Goal: Information Seeking & Learning: Check status

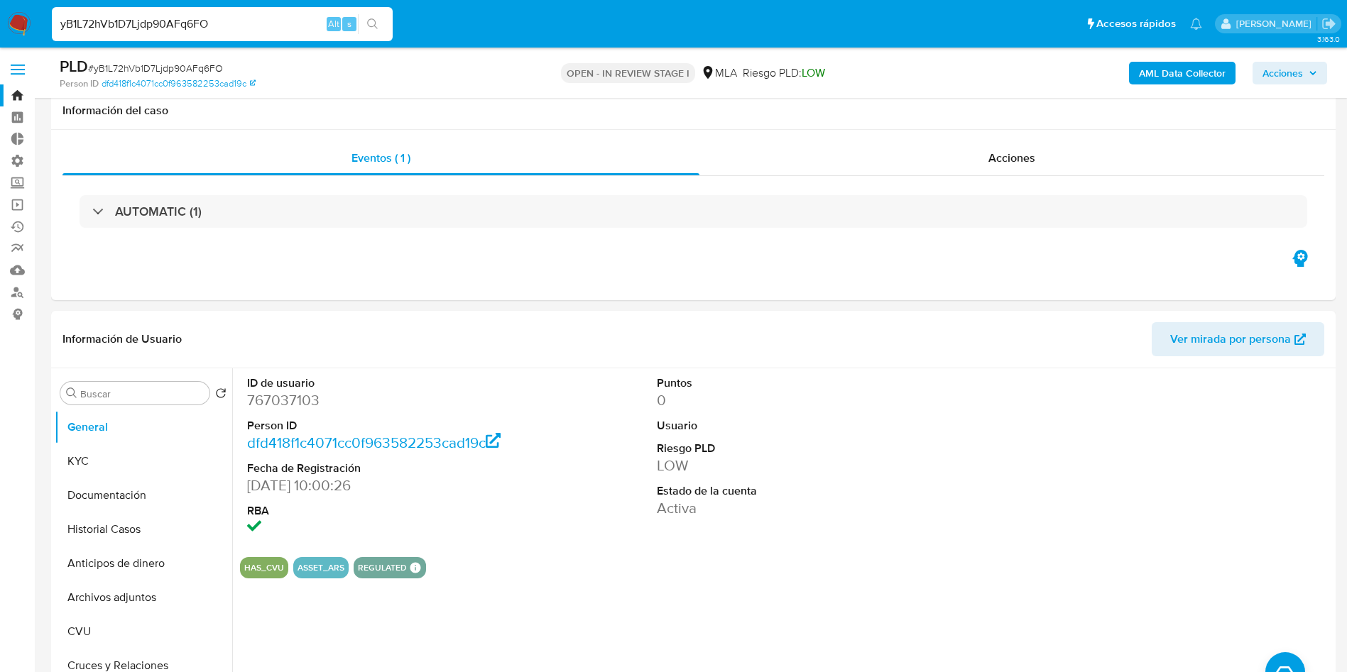
select select "10"
drag, startPoint x: 0, startPoint y: 0, endPoint x: 263, endPoint y: 27, distance: 264.1
click at [172, 18] on input "yB1L72hVb1D7Ljdp90AFq6FO" at bounding box center [222, 24] width 341 height 18
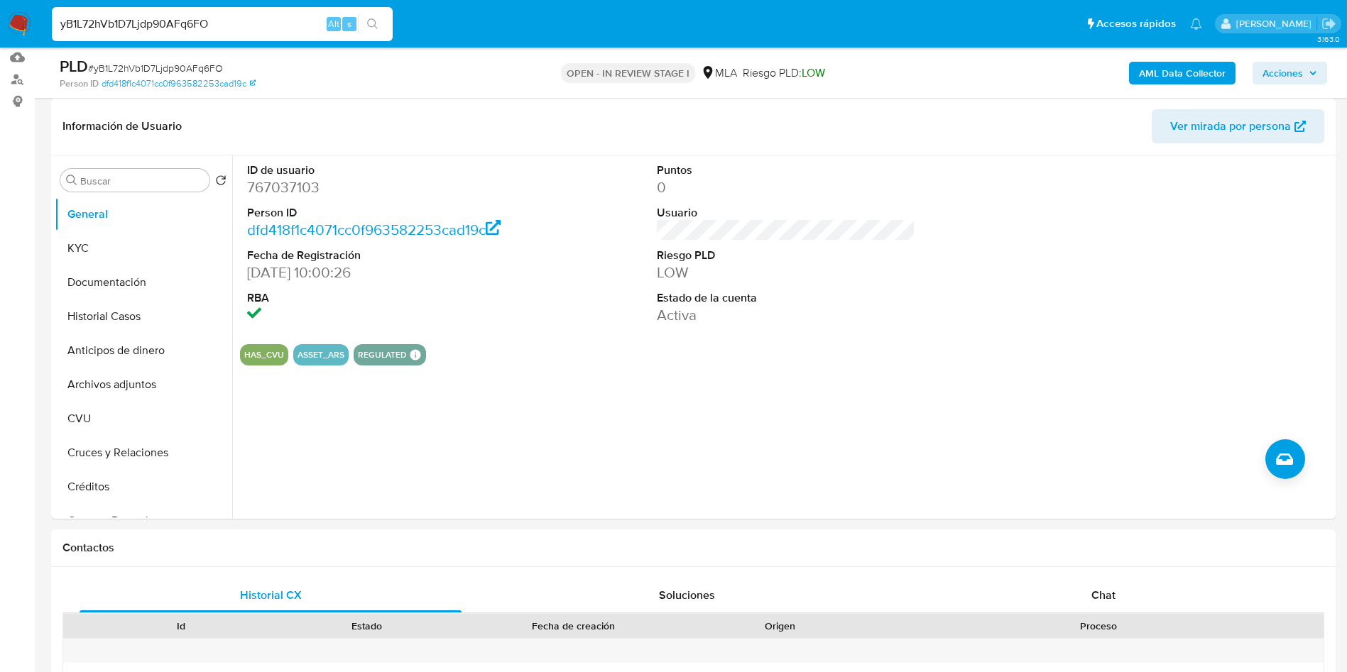
scroll to position [213, 0]
type input "0eJoBcT0VHnItU5eeHTcatbb"
click at [374, 22] on icon "search-icon" at bounding box center [372, 23] width 11 height 11
click at [373, 21] on icon "search-icon" at bounding box center [372, 23] width 11 height 11
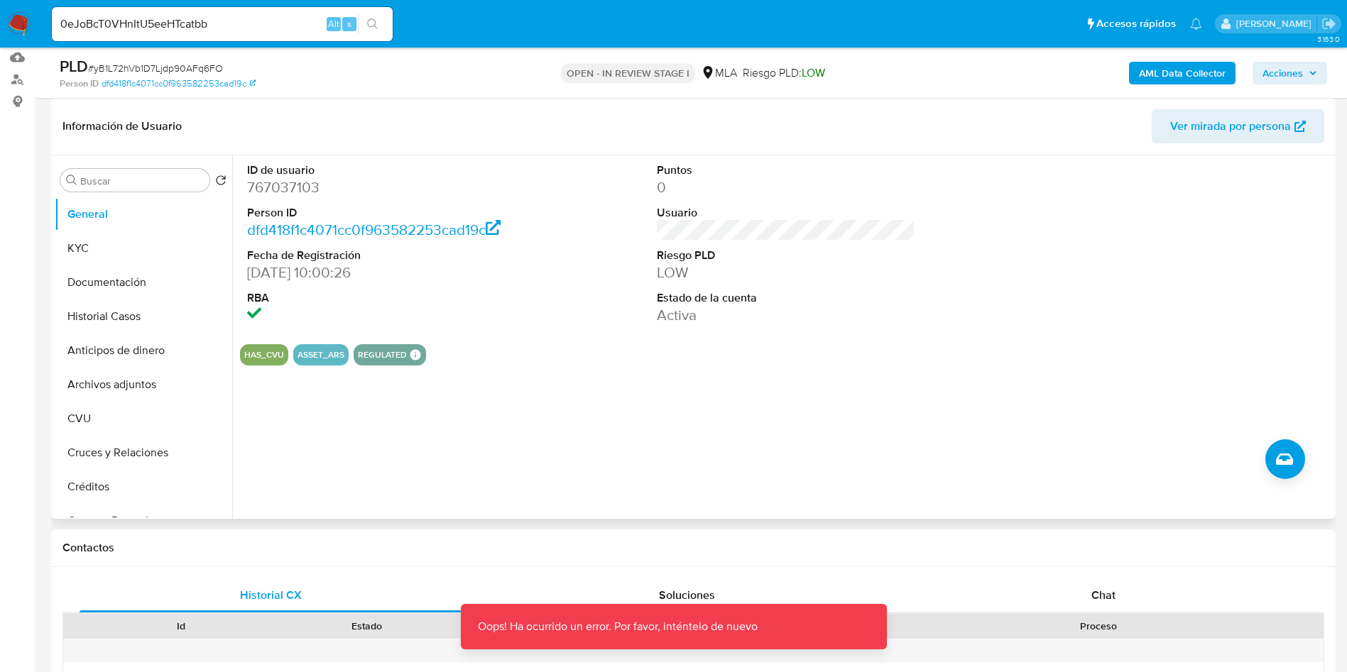
click at [883, 448] on div "ID de usuario 767037103 Person ID dfd418f1c4071cc0f963582253cad19c Fecha de Reg…" at bounding box center [782, 338] width 1100 height 364
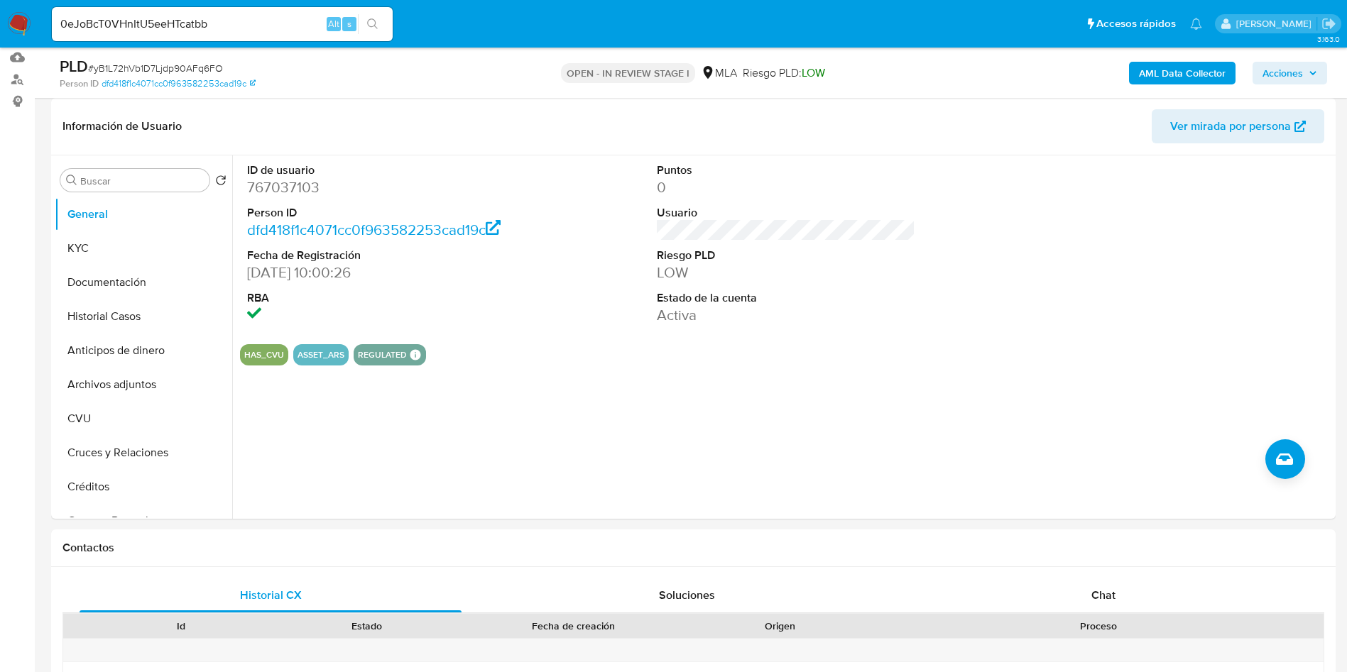
click at [294, 40] on div "0eJoBcT0VHnItU5eeHTcatbb Alt s" at bounding box center [222, 24] width 341 height 34
click at [288, 23] on input "0eJoBcT0VHnItU5eeHTcatbb" at bounding box center [222, 24] width 341 height 18
click at [379, 26] on button "search-icon" at bounding box center [372, 24] width 29 height 20
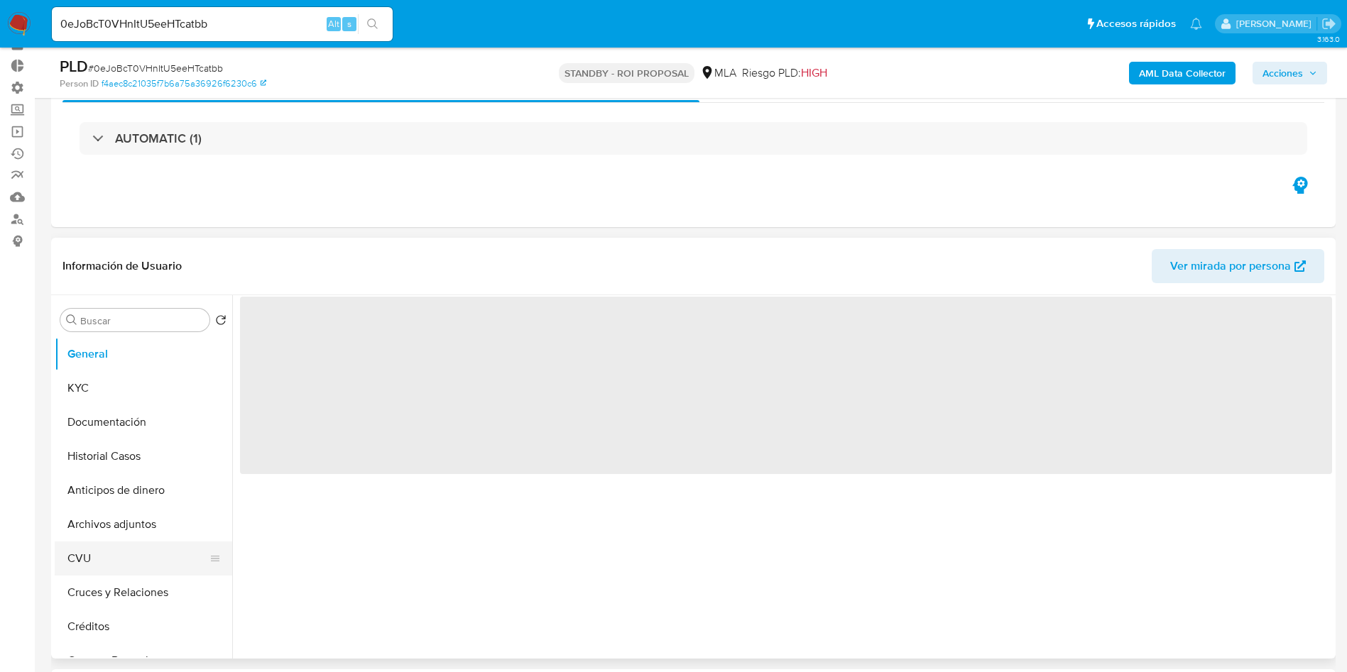
scroll to position [107, 0]
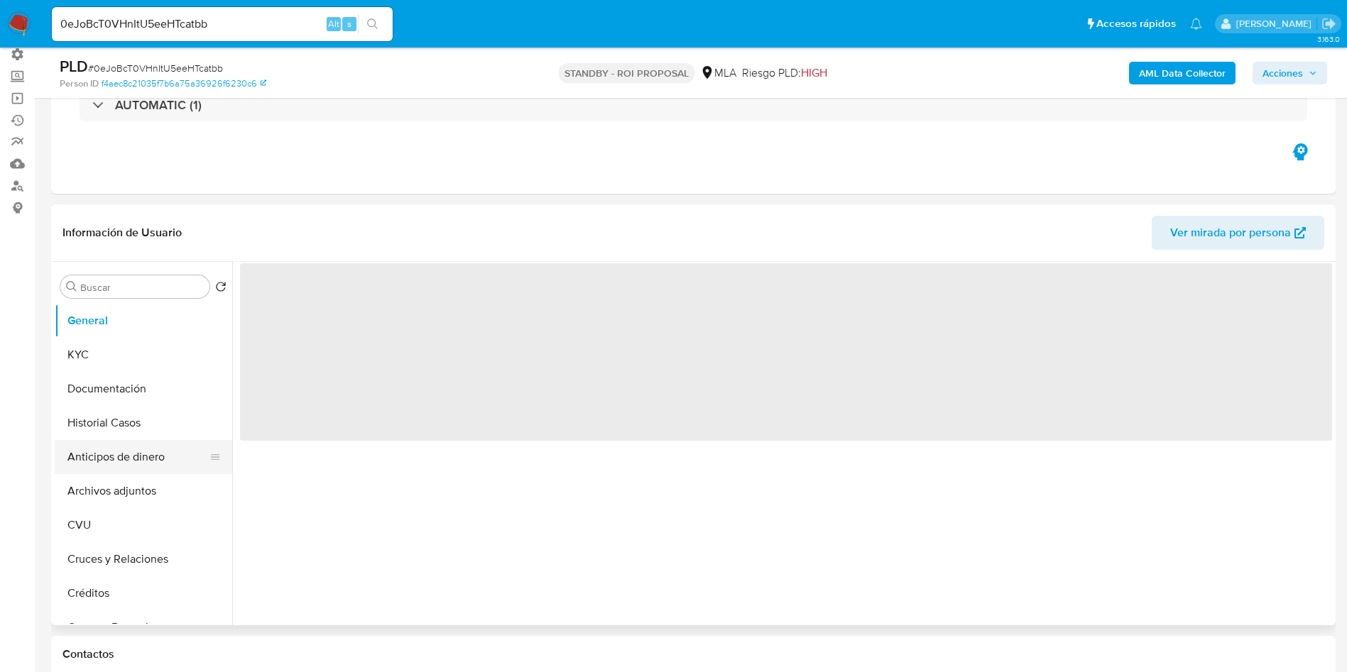
select select "10"
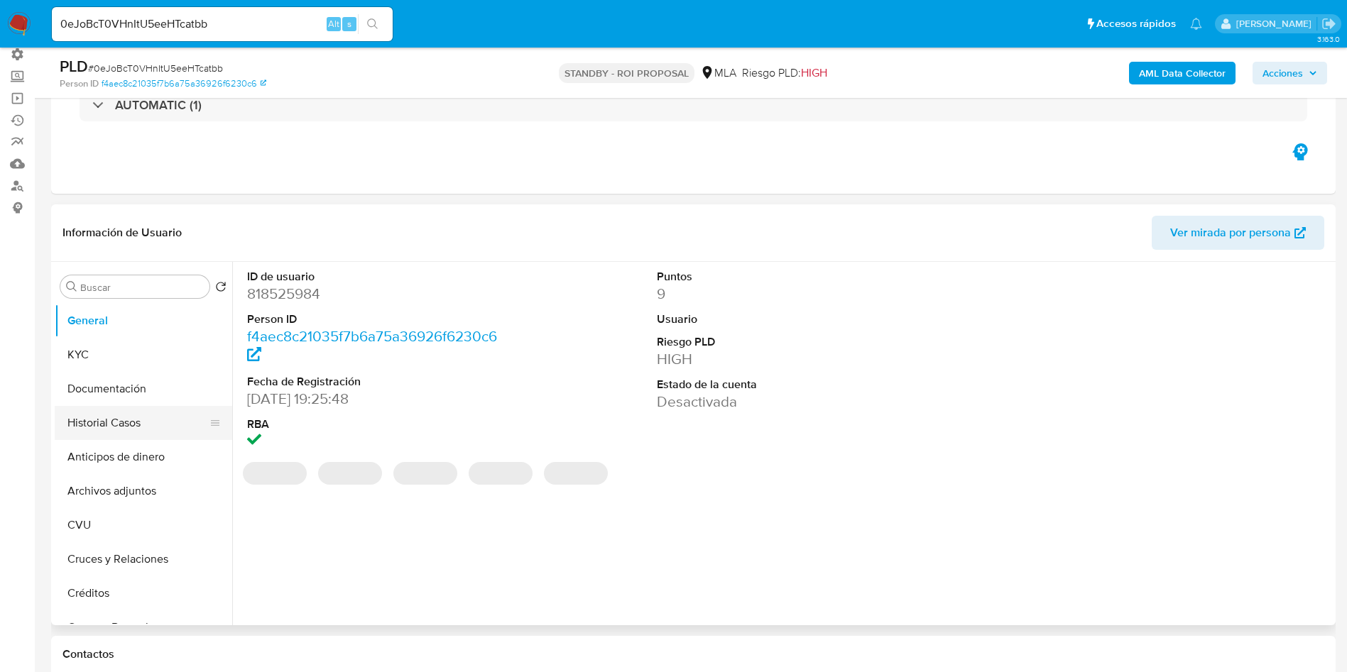
click at [114, 420] on button "Historial Casos" at bounding box center [138, 423] width 166 height 34
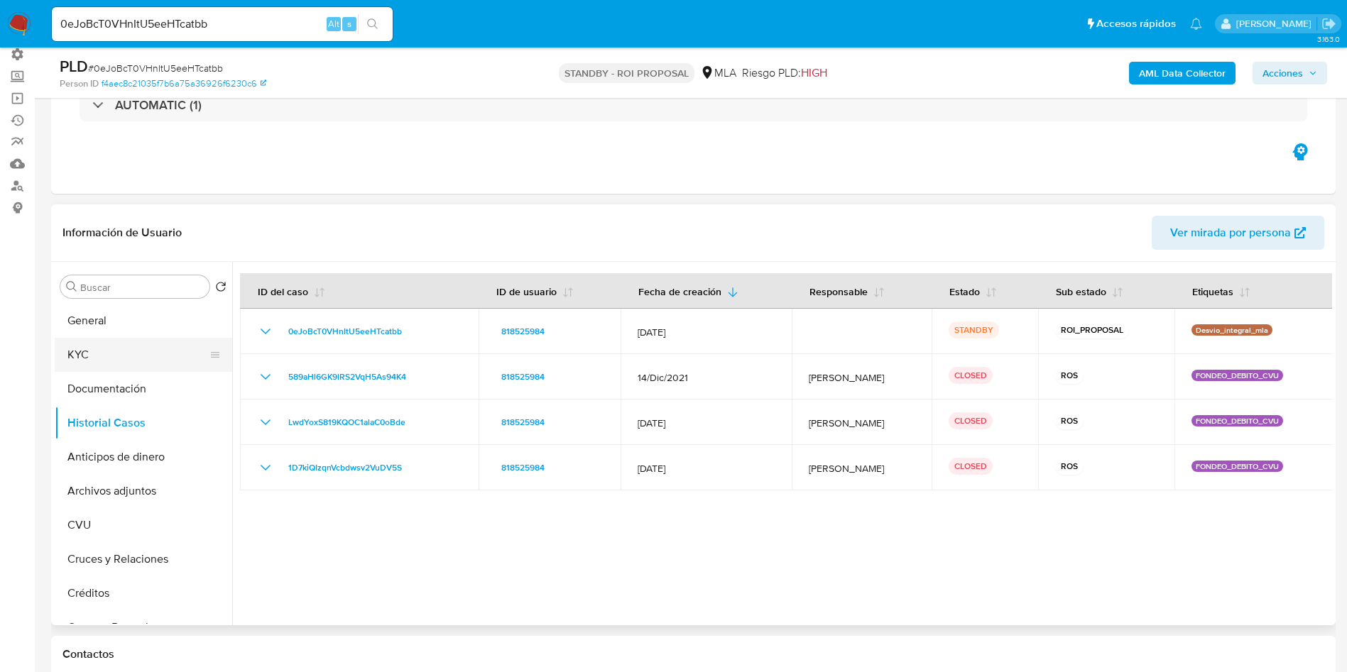
click at [104, 360] on button "KYC" at bounding box center [138, 355] width 166 height 34
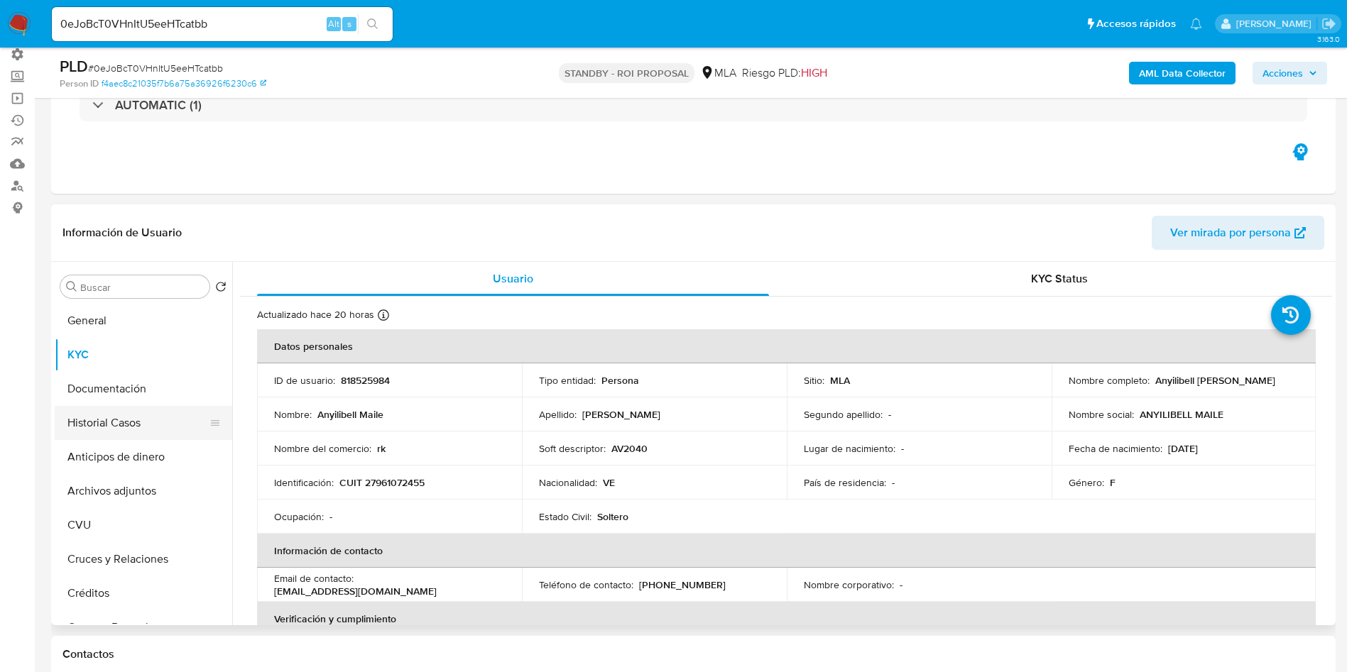
click at [99, 428] on button "Historial Casos" at bounding box center [138, 423] width 166 height 34
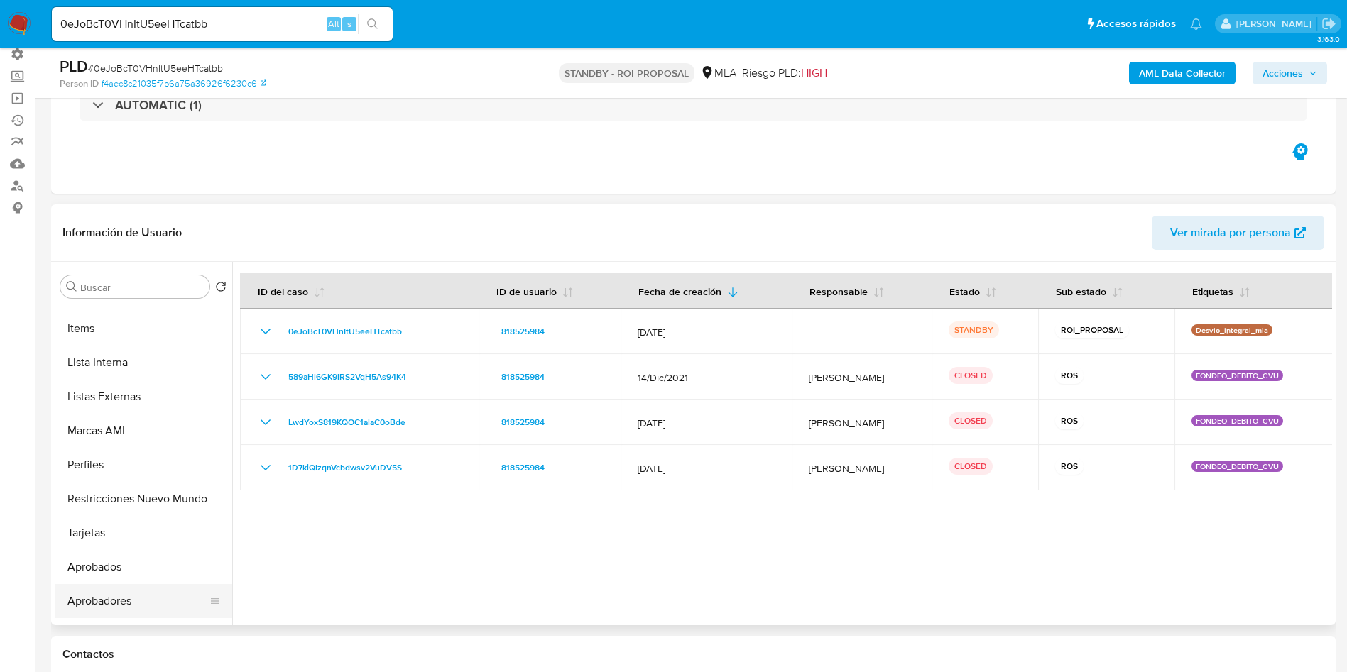
scroll to position [770, 0]
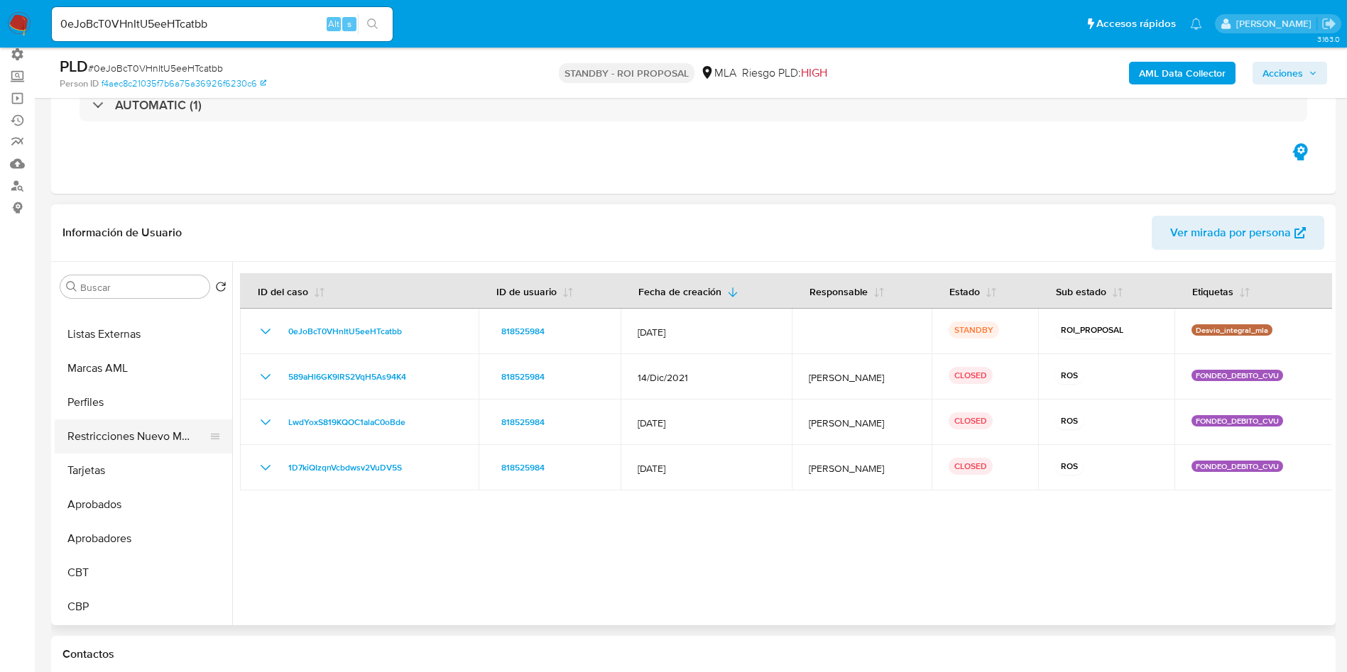
click at [141, 442] on button "Restricciones Nuevo Mundo" at bounding box center [138, 437] width 166 height 34
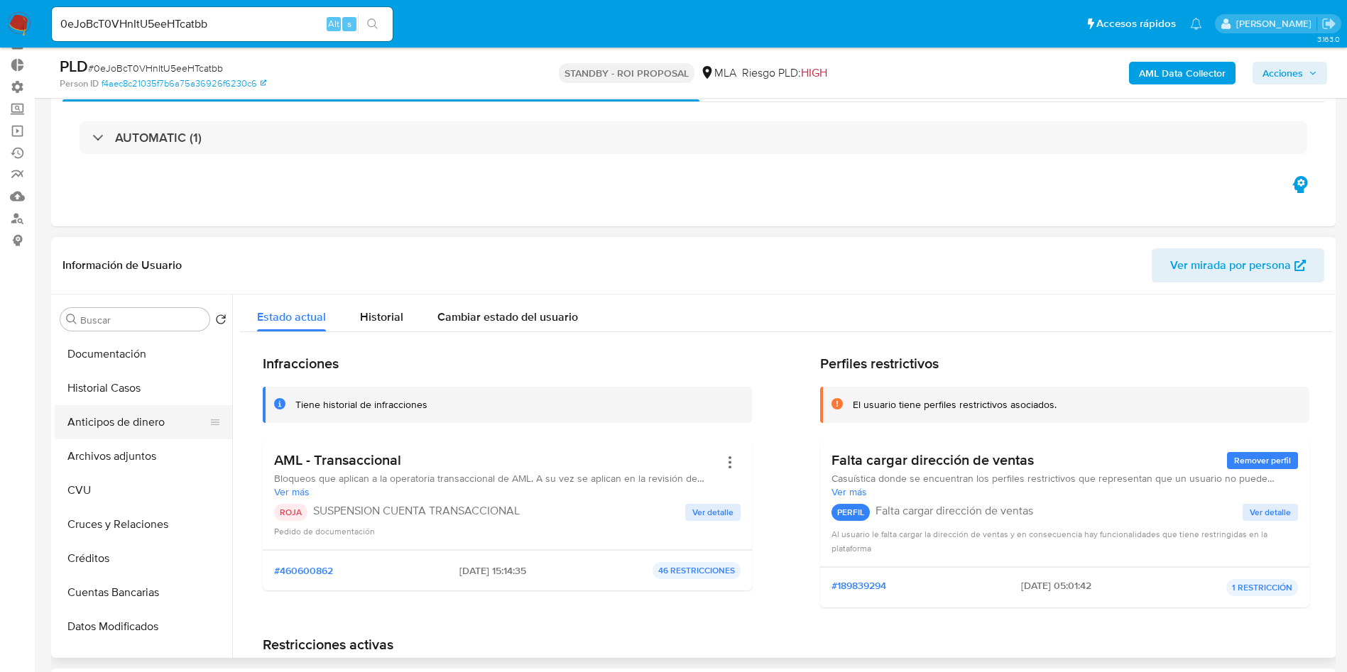
scroll to position [0, 0]
click at [111, 511] on button "Archivos adjuntos" at bounding box center [138, 524] width 166 height 34
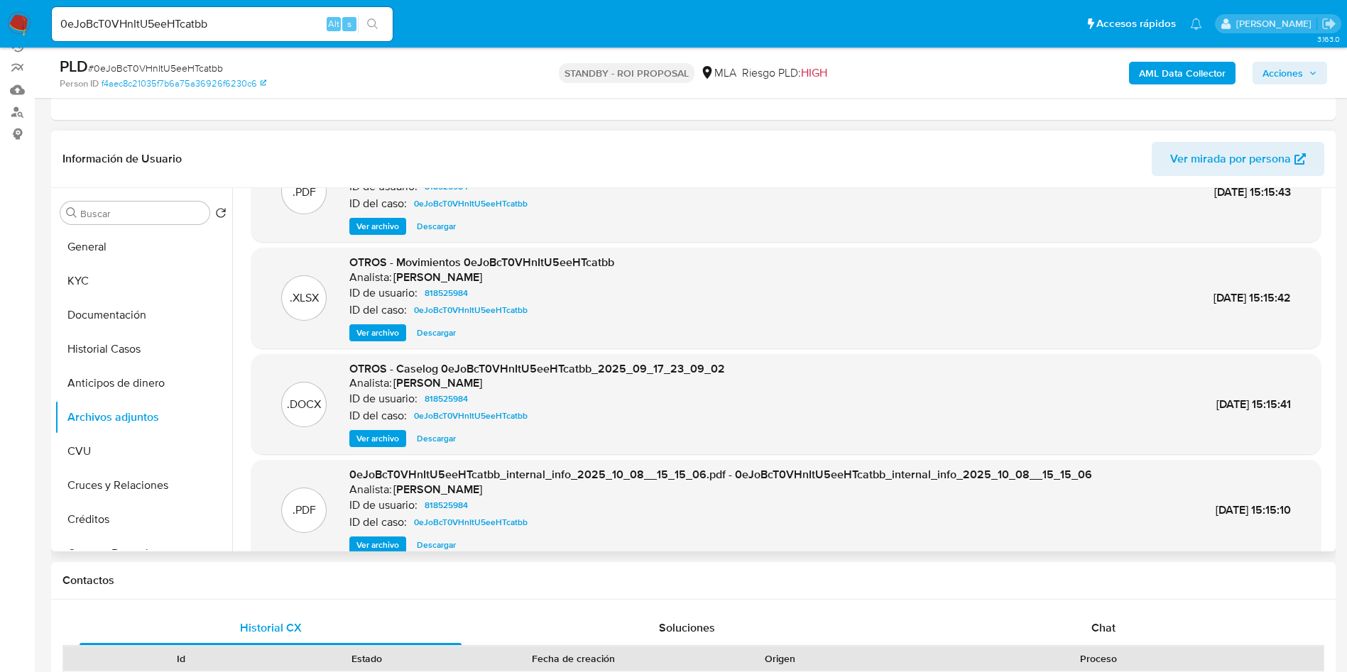
scroll to position [107, 0]
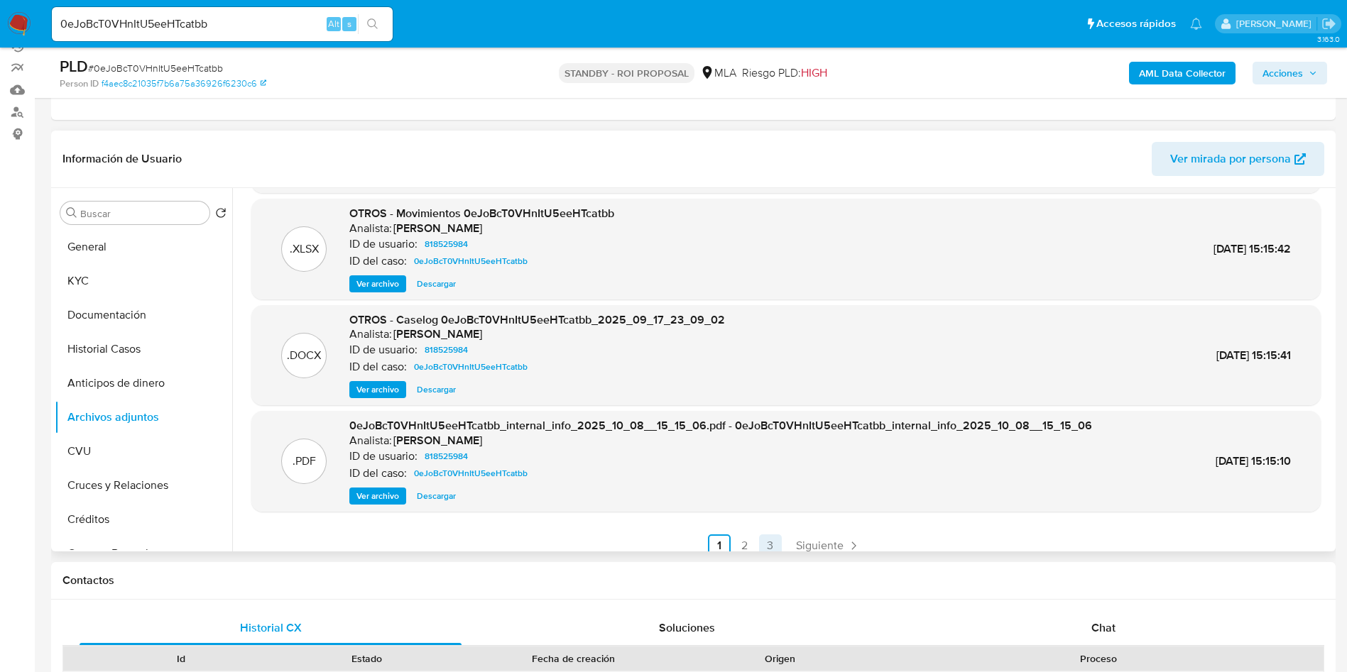
click at [806, 541] on span "Siguiente" at bounding box center [820, 545] width 48 height 11
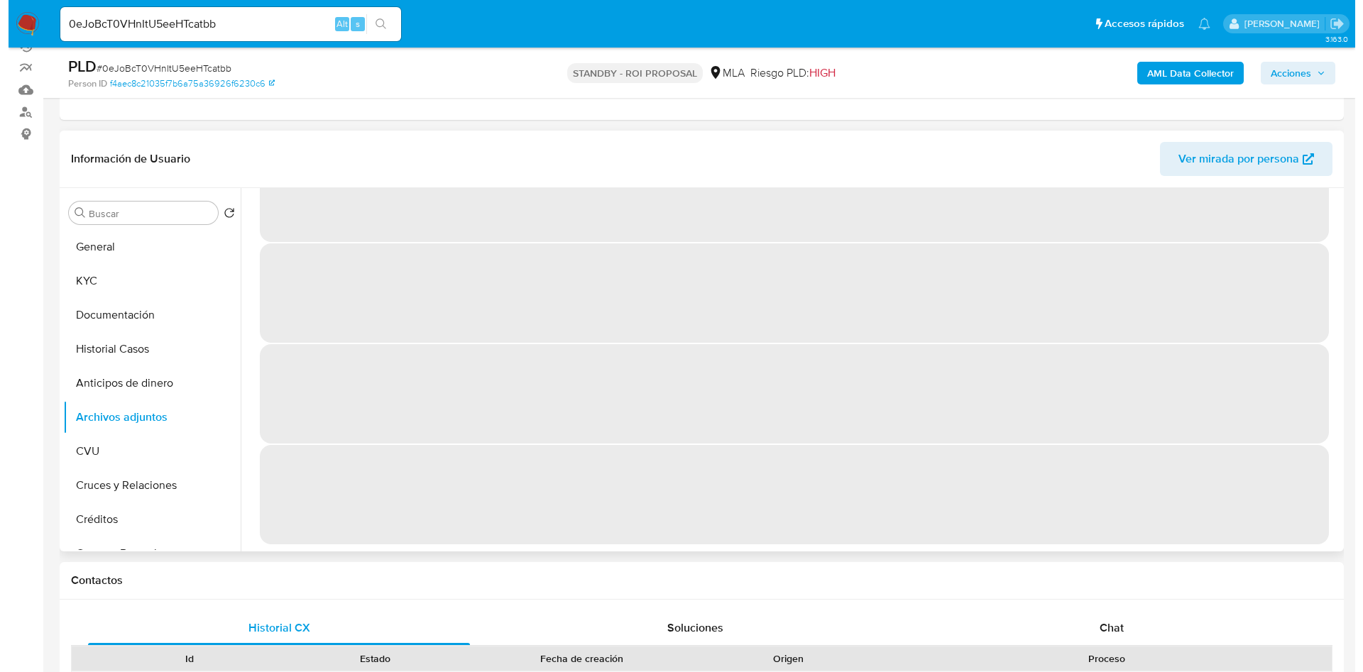
scroll to position [0, 0]
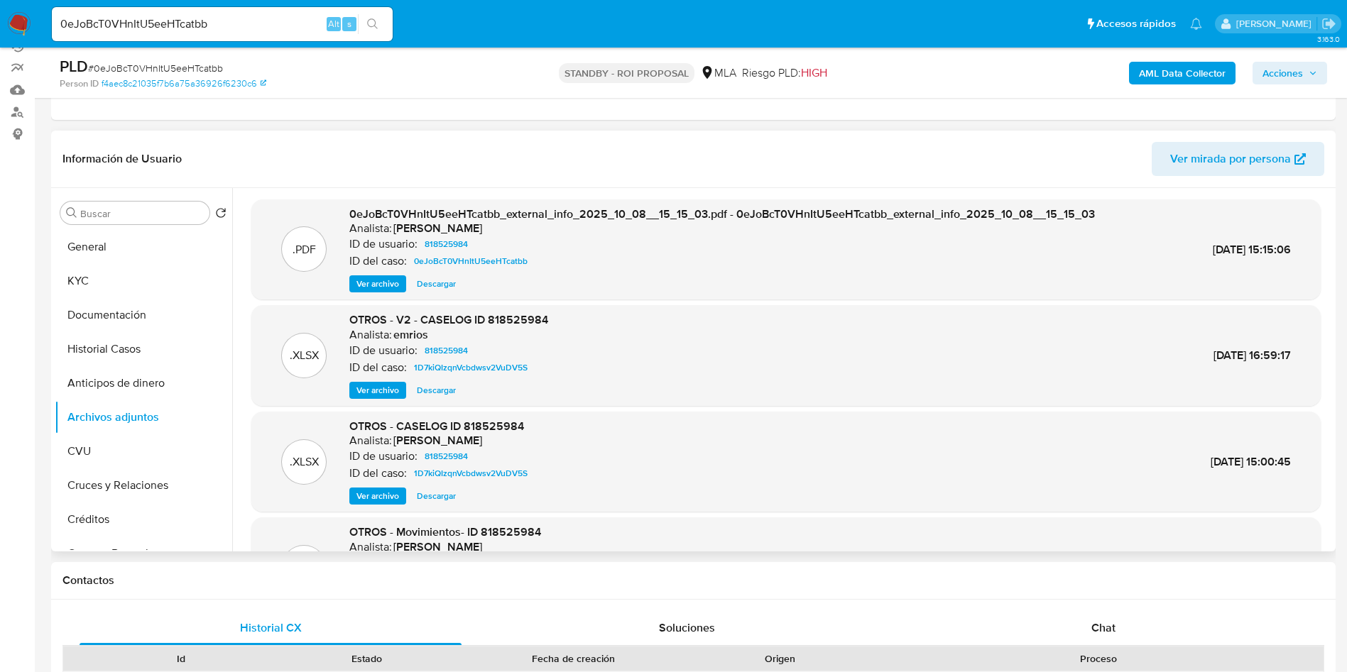
click at [382, 396] on span "Ver archivo" at bounding box center [377, 390] width 43 height 14
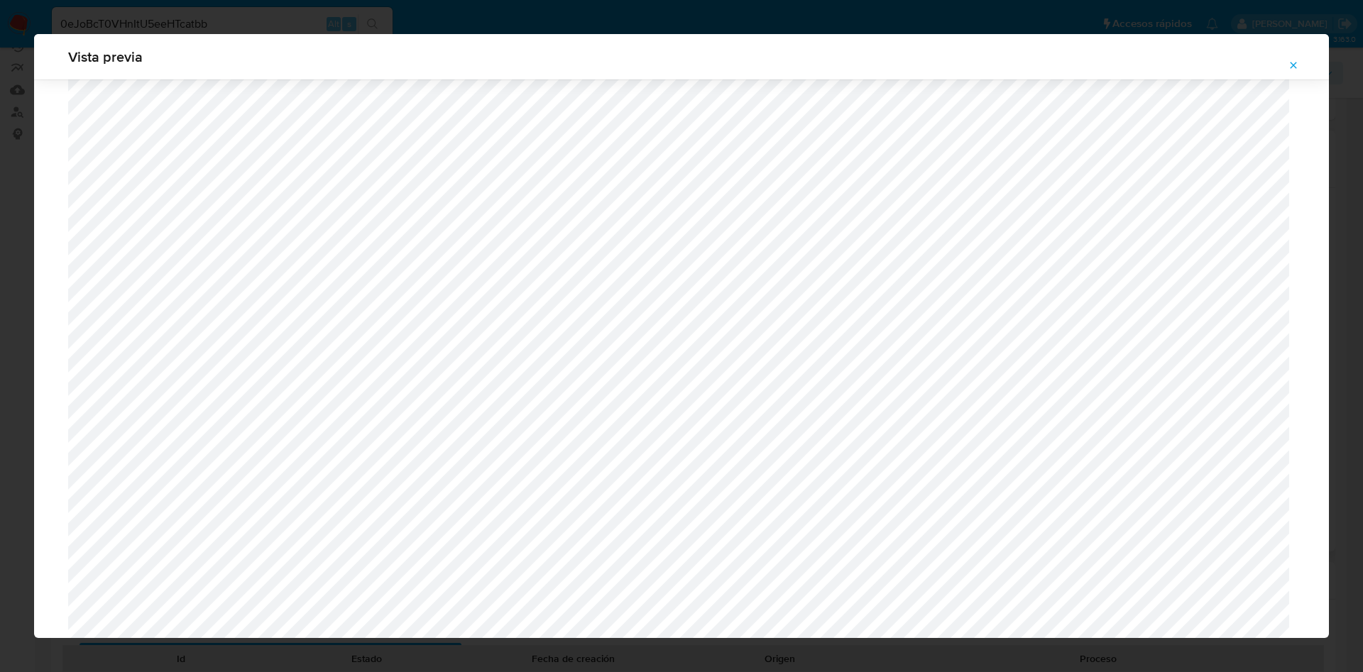
scroll to position [779, 0]
click at [1340, 344] on div "Vista previa" at bounding box center [681, 336] width 1363 height 672
click at [1295, 70] on icon "Attachment preview" at bounding box center [1293, 65] width 11 height 11
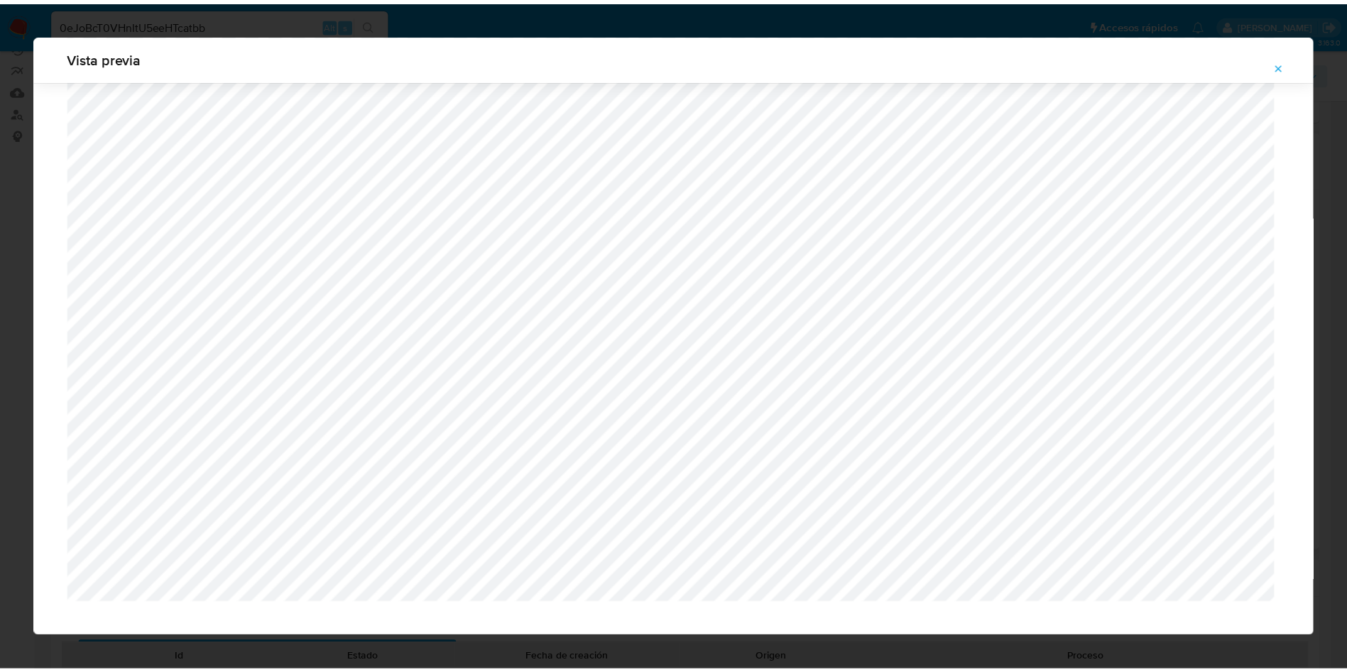
scroll to position [0, 0]
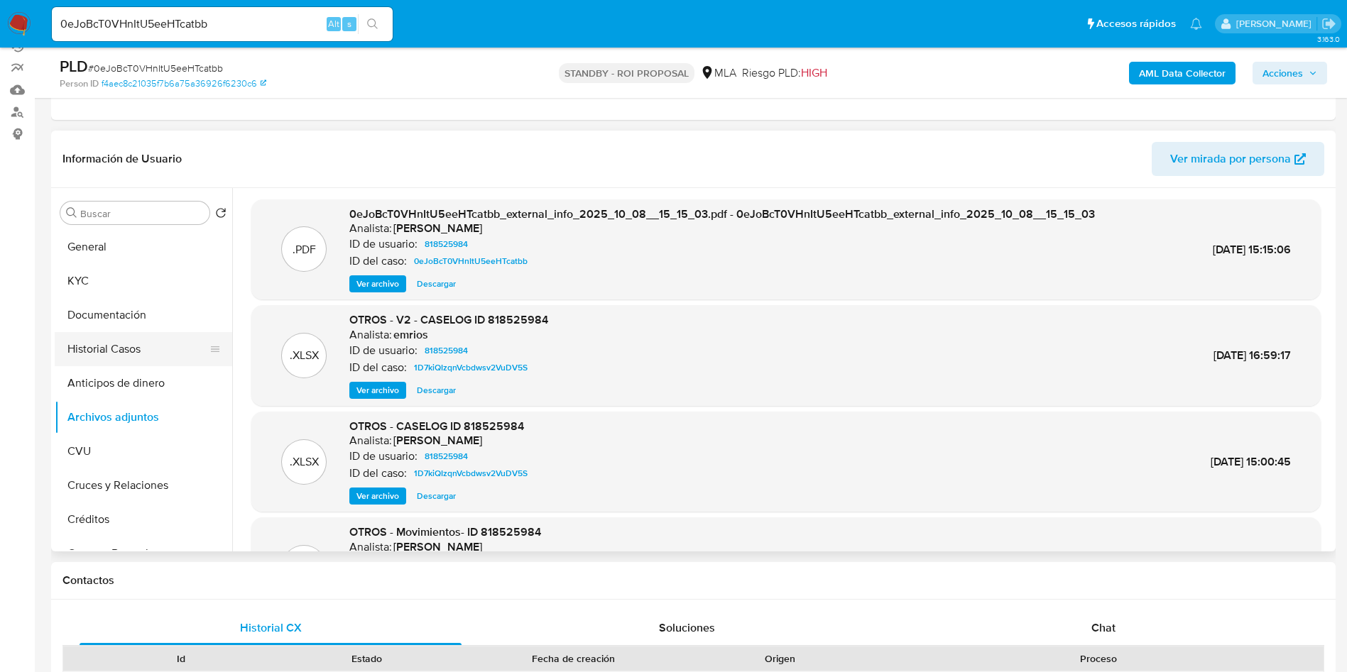
click at [120, 349] on button "Historial Casos" at bounding box center [138, 349] width 166 height 34
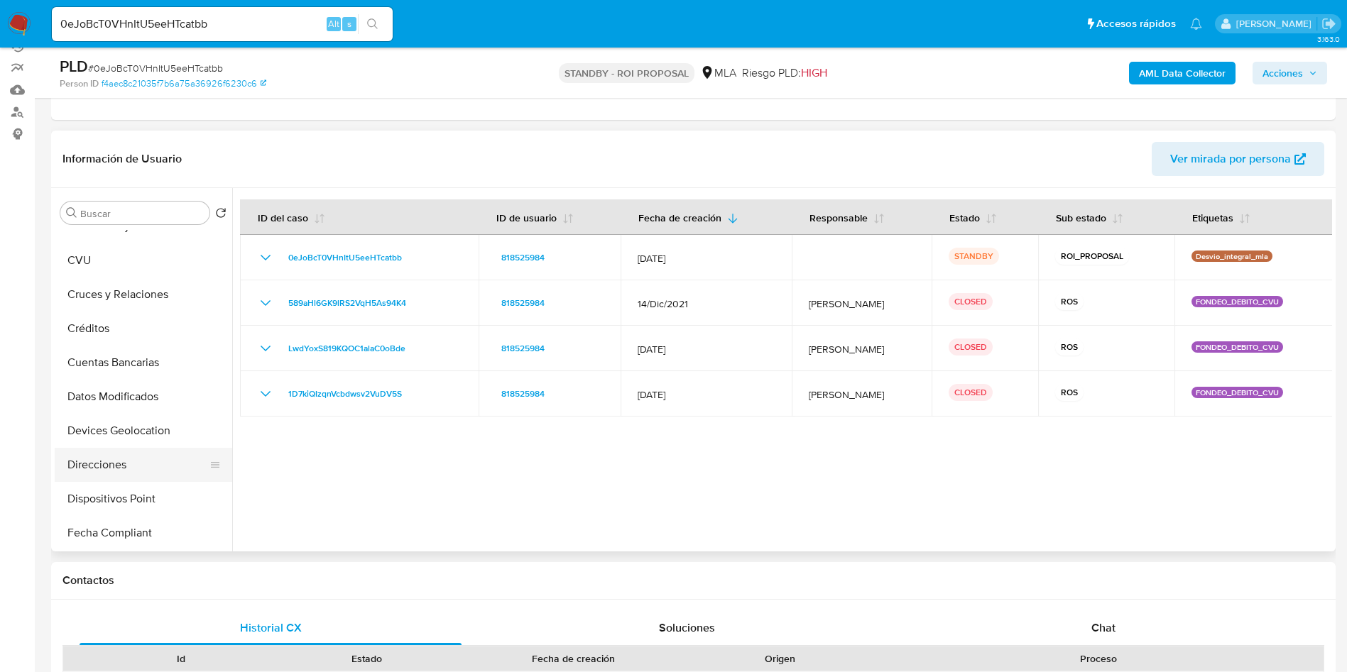
scroll to position [426, 0]
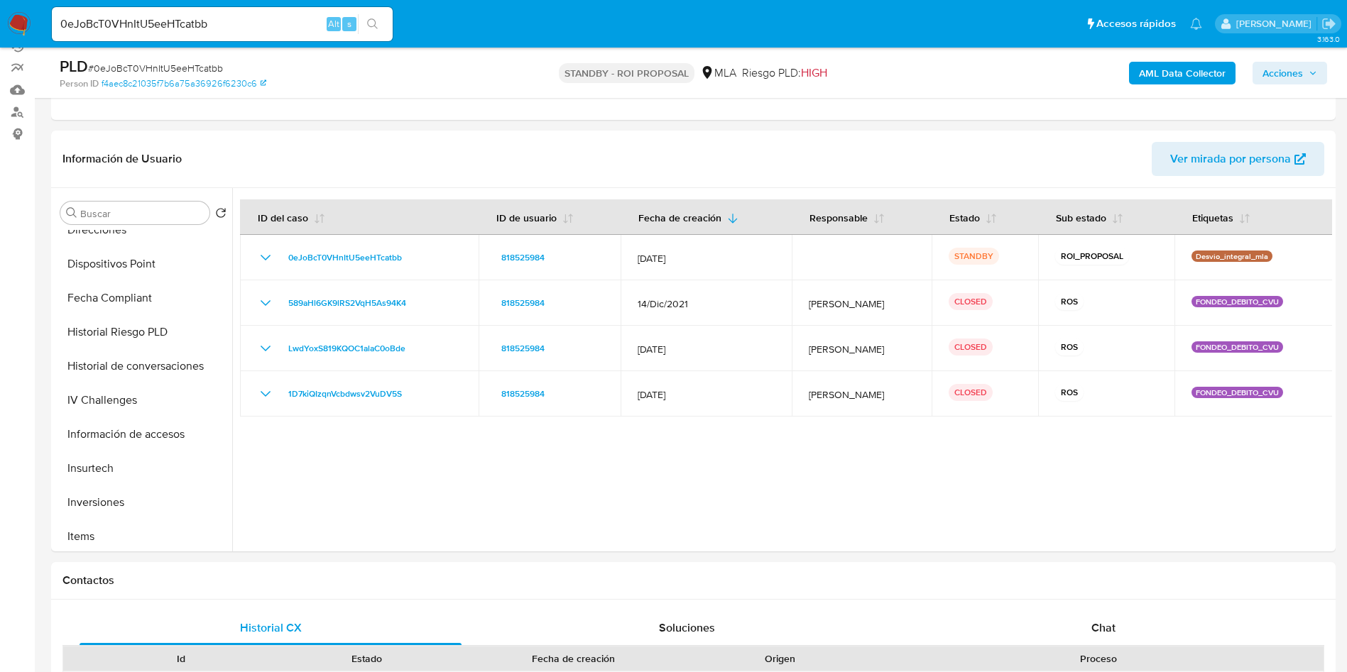
click at [215, 25] on input "0eJoBcT0VHnItU5eeHTcatbb" at bounding box center [222, 24] width 341 height 18
drag, startPoint x: 216, startPoint y: 24, endPoint x: 242, endPoint y: 28, distance: 26.6
click at [214, 24] on input "0eJoBcT0VHnItU5eeHTcatbb" at bounding box center [222, 24] width 341 height 18
paste input "HcvhG5Pji6Z5hGltPVWhJgUa"
type input "HcvhG5Pji6Z5hGltPVWhJgUa"
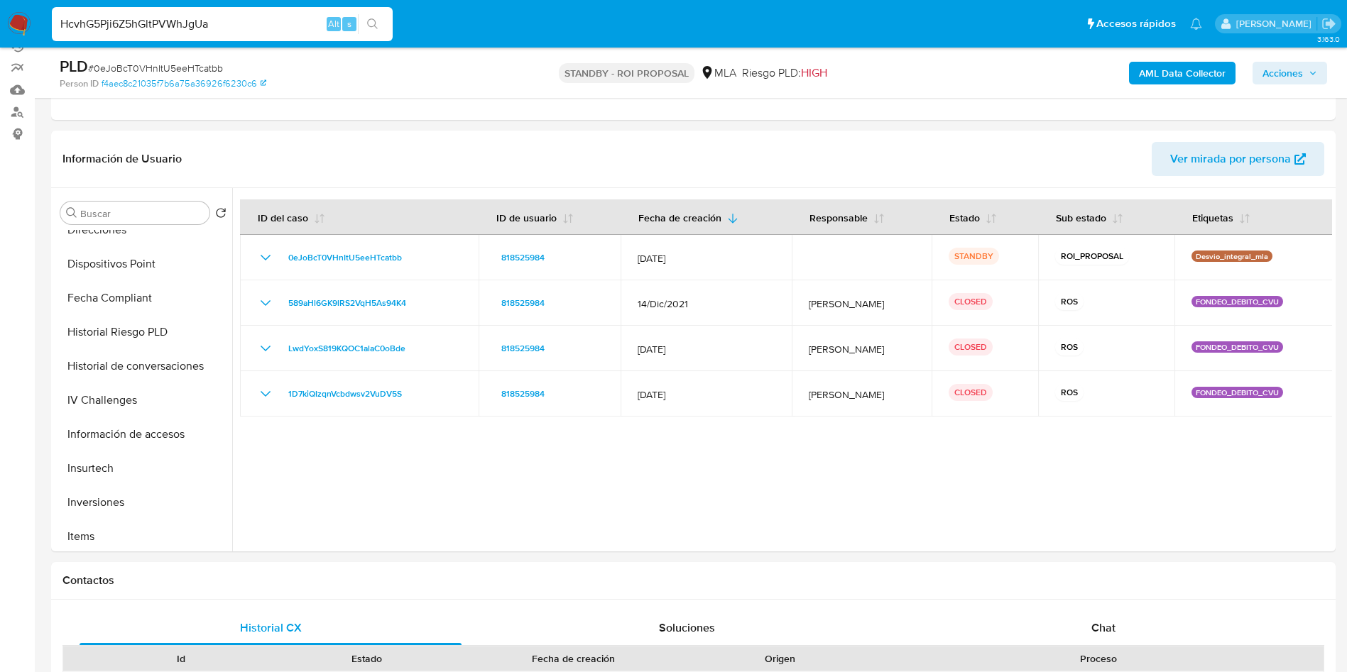
click at [373, 23] on icon "search-icon" at bounding box center [372, 23] width 11 height 11
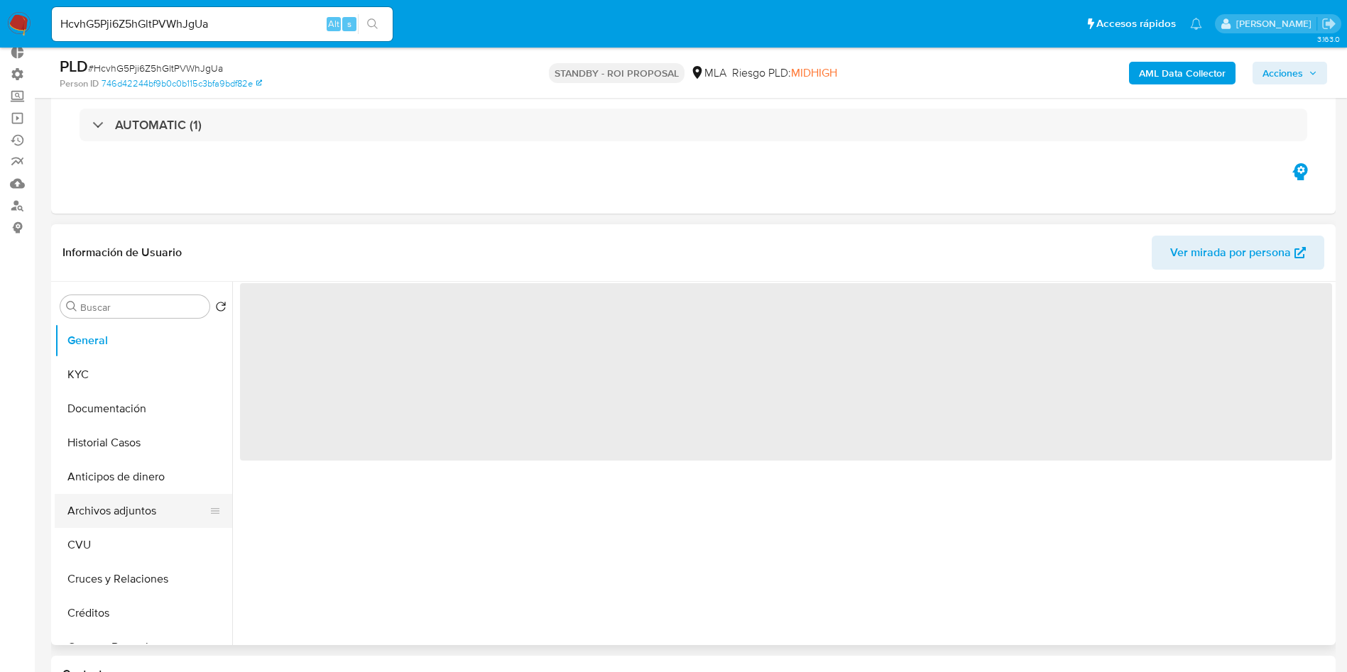
scroll to position [107, 0]
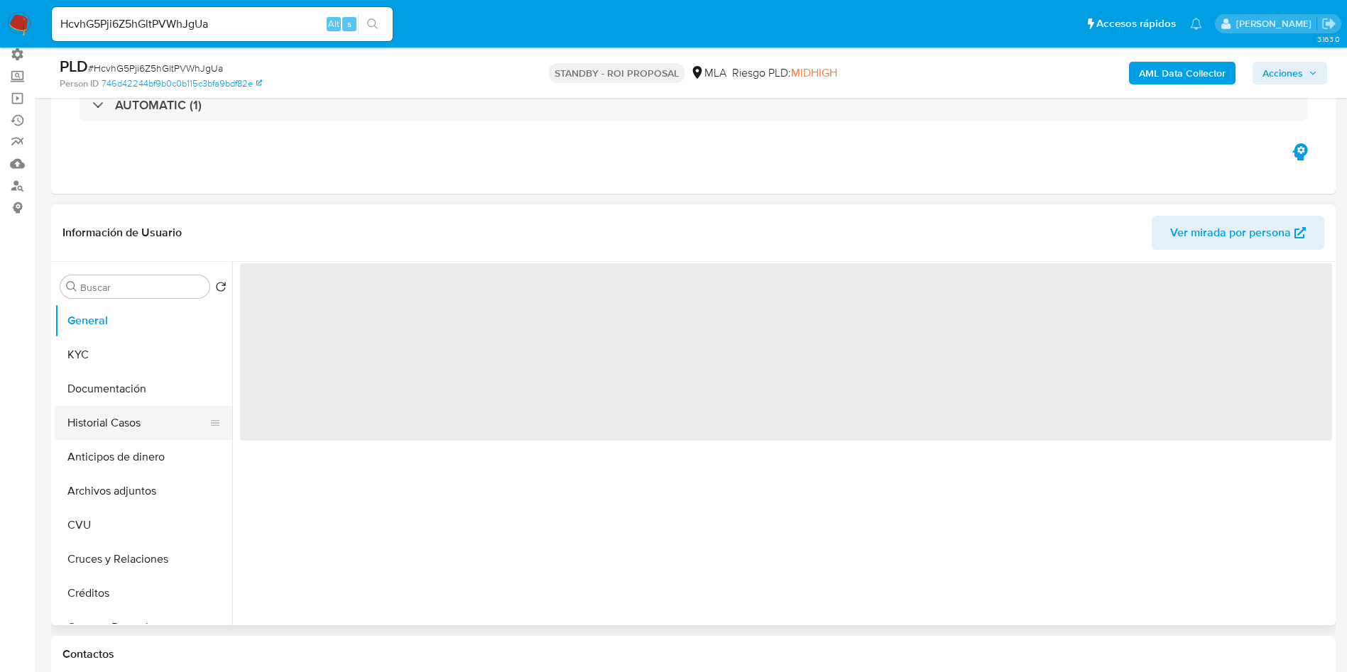
click at [101, 420] on button "Historial Casos" at bounding box center [138, 423] width 166 height 34
select select "10"
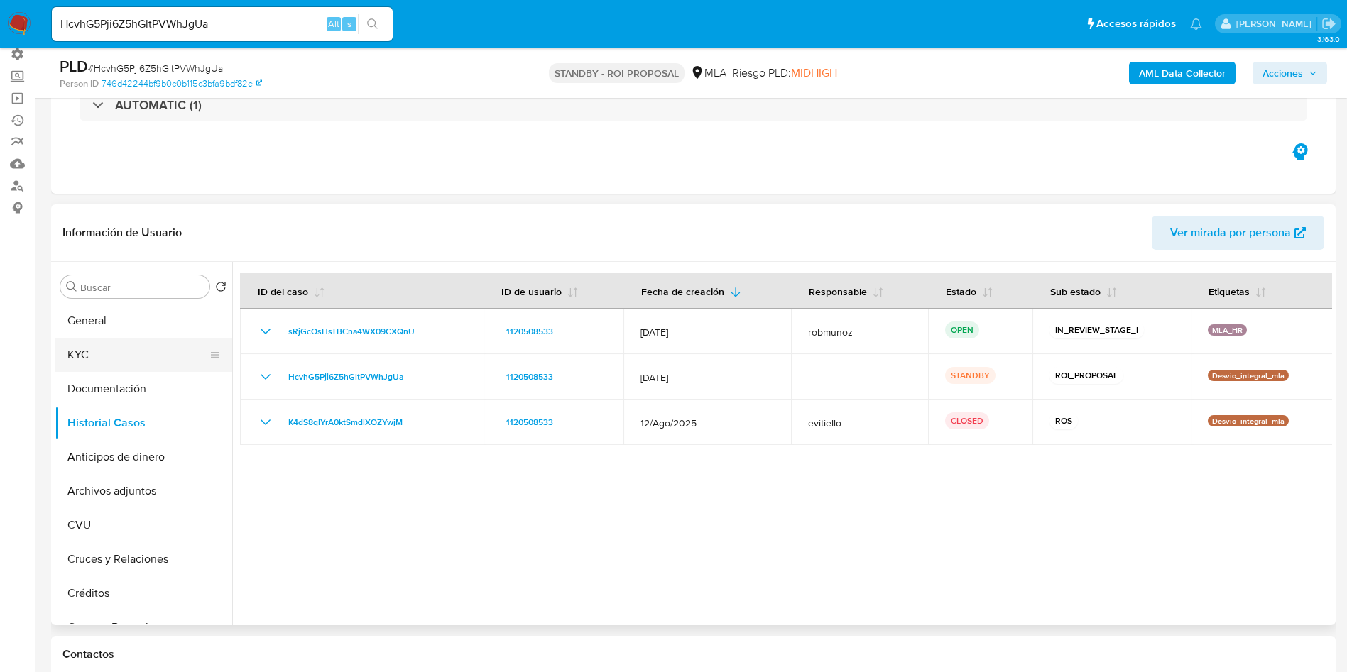
click at [125, 359] on button "KYC" at bounding box center [138, 355] width 166 height 34
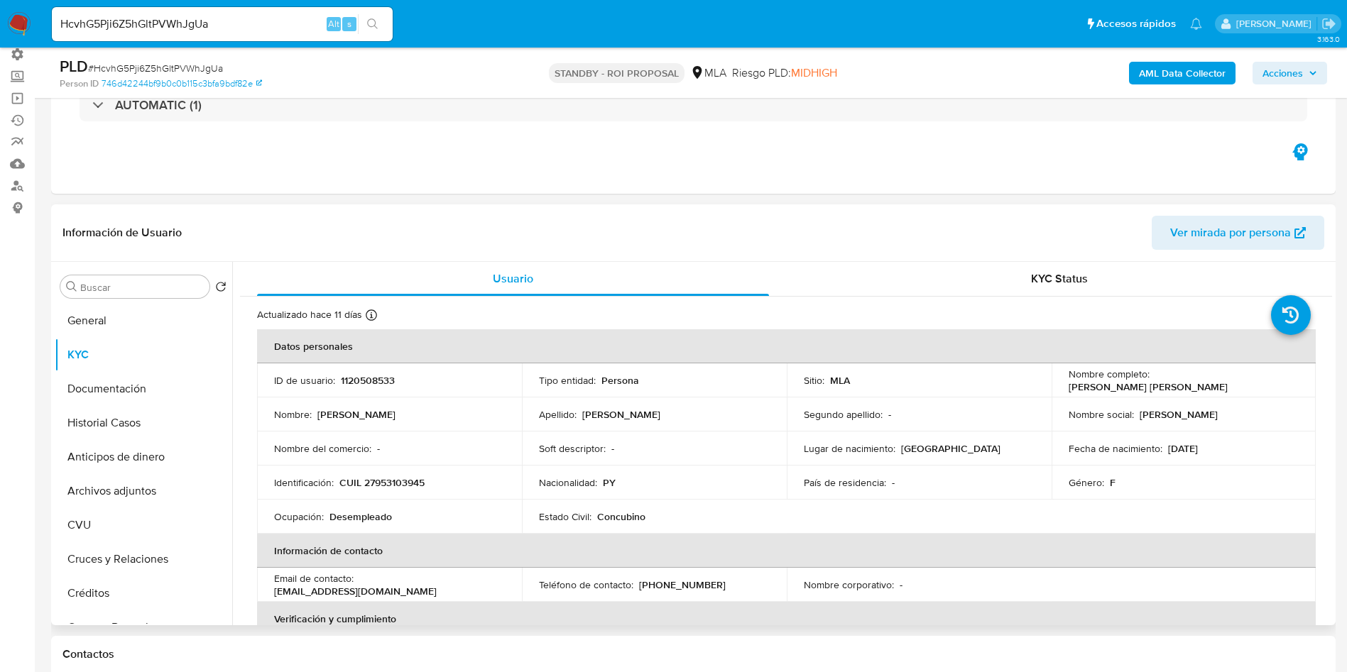
click at [389, 482] on p "CUIL 27953103945" at bounding box center [381, 482] width 85 height 13
click at [389, 481] on p "CUIL 27953103945" at bounding box center [381, 482] width 85 height 13
copy p "27953103945"
click at [125, 430] on button "Historial Casos" at bounding box center [138, 423] width 166 height 34
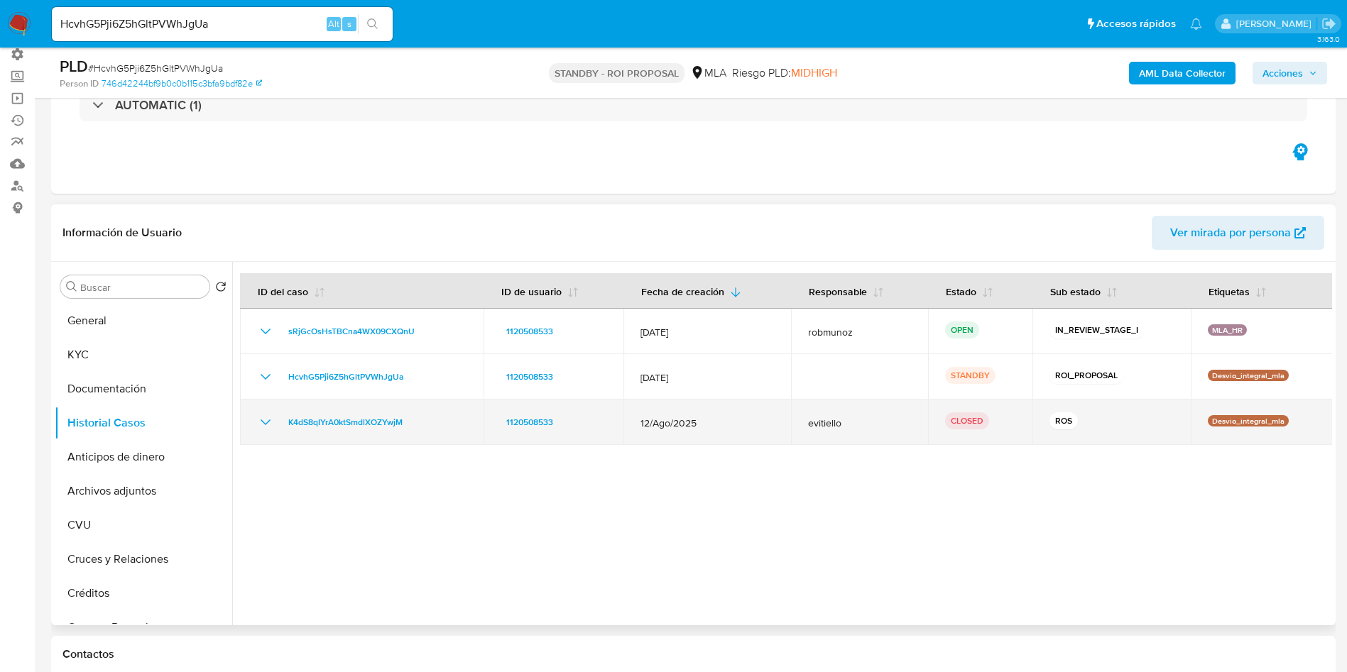
drag, startPoint x: 425, startPoint y: 430, endPoint x: 278, endPoint y: 427, distance: 146.3
click at [278, 427] on div "K4dS8qIYrA0ktSmdlXOZYwjM" at bounding box center [361, 422] width 209 height 17
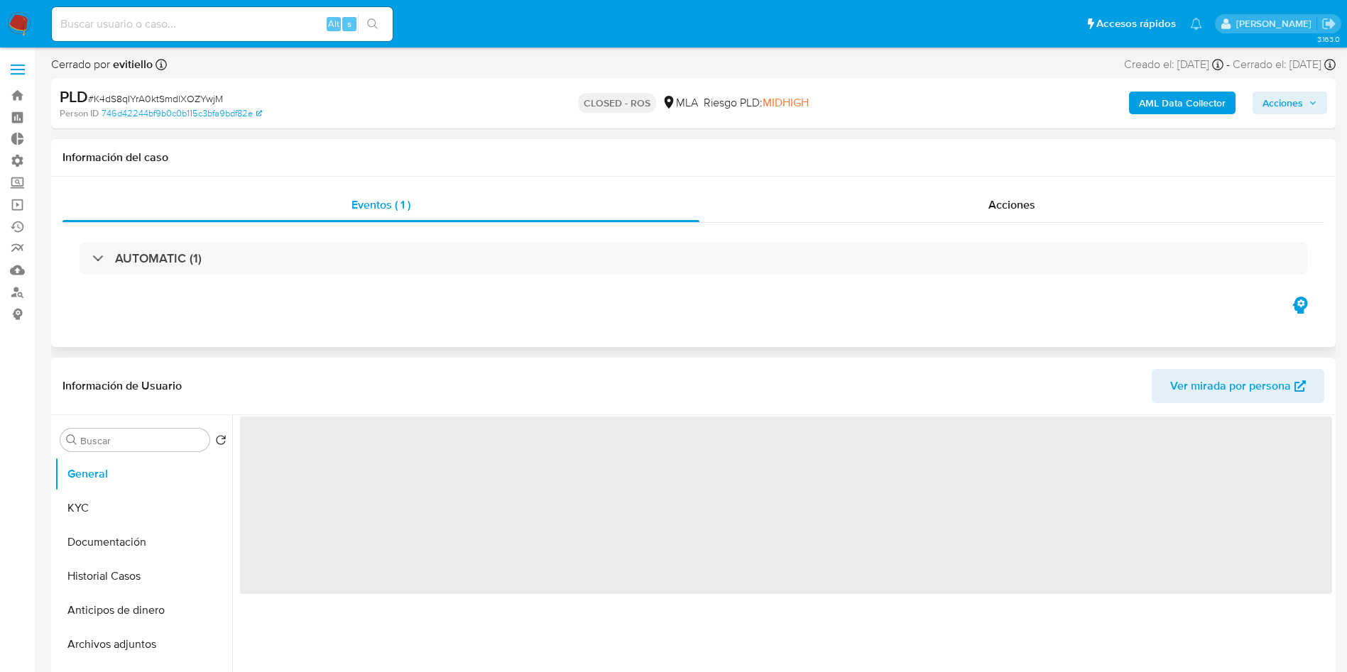
click at [985, 223] on div "AUTOMATIC (1)" at bounding box center [693, 258] width 1262 height 71
click at [1009, 206] on span "Acciones" at bounding box center [1011, 205] width 47 height 16
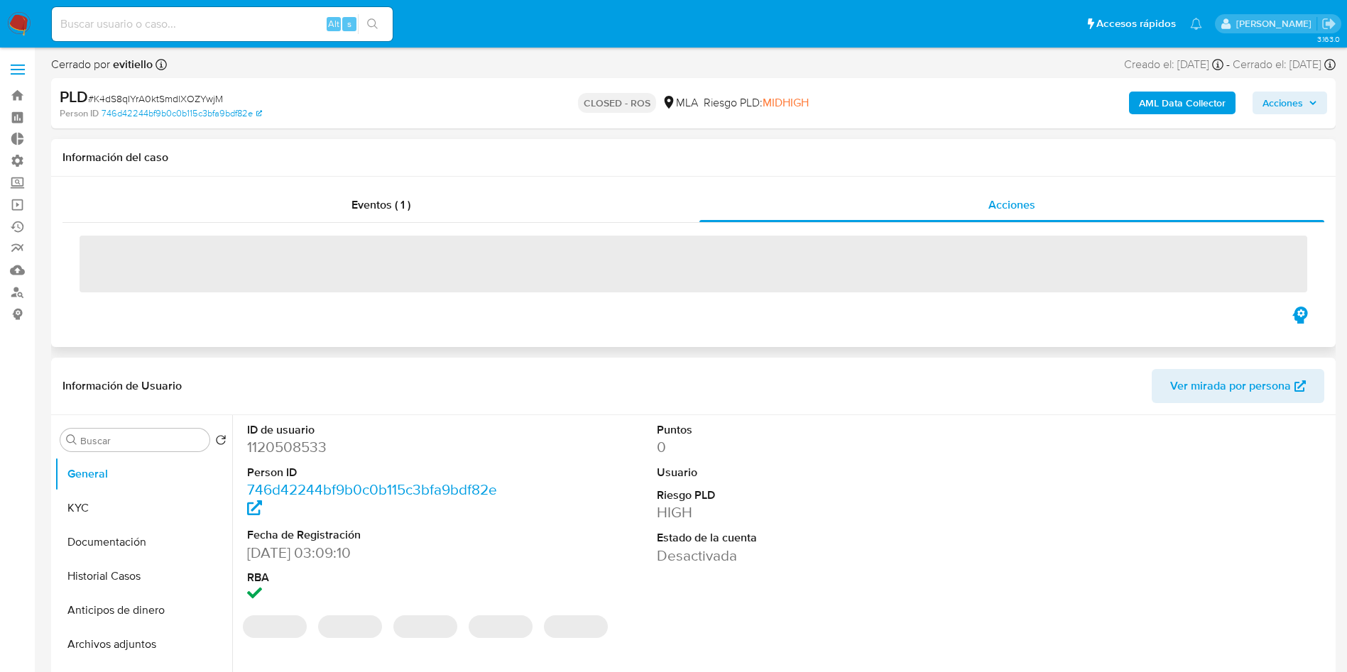
select select "10"
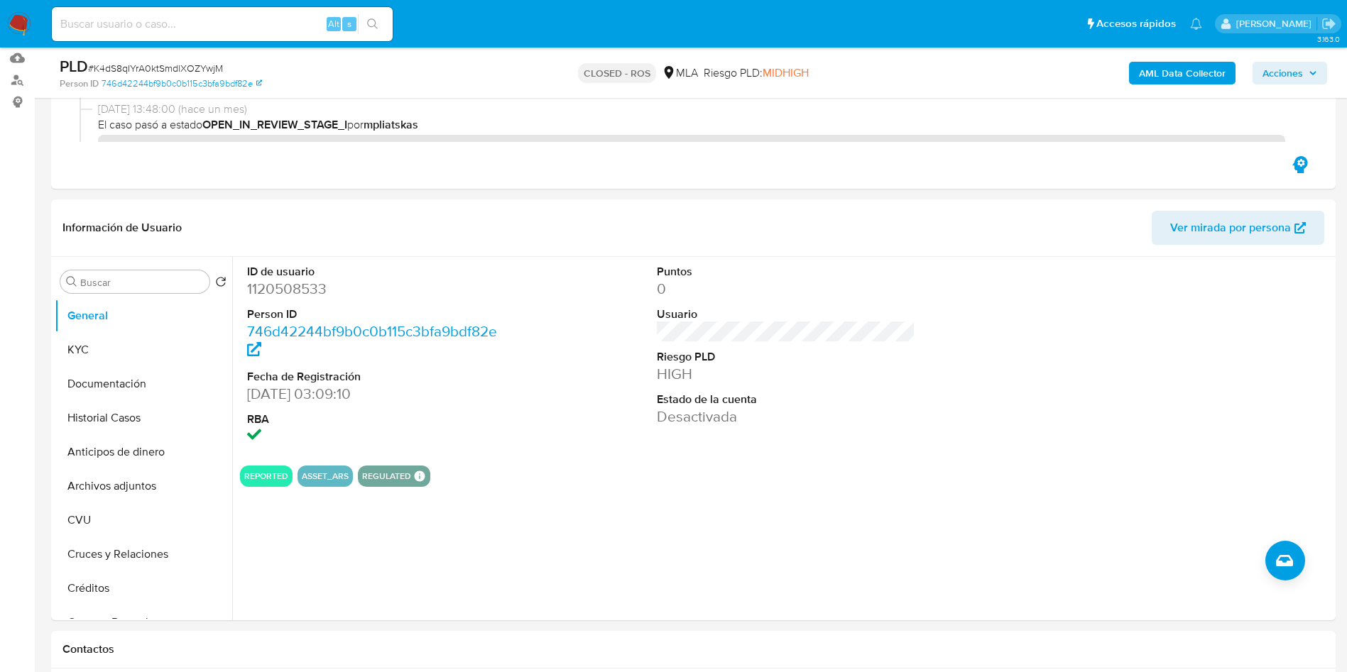
scroll to position [213, 0]
click at [131, 354] on button "KYC" at bounding box center [138, 349] width 166 height 34
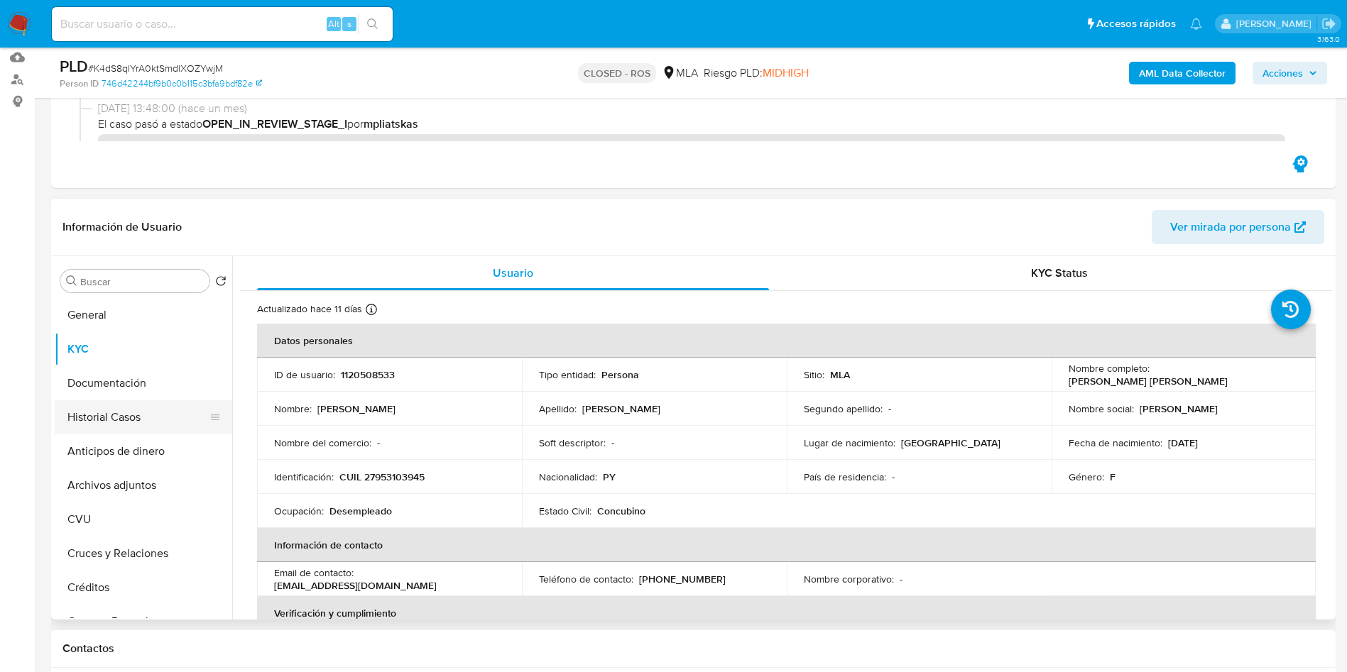
click at [111, 423] on button "Historial Casos" at bounding box center [138, 418] width 166 height 34
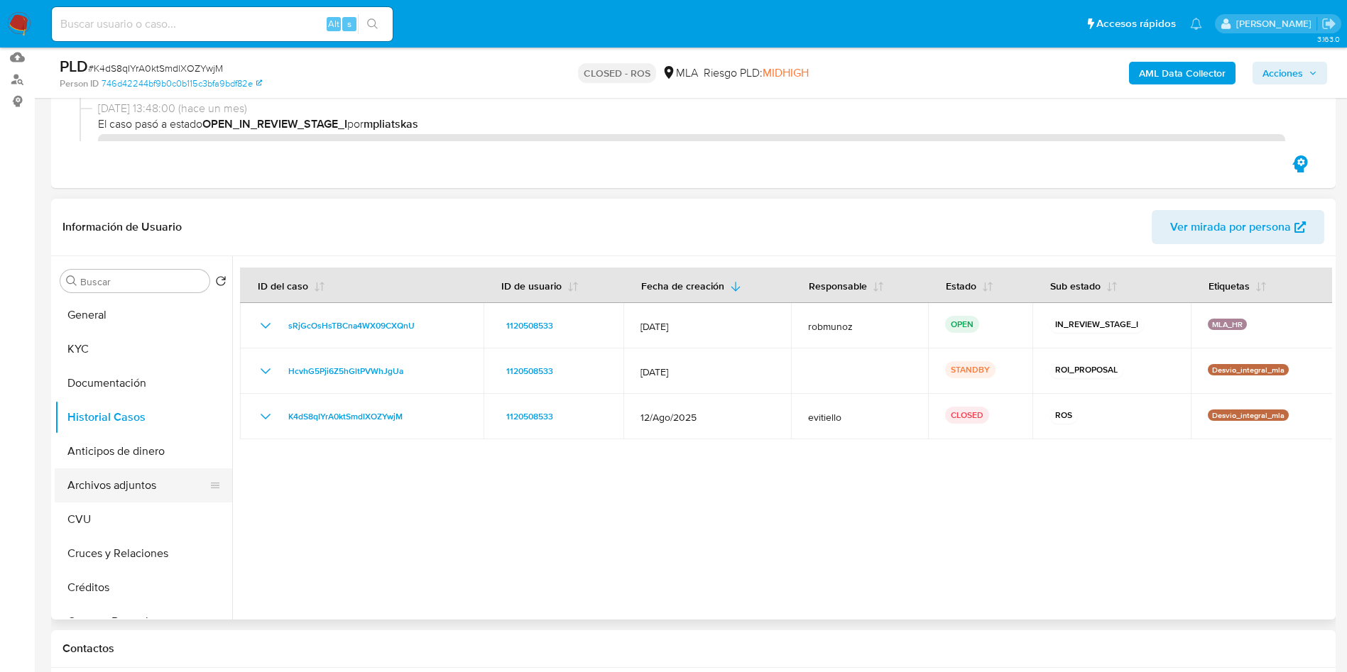
click at [163, 487] on button "Archivos adjuntos" at bounding box center [138, 486] width 166 height 34
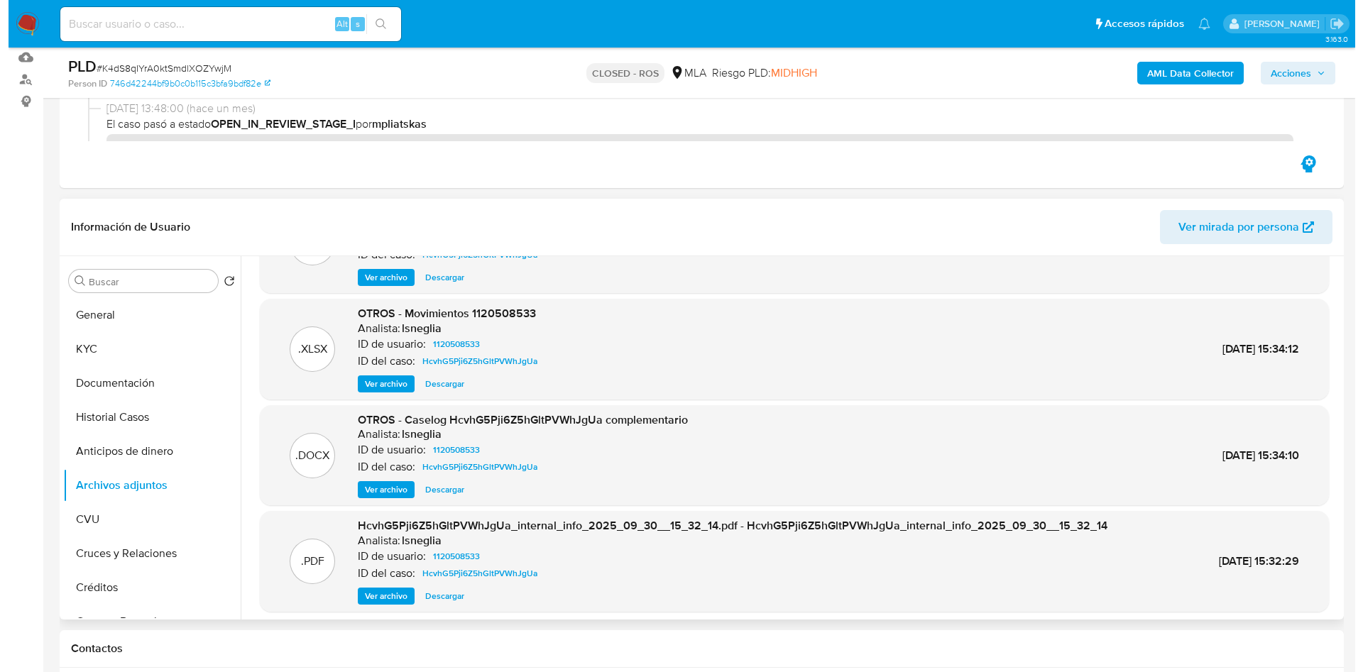
scroll to position [107, 0]
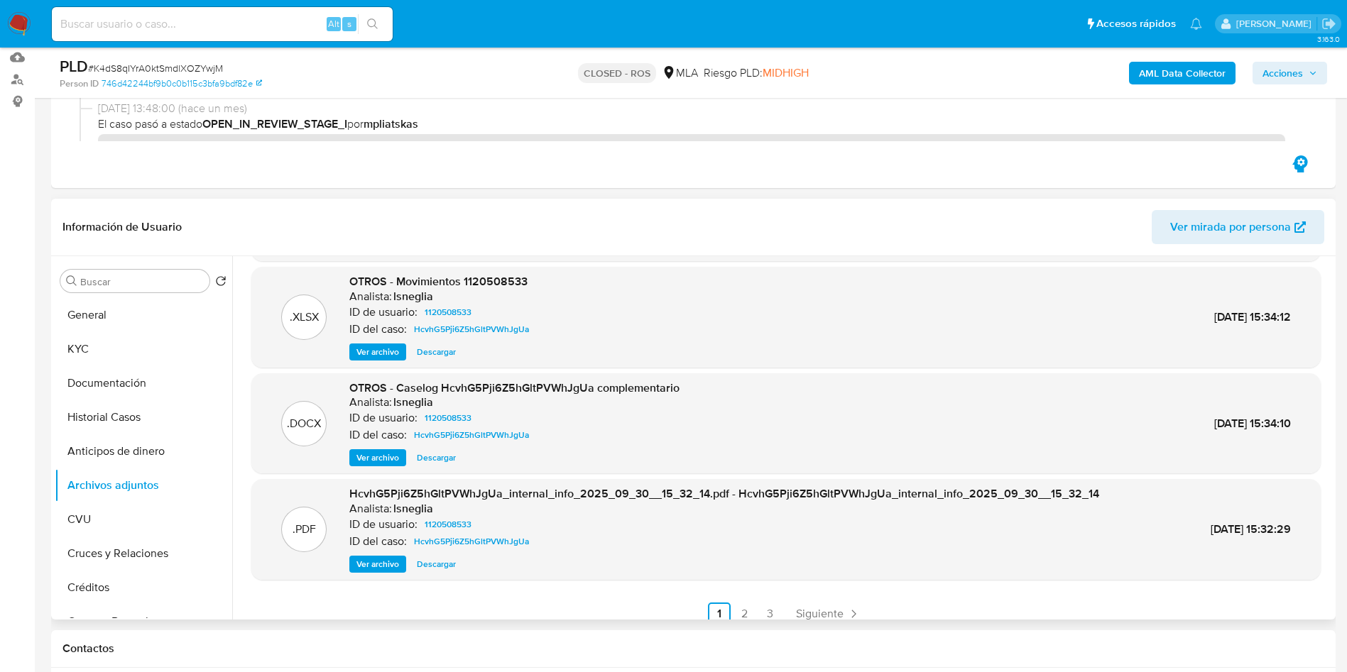
click at [383, 462] on span "Ver archivo" at bounding box center [377, 458] width 43 height 14
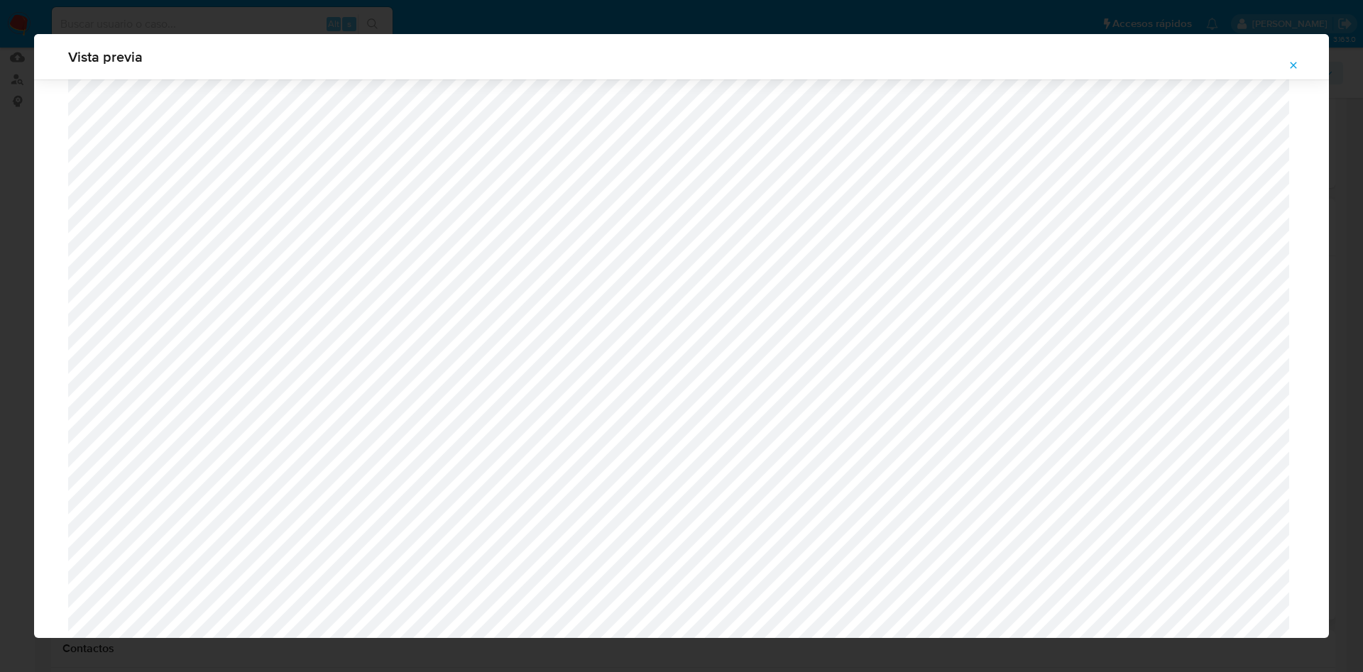
scroll to position [398, 0]
click at [1298, 67] on icon "Attachment preview" at bounding box center [1293, 65] width 11 height 11
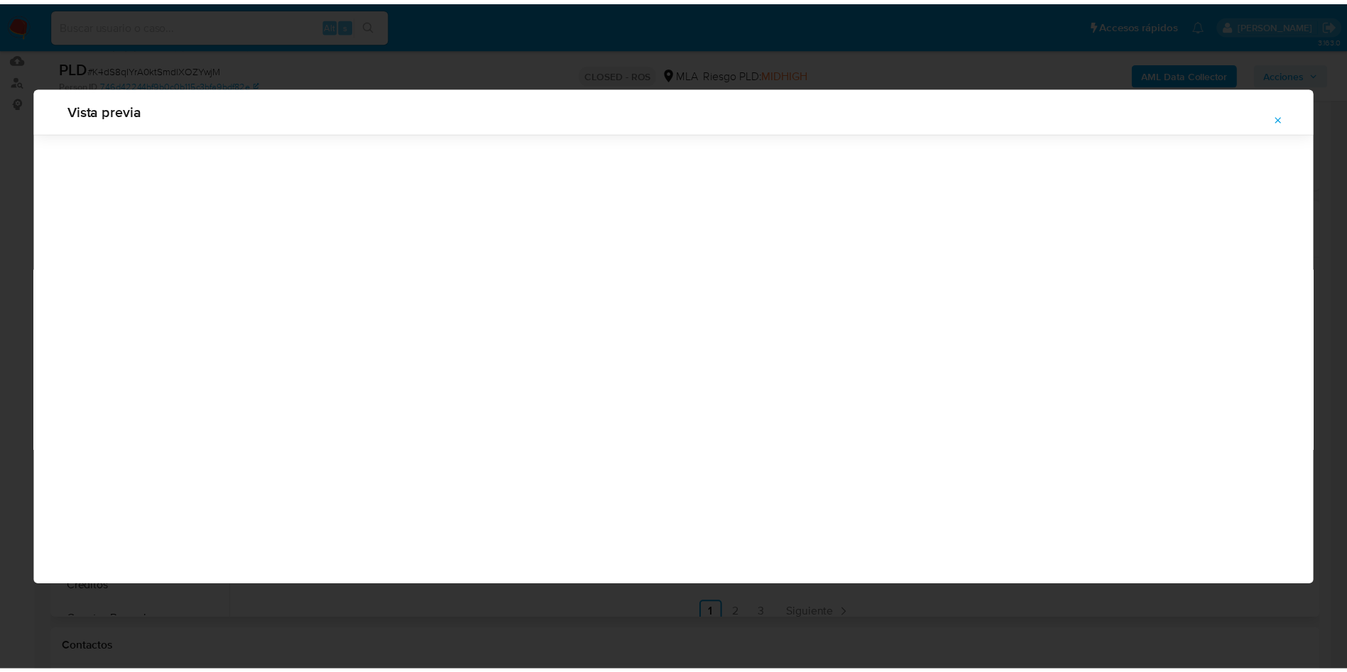
scroll to position [0, 0]
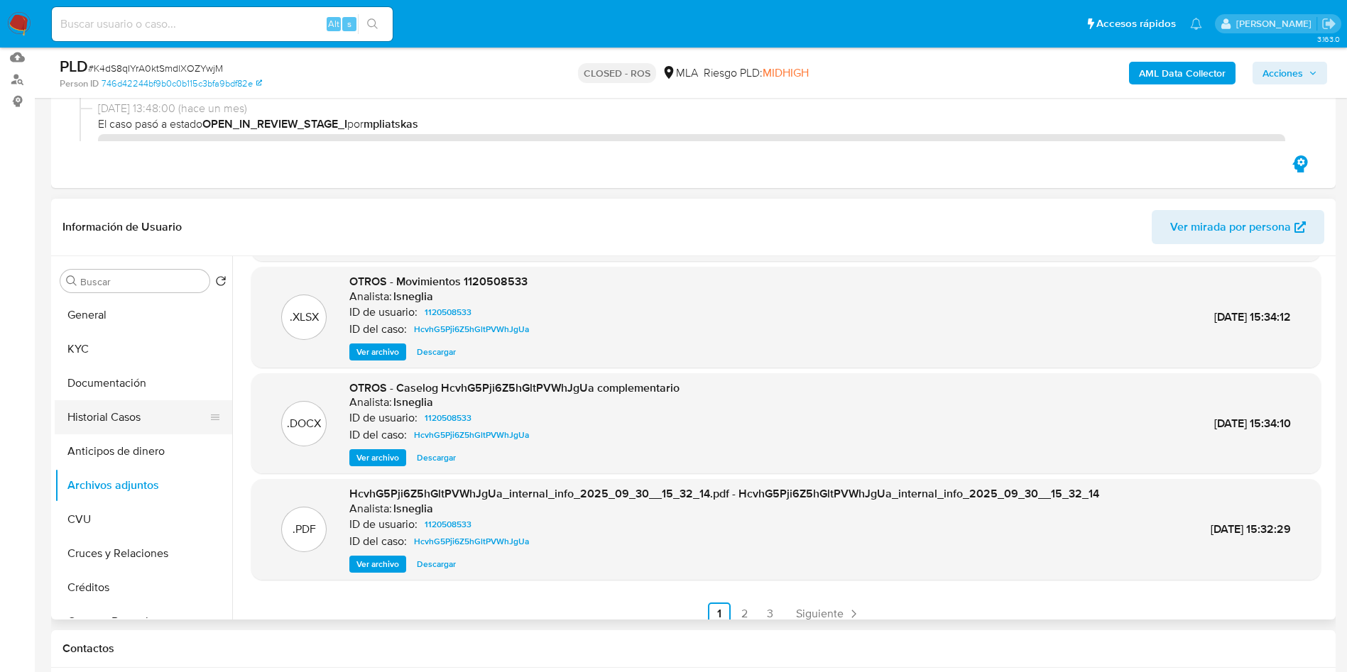
drag, startPoint x: 101, startPoint y: 432, endPoint x: 164, endPoint y: 432, distance: 63.2
click at [101, 430] on button "Historial Casos" at bounding box center [138, 418] width 166 height 34
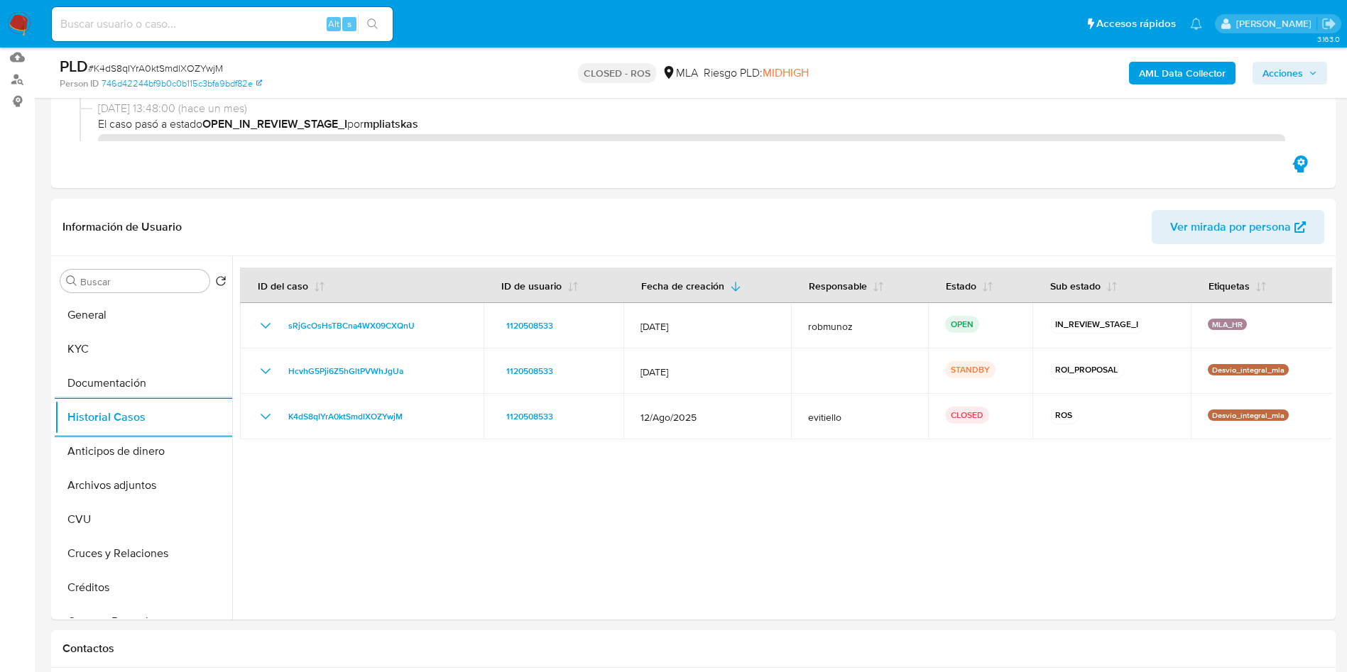
click at [227, 31] on input at bounding box center [222, 24] width 341 height 18
paste input "w985AKu0F1Frg6dbSJSLGlVa"
type input "w985AKu0F1Frg6dbSJSLGlVa"
click at [373, 26] on icon "search-icon" at bounding box center [372, 23] width 11 height 11
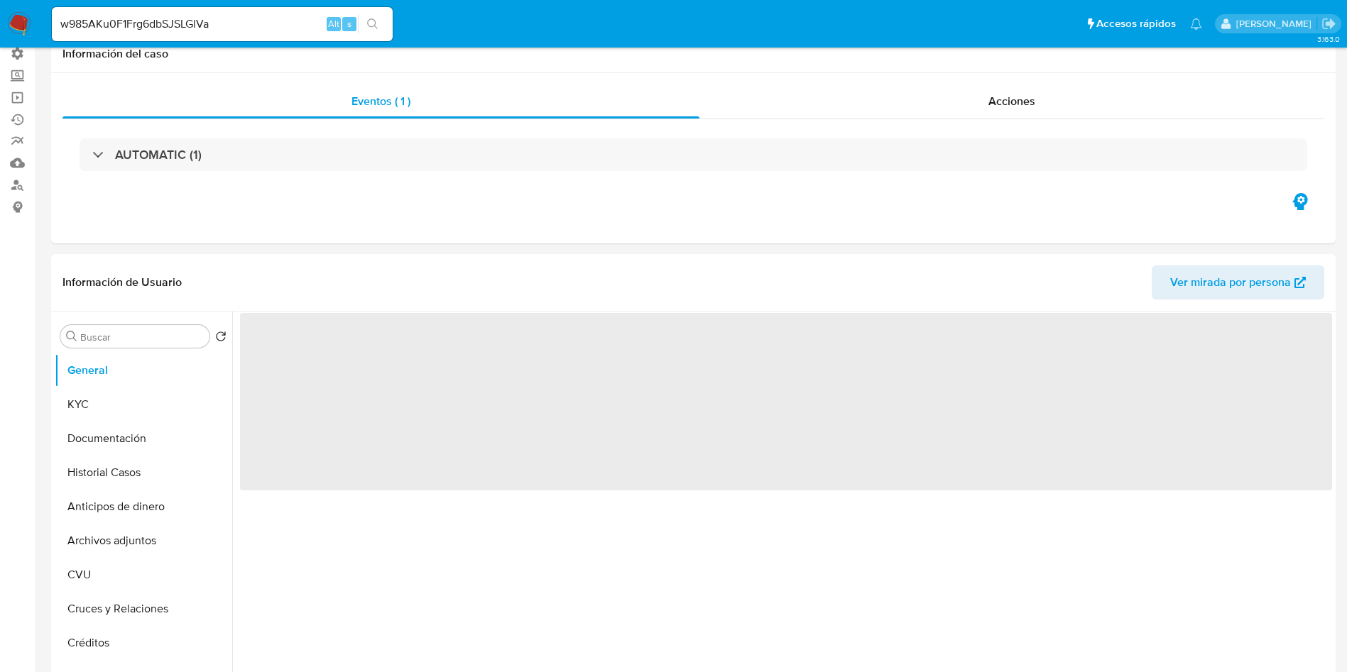
scroll to position [213, 0]
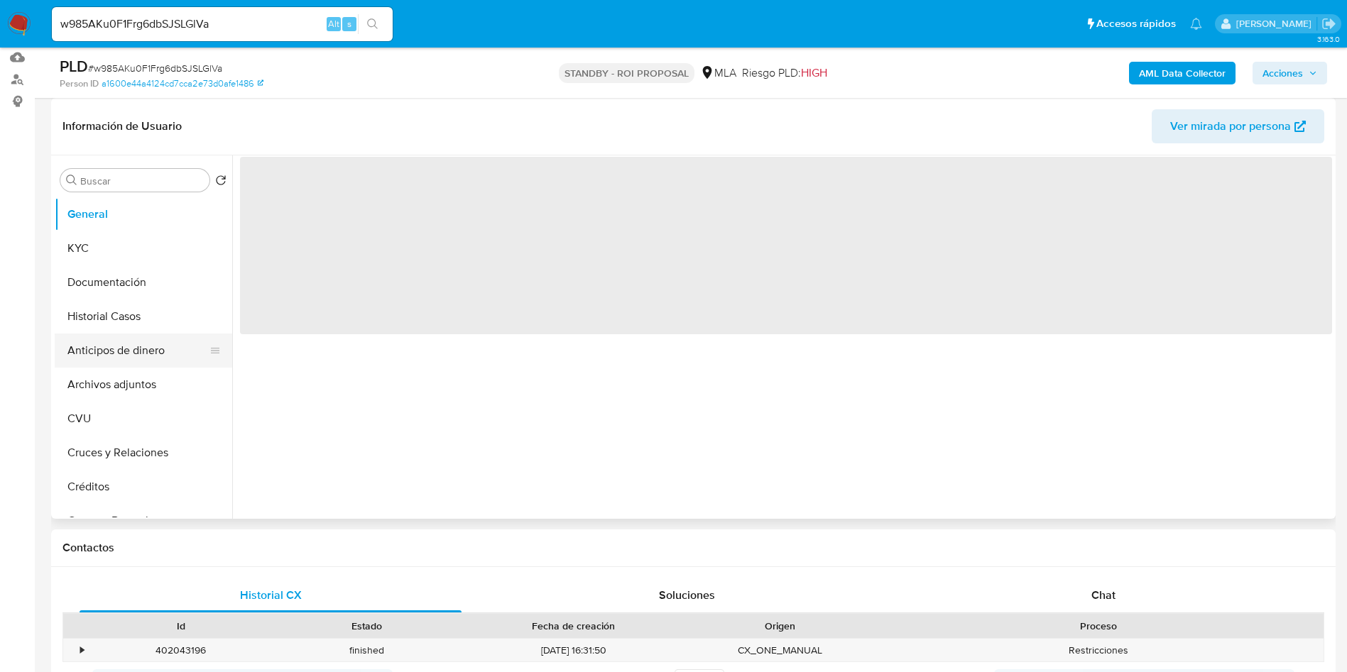
select select "10"
click at [77, 322] on button "Historial Casos" at bounding box center [138, 317] width 166 height 34
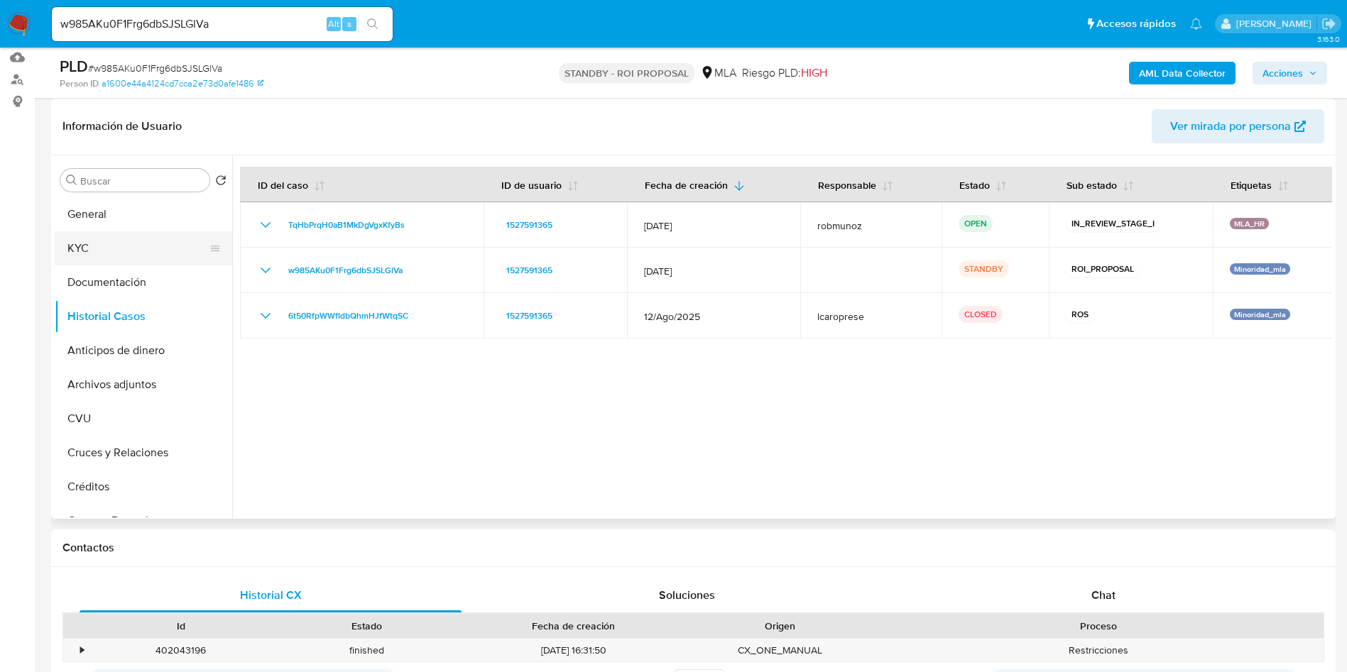
click at [113, 249] on button "KYC" at bounding box center [138, 248] width 166 height 34
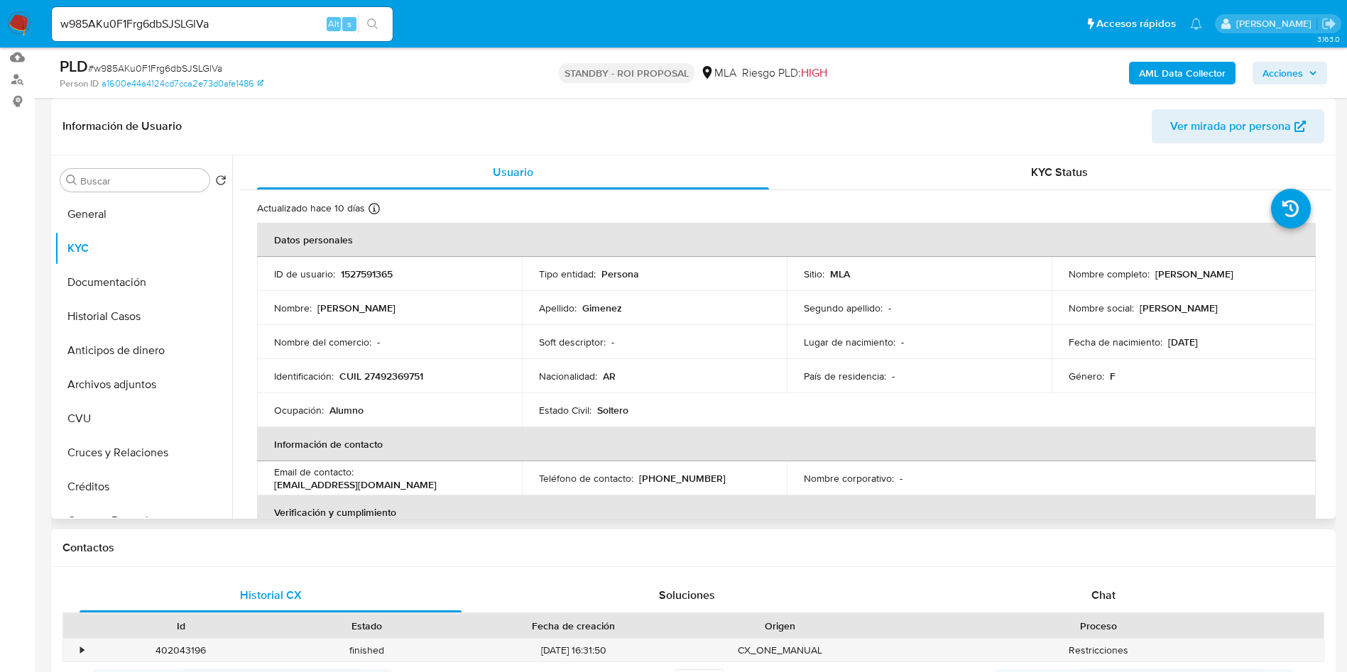
click at [417, 374] on p "CUIL 27492369751" at bounding box center [381, 376] width 84 height 13
copy p "27492369751"
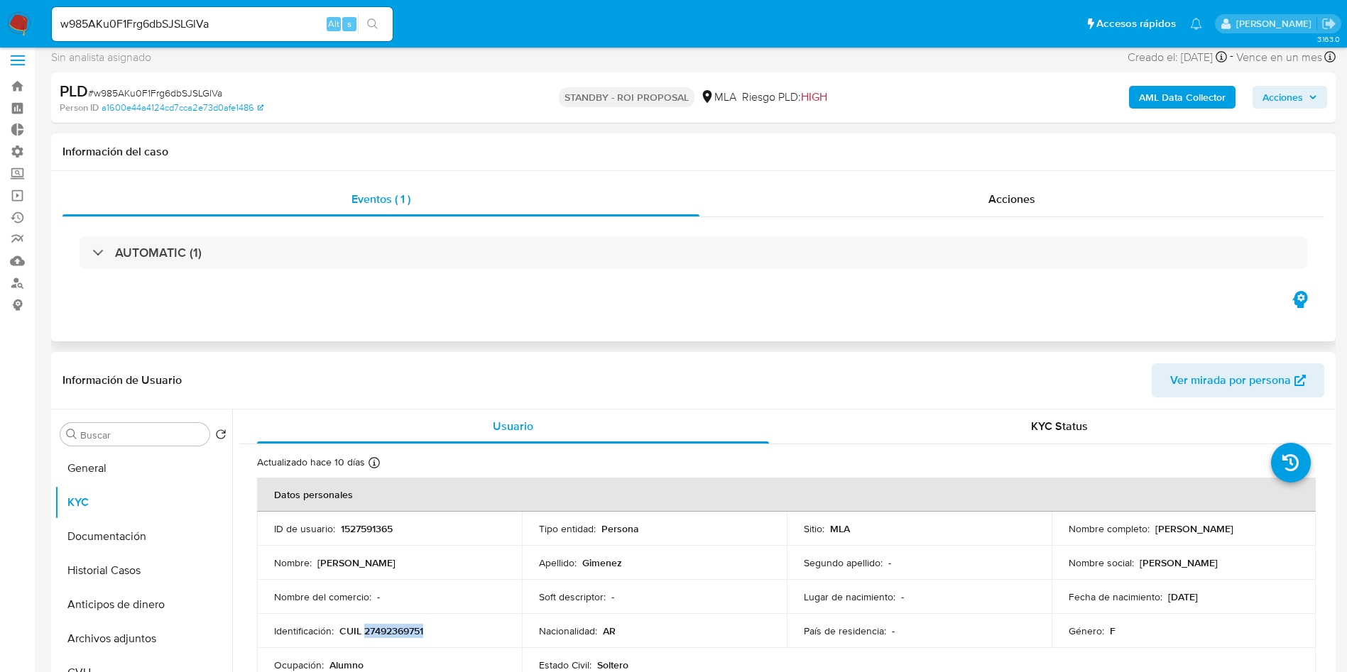
scroll to position [0, 0]
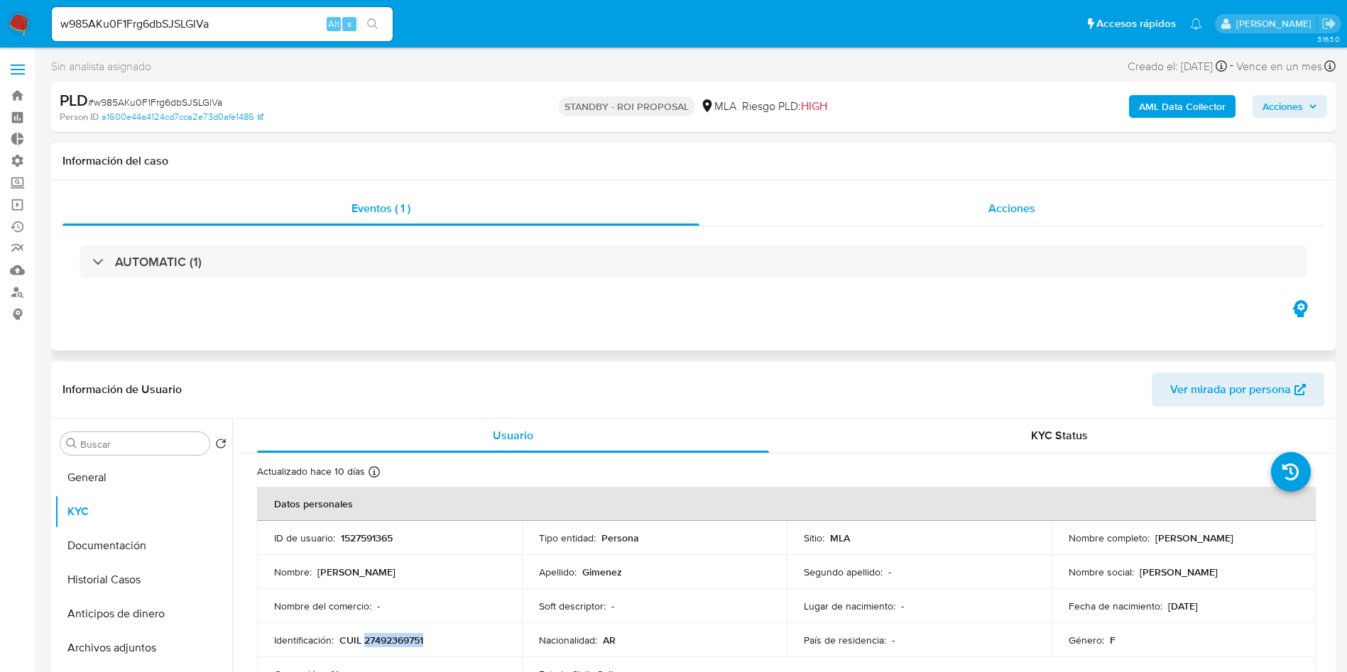
click at [1002, 214] on span "Acciones" at bounding box center [1011, 208] width 47 height 16
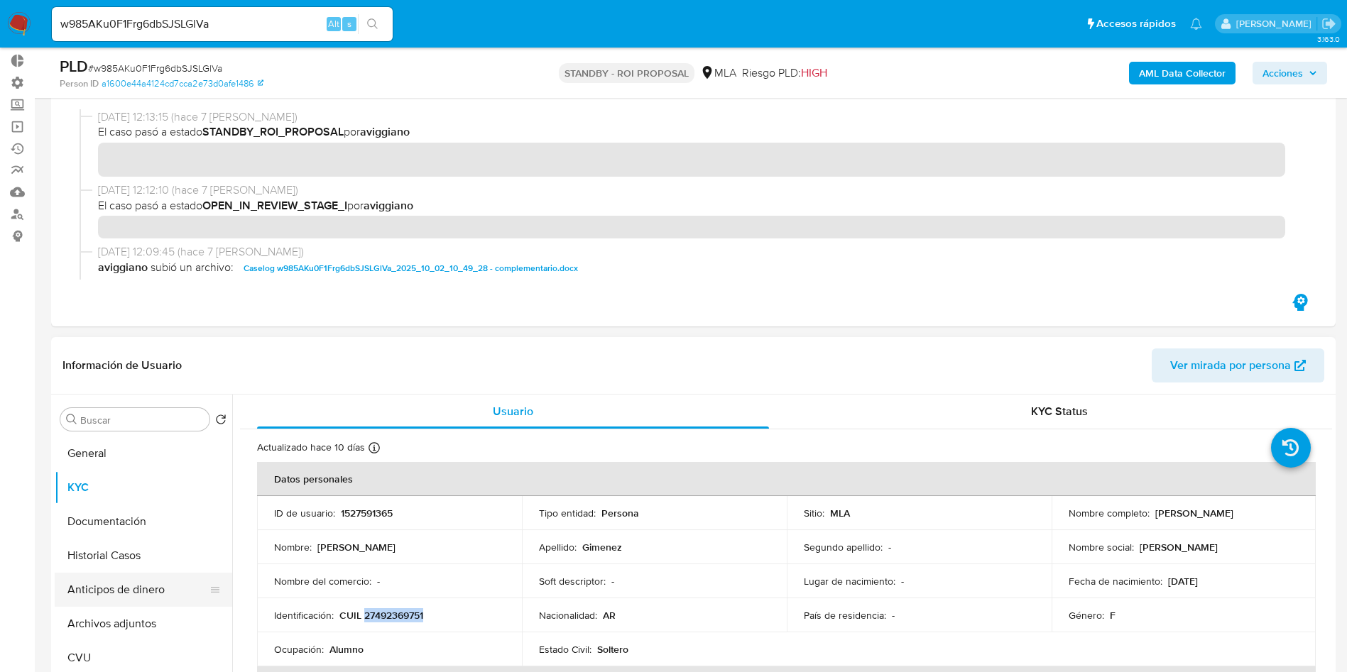
scroll to position [213, 0]
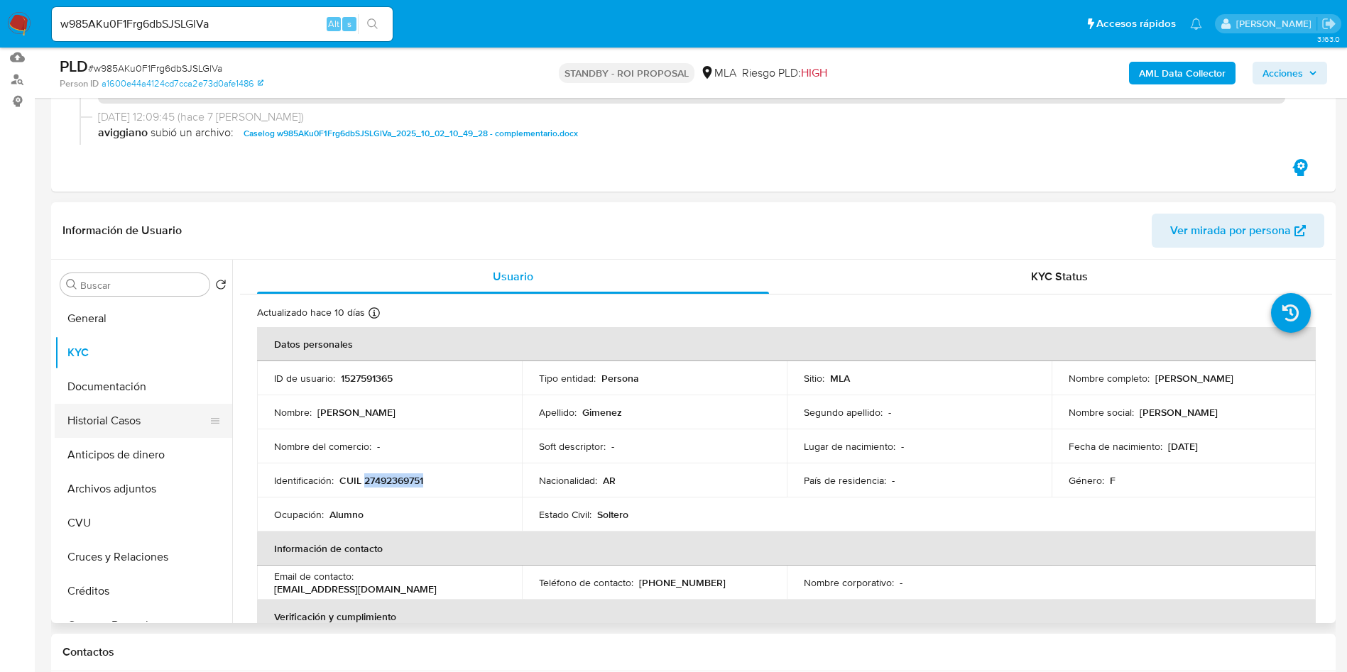
click at [100, 418] on button "Historial Casos" at bounding box center [138, 421] width 166 height 34
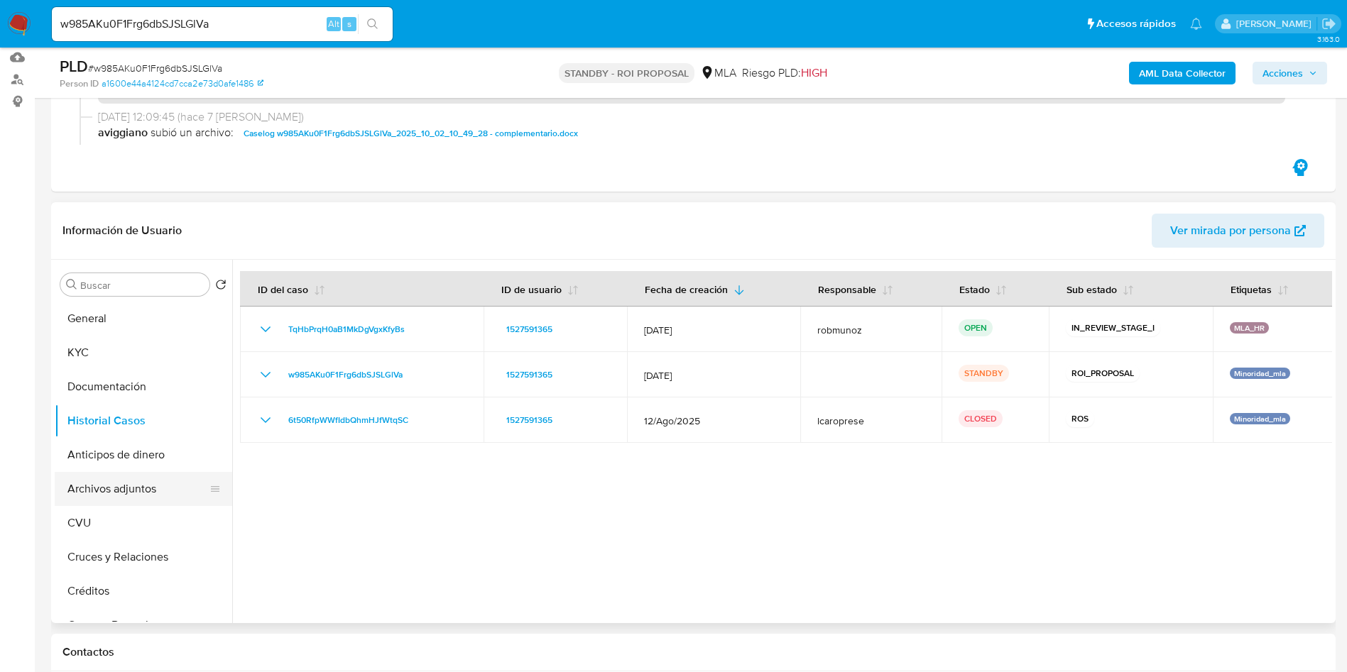
click at [158, 479] on button "Archivos adjuntos" at bounding box center [138, 489] width 166 height 34
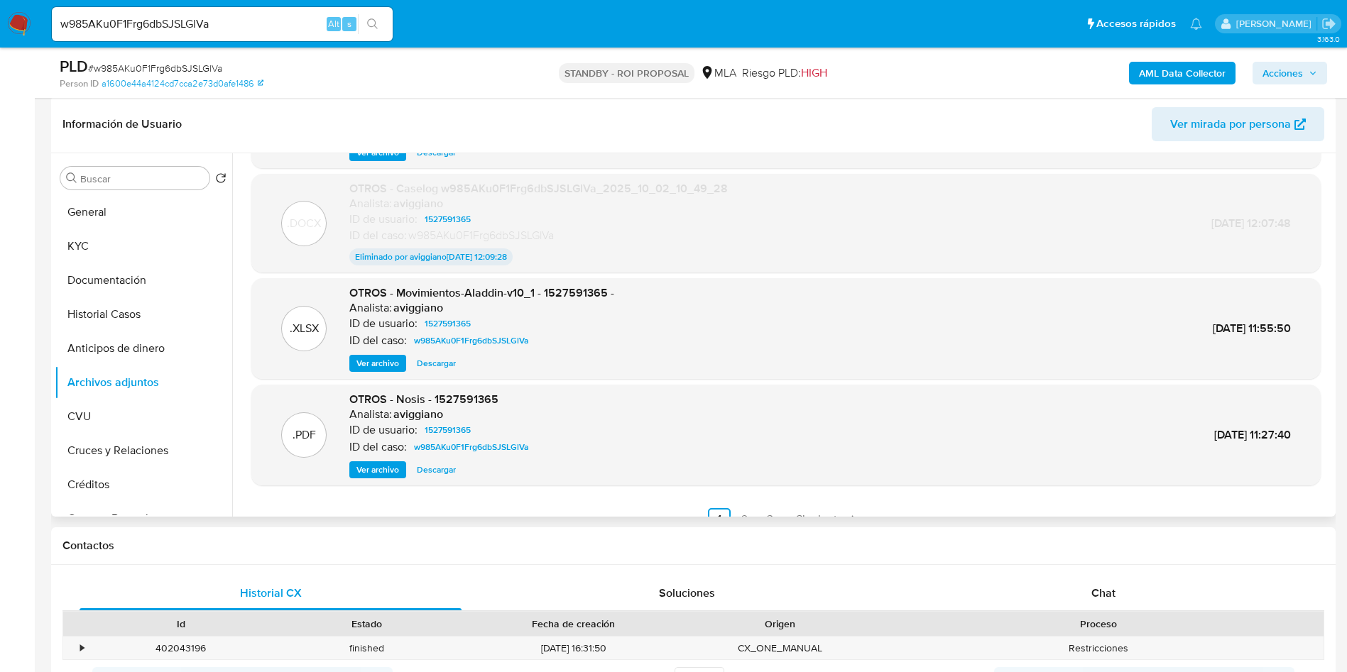
scroll to position [118, 0]
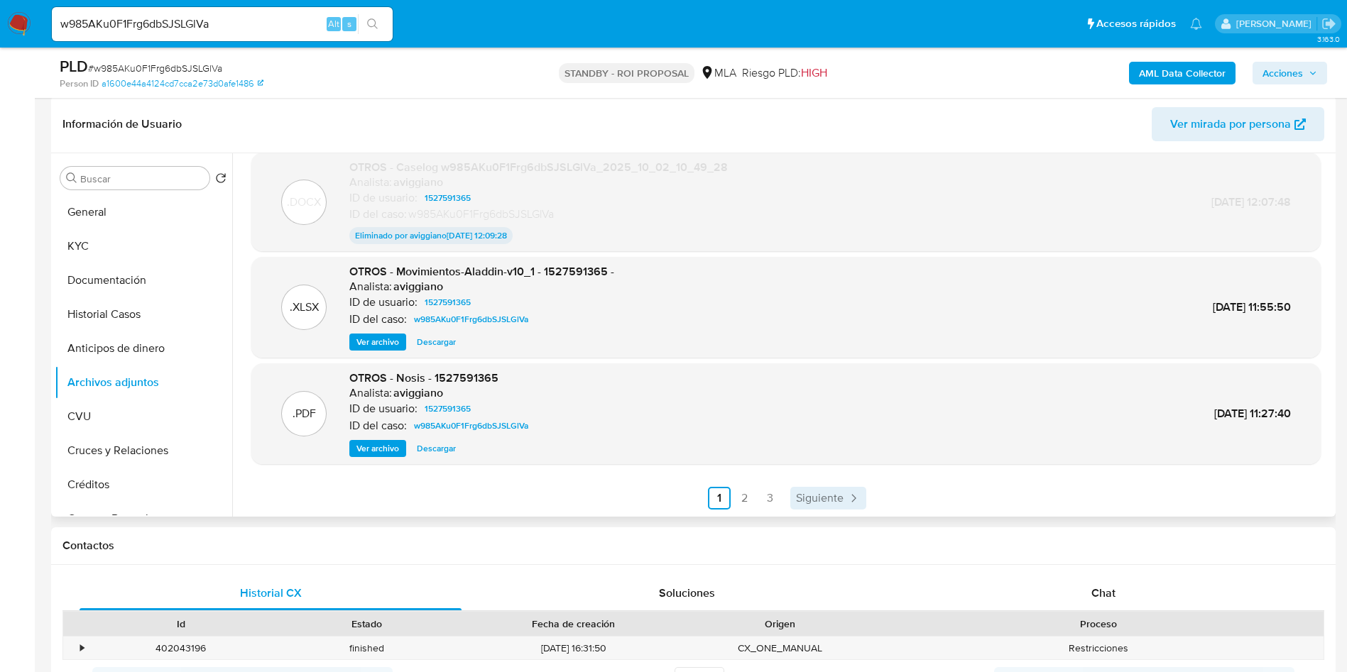
click at [792, 498] on link "Siguiente" at bounding box center [828, 498] width 76 height 23
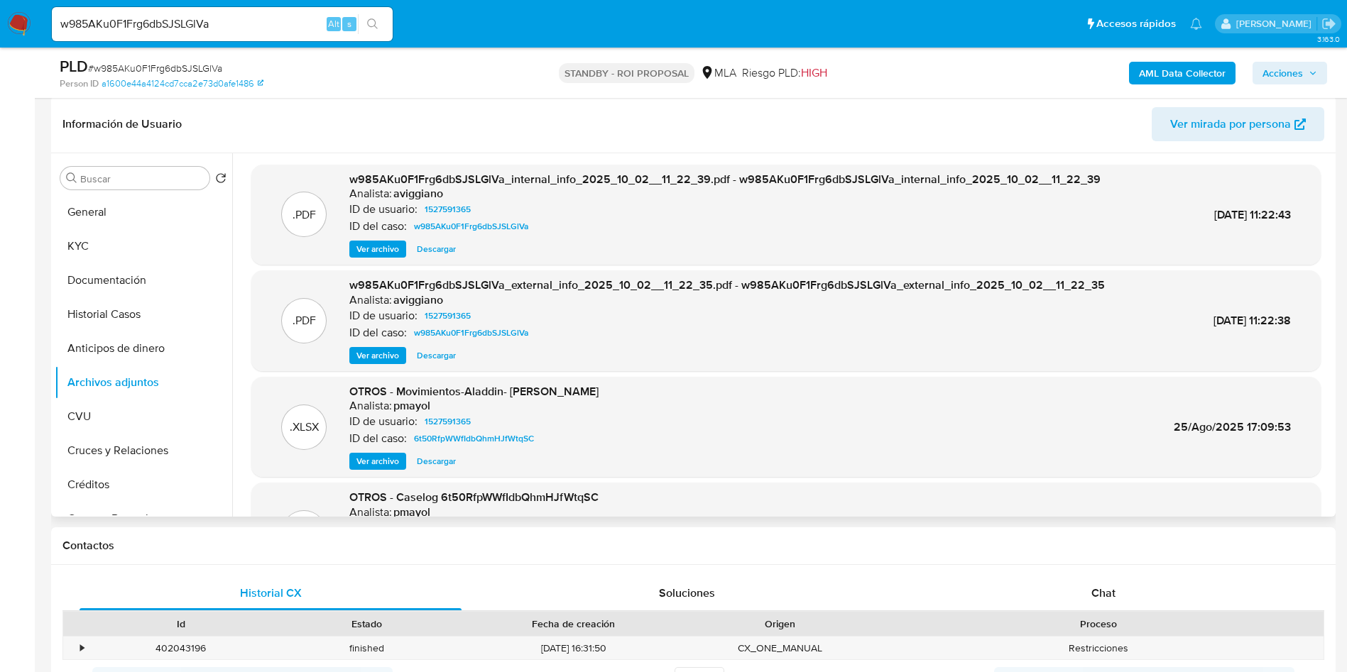
scroll to position [107, 0]
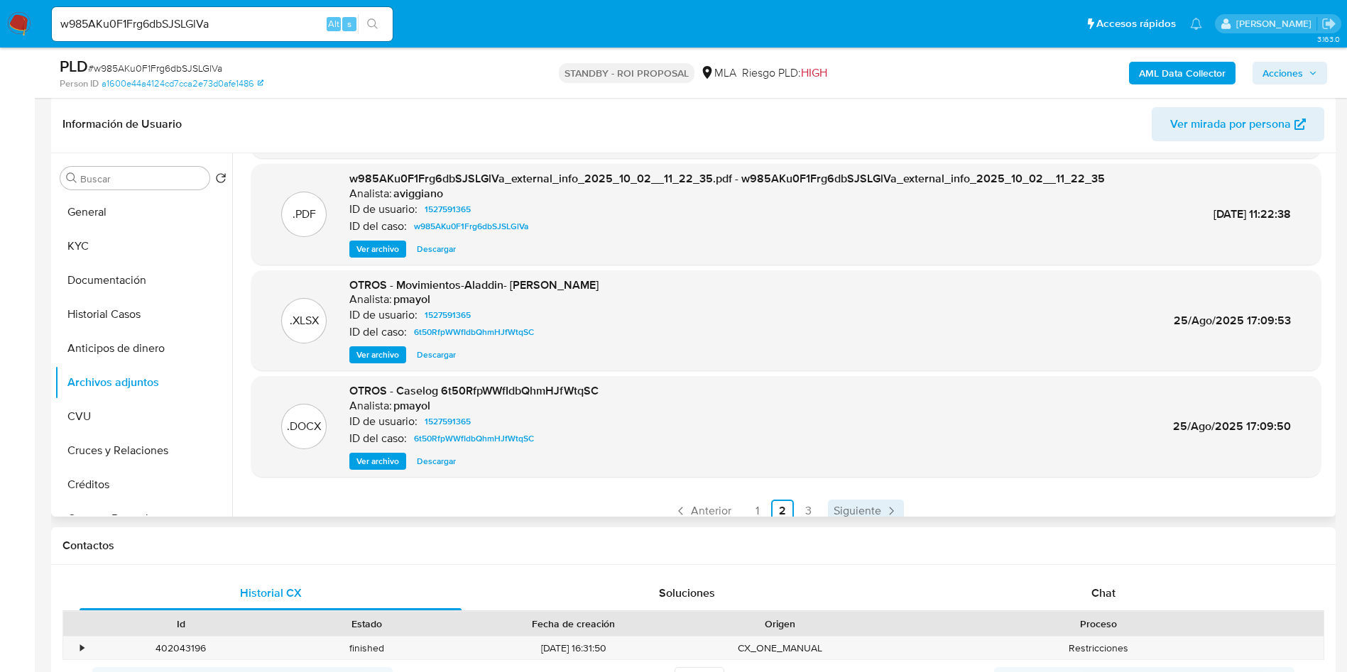
click at [854, 508] on span "Siguiente" at bounding box center [858, 511] width 48 height 11
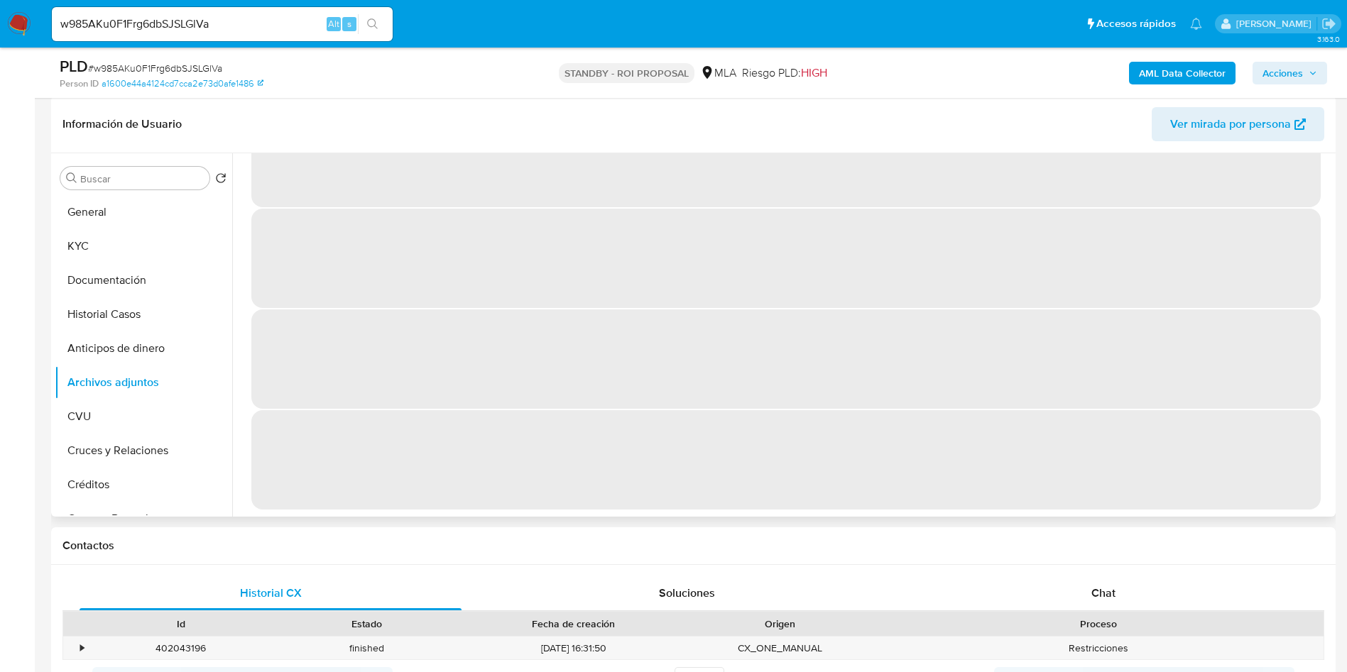
scroll to position [0, 0]
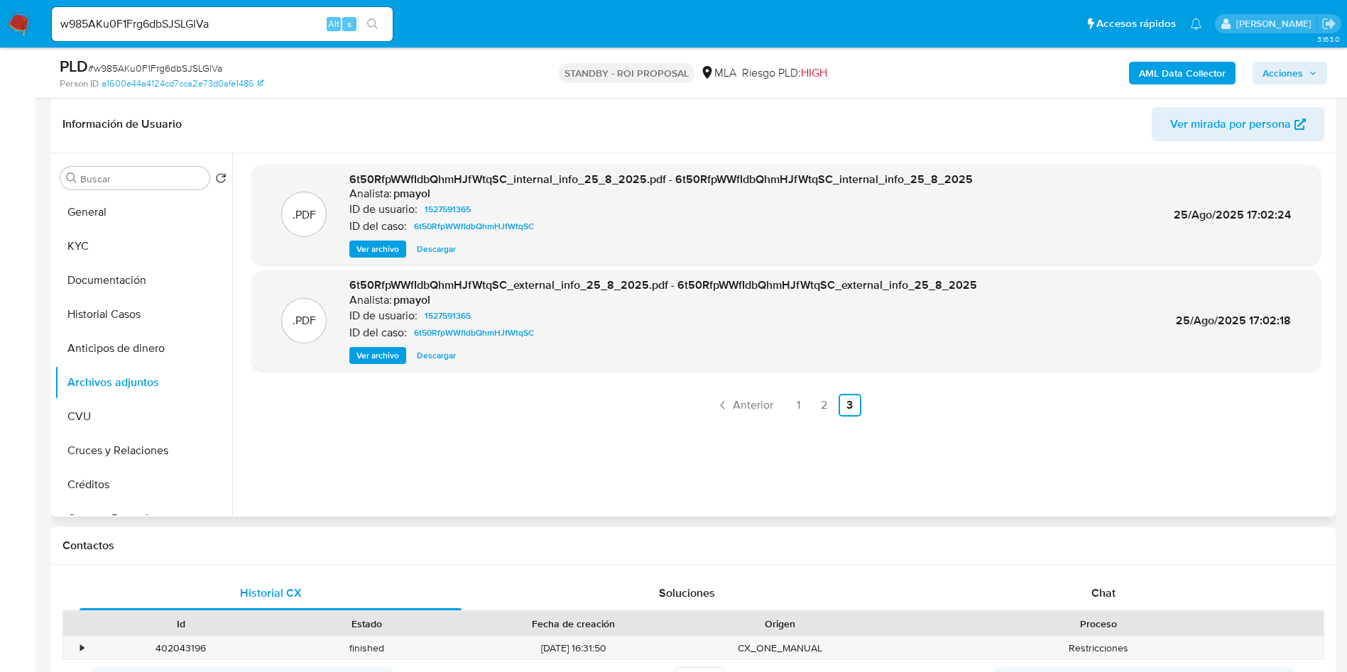
click at [189, 28] on input "w985AKu0F1Frg6dbSJSLGlVa" at bounding box center [222, 24] width 341 height 18
paste input "F9yVDajyqWGDkjkNQV0y8xFn"
type input "F9yVDajyqWGDkjkNQV0y8xFn"
drag, startPoint x: 368, startPoint y: 21, endPoint x: 303, endPoint y: 23, distance: 64.7
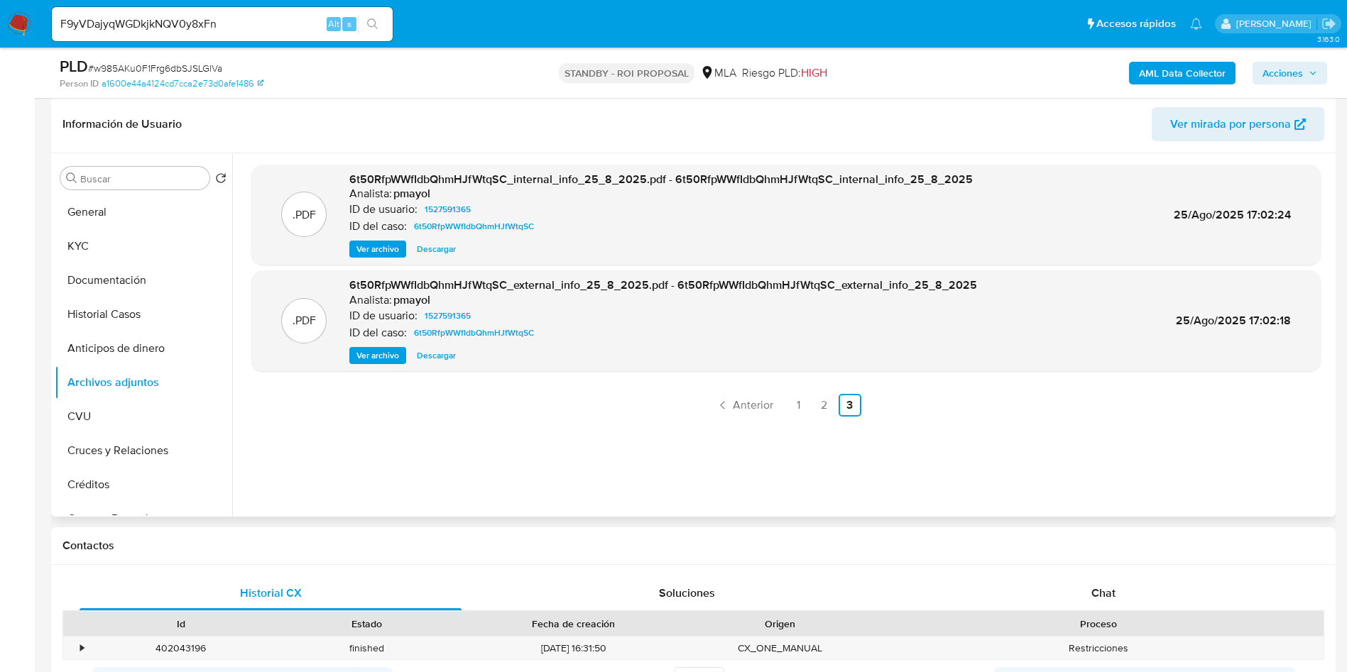
click at [303, 23] on div "F9yVDajyqWGDkjkNQV0y8xFn Alt s" at bounding box center [222, 24] width 341 height 40
click at [388, 25] on input "F9yVDajyqWGDkjkNQV0y8xFn" at bounding box center [222, 24] width 341 height 18
click at [371, 18] on icon "search-icon" at bounding box center [372, 23] width 11 height 11
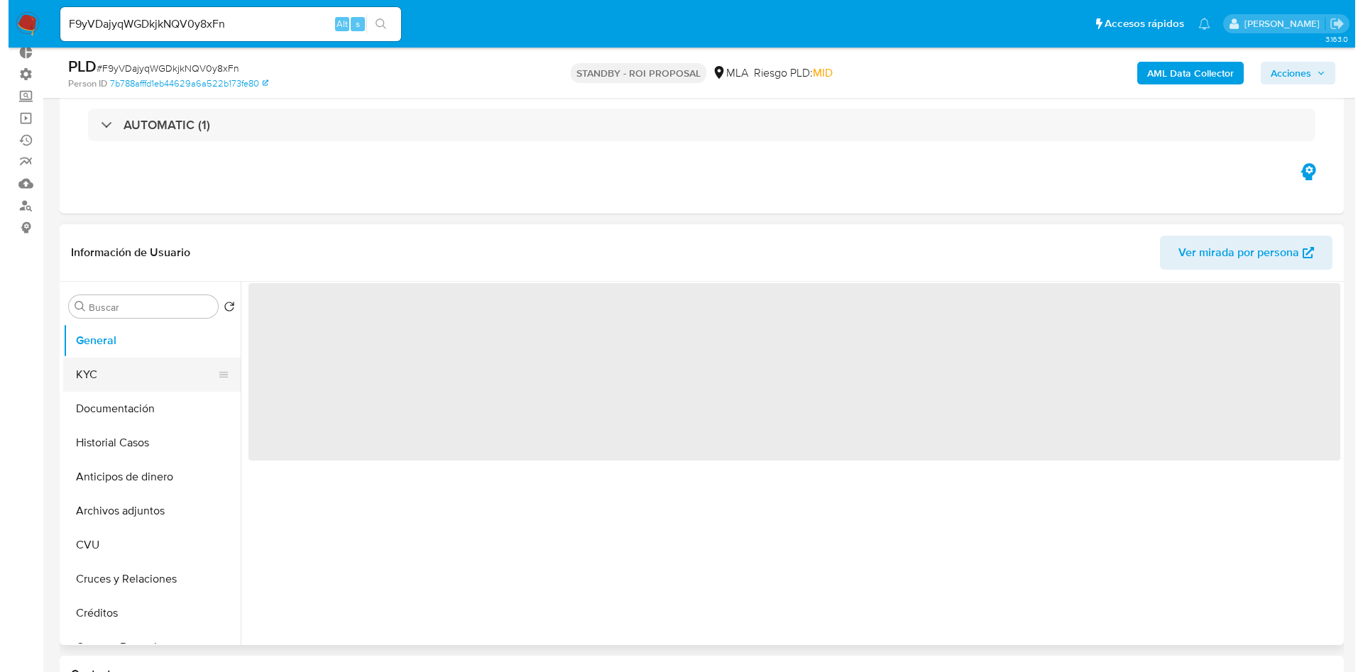
scroll to position [107, 0]
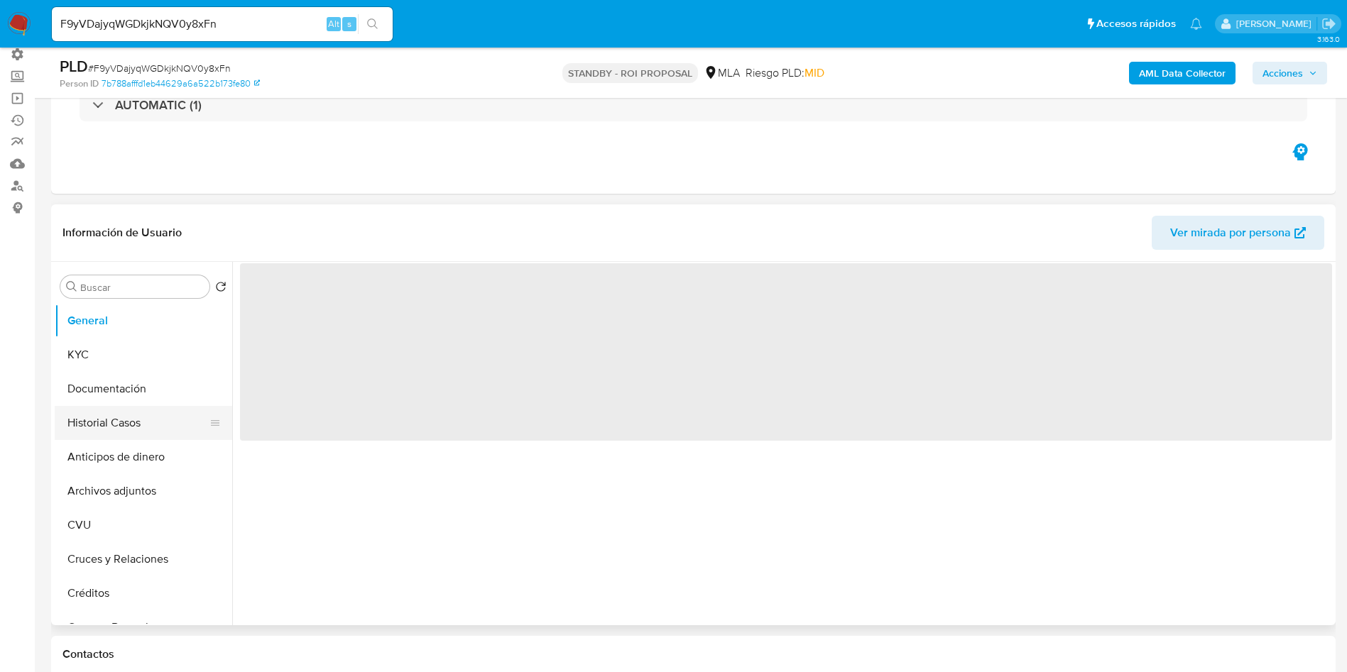
select select "10"
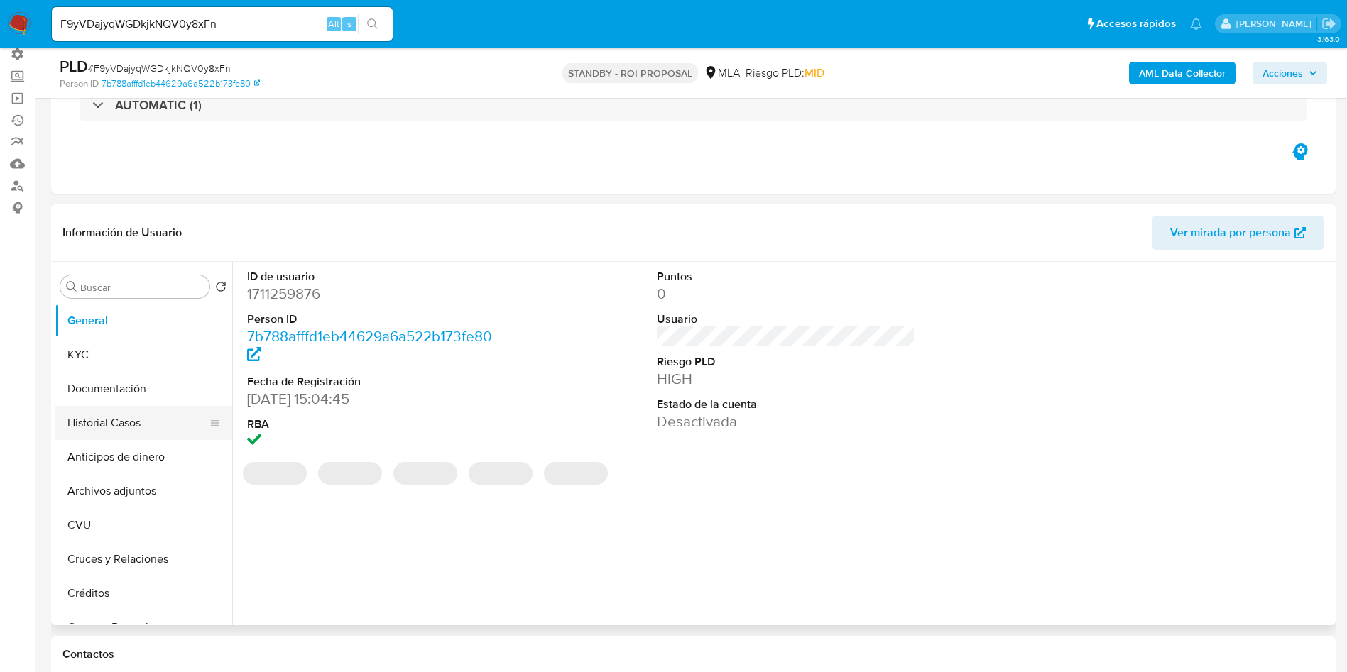
click at [83, 435] on button "Historial Casos" at bounding box center [138, 423] width 166 height 34
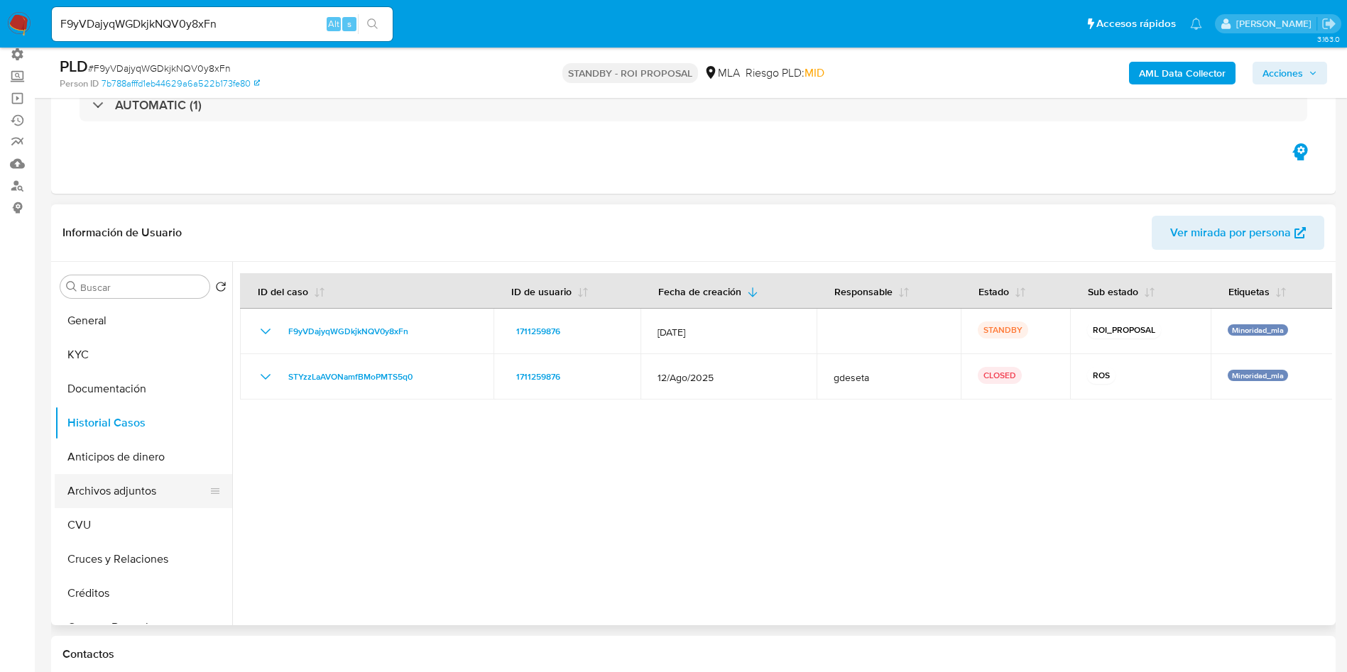
click at [99, 505] on button "Archivos adjuntos" at bounding box center [138, 491] width 166 height 34
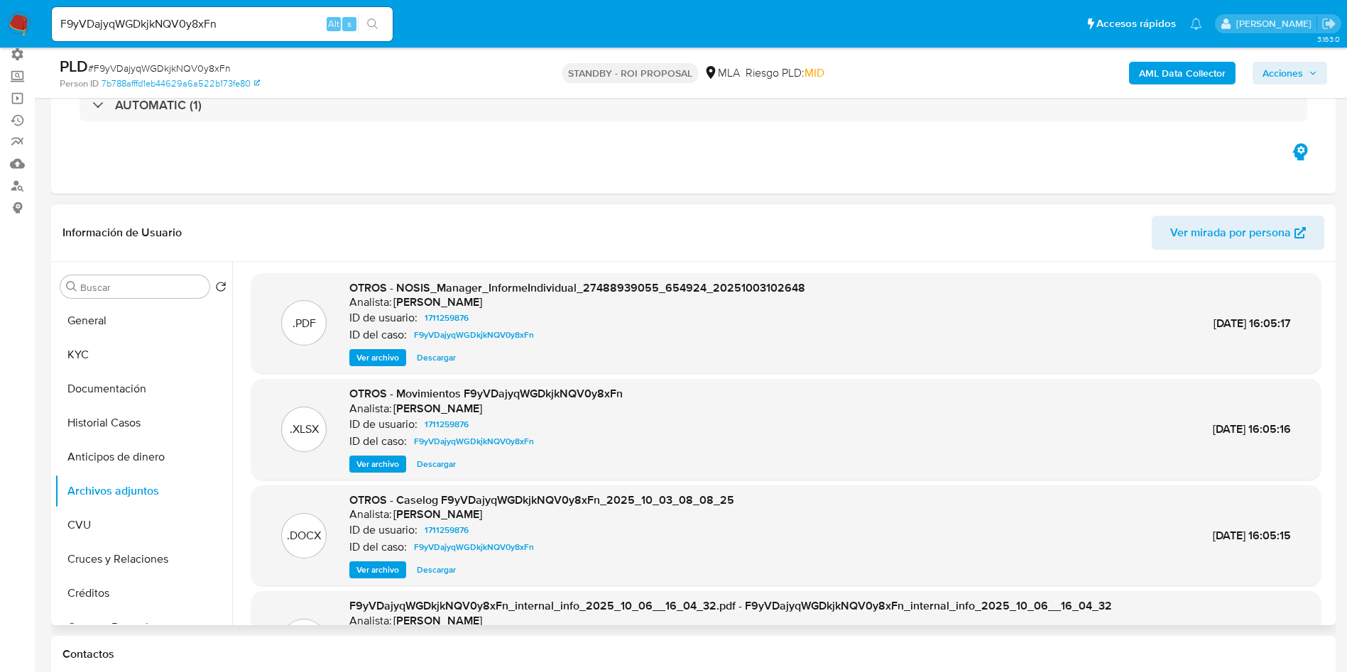
click at [392, 577] on span "Ver archivo" at bounding box center [377, 570] width 43 height 14
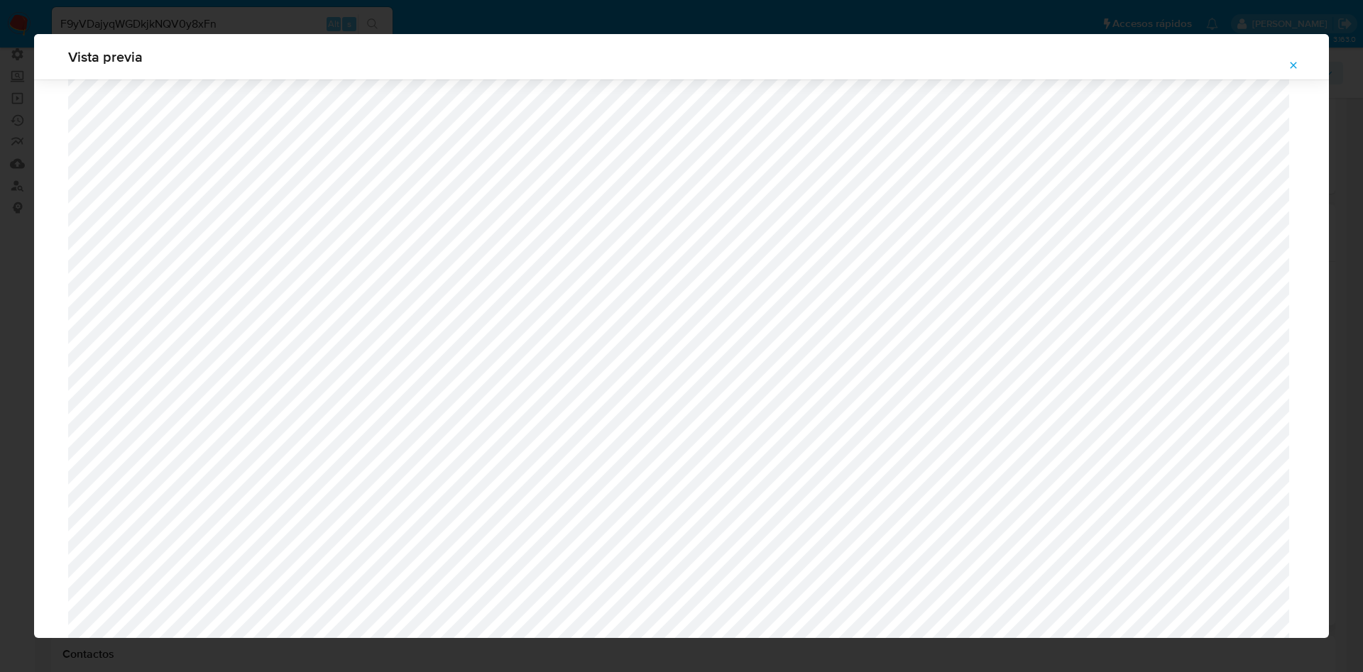
scroll to position [398, 0]
click at [1285, 64] on button "Attachment preview" at bounding box center [1293, 65] width 31 height 23
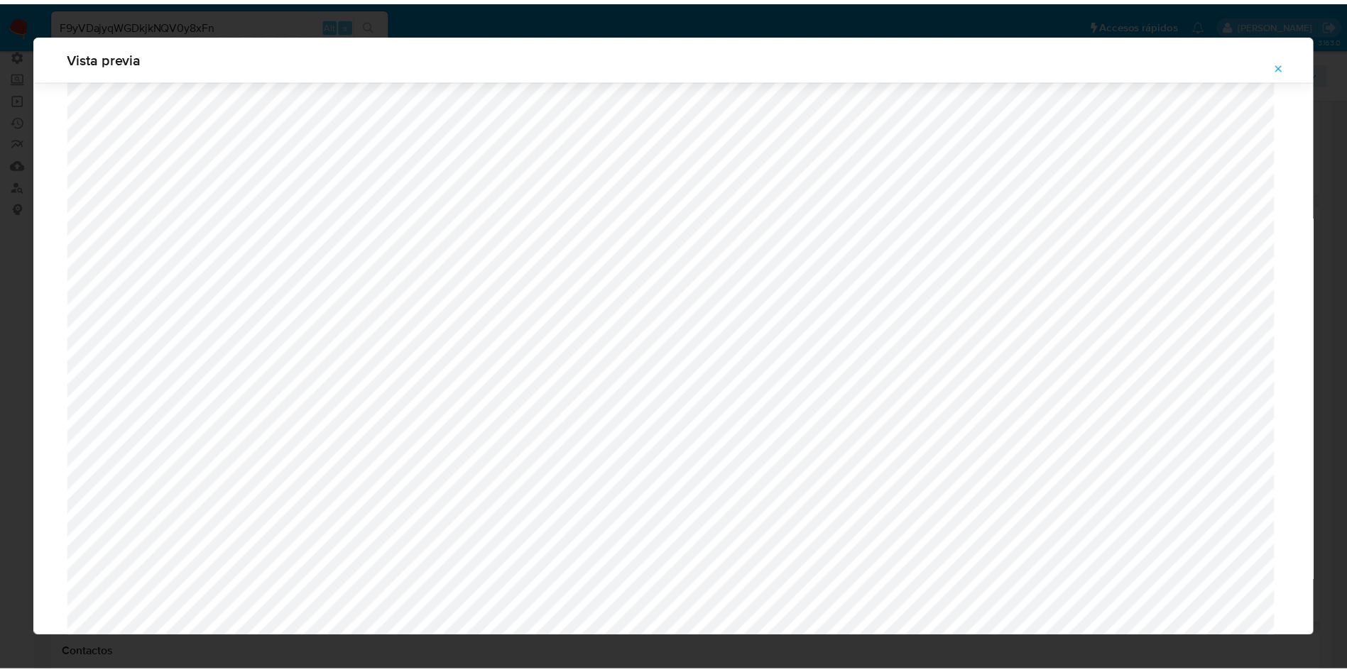
scroll to position [0, 0]
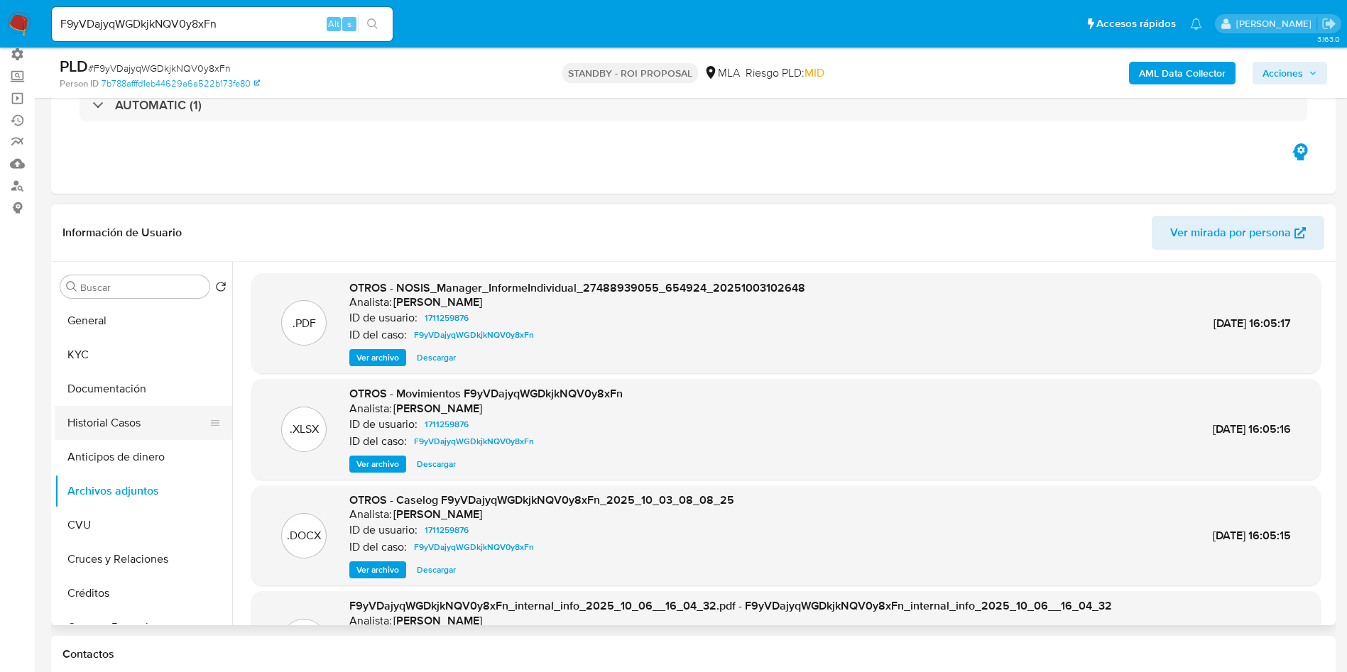
click at [107, 420] on button "Historial Casos" at bounding box center [138, 423] width 166 height 34
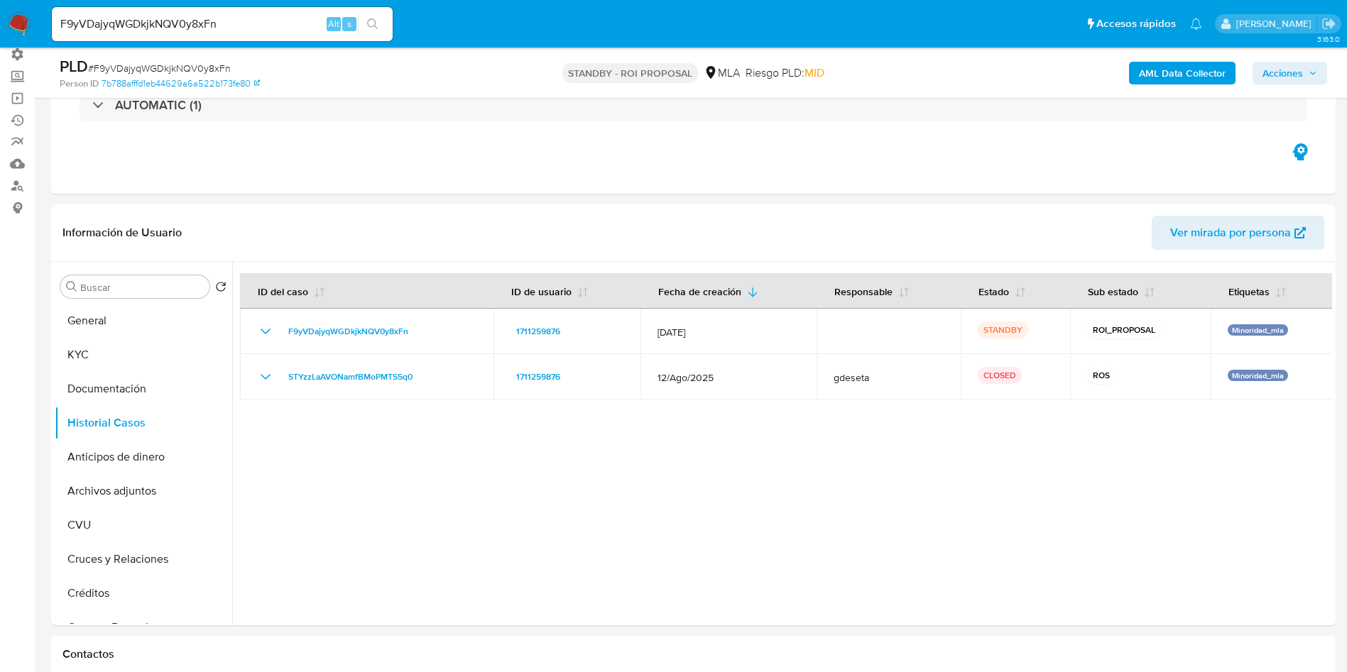
click at [210, 32] on input "F9yVDajyqWGDkjkNQV0y8xFn" at bounding box center [222, 24] width 341 height 18
click at [210, 31] on input "F9yVDajyqWGDkjkNQV0y8xFn" at bounding box center [222, 24] width 341 height 18
paste input "UmsvUZmW4pqLaRdqfo7IzGyl"
type input "UmsvUZmW4pqLaRdqfo7IzGyl"
click at [377, 23] on icon "search-icon" at bounding box center [372, 23] width 11 height 11
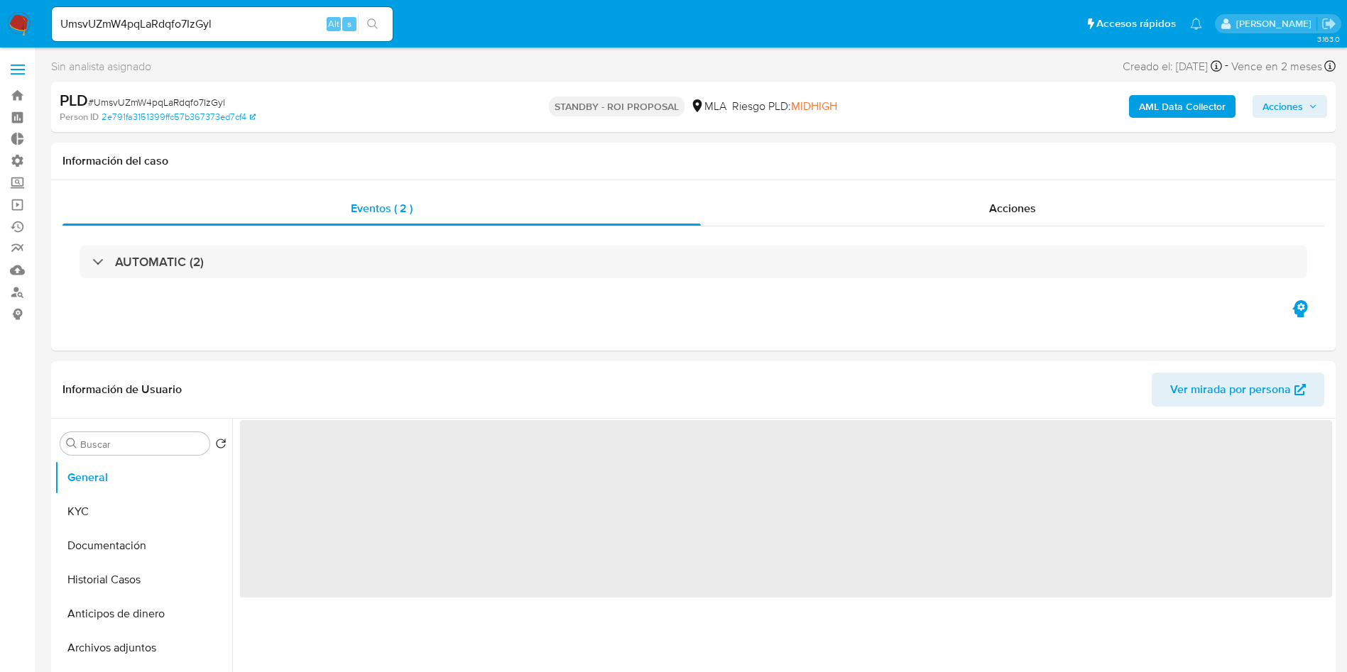
select select "10"
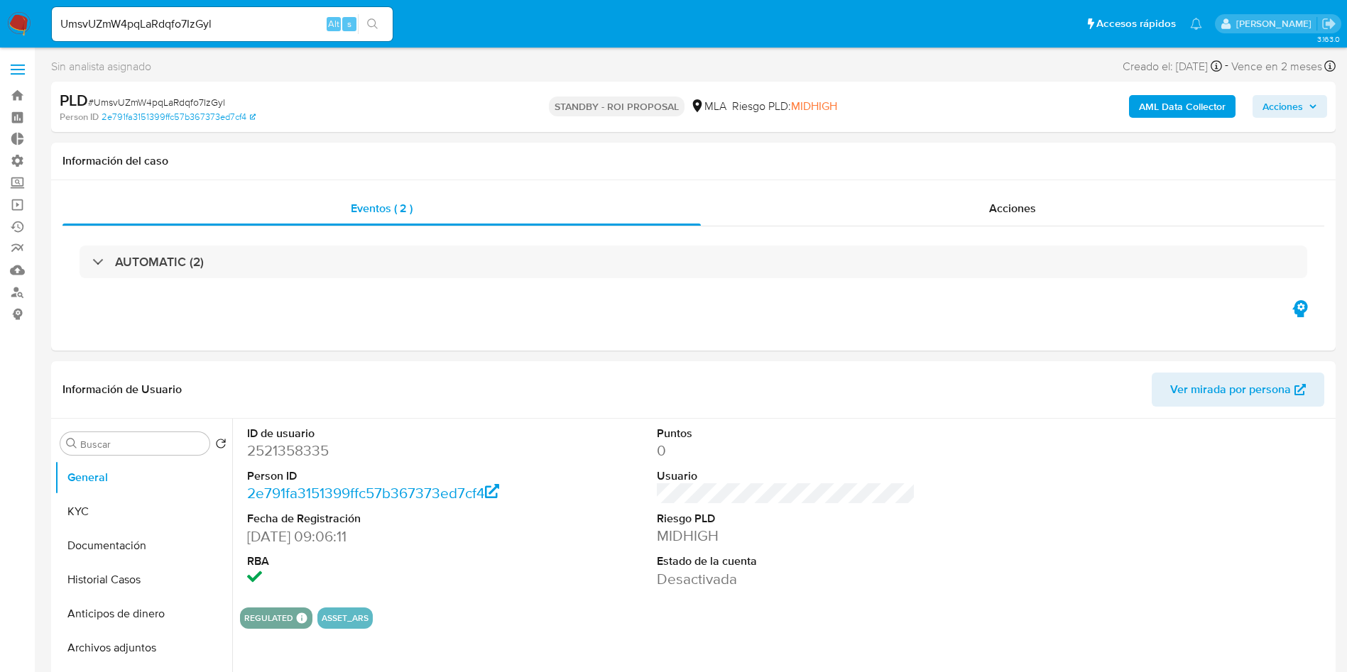
click at [136, 24] on input "UmsvUZmW4pqLaRdqfo7IzGyl" at bounding box center [222, 24] width 341 height 18
click at [374, 26] on icon "search-icon" at bounding box center [372, 23] width 11 height 11
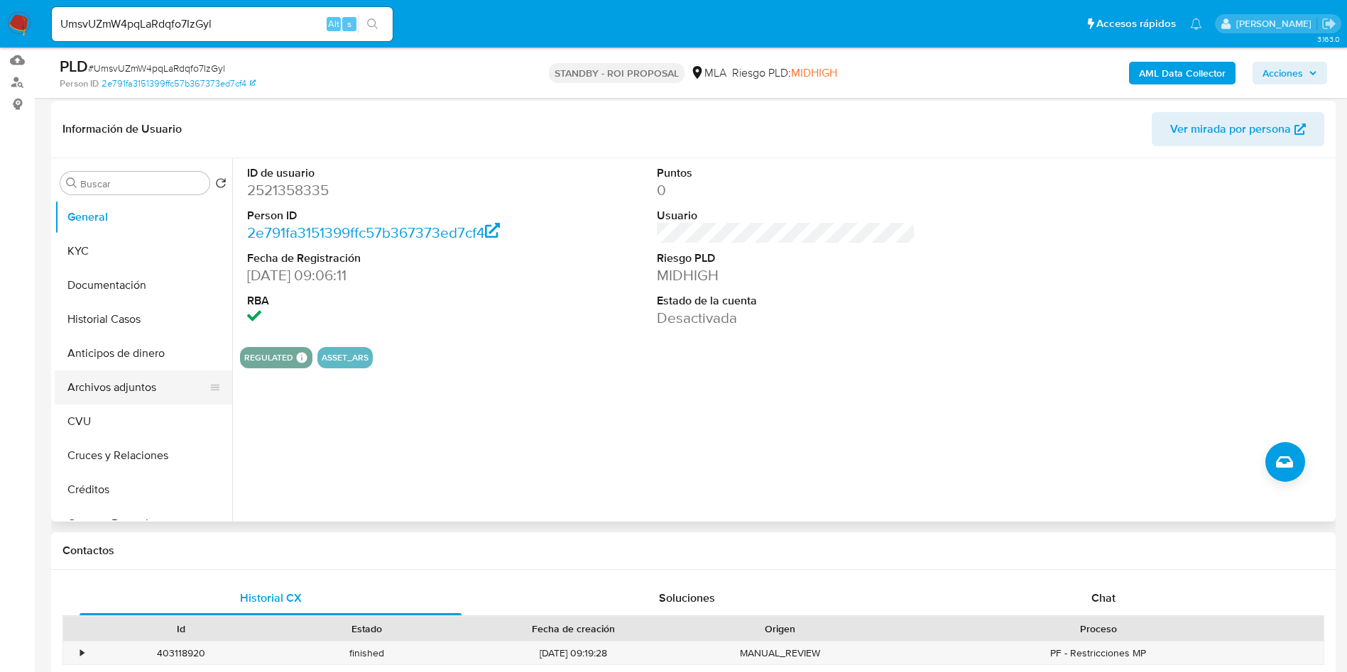
scroll to position [213, 0]
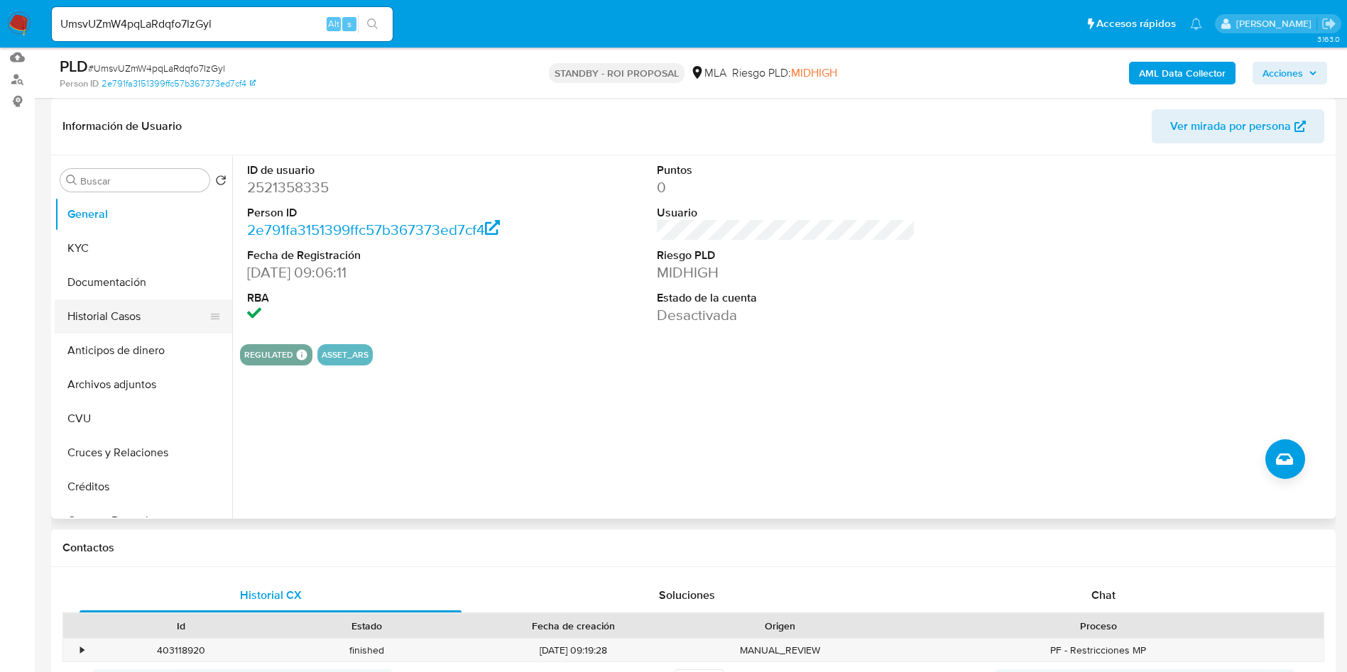
click at [126, 314] on button "Historial Casos" at bounding box center [138, 317] width 166 height 34
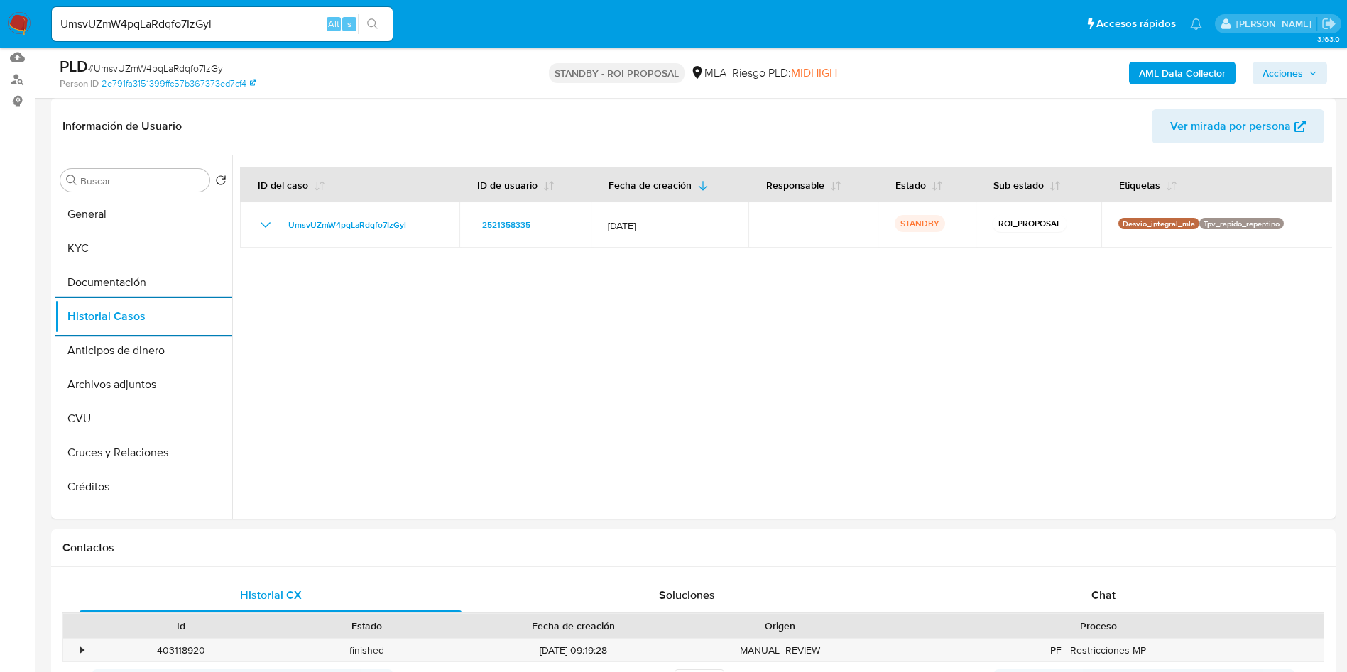
click at [170, 23] on input "UmsvUZmW4pqLaRdqfo7IzGyl" at bounding box center [222, 24] width 341 height 18
click at [170, 22] on input "UmsvUZmW4pqLaRdqfo7IzGyl" at bounding box center [222, 24] width 341 height 18
paste input "Q9uAgh6cx5arTgY2YLRso3Xp"
type input "Q9uAgh6cx5arTgY2YLRso3Xp"
click at [383, 22] on button "search-icon" at bounding box center [372, 24] width 29 height 20
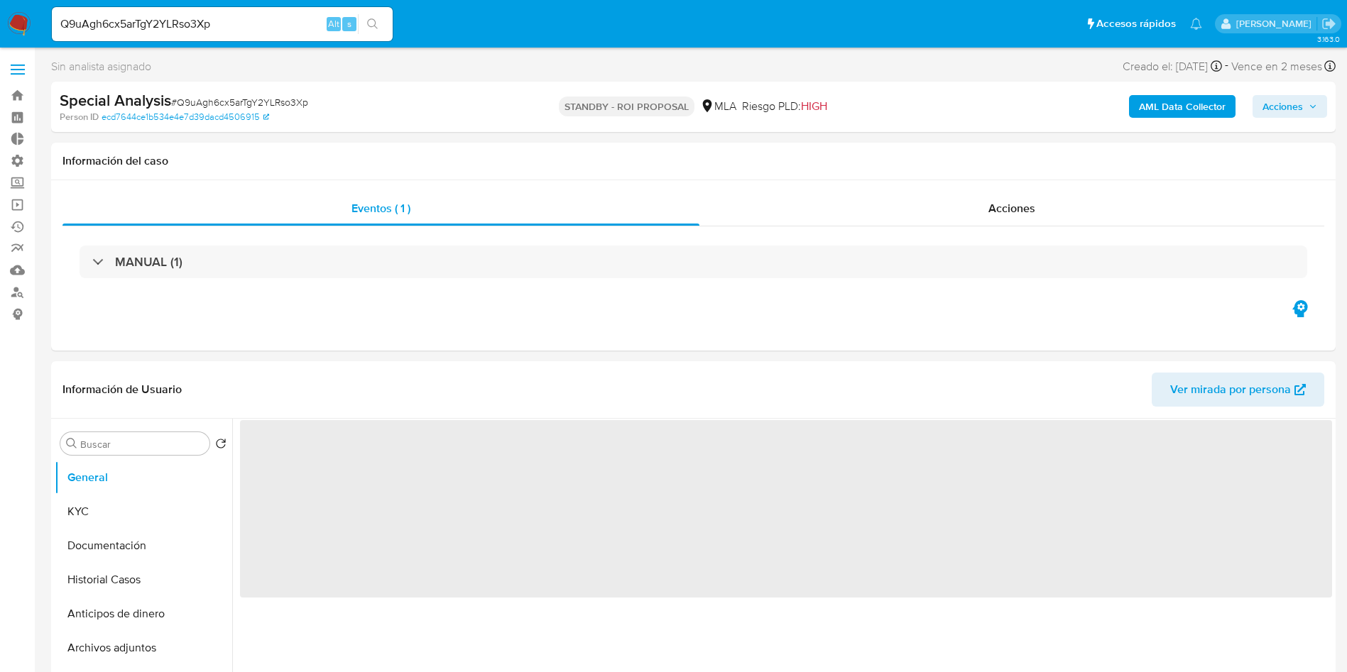
select select "10"
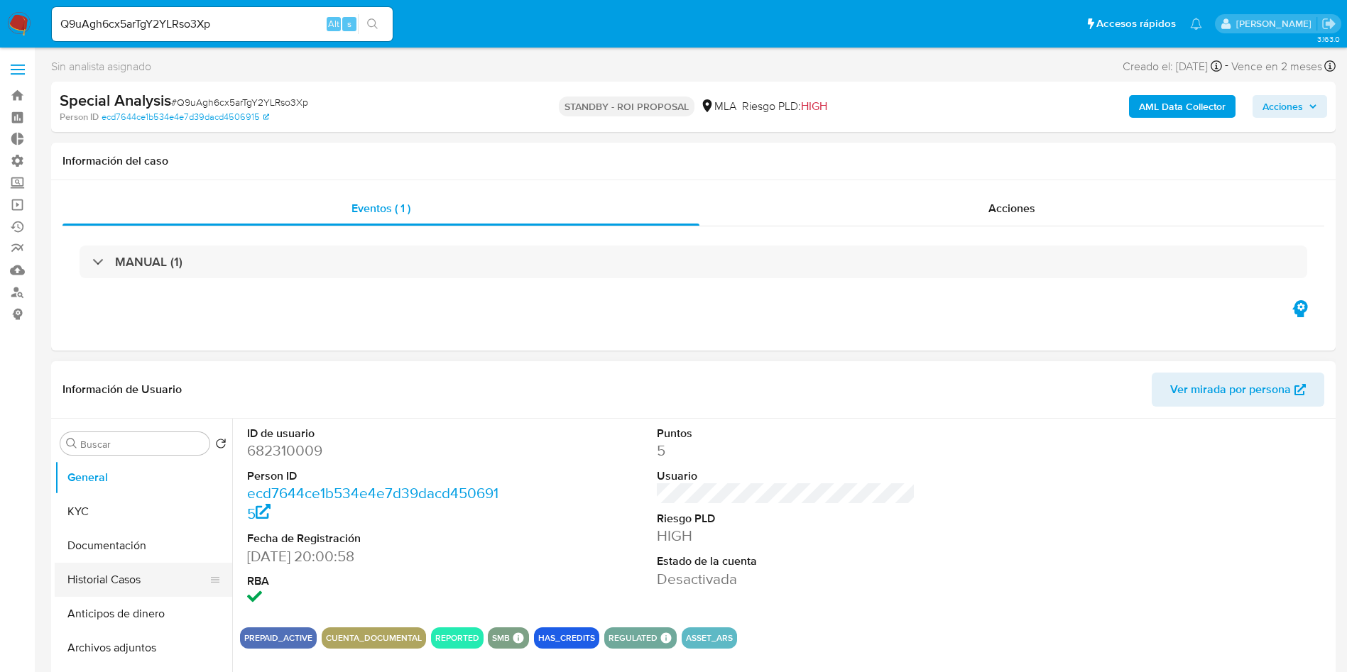
click at [115, 570] on button "Historial Casos" at bounding box center [138, 580] width 166 height 34
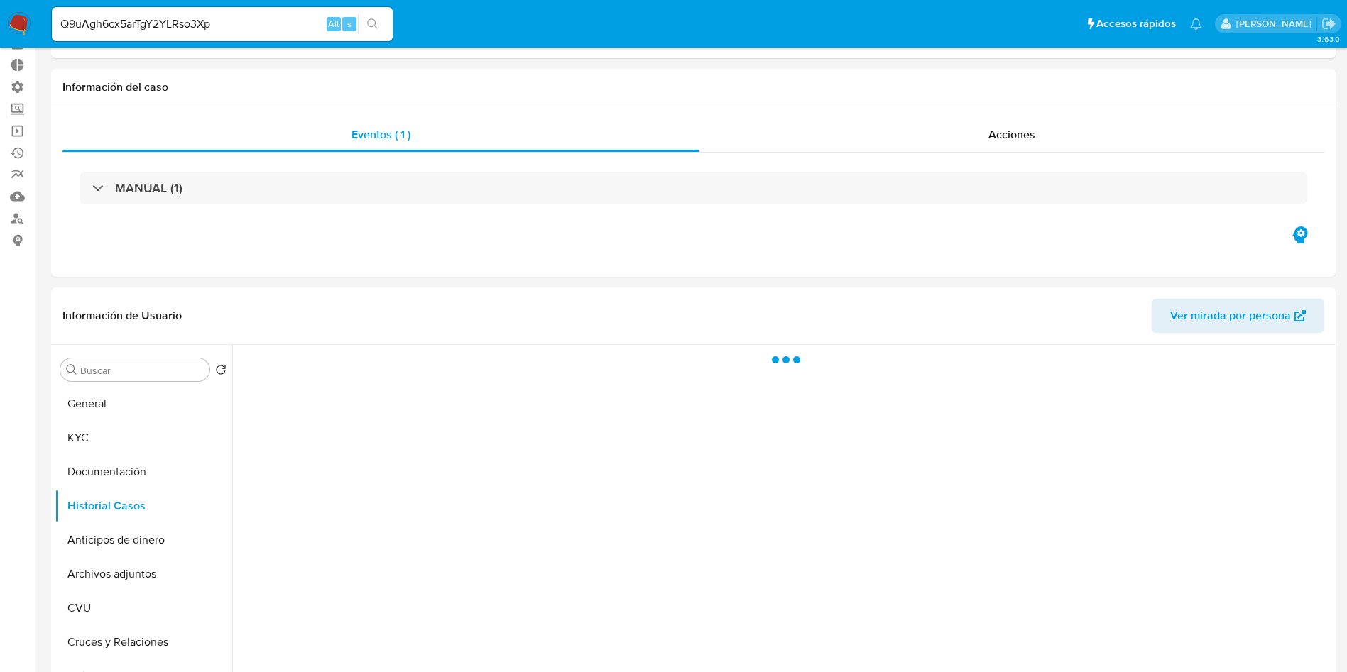
scroll to position [107, 0]
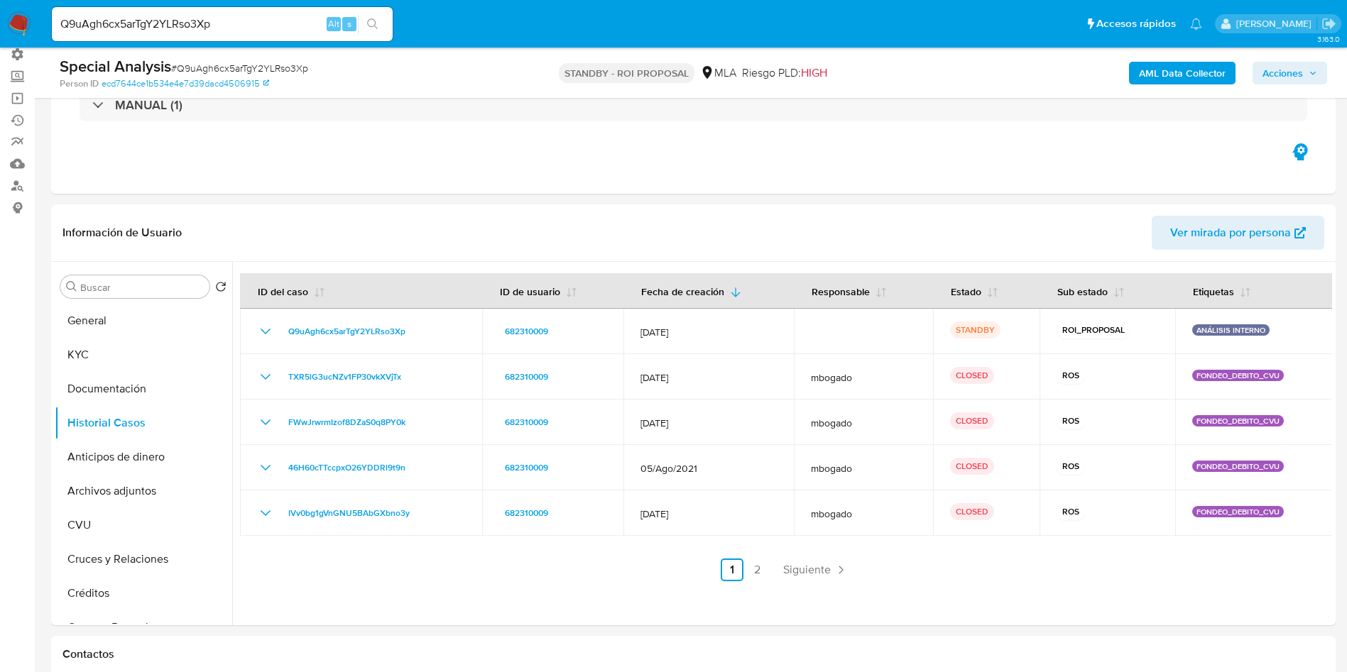
click at [201, 24] on input "Q9uAgh6cx5arTgY2YLRso3Xp" at bounding box center [222, 24] width 341 height 18
paste input "Y2QEhc9U4Oah0dfoMgVx7kj9"
type input "Y2QEhc9U4Oah0dfoMgVx7kj9"
click at [374, 23] on icon "search-icon" at bounding box center [372, 23] width 11 height 11
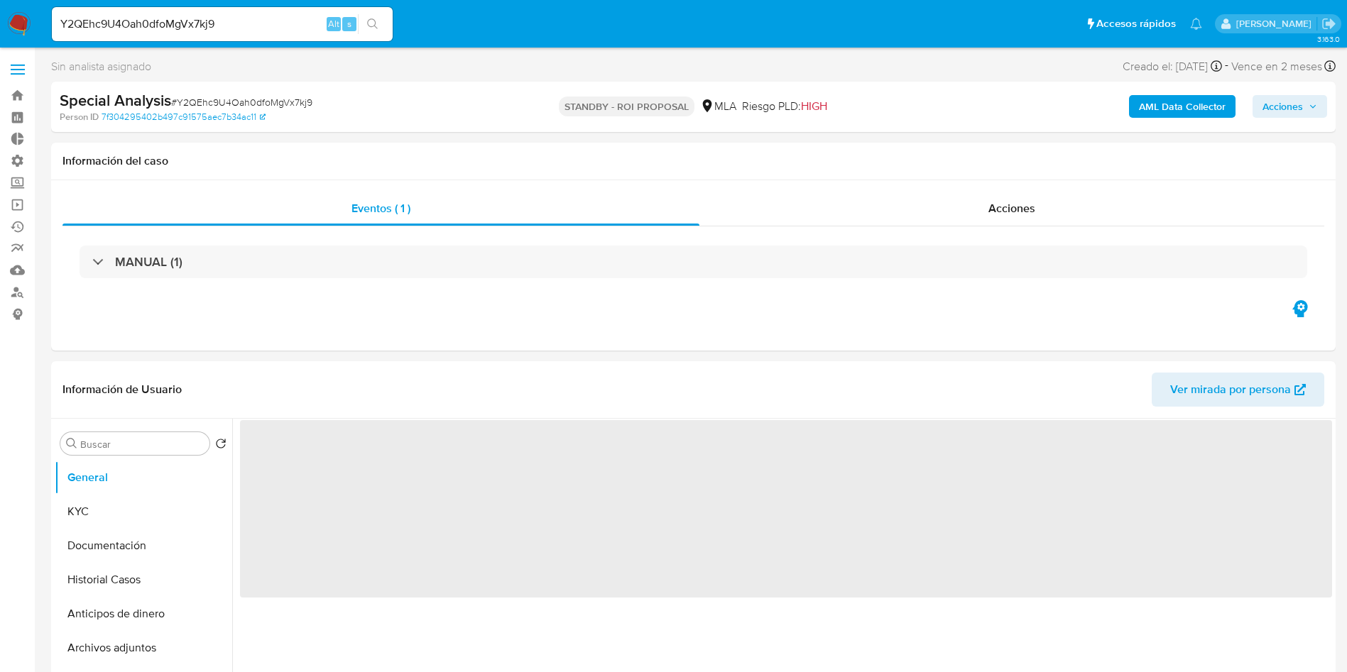
select select "10"
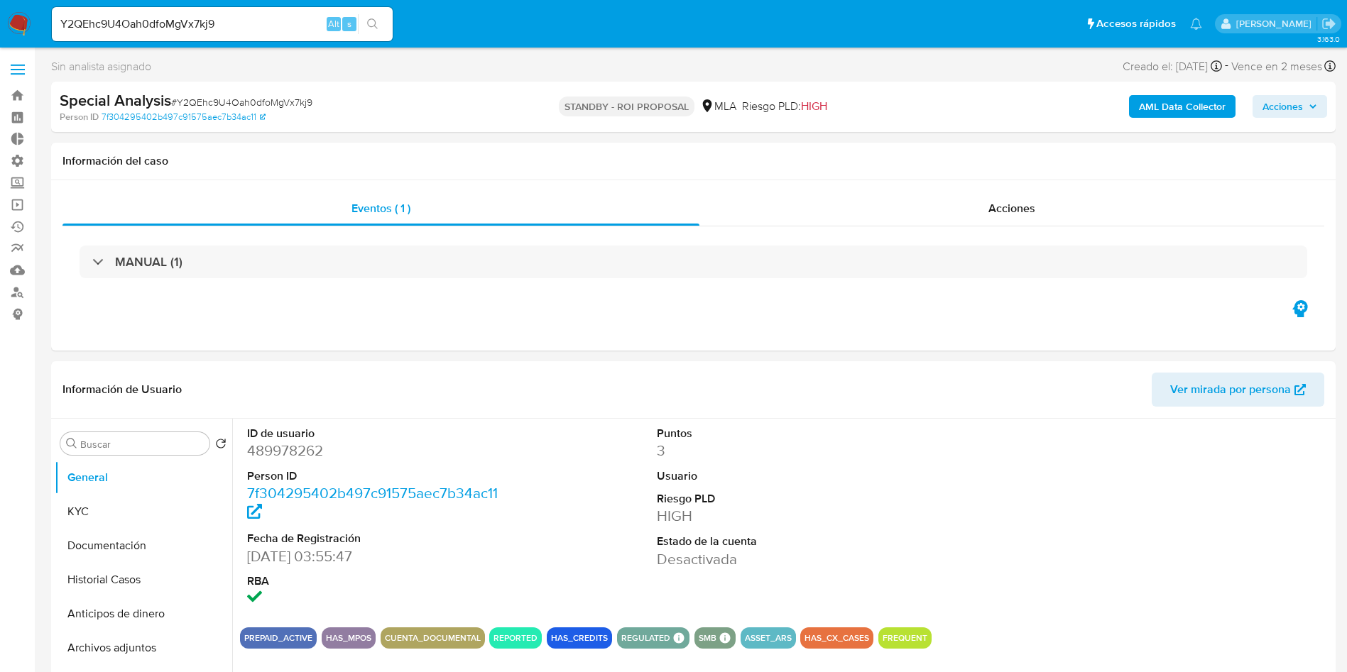
select select "10"
click at [125, 585] on button "Historial Casos" at bounding box center [138, 580] width 166 height 34
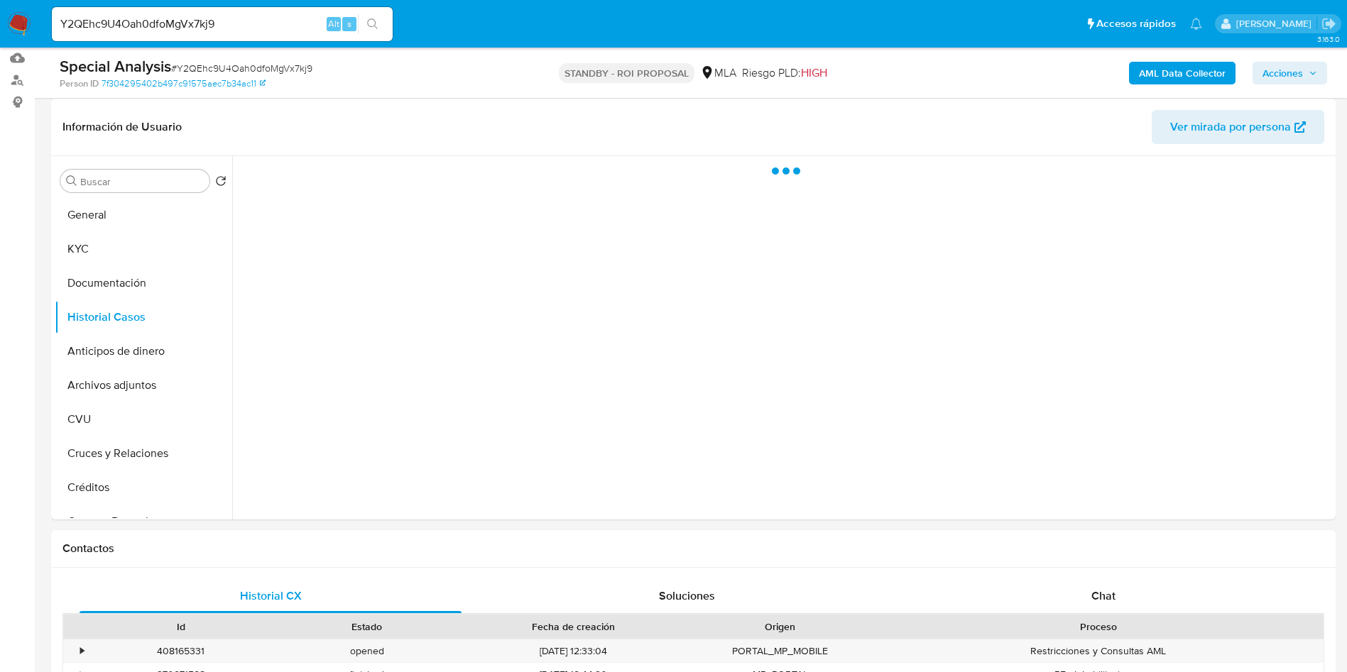
scroll to position [213, 0]
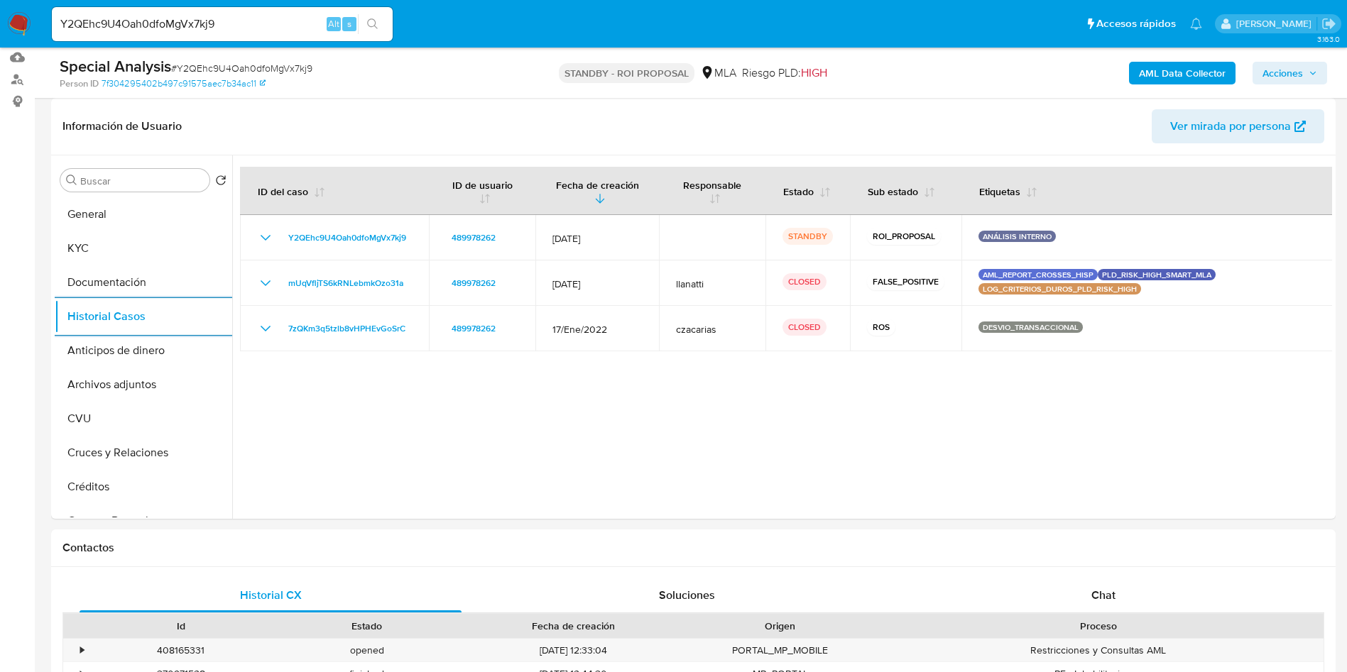
click at [156, 18] on input "Y2QEhc9U4Oah0dfoMgVx7kj9" at bounding box center [222, 24] width 341 height 18
paste input "5079qjlfcro5tI131QEcIji1"
type input "5079qjlfcro5tI131QEcIji1"
click at [370, 31] on button "search-icon" at bounding box center [372, 24] width 29 height 20
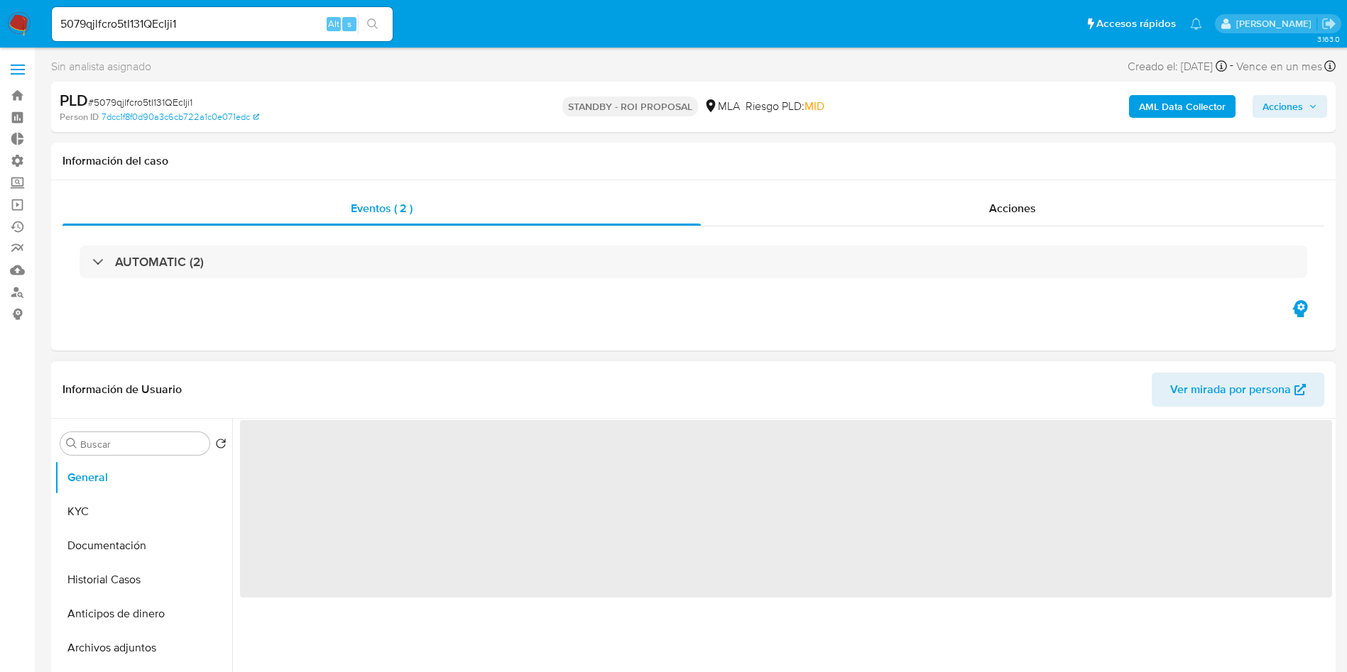
select select "10"
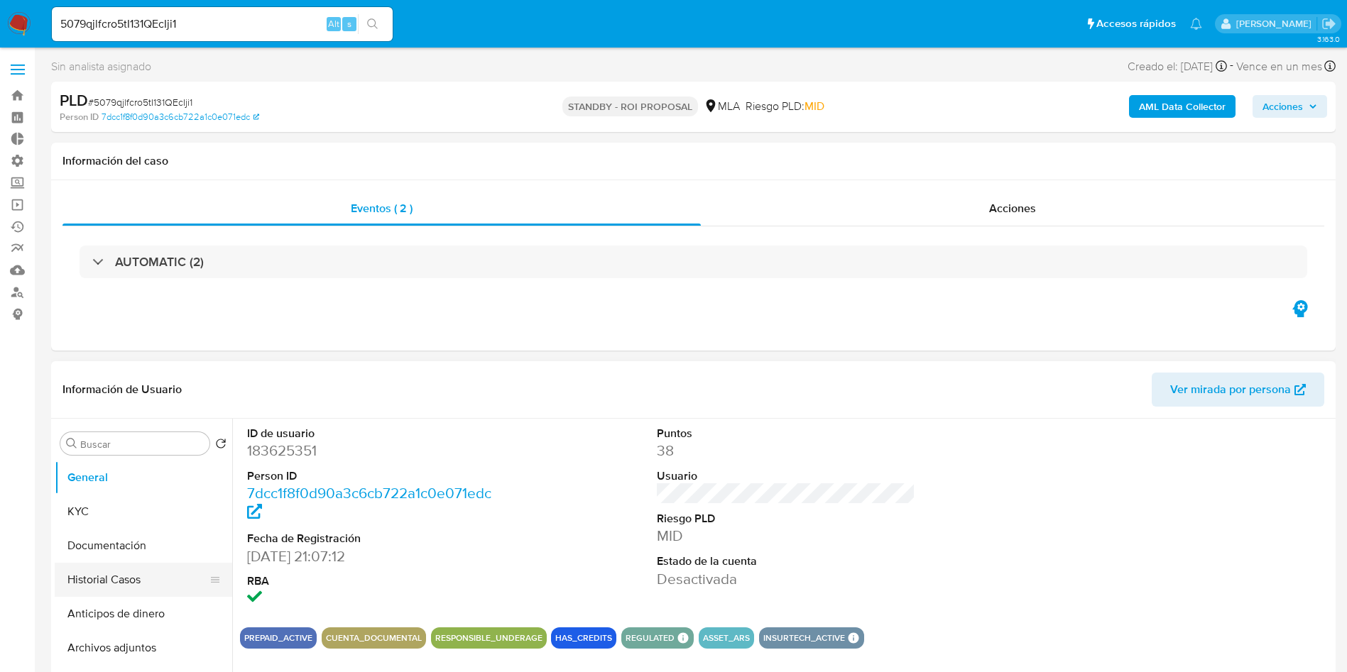
click at [111, 584] on button "Historial Casos" at bounding box center [138, 580] width 166 height 34
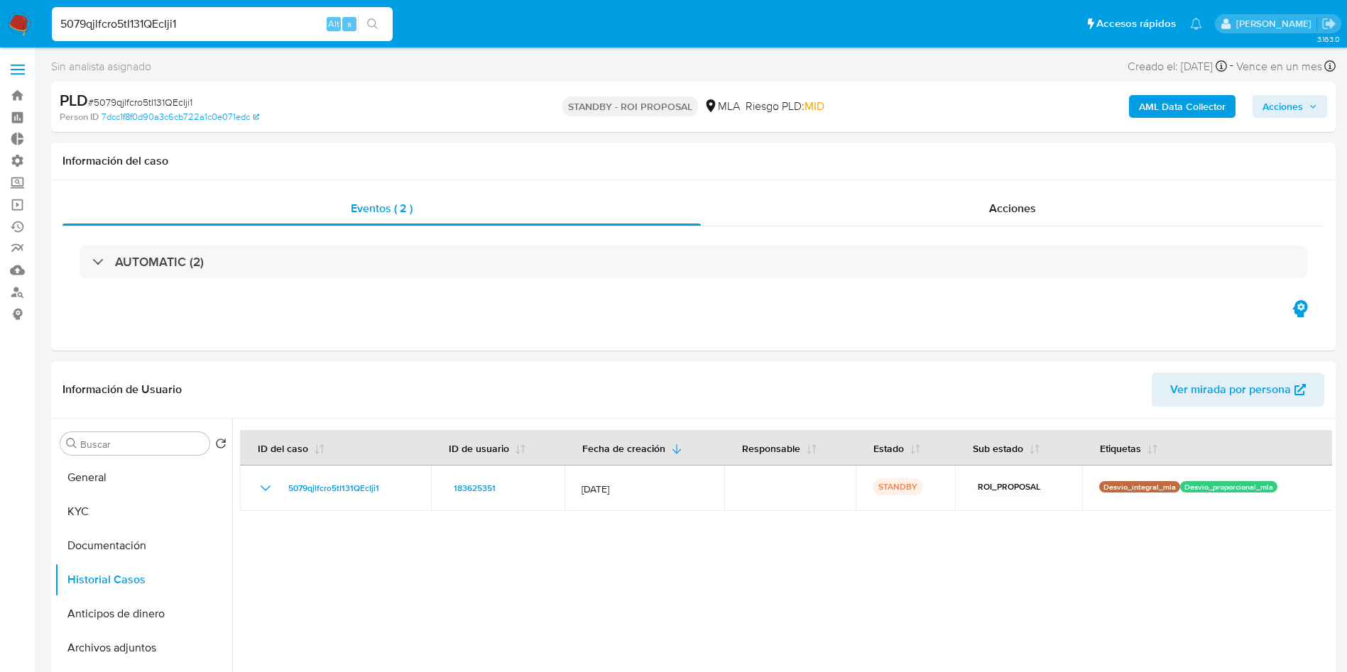
click at [227, 24] on input "5079qjlfcro5tI131QEcIji1" at bounding box center [222, 24] width 341 height 18
paste input "8Mjnn0C5BCsevpCCvGcdGr5f"
type input "8Mjnn0C5BCsevpCCvGcdGr5f"
click at [371, 21] on icon "search-icon" at bounding box center [372, 23] width 11 height 11
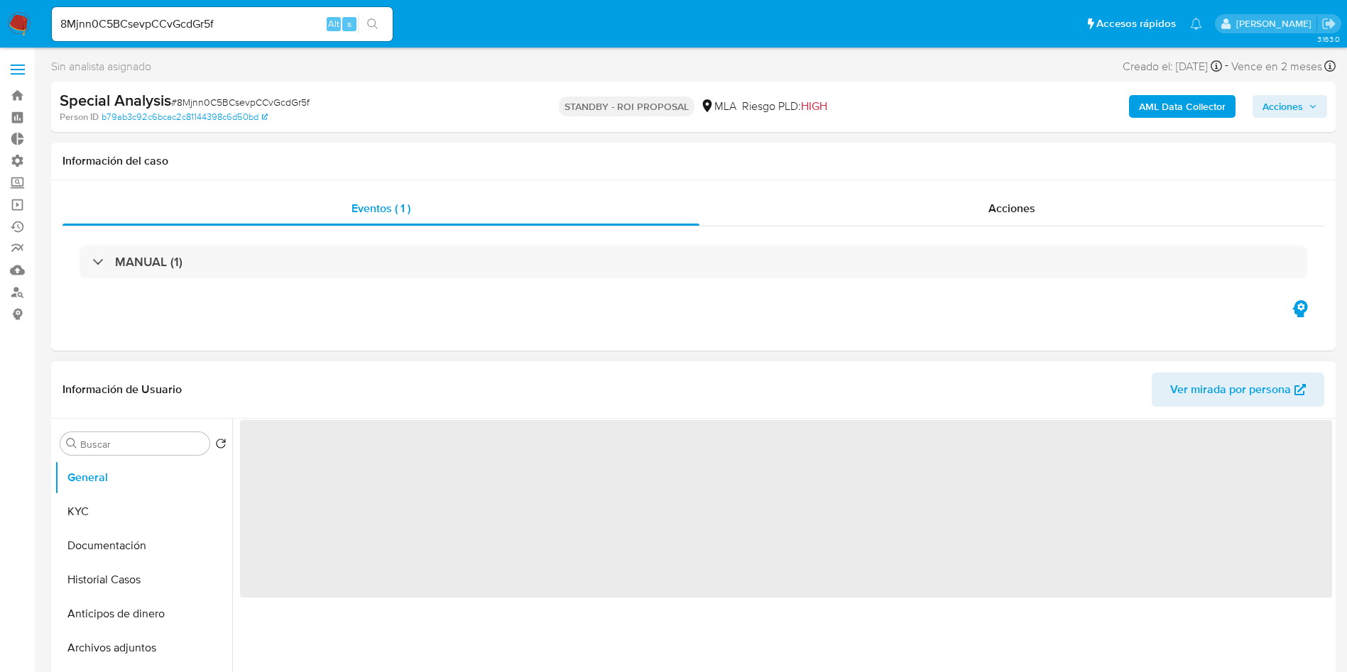
select select "10"
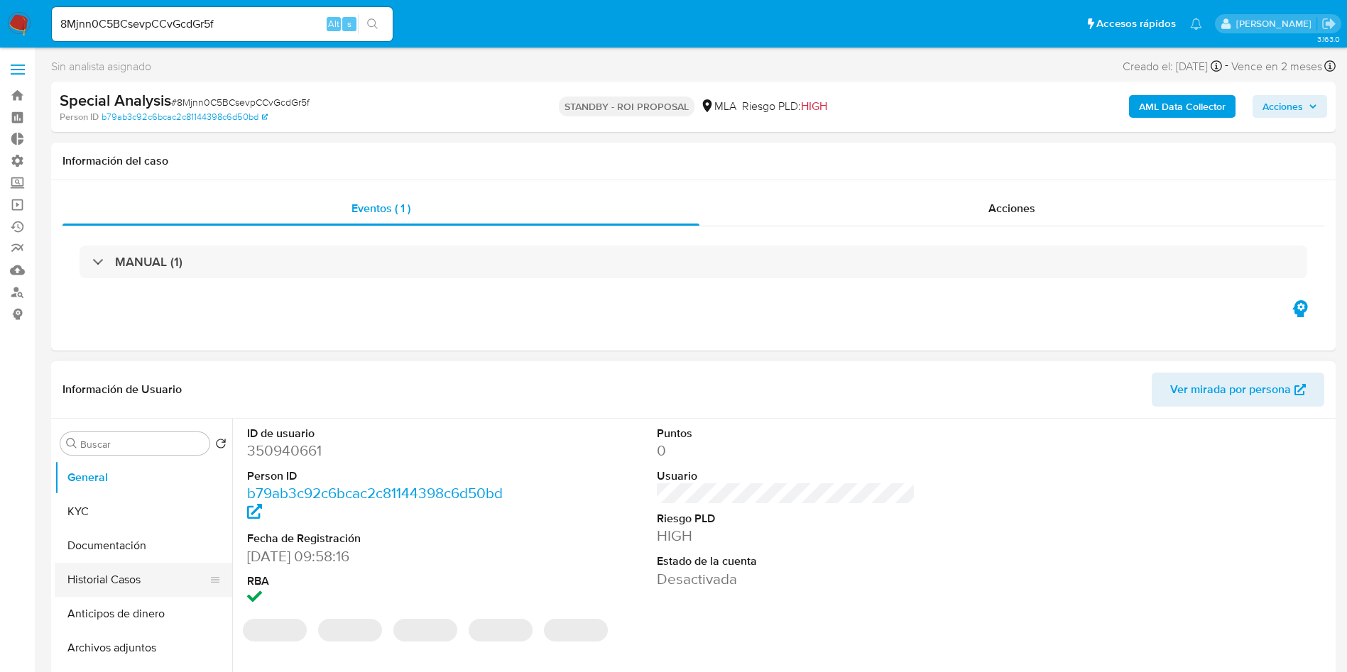
click at [114, 574] on button "Historial Casos" at bounding box center [138, 580] width 166 height 34
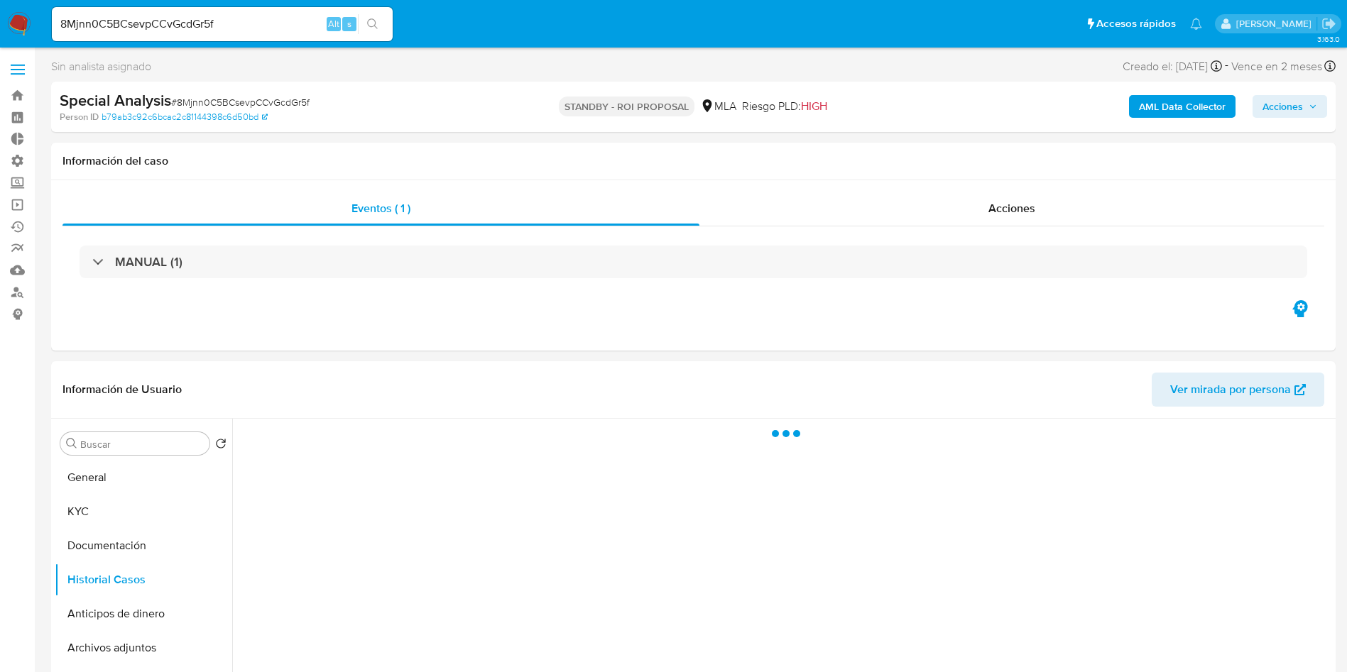
scroll to position [107, 0]
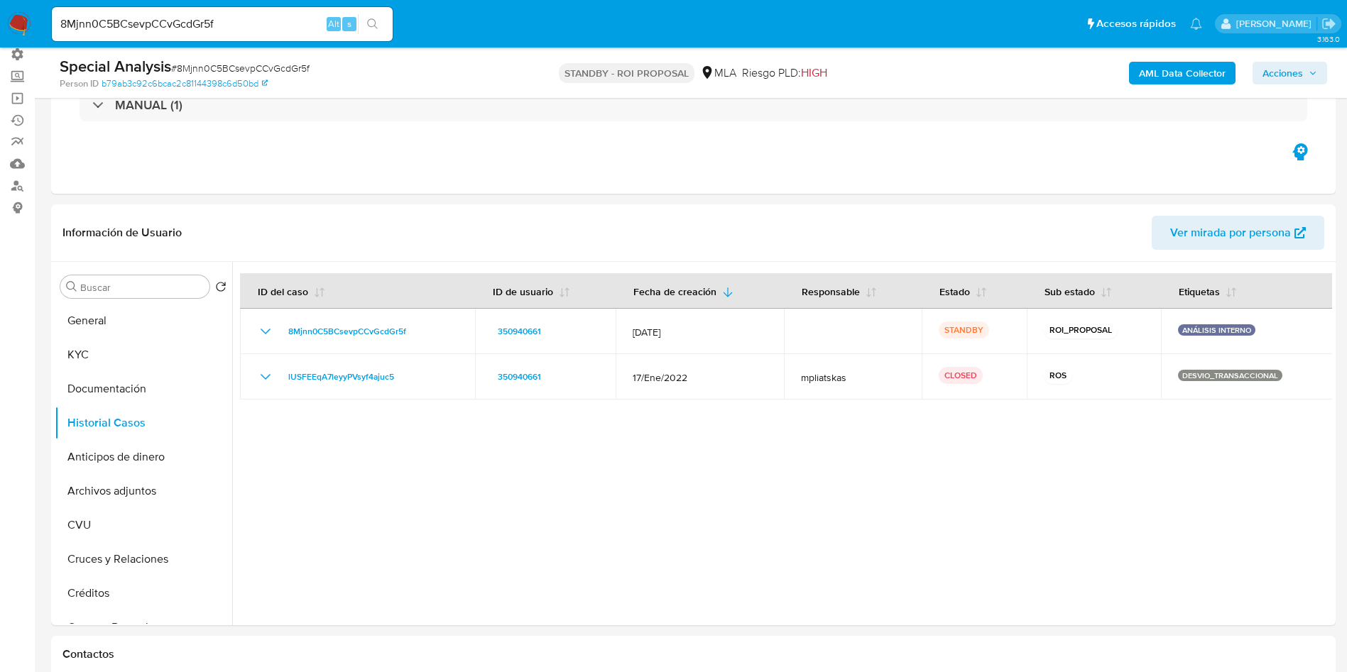
click at [179, 21] on input "8Mjnn0C5BCsevpCCvGcdGr5f" at bounding box center [222, 24] width 341 height 18
paste input "yvHAEWPBZcezmv173Qb2Jk55"
type input "yvHAEWPBZcezmv173Qb2Jk55"
click at [366, 19] on button "search-icon" at bounding box center [372, 24] width 29 height 20
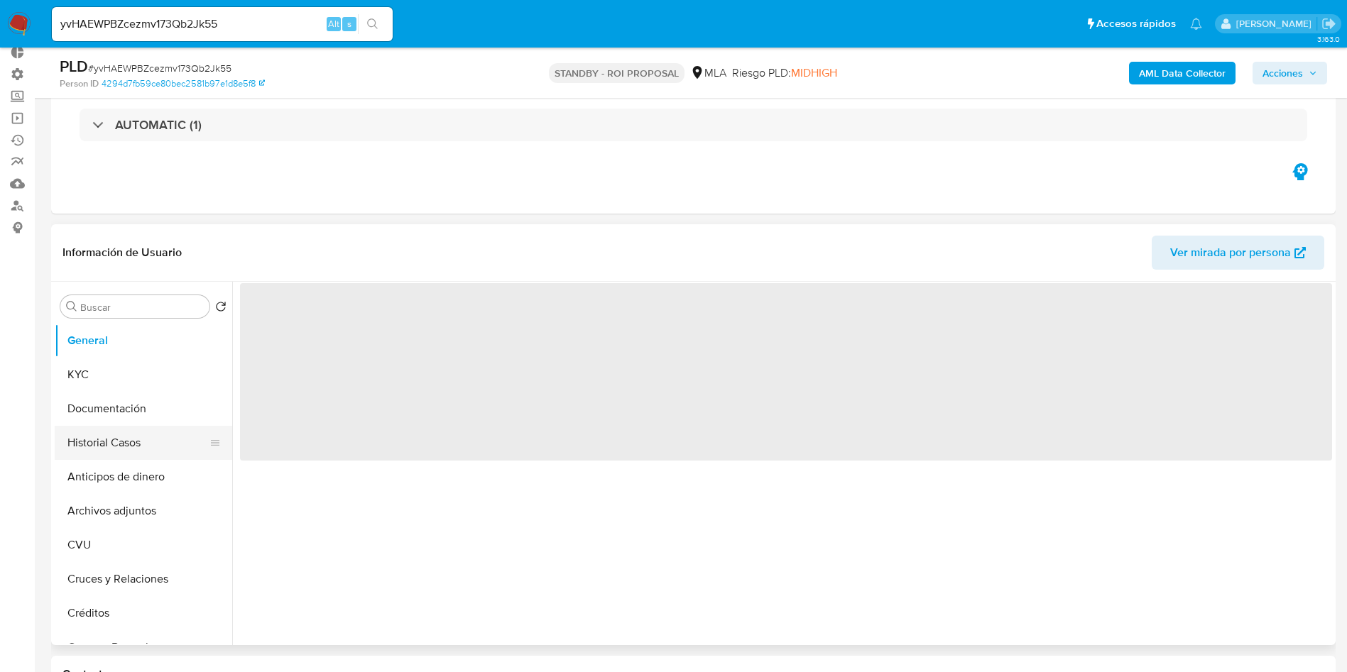
scroll to position [107, 0]
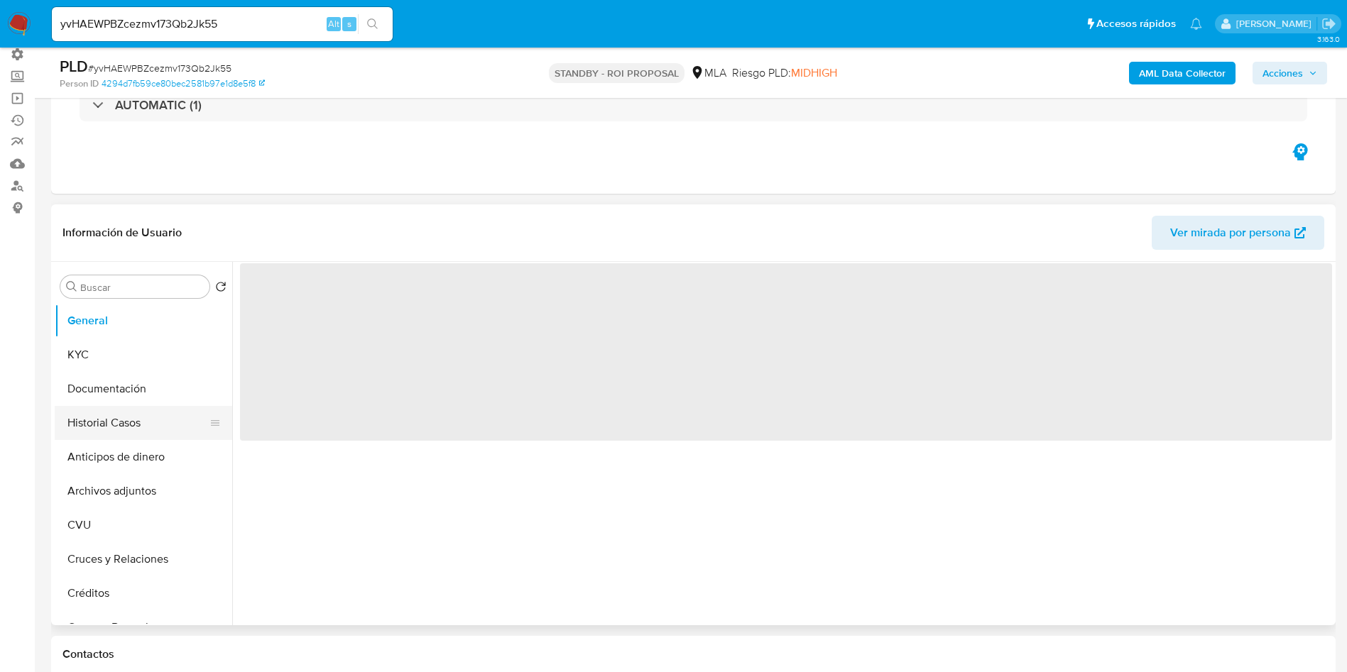
click at [126, 432] on button "Historial Casos" at bounding box center [138, 423] width 166 height 34
select select "10"
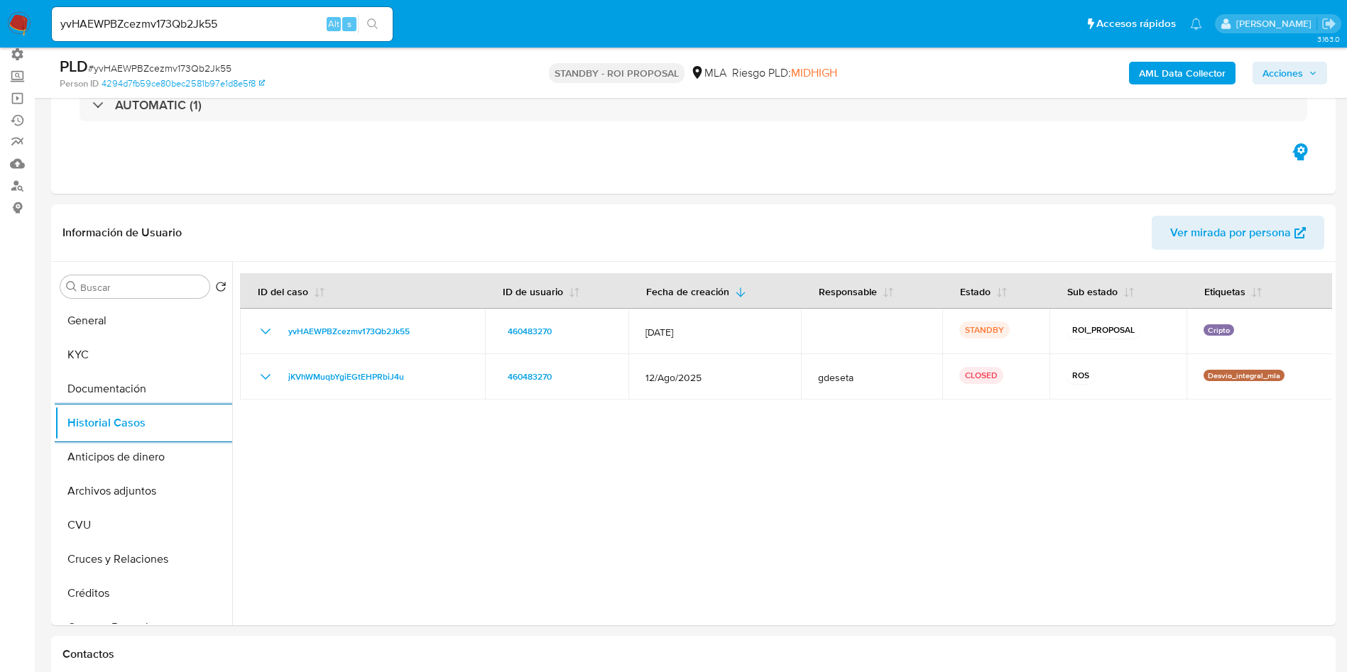
click at [207, 26] on input "yvHAEWPBZcezmv173Qb2Jk55" at bounding box center [222, 24] width 341 height 18
paste input "xlz7dMPB5k3xtsiDhvUEnzyz"
type input "xlz7dMPB5k3xtsiDhvUEnzyz"
click at [375, 26] on icon "search-icon" at bounding box center [372, 23] width 11 height 11
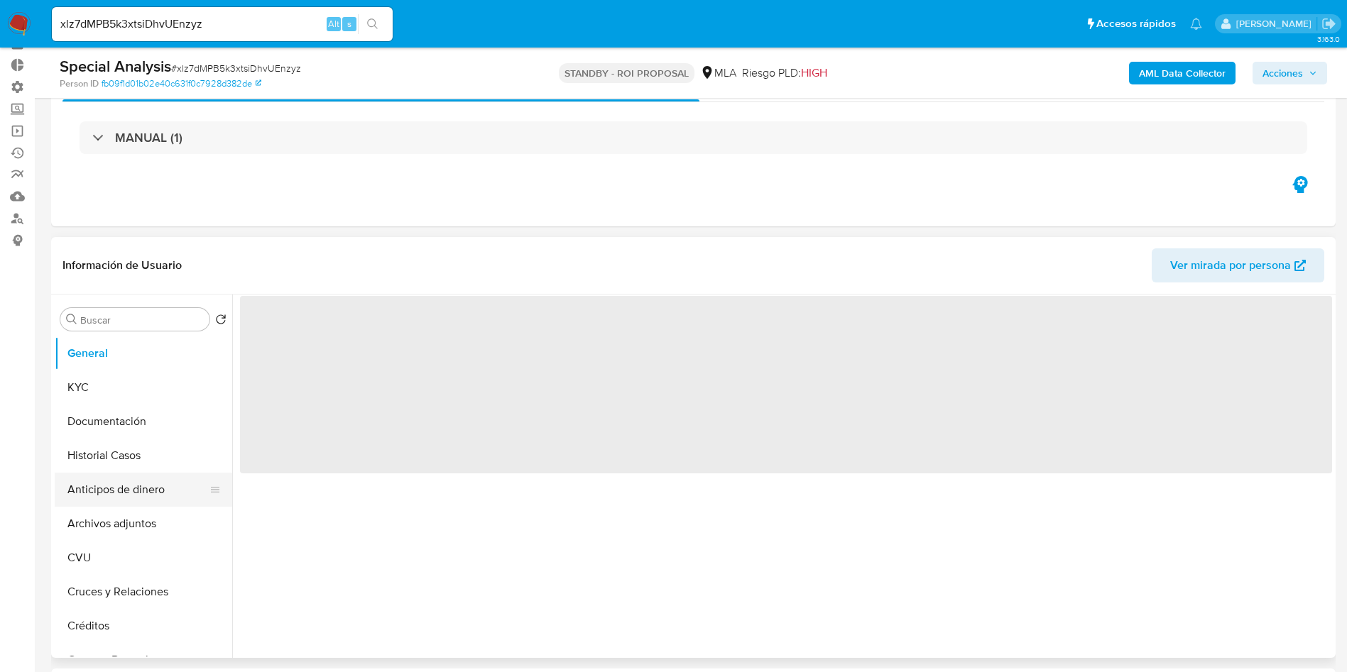
scroll to position [107, 0]
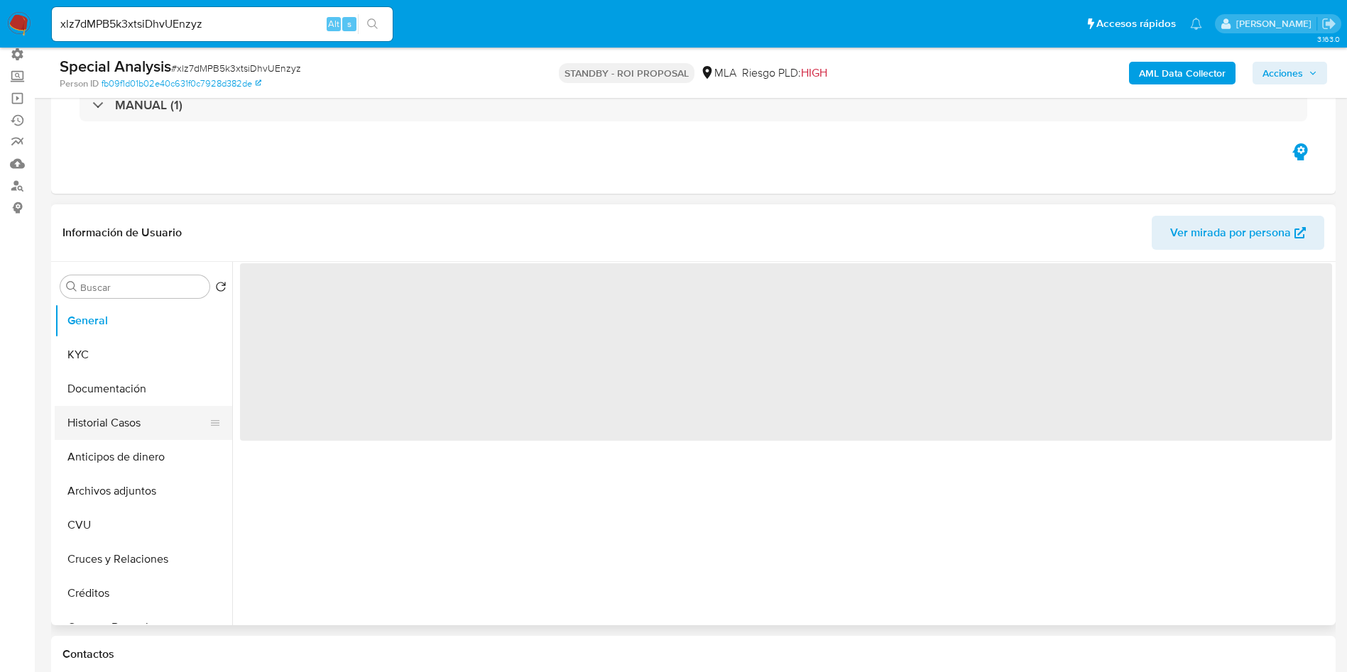
select select "10"
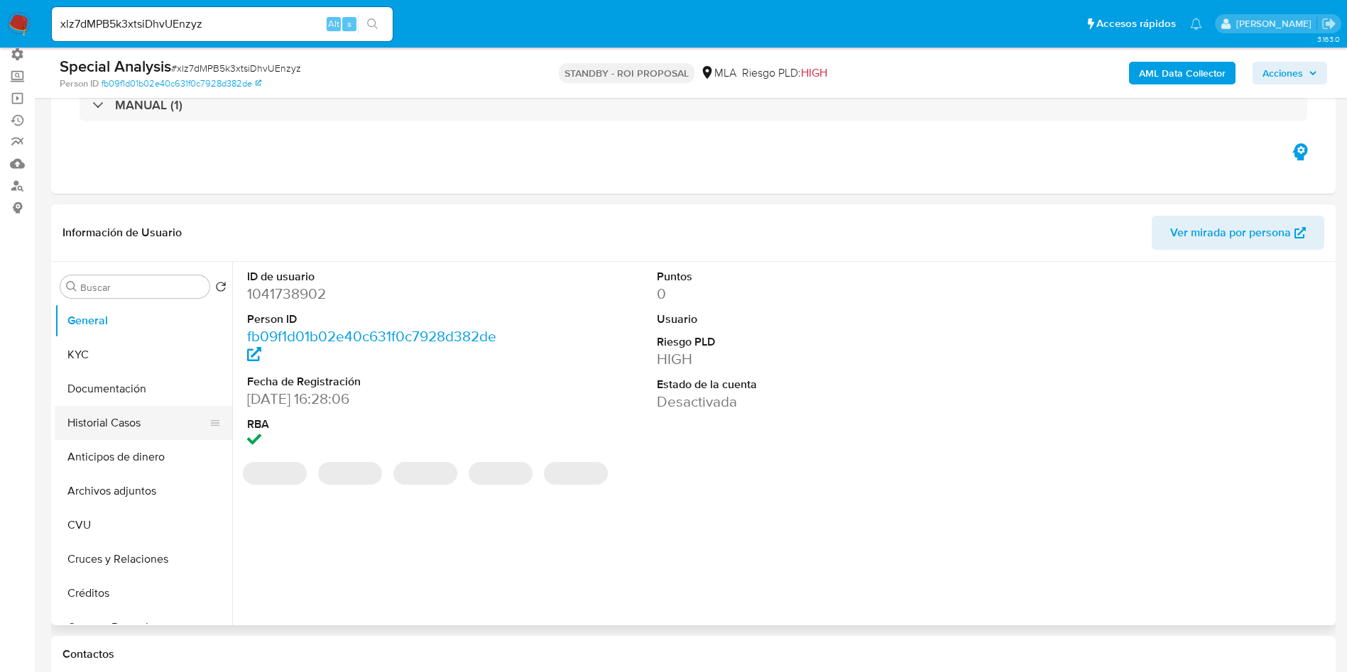
click at [85, 421] on button "Historial Casos" at bounding box center [138, 423] width 166 height 34
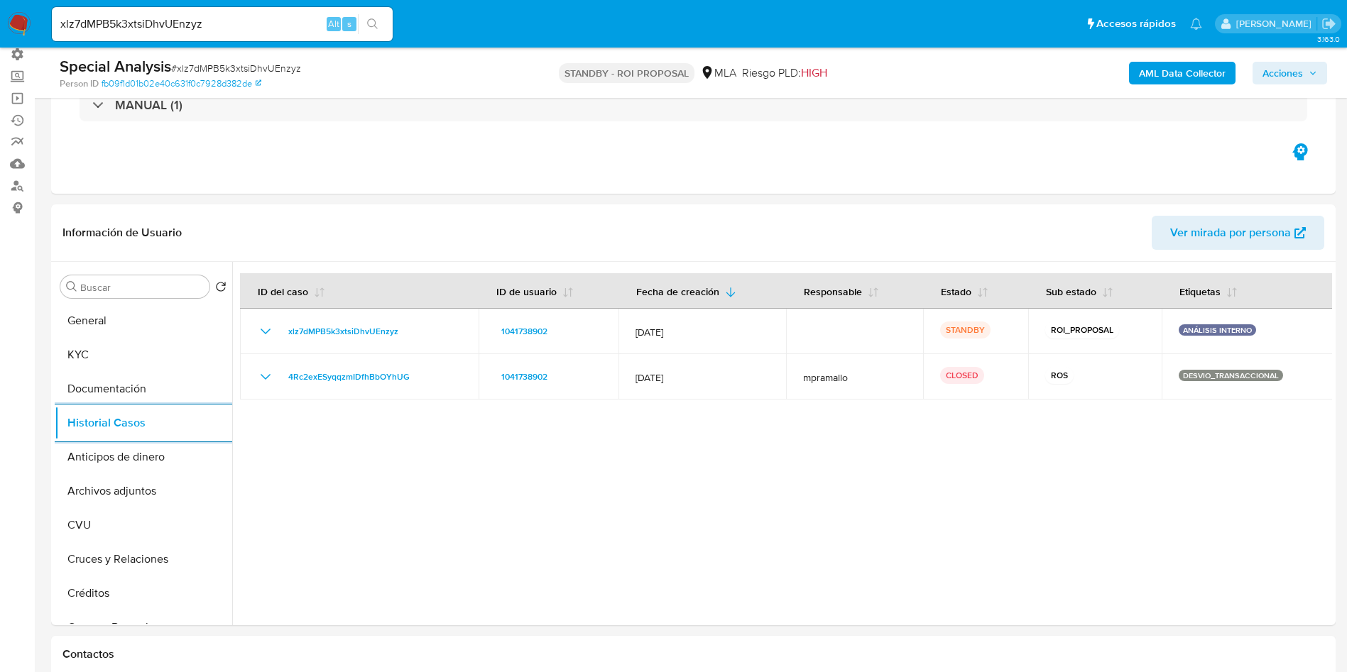
click at [165, 17] on input "xlz7dMPB5k3xtsiDhvUEnzyz" at bounding box center [222, 24] width 341 height 18
paste input "Udl79pA6EPqwZdzb2v136765"
type input "Udl79pA6EPqwZdzb2v136765"
click at [369, 23] on icon "search-icon" at bounding box center [372, 23] width 11 height 11
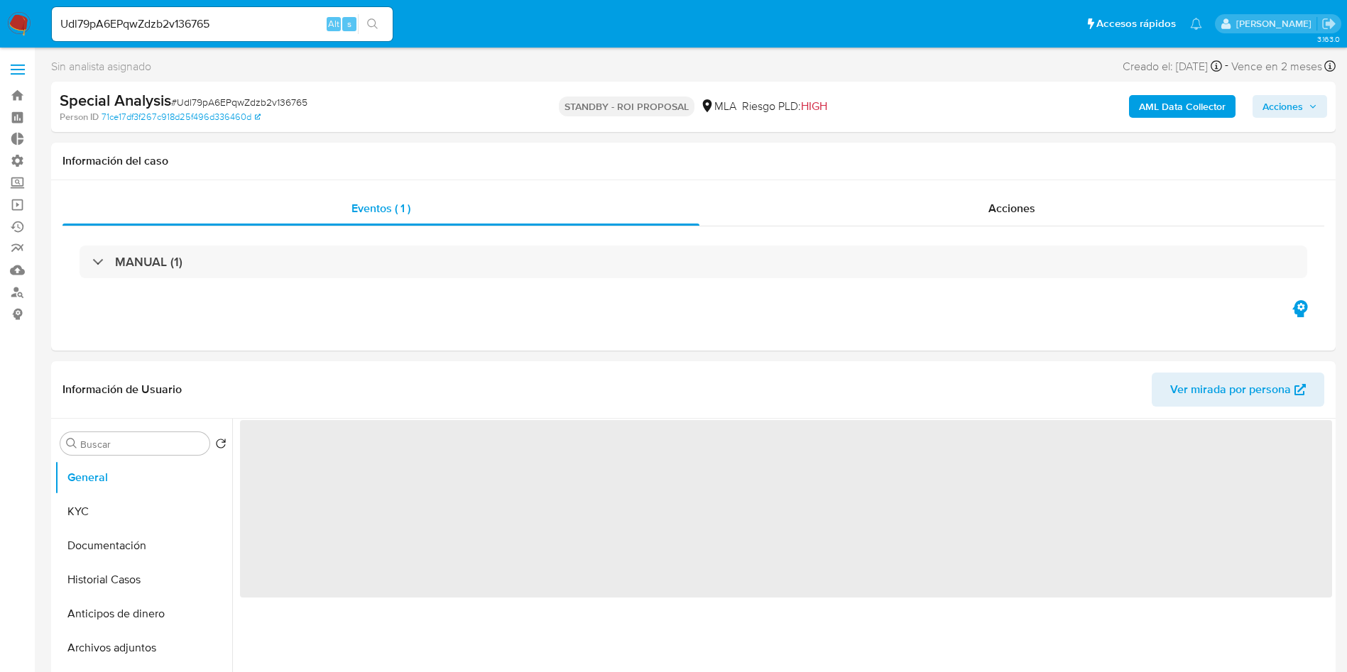
select select "10"
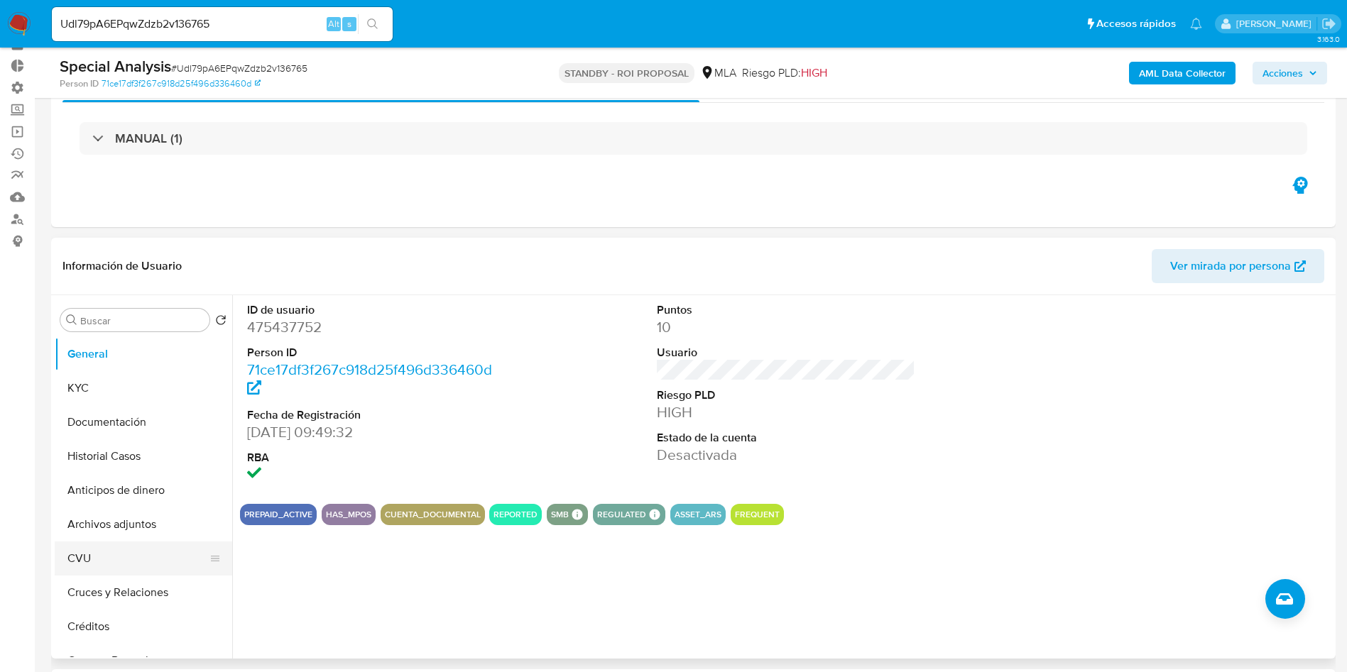
scroll to position [107, 0]
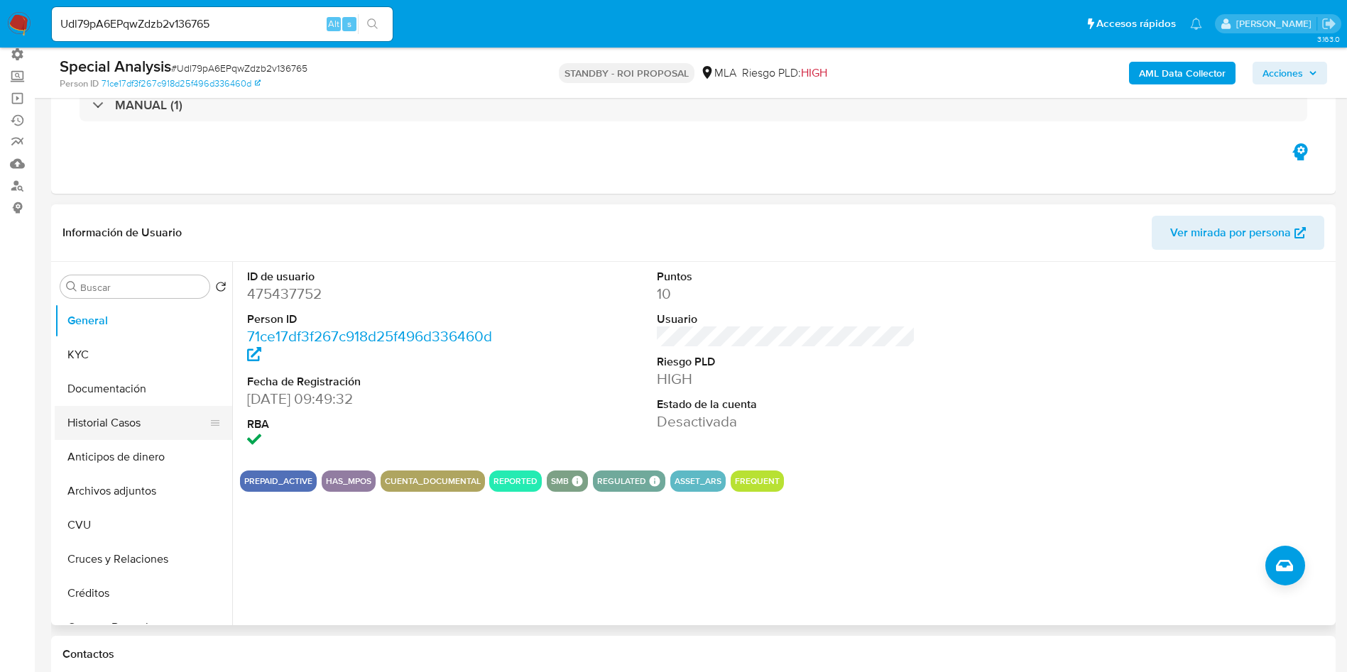
click at [124, 422] on button "Historial Casos" at bounding box center [138, 423] width 166 height 34
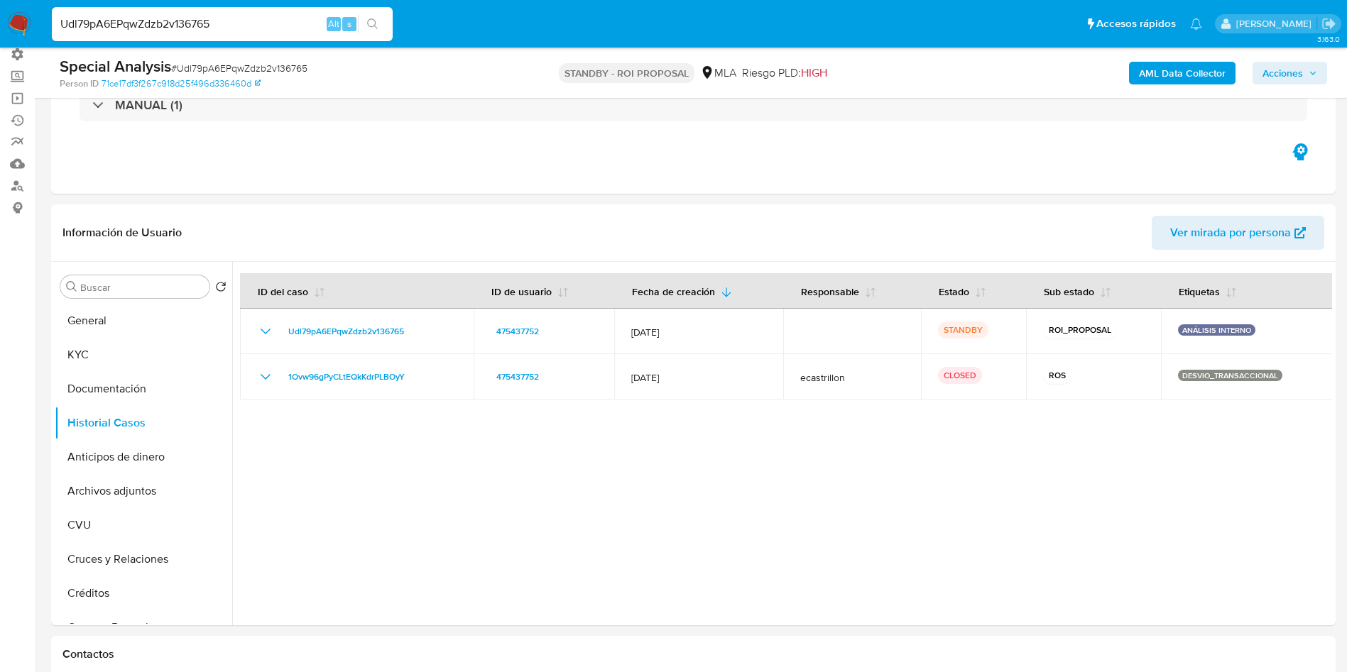
click at [140, 17] on input "Udl79pA6EPqwZdzb2v136765" at bounding box center [222, 24] width 341 height 18
click at [140, 16] on input "Udl79pA6EPqwZdzb2v136765" at bounding box center [222, 24] width 341 height 18
click at [133, 19] on input "Udl79pA6EPqwZdzb2v136765" at bounding box center [222, 24] width 341 height 18
paste input "ZkN8KeghHX6KeIBKiGHmdr2j"
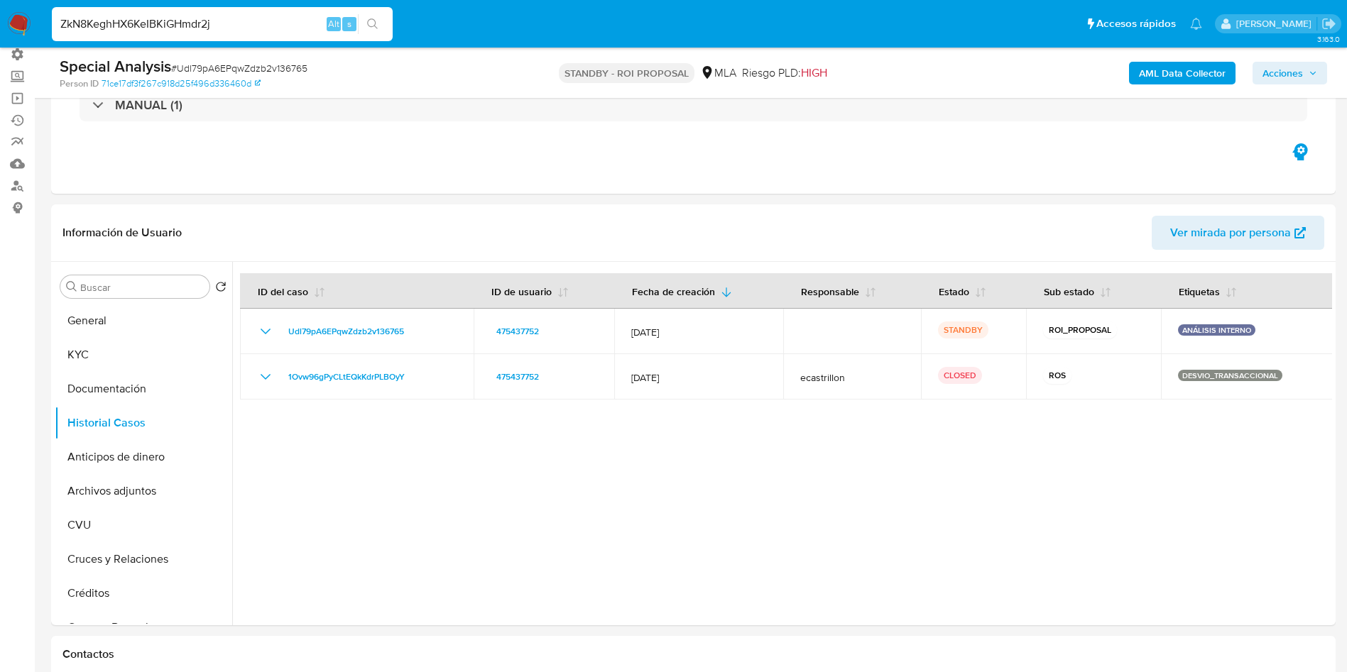
type input "ZkN8KeghHX6KeIBKiGHmdr2j"
click at [367, 25] on icon "search-icon" at bounding box center [372, 23] width 11 height 11
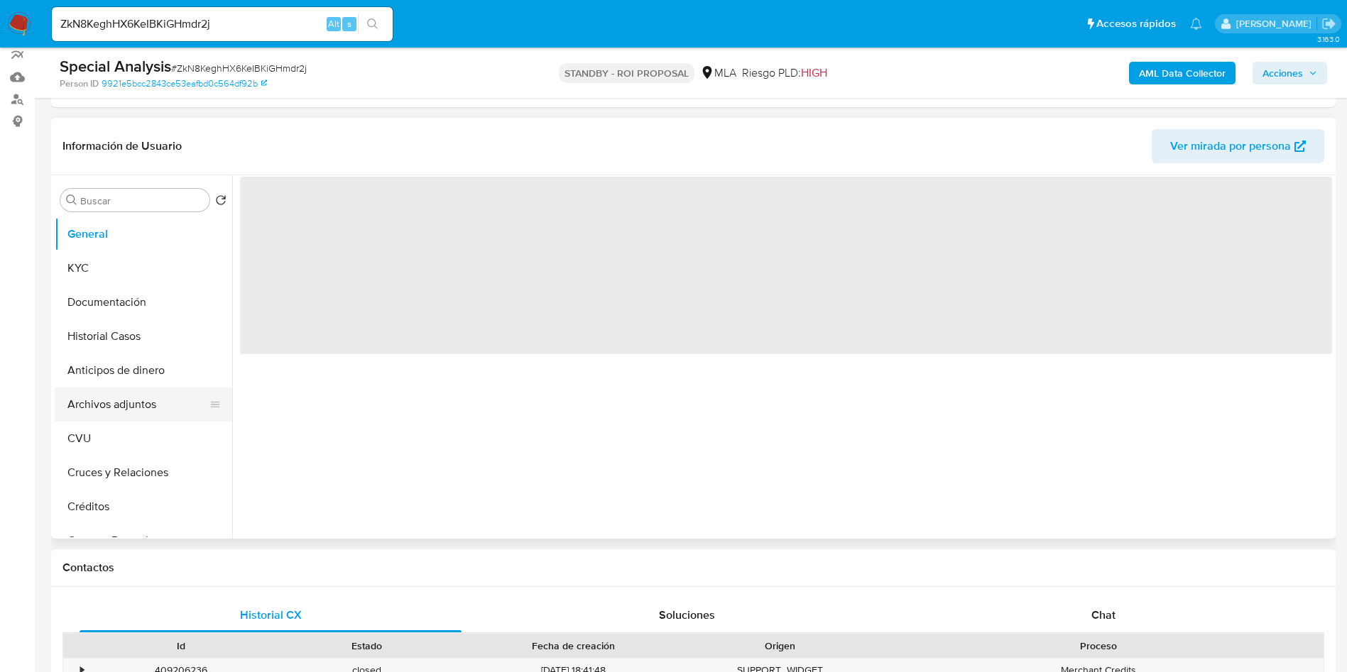
scroll to position [213, 0]
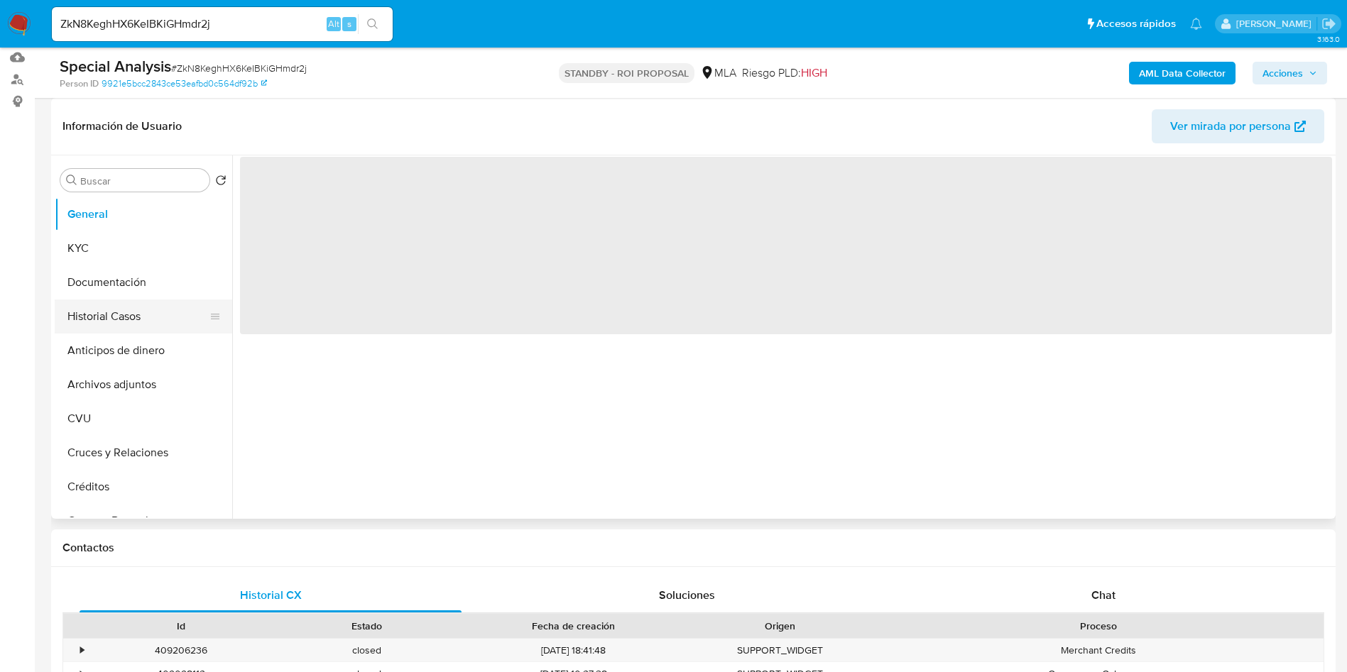
select select "10"
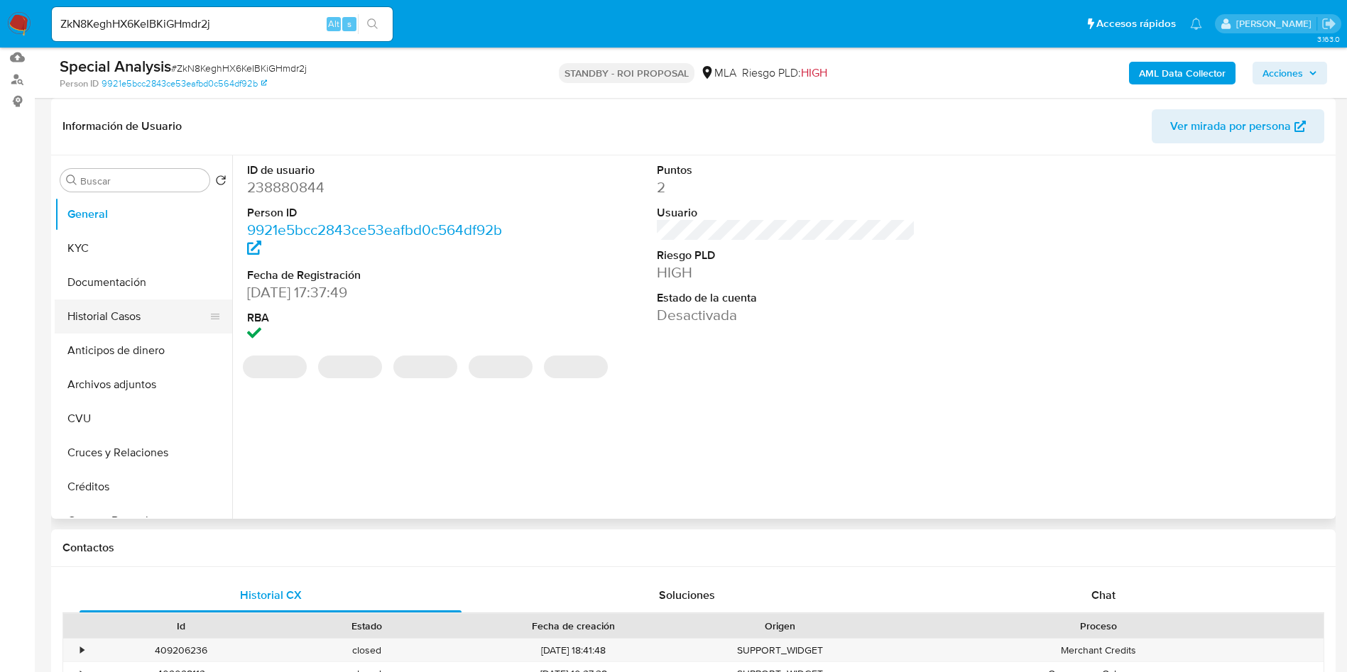
click at [131, 319] on button "Historial Casos" at bounding box center [138, 317] width 166 height 34
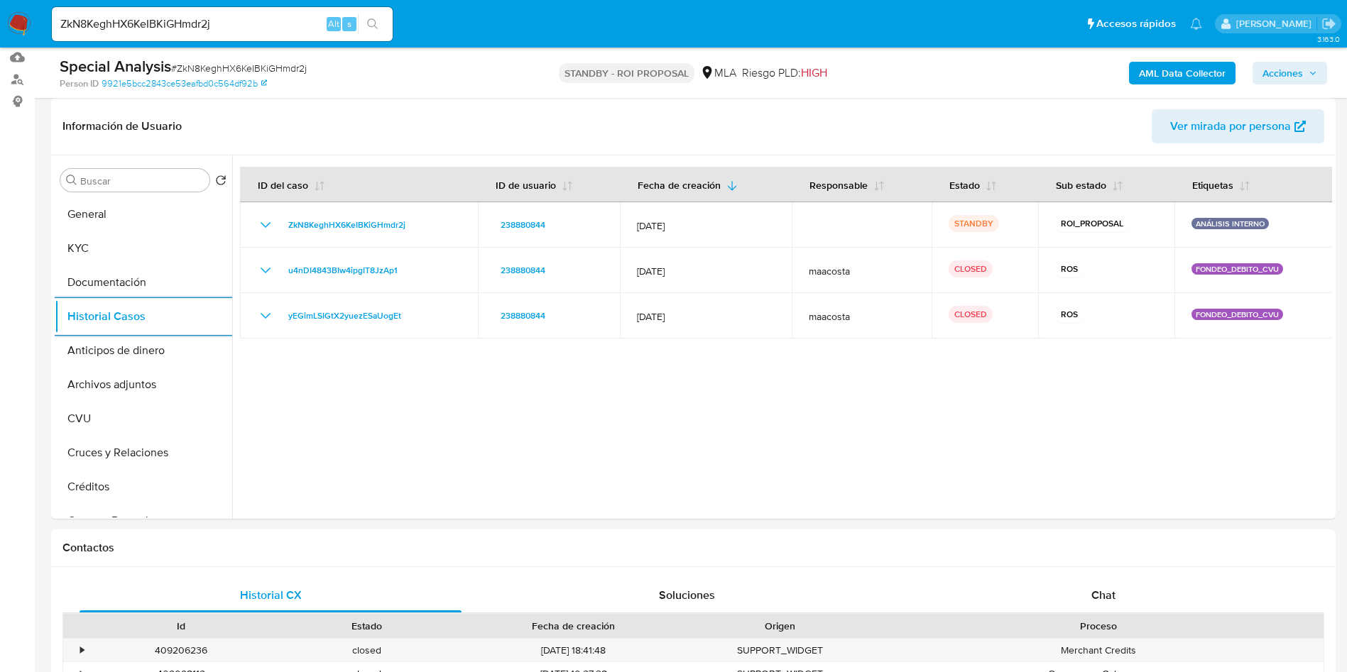
click at [172, 29] on input "ZkN8KeghHX6KeIBKiGHmdr2j" at bounding box center [222, 24] width 341 height 18
paste input "LpATqi1vArNscTHMQV8CGkJr"
type input "LpATqi1vArNscTHMQV8CGkJr"
click at [374, 22] on icon "search-icon" at bounding box center [372, 23] width 11 height 11
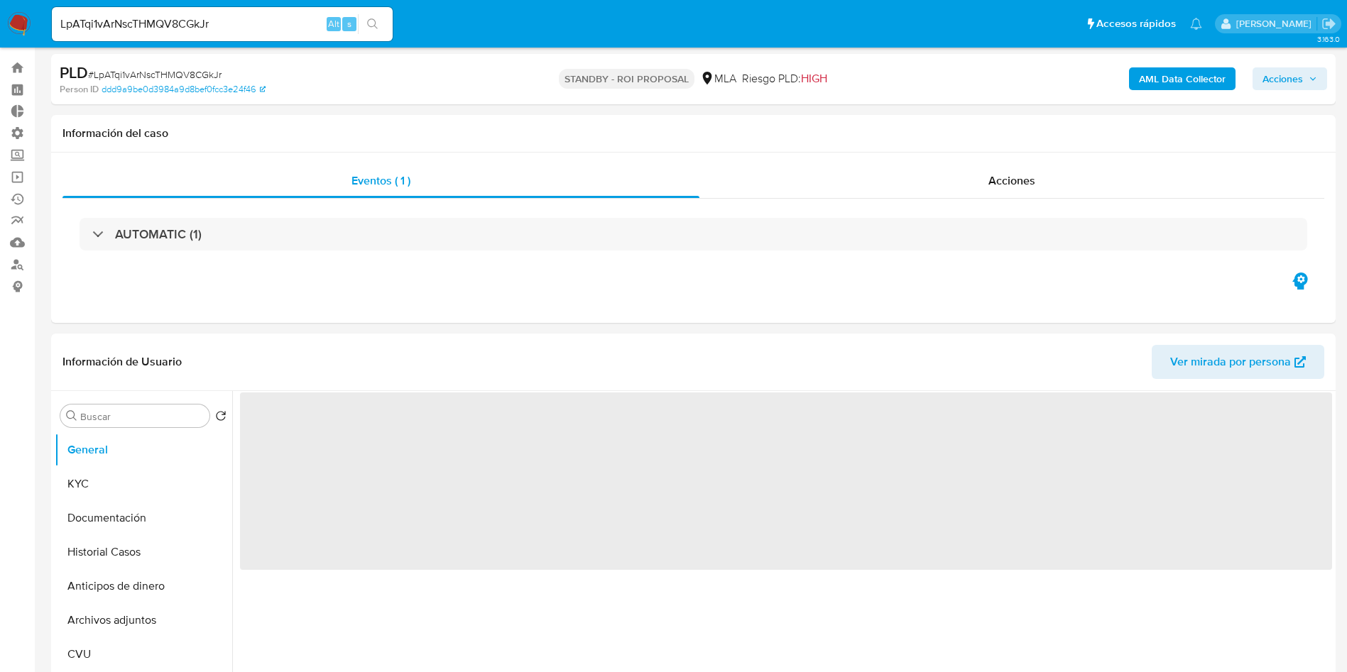
scroll to position [162, 0]
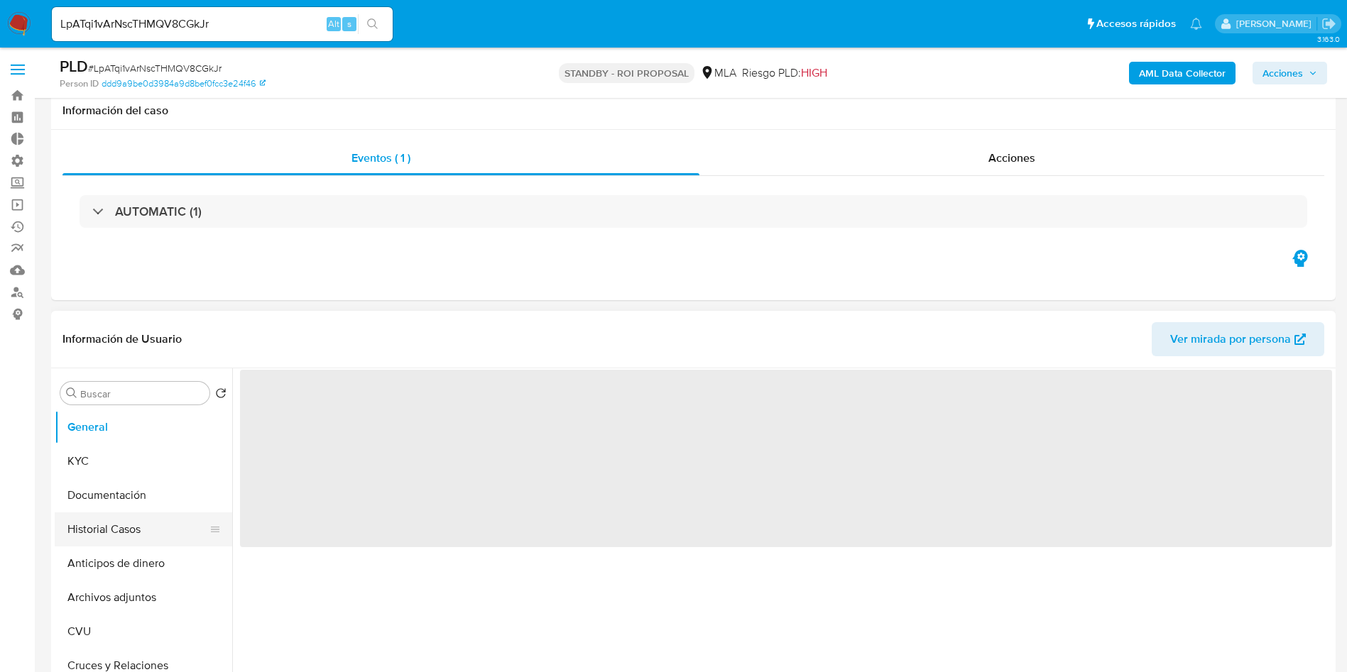
scroll to position [213, 0]
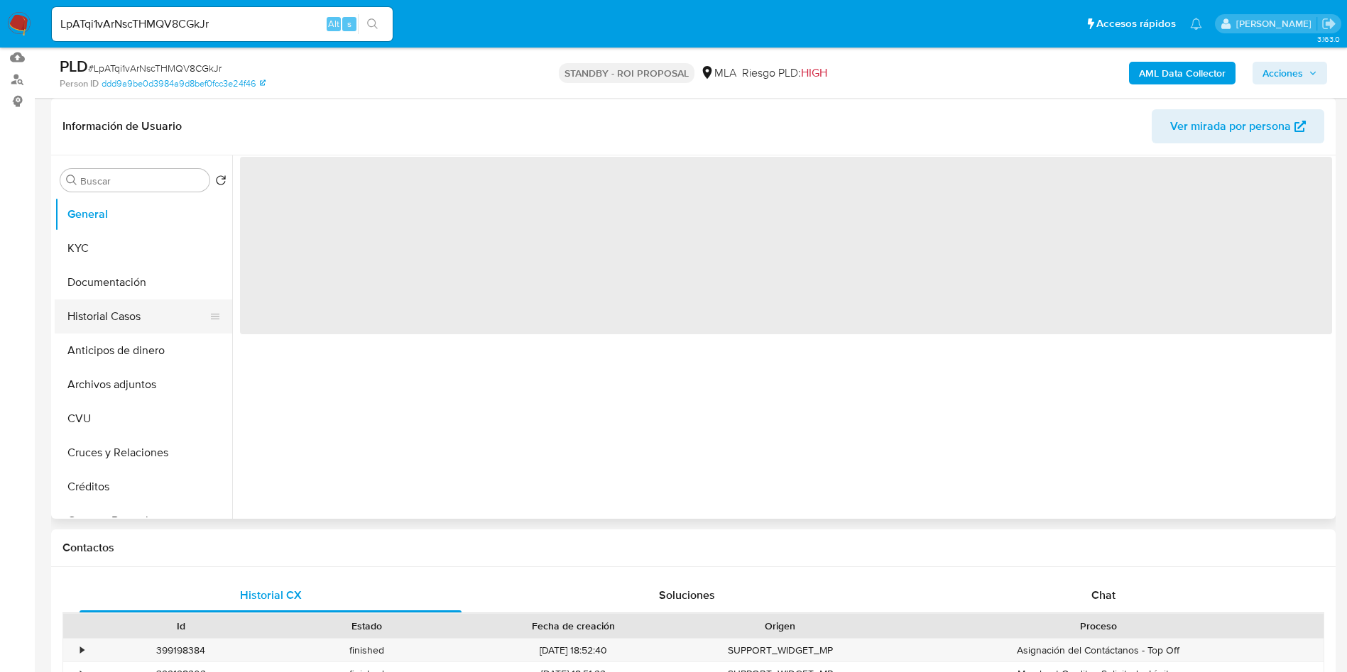
select select "10"
click at [130, 311] on button "Historial Casos" at bounding box center [138, 317] width 166 height 34
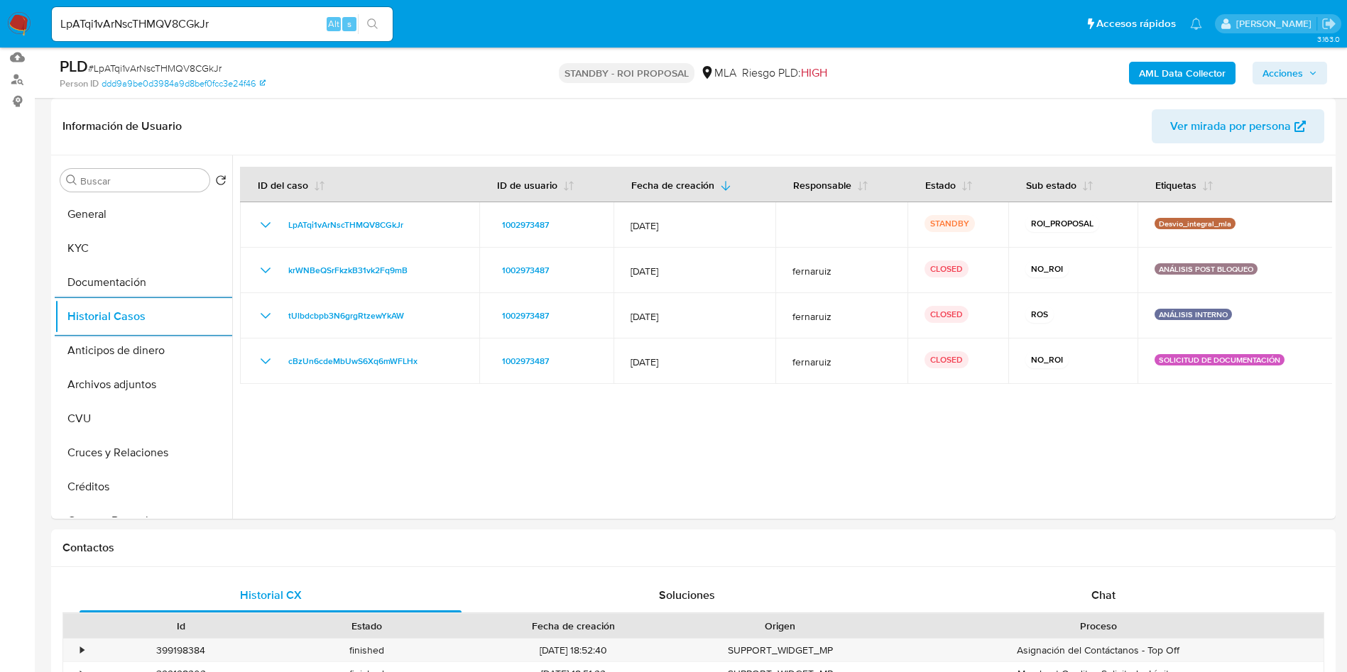
click at [153, 26] on input "LpATqi1vArNscTHMQV8CGkJr" at bounding box center [222, 24] width 341 height 18
click at [153, 25] on input "LpATqi1vArNscTHMQV8CGkJr" at bounding box center [222, 24] width 341 height 18
paste input "J3C3wi8riUwly33POkojr4L3"
type input "J3C3wi8riUwly33POkojr4L3"
click at [365, 31] on button "search-icon" at bounding box center [372, 24] width 29 height 20
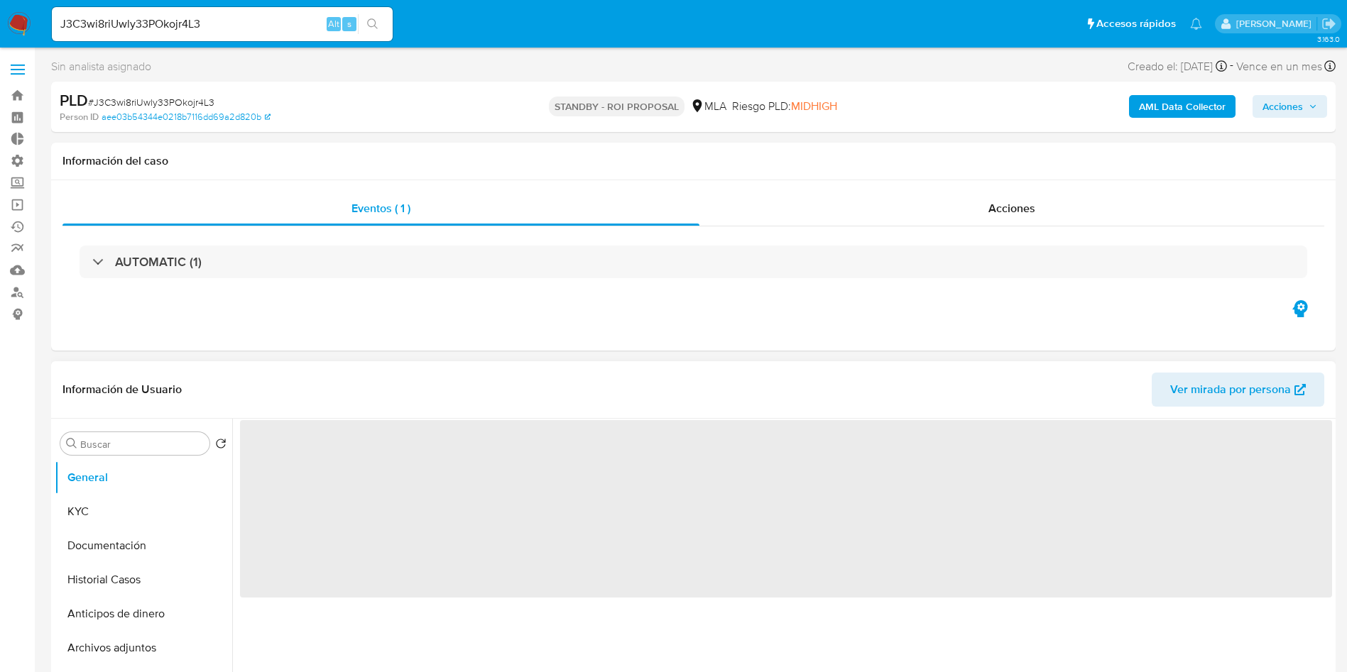
select select "10"
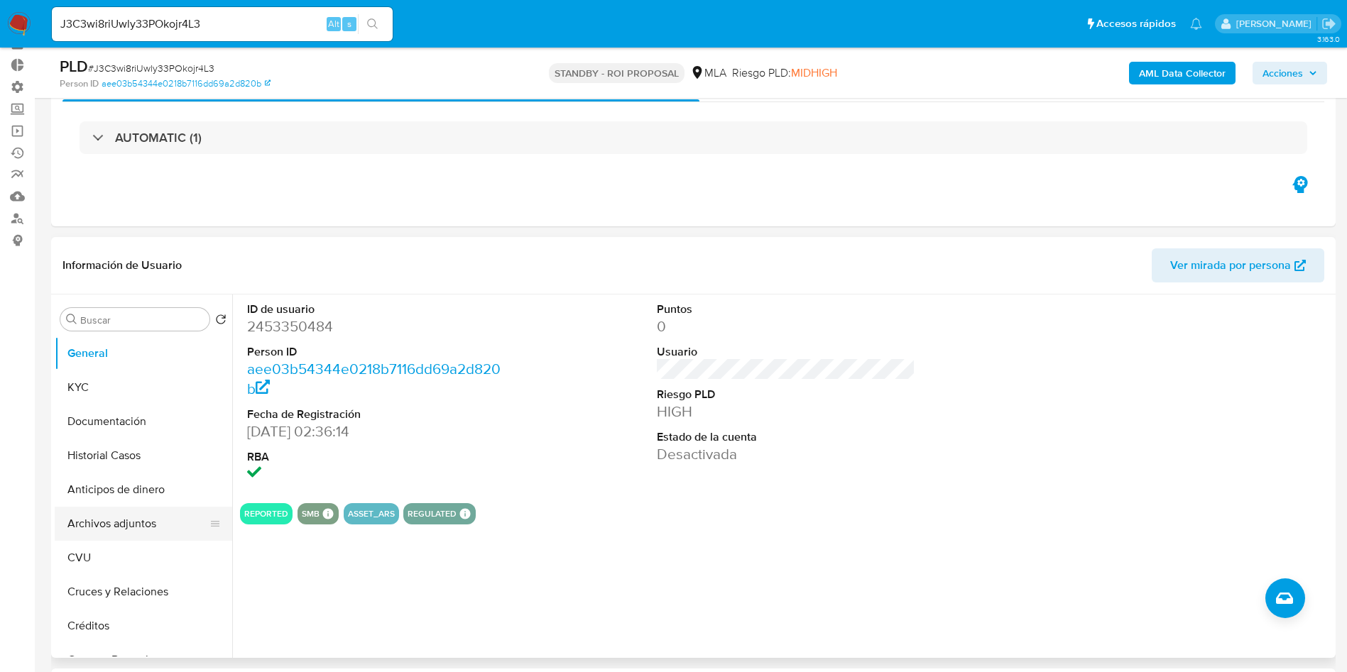
scroll to position [107, 0]
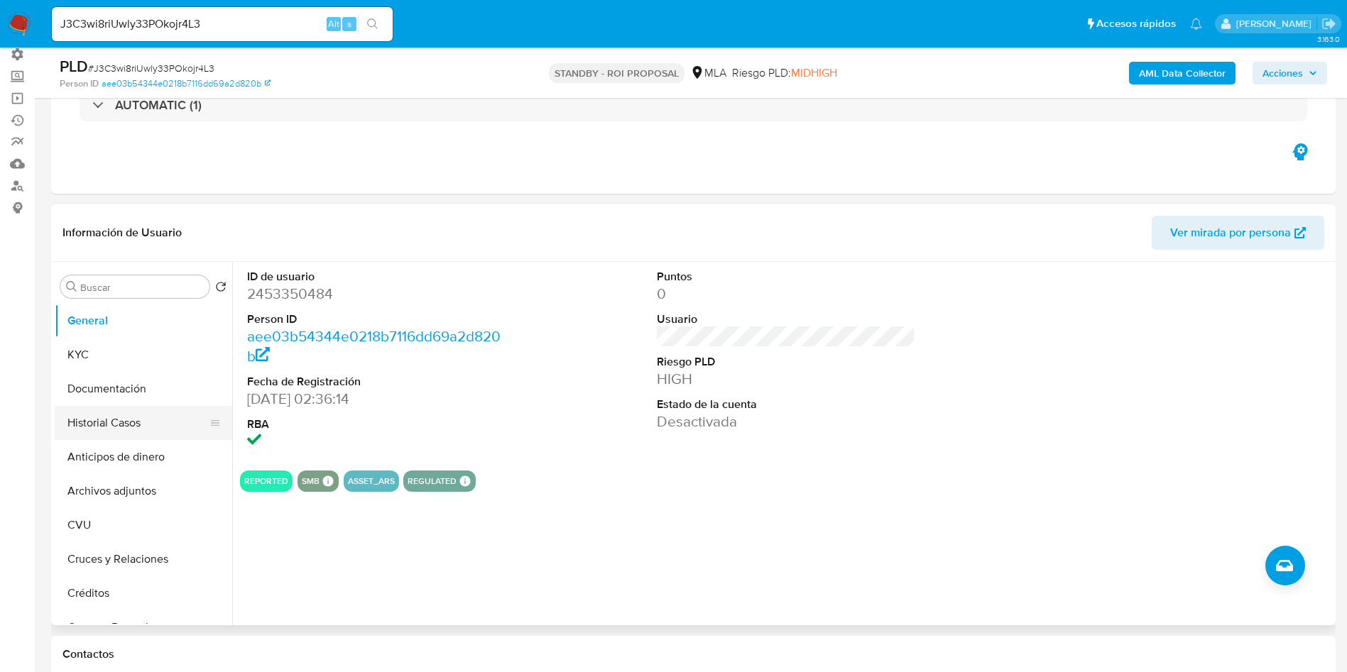
click at [111, 422] on button "Historial Casos" at bounding box center [138, 423] width 166 height 34
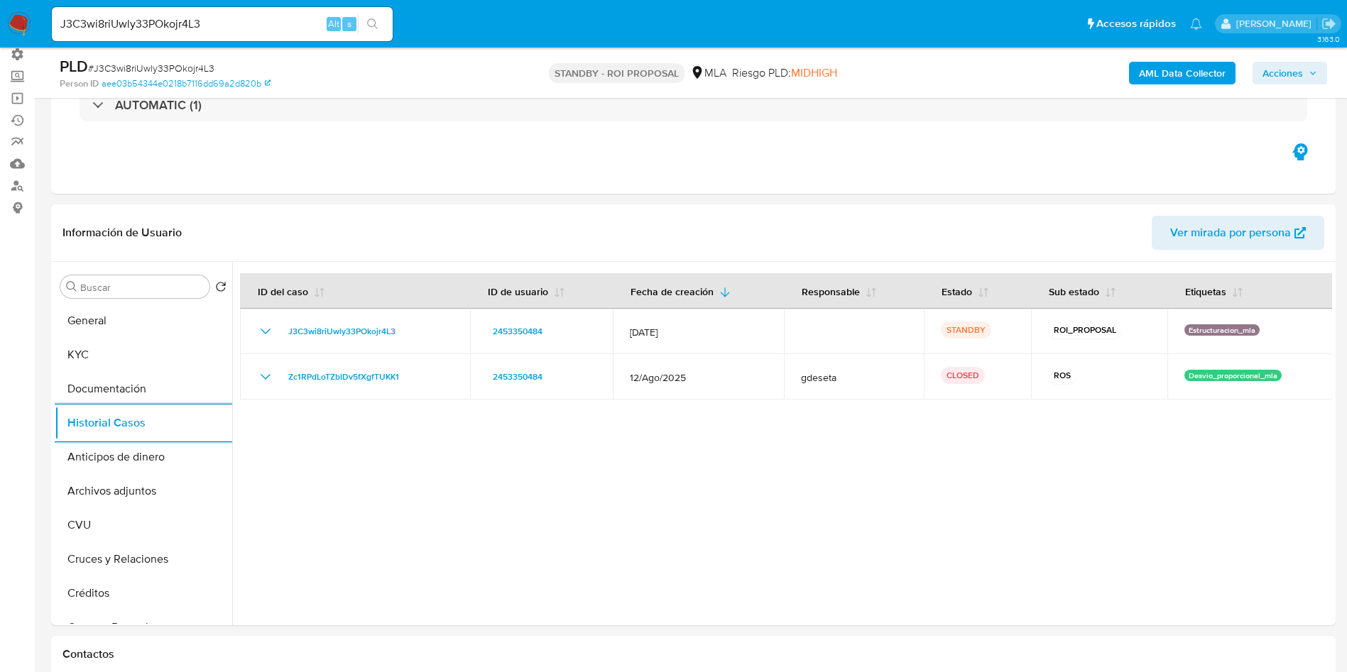
click at [161, 22] on input "J3C3wi8riUwly33POkojr4L3" at bounding box center [222, 24] width 341 height 18
paste input "d9ISWay1abFLxIICQCFJO5aU"
type input "d9ISWay1abFLxIICQCFJO5aU"
click at [376, 16] on button "search-icon" at bounding box center [372, 24] width 29 height 20
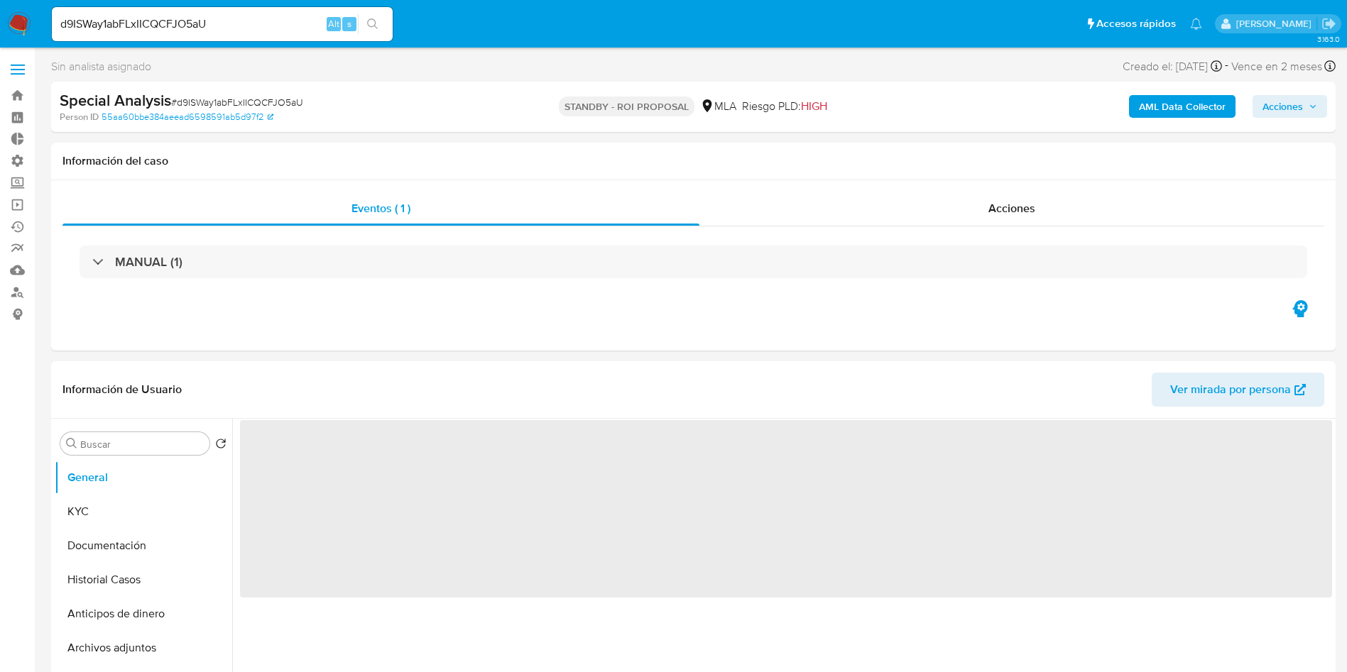
select select "10"
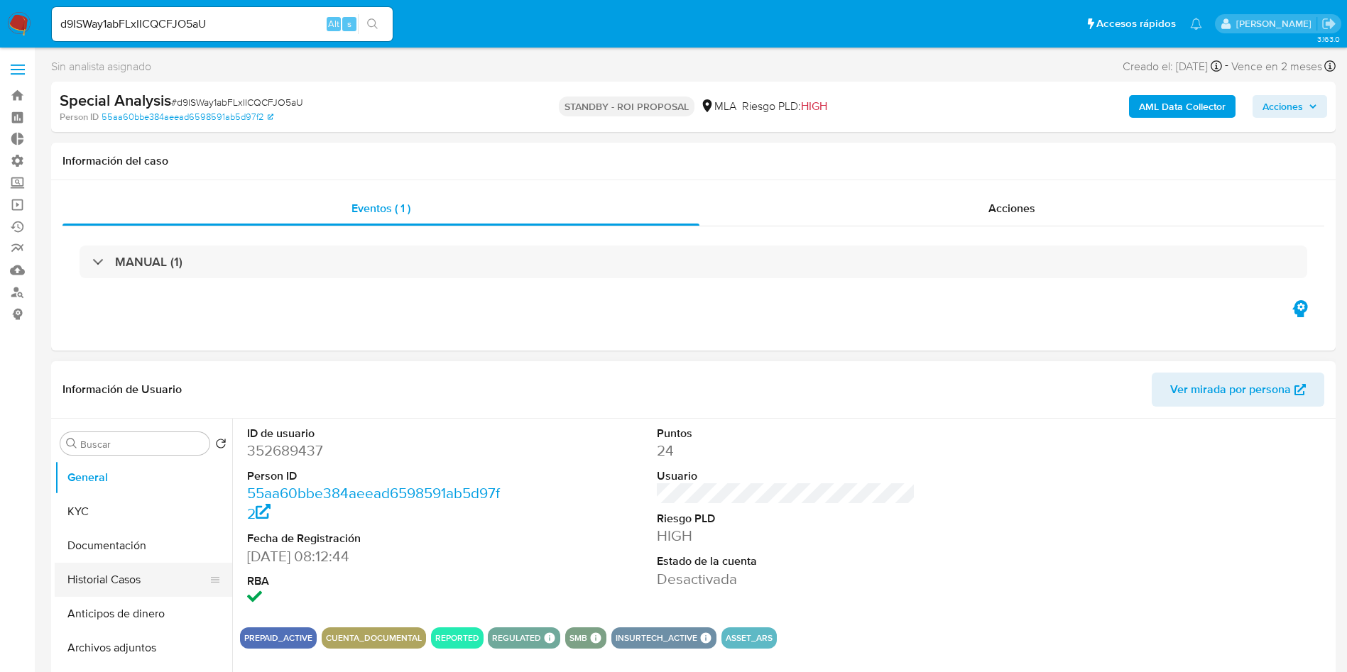
click at [100, 581] on button "Historial Casos" at bounding box center [138, 580] width 166 height 34
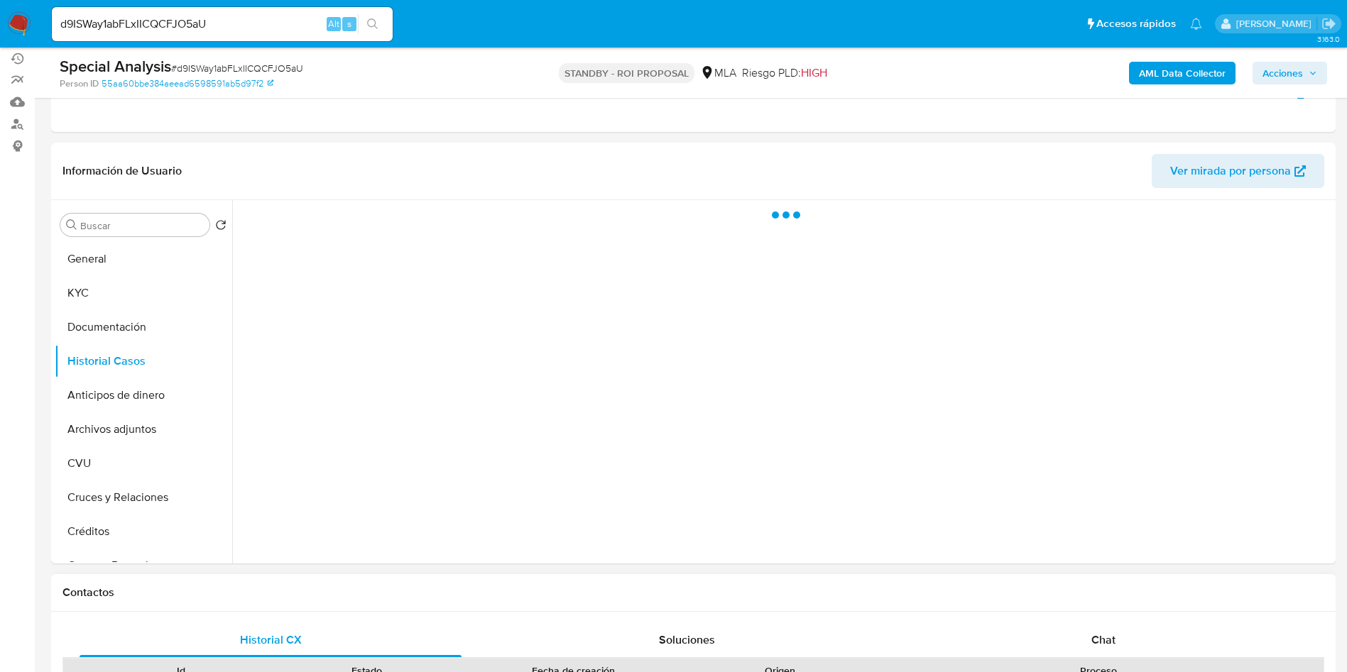
scroll to position [213, 0]
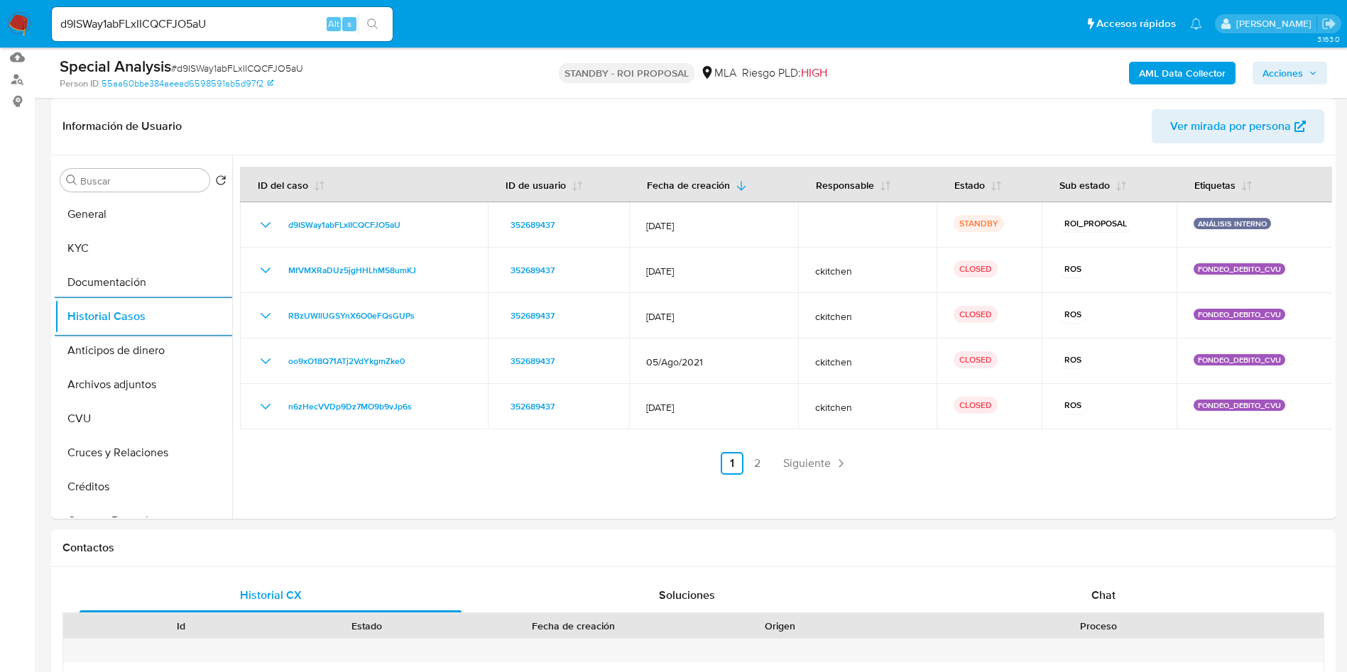
click at [179, 31] on input "d9ISWay1abFLxIICQCFJO5aU" at bounding box center [222, 24] width 341 height 18
paste input "Fn51fUucx6Gd6u0QvjkYwAhd"
type input "Fn51fUucx6Gd6u0QvjkYwAhd"
click at [369, 30] on button "search-icon" at bounding box center [372, 24] width 29 height 20
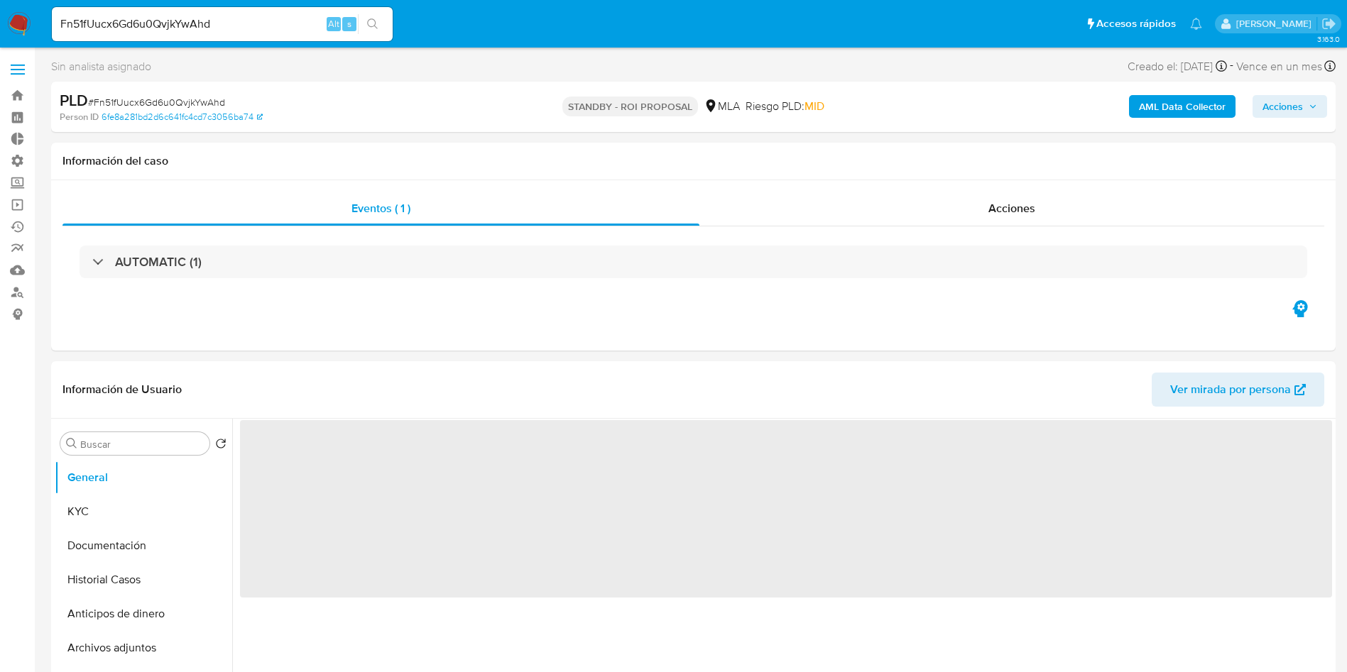
select select "10"
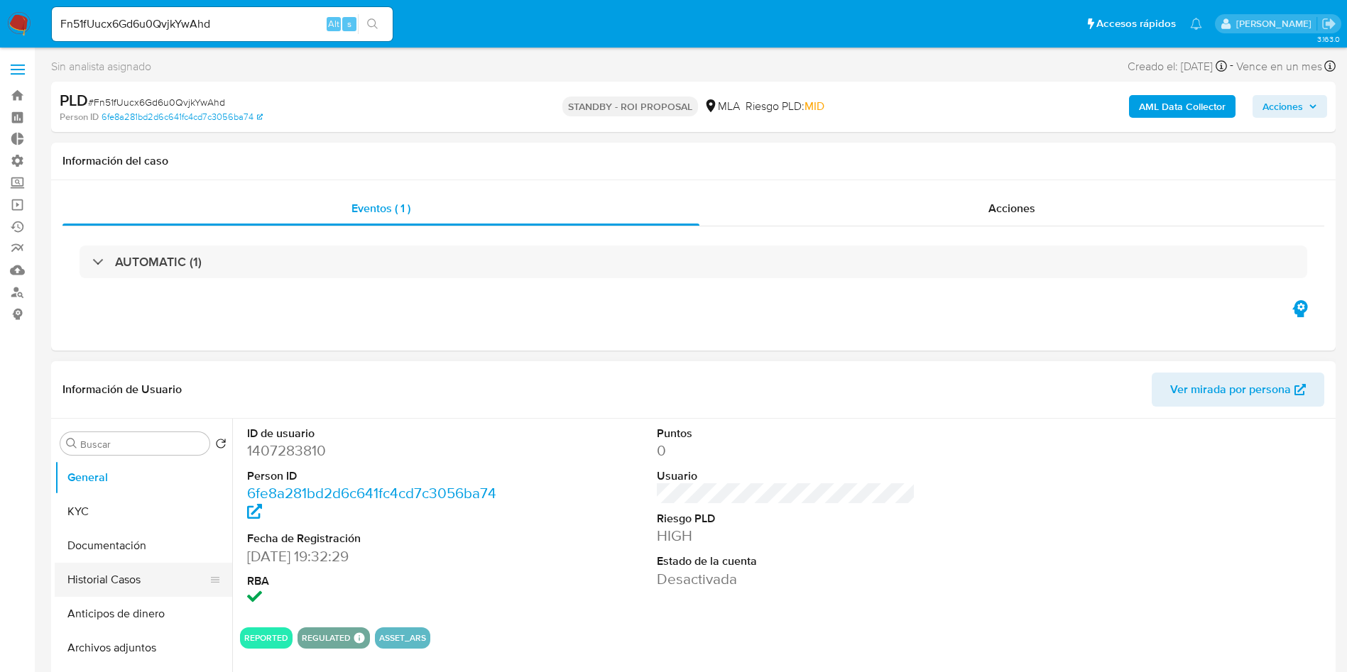
click at [129, 569] on button "Historial Casos" at bounding box center [138, 580] width 166 height 34
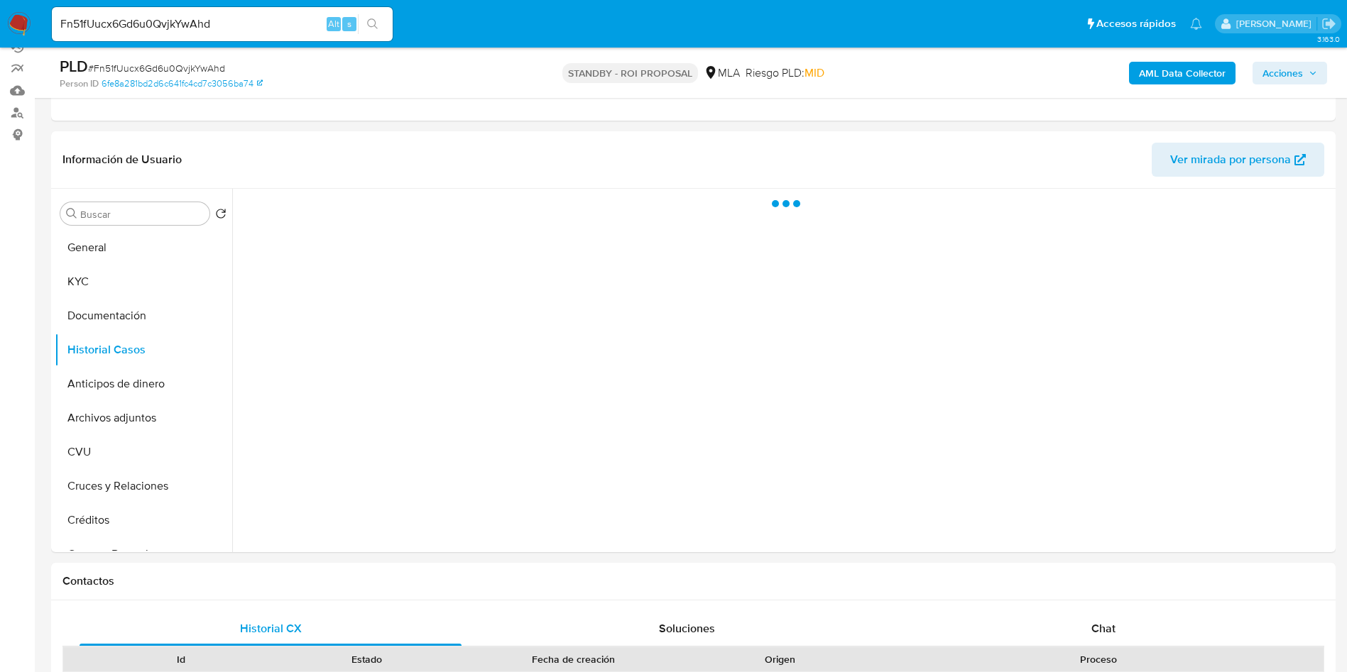
scroll to position [213, 0]
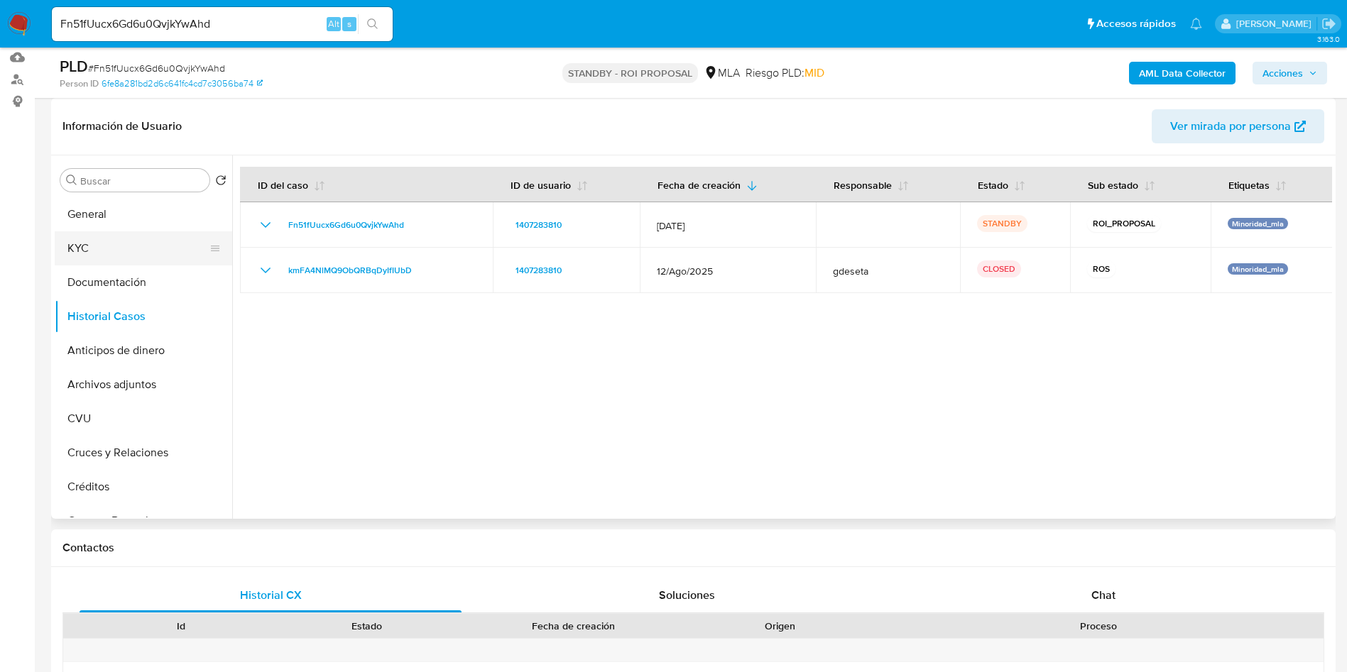
click at [102, 244] on button "KYC" at bounding box center [138, 248] width 166 height 34
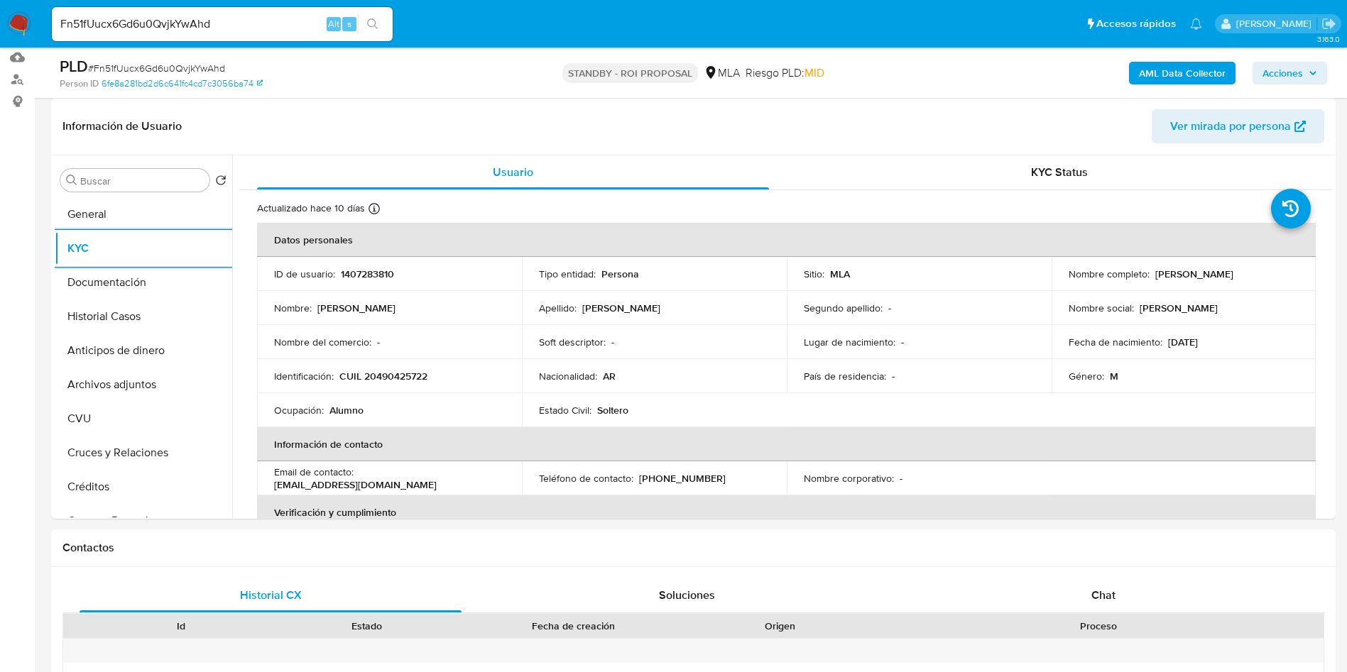
click at [155, 23] on input "Fn51fUucx6Gd6u0QvjkYwAhd" at bounding box center [222, 24] width 341 height 18
paste input "dUNm9M4qr2nG7oamHUsmGOUO"
type input "dUNm9M4qr2nG7oamHUsmGOUO"
click at [383, 26] on button "search-icon" at bounding box center [372, 24] width 29 height 20
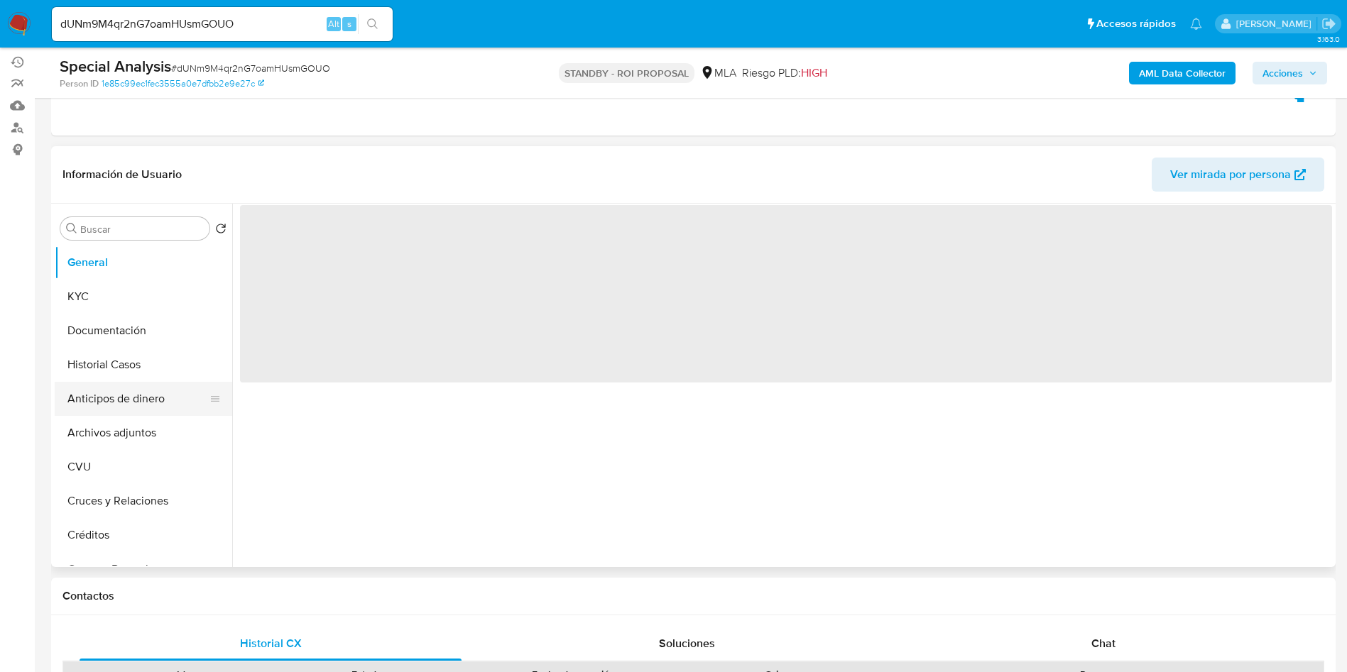
scroll to position [213, 0]
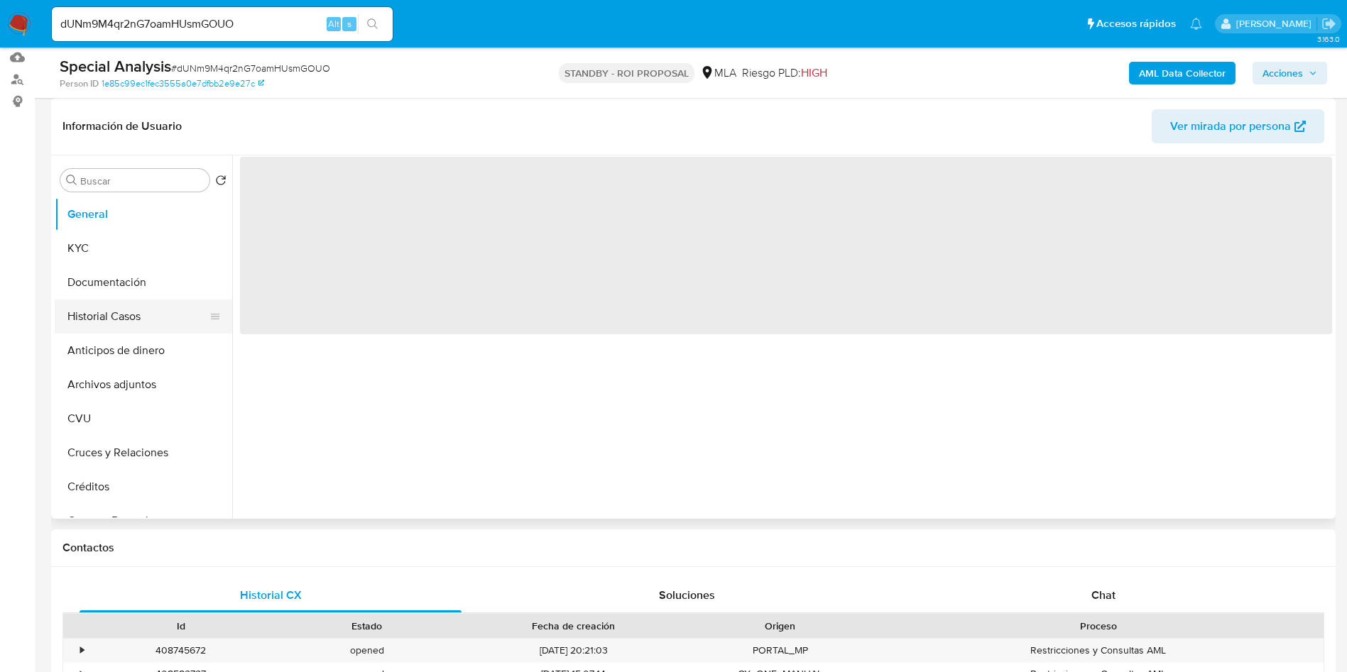
select select "10"
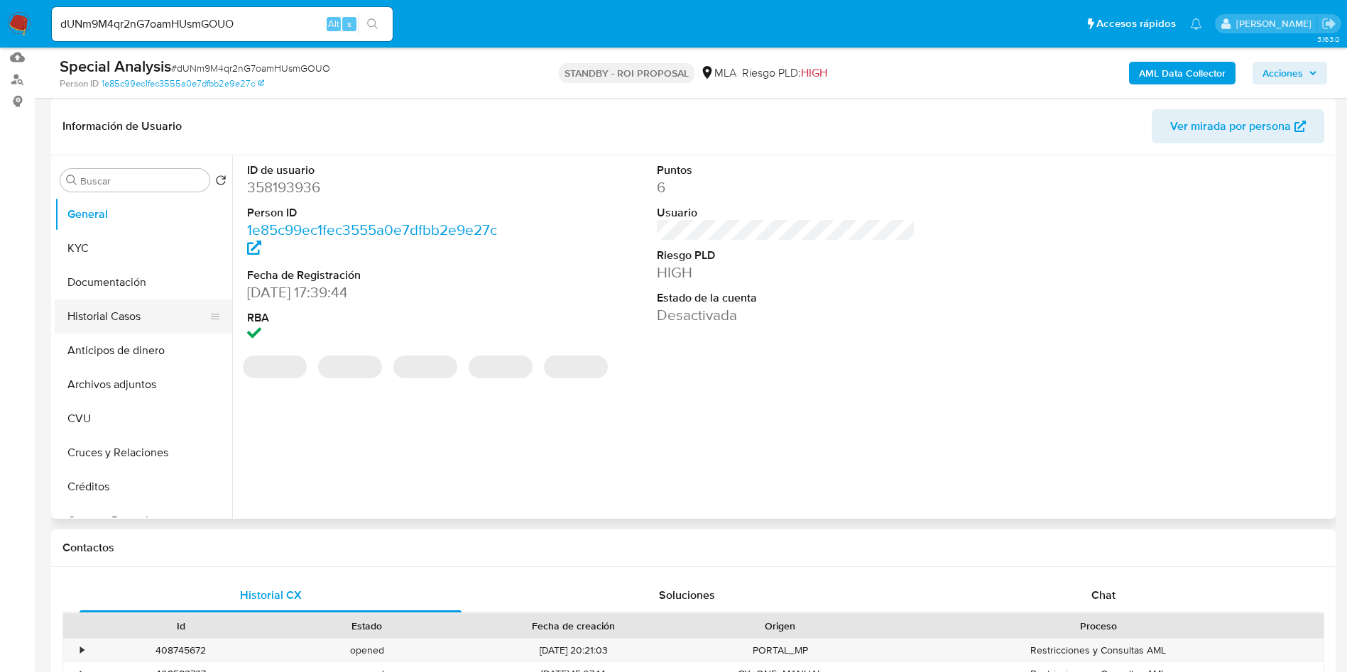
click at [104, 327] on button "Historial Casos" at bounding box center [138, 317] width 166 height 34
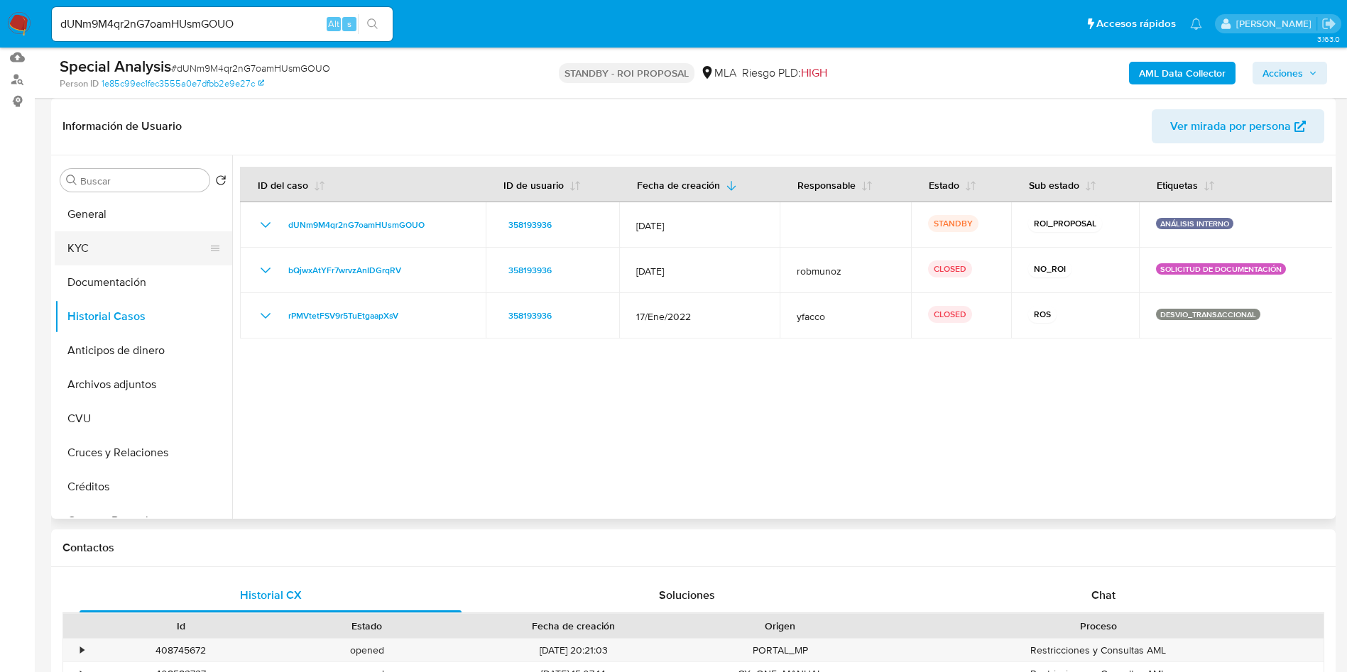
click at [116, 258] on button "KYC" at bounding box center [138, 248] width 166 height 34
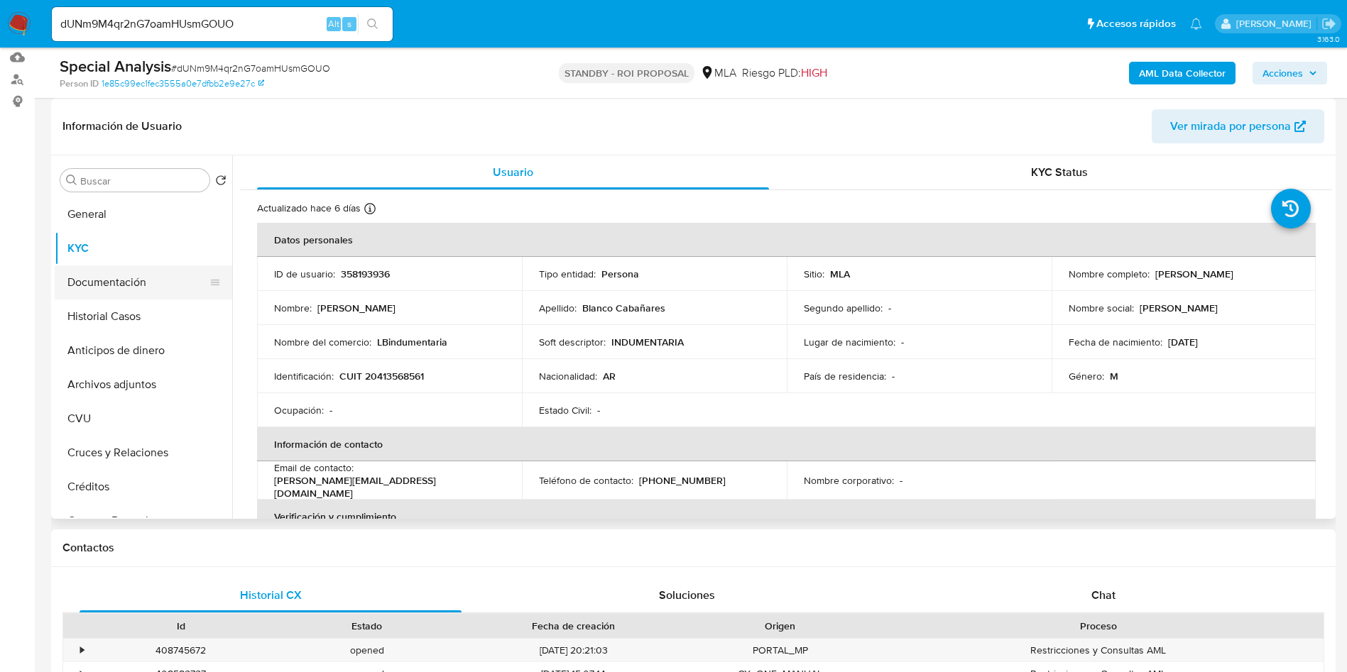
click at [109, 279] on button "Documentación" at bounding box center [138, 283] width 166 height 34
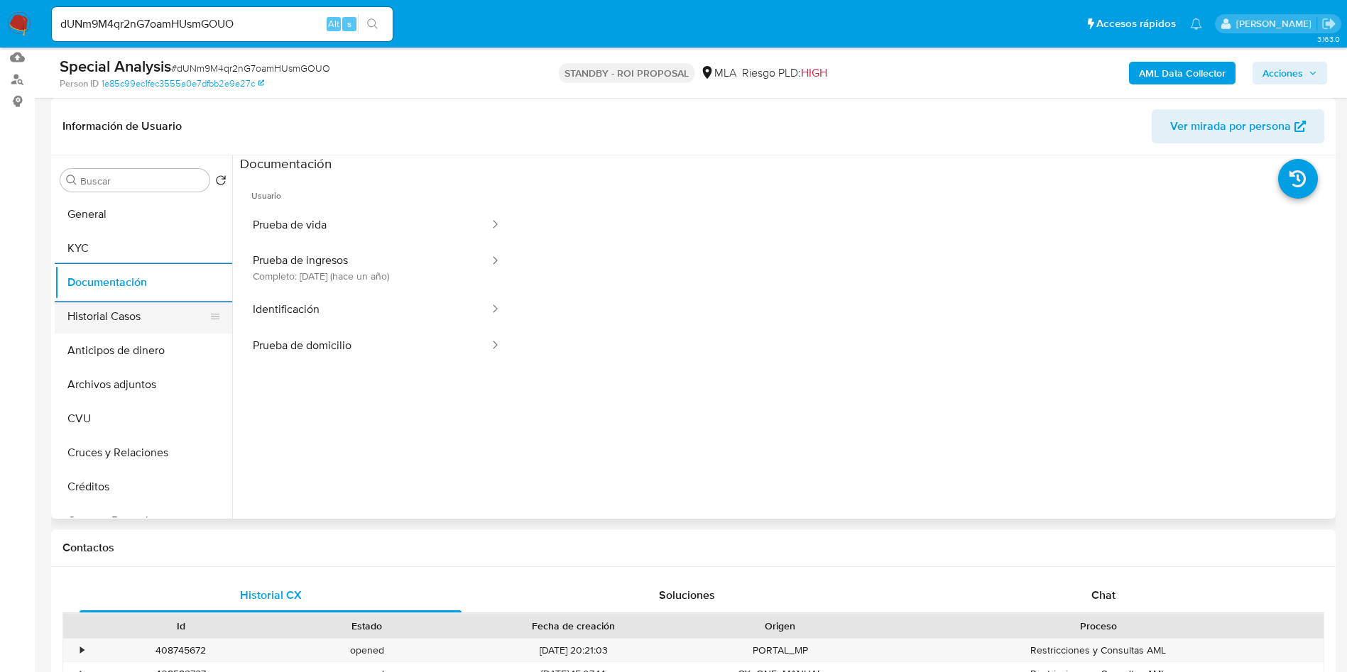
click at [119, 310] on button "Historial Casos" at bounding box center [138, 317] width 166 height 34
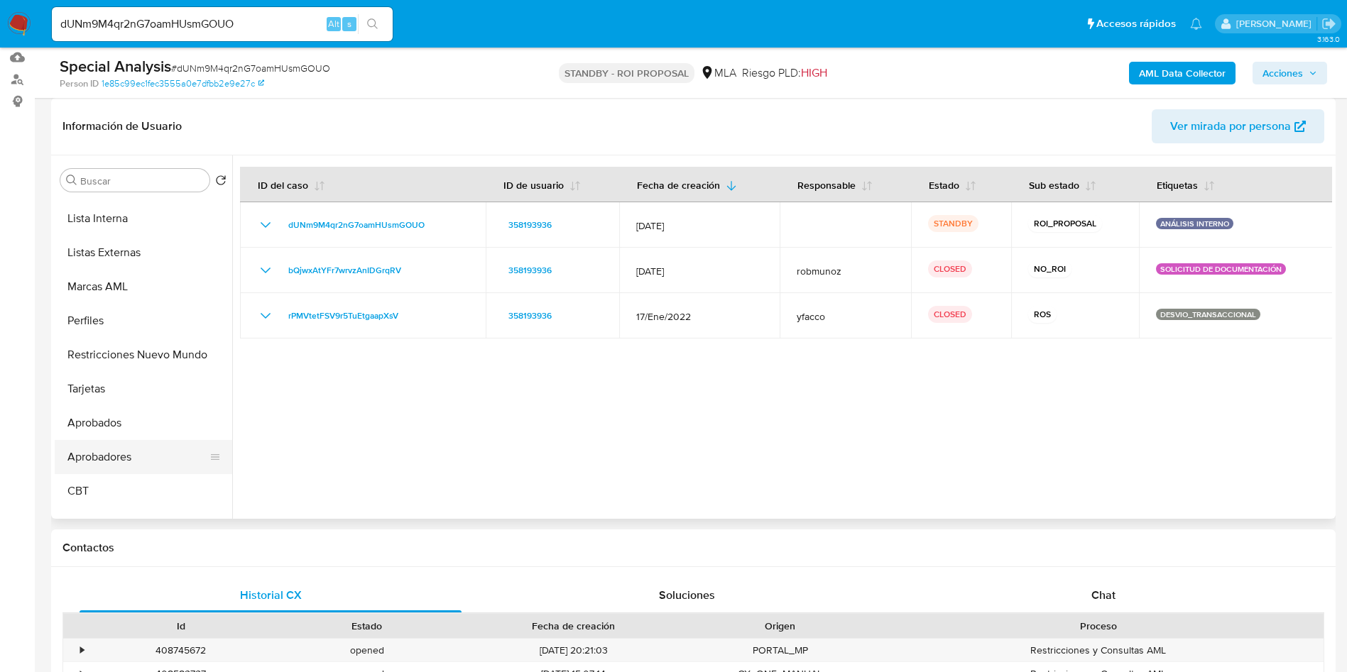
scroll to position [770, 0]
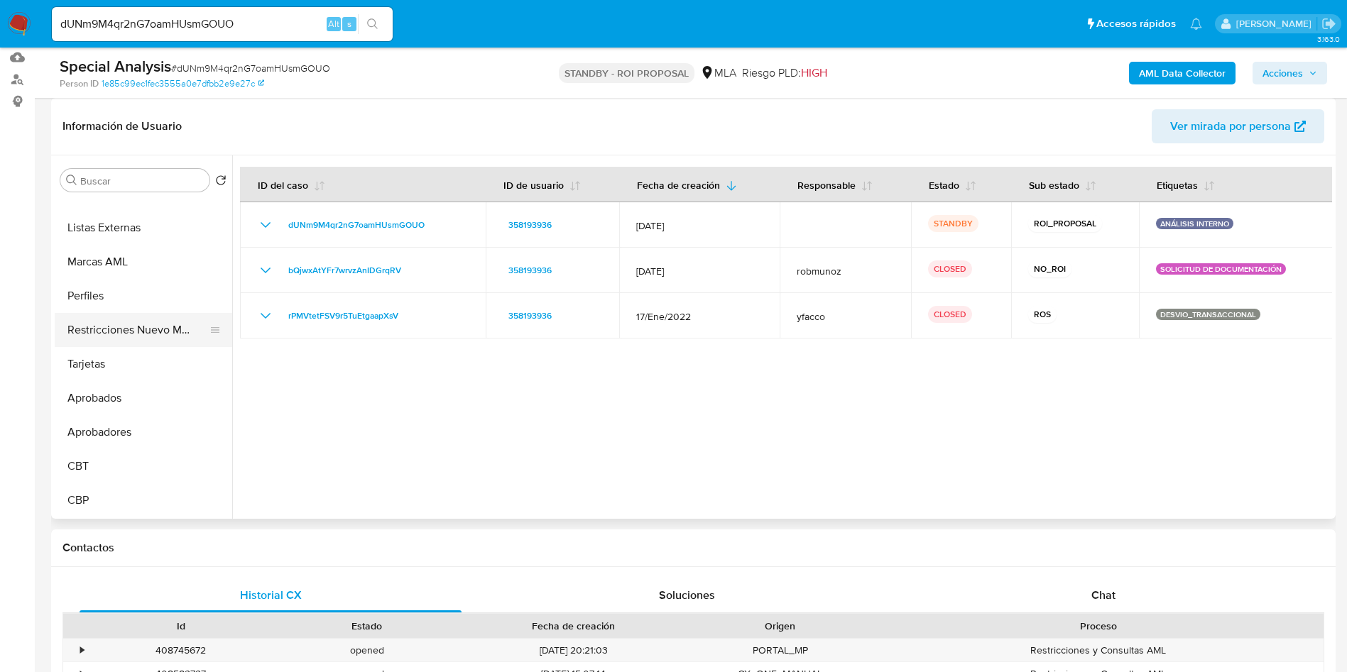
click at [143, 322] on button "Restricciones Nuevo Mundo" at bounding box center [138, 330] width 166 height 34
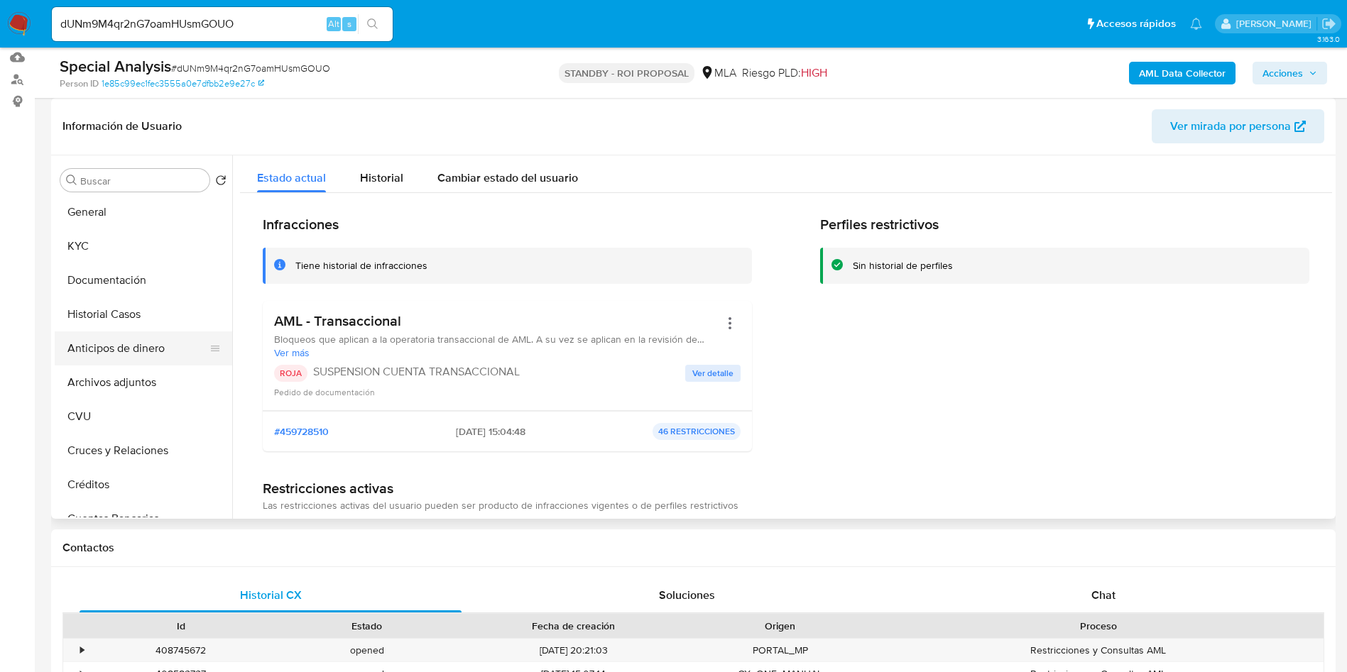
scroll to position [0, 0]
click at [141, 306] on button "Historial Casos" at bounding box center [138, 317] width 166 height 34
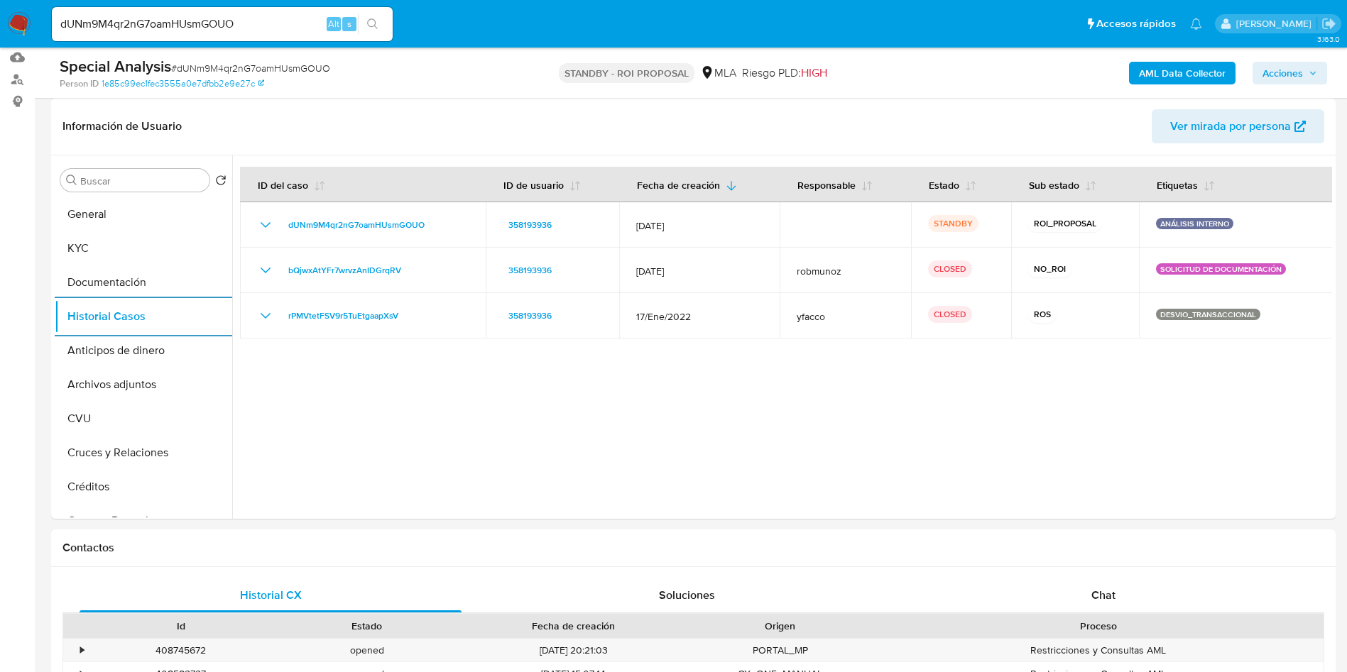
click at [179, 21] on input "dUNm9M4qr2nG7oamHUsmGOUO" at bounding box center [222, 24] width 341 height 18
paste input "YFAWNJnEOIJsPnQa1deWuHJD"
type input "YFAWNJnEOIJsPnQa1deWuHJD"
click at [374, 24] on icon "search-icon" at bounding box center [372, 23] width 11 height 11
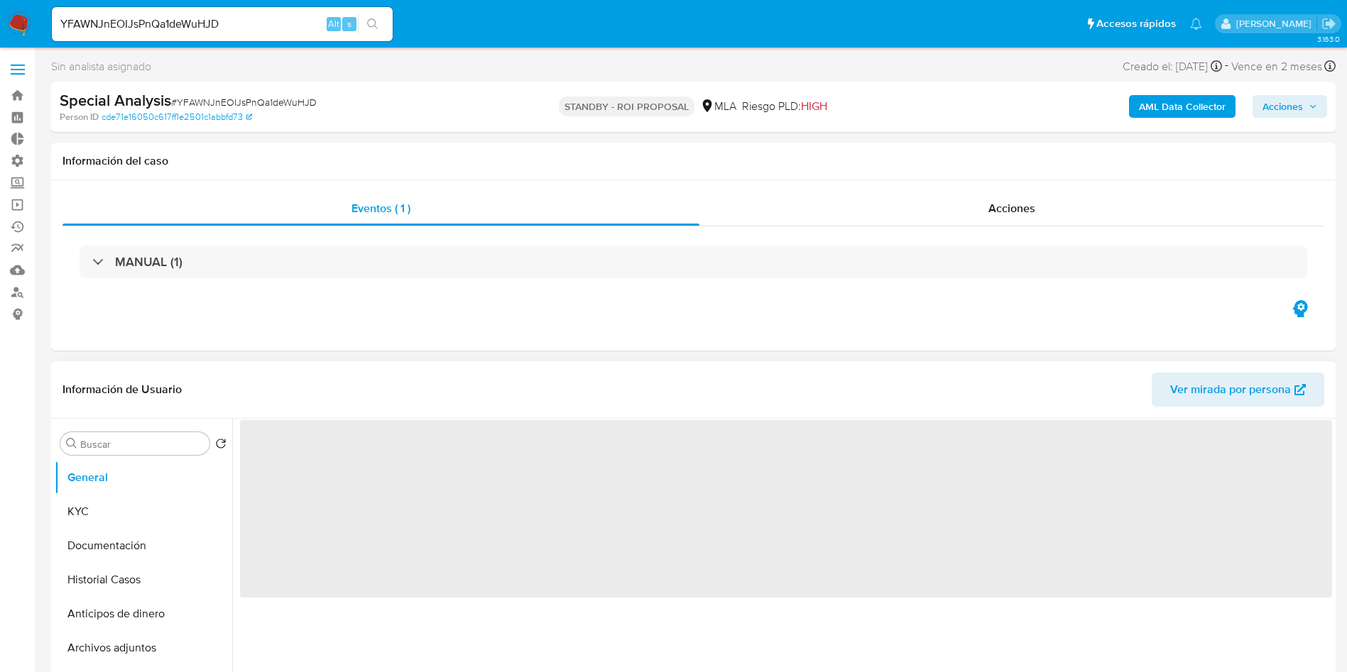
select select "10"
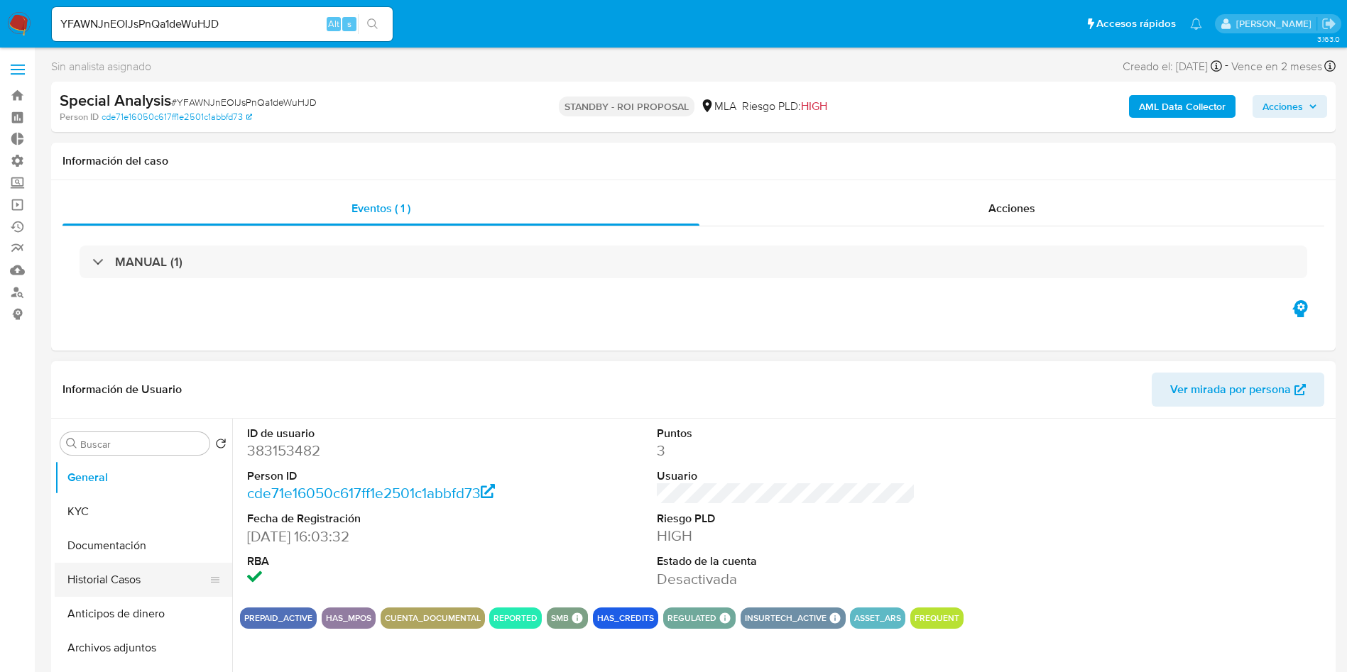
click at [117, 577] on button "Historial Casos" at bounding box center [138, 580] width 166 height 34
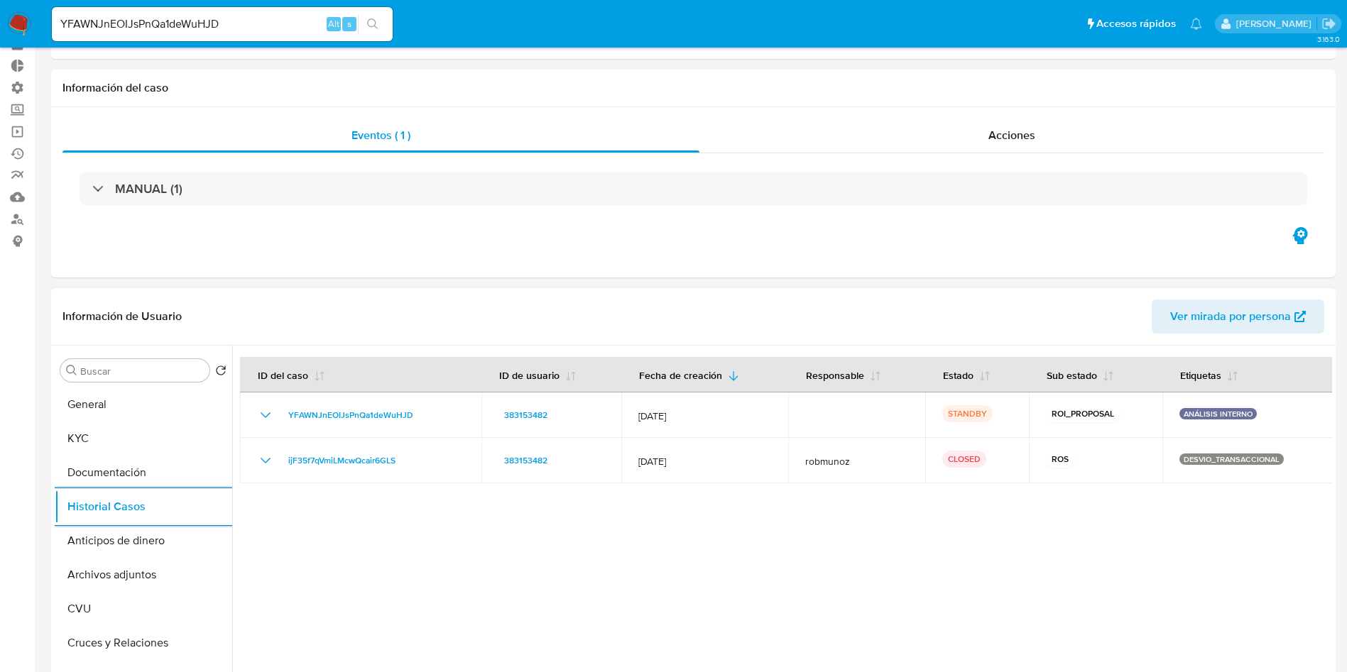
scroll to position [107, 0]
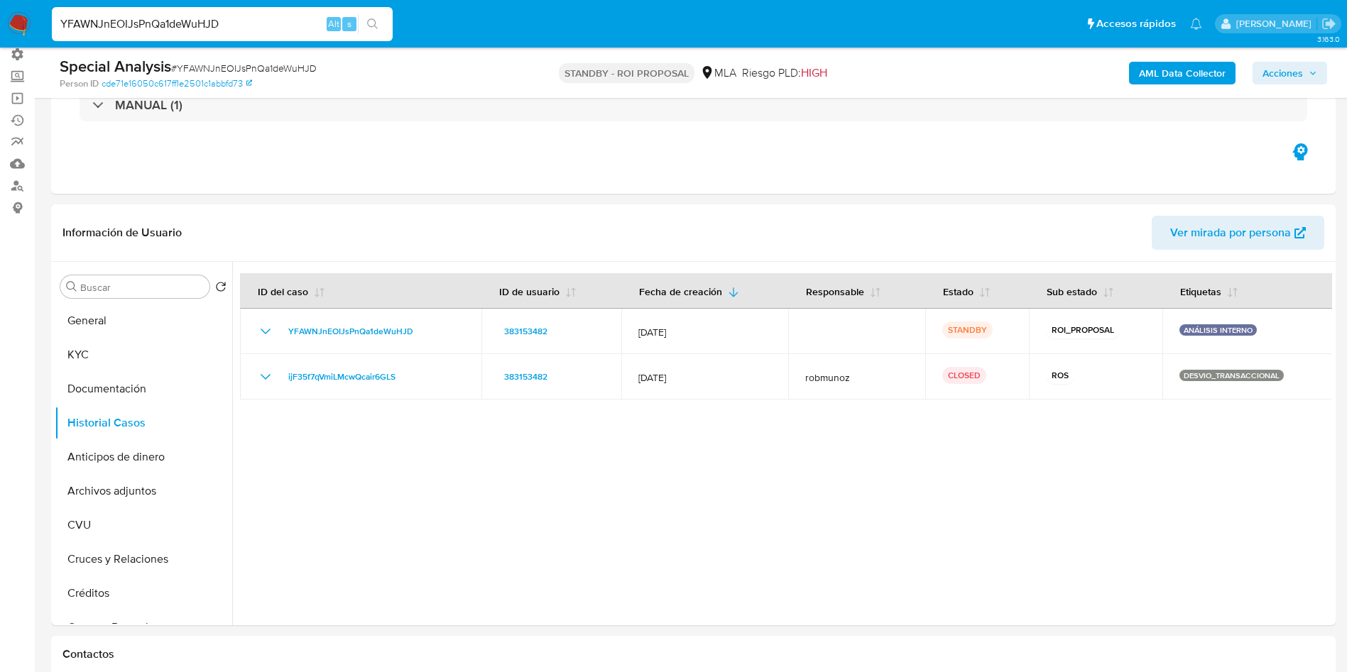
click at [200, 24] on input "YFAWNJnEOIJsPnQa1deWuHJD" at bounding box center [222, 24] width 341 height 18
click at [200, 23] on input "YFAWNJnEOIJsPnQa1deWuHJD" at bounding box center [222, 24] width 341 height 18
paste input "EXMWPurjtrFhjviIUGdnMO3h"
type input "EXMWPurjtrFhjviIUGdnMO3h"
click at [370, 21] on icon "search-icon" at bounding box center [372, 23] width 11 height 11
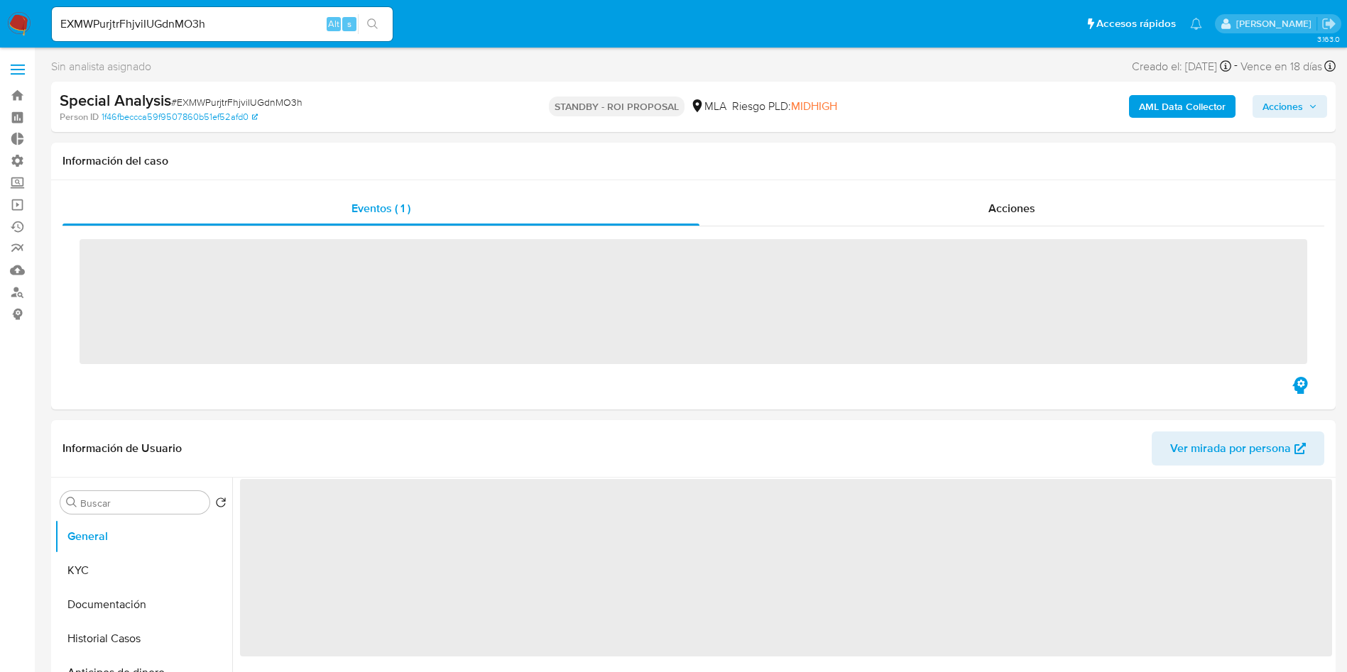
scroll to position [43, 0]
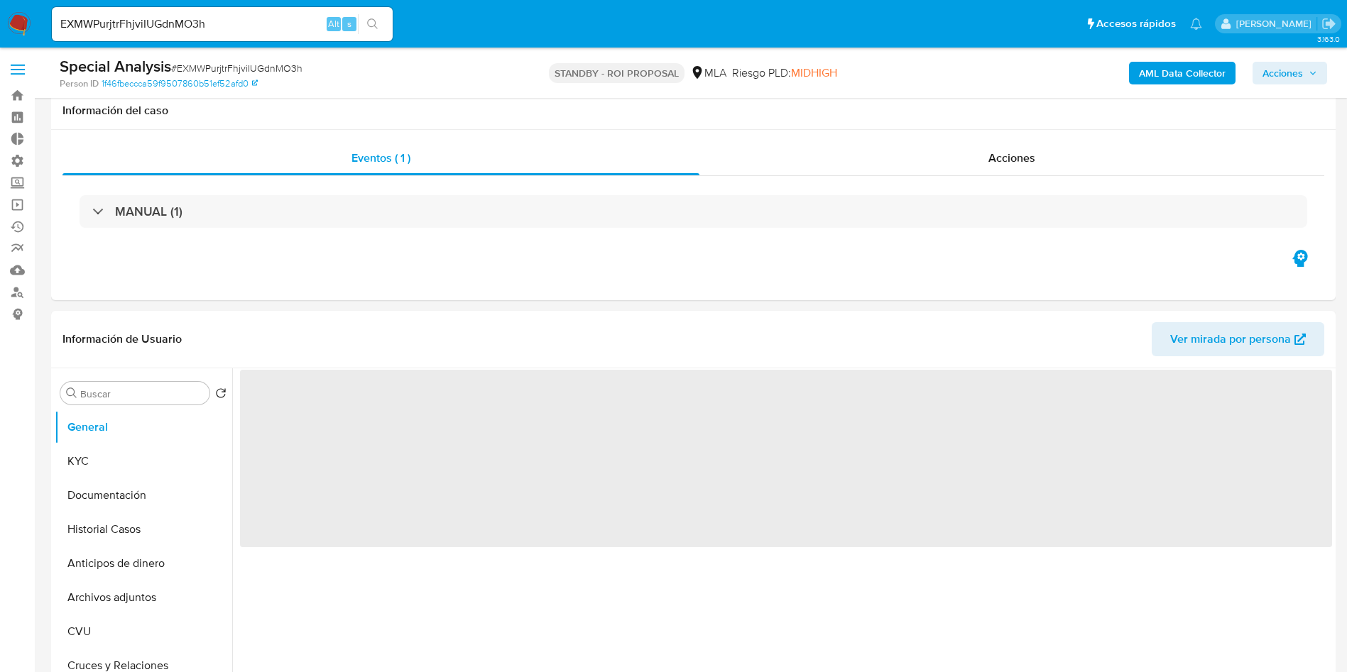
scroll to position [320, 0]
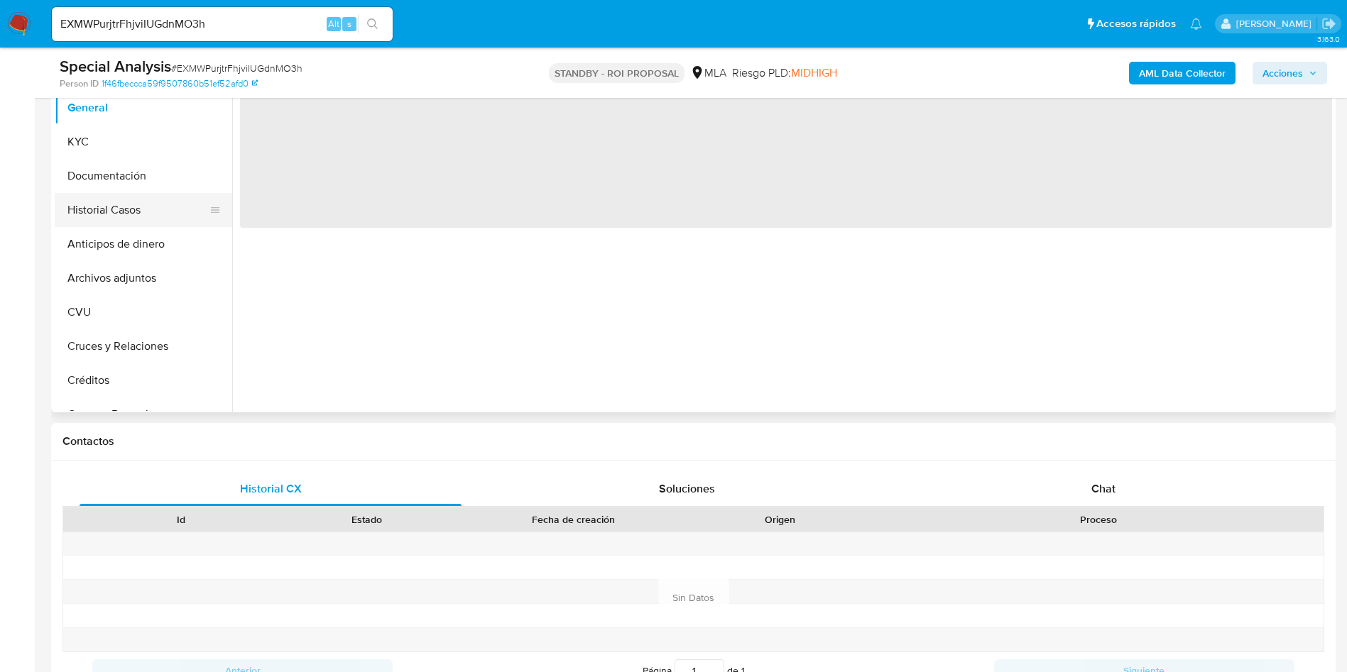
click at [96, 212] on button "Historial Casos" at bounding box center [138, 210] width 166 height 34
select select "10"
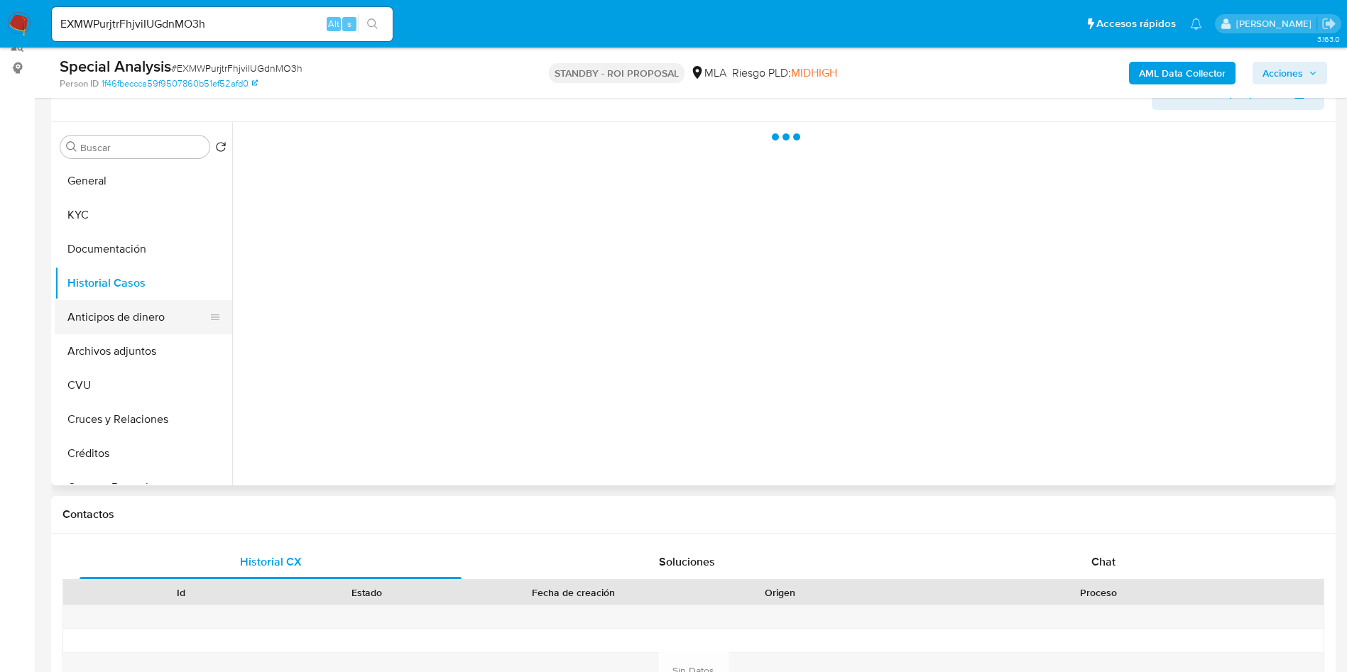
scroll to position [213, 0]
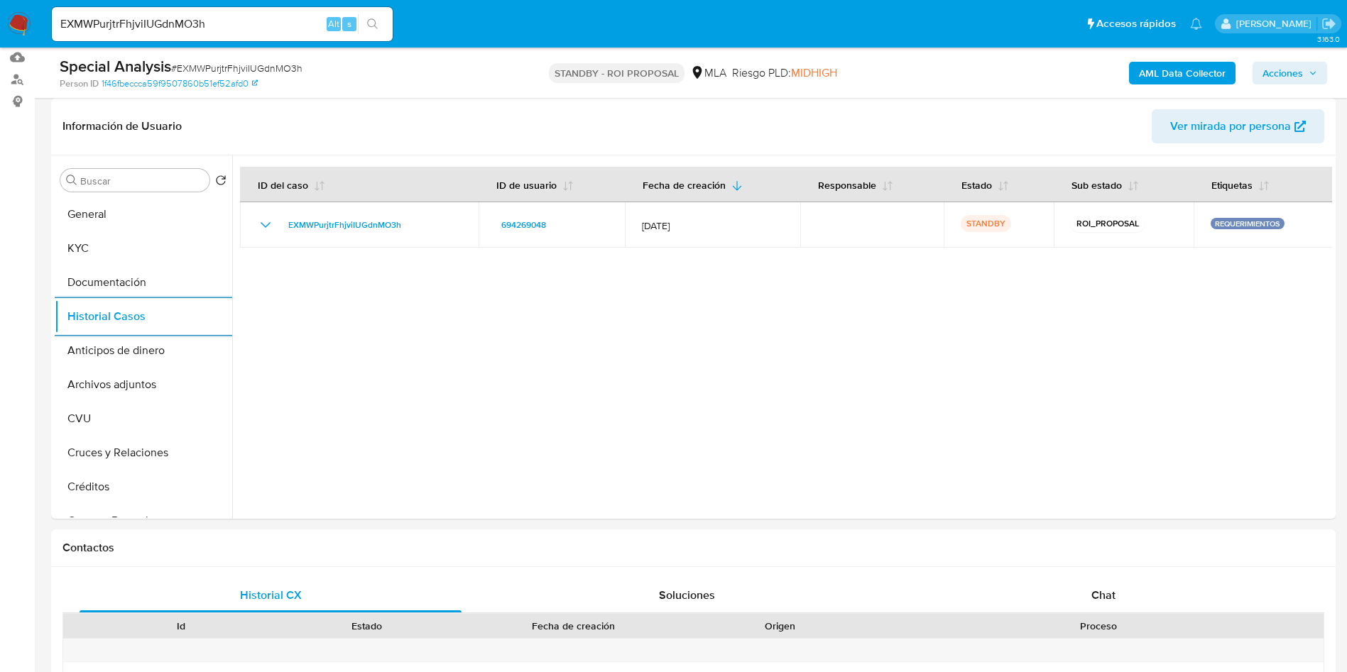
click at [172, 21] on input "EXMWPurjtrFhjviIUGdnMO3h" at bounding box center [222, 24] width 341 height 18
paste input "LKp5UfEPlNt0Ouvm9cIvRn5o"
type input "LKp5UfEPlNt0Ouvm9cIvRn5o"
click at [374, 26] on icon "search-icon" at bounding box center [372, 23] width 11 height 11
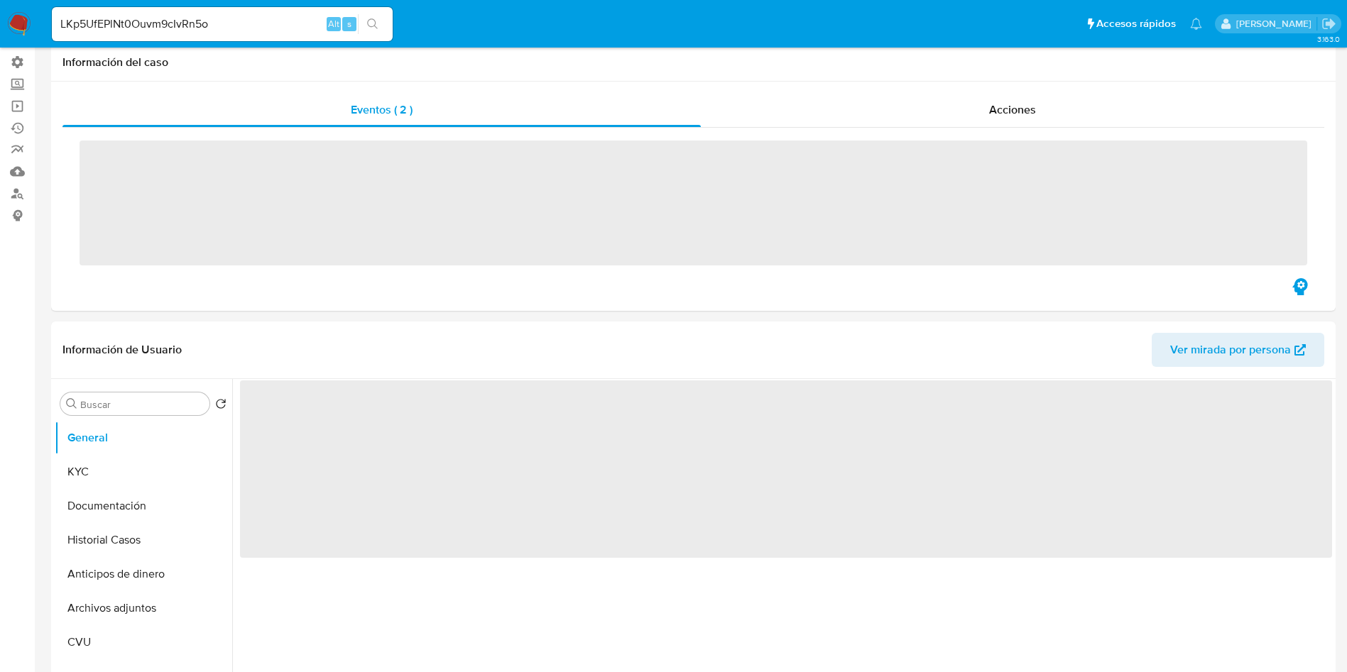
scroll to position [213, 0]
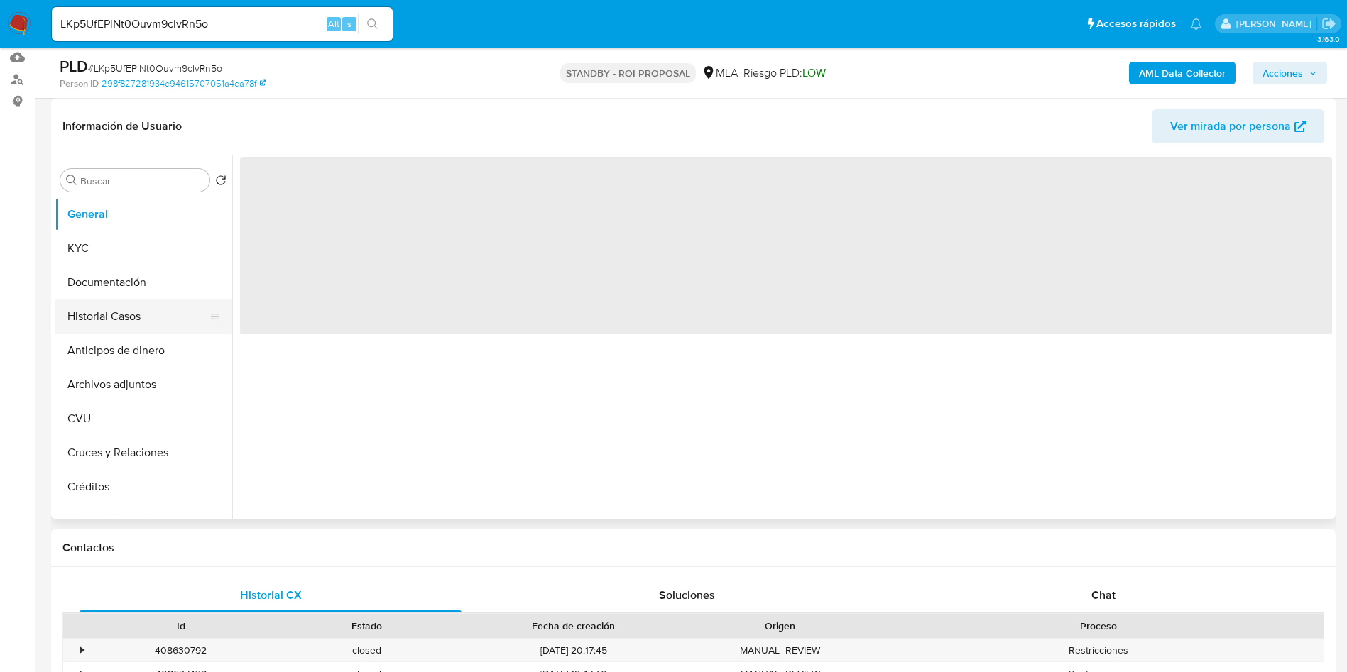
click at [114, 317] on button "Historial Casos" at bounding box center [138, 317] width 166 height 34
select select "10"
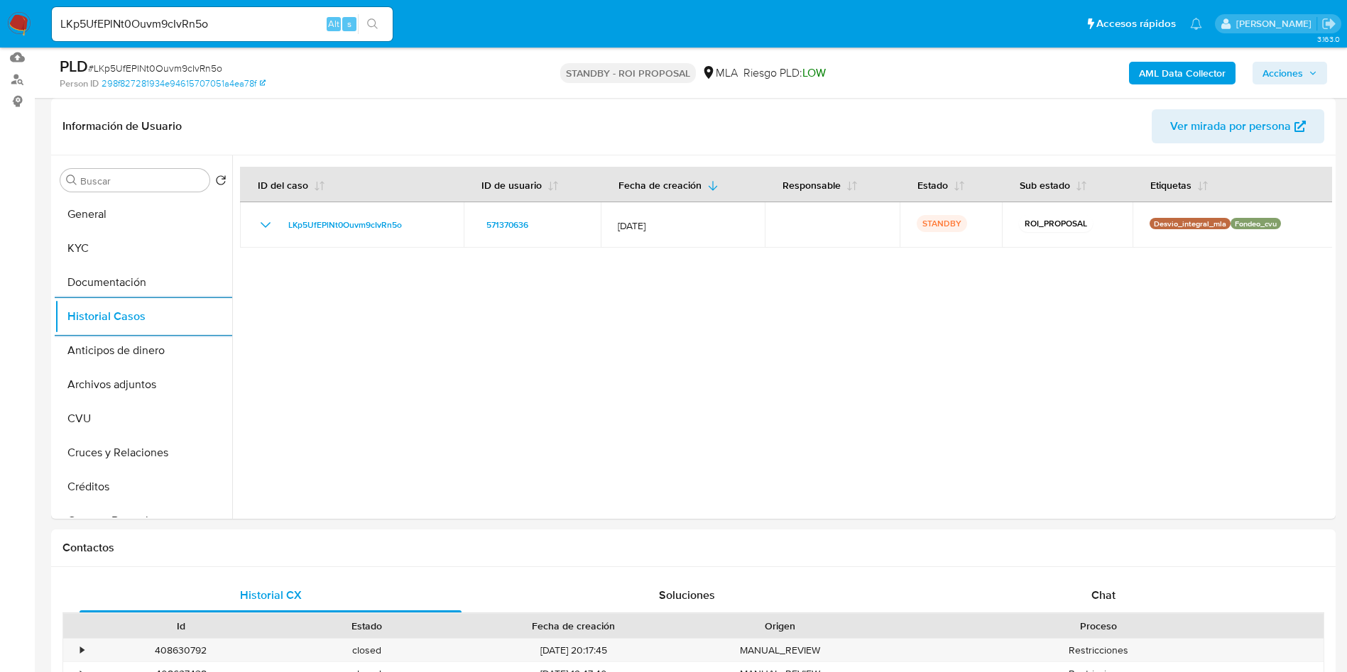
click at [178, 25] on input "LKp5UfEPlNt0Ouvm9cIvRn5o" at bounding box center [222, 24] width 341 height 18
paste input "Y8Cozd7N4t1O7Vi9LRIIYNmk"
type input "Y8Cozd7N4t1O7Vi9LRIIYNmk"
click at [371, 26] on icon "search-icon" at bounding box center [372, 23] width 11 height 11
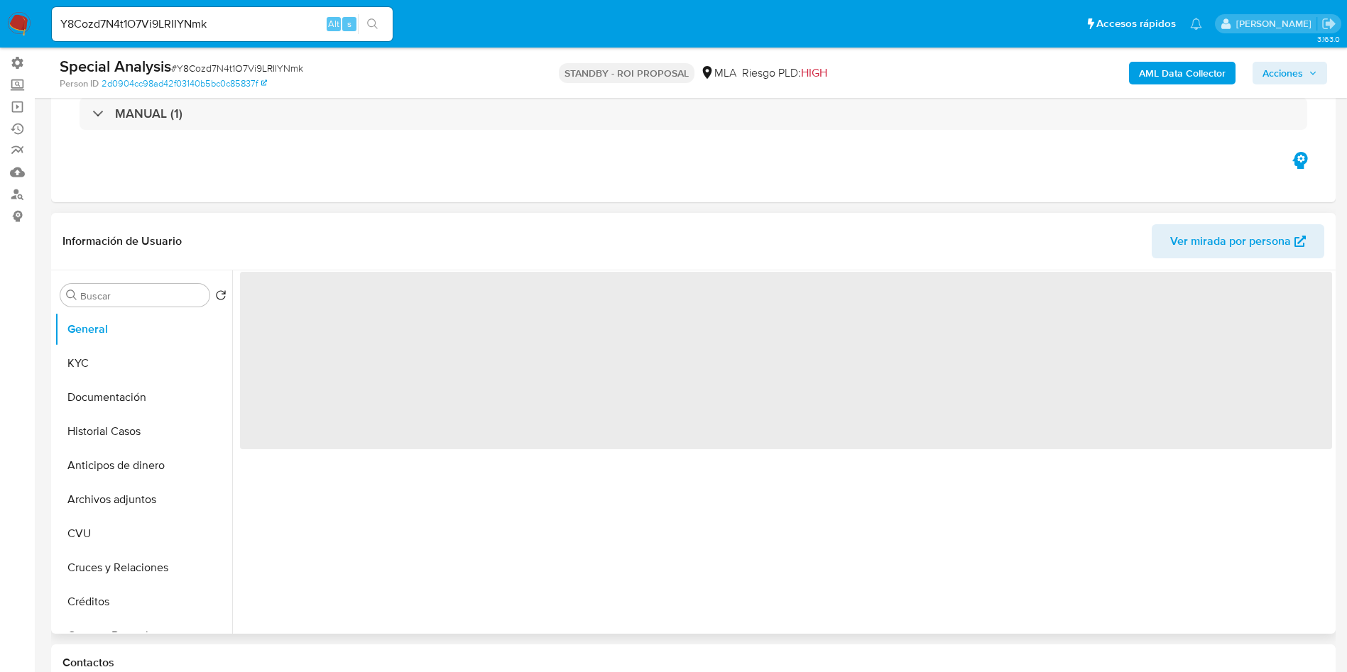
scroll to position [213, 0]
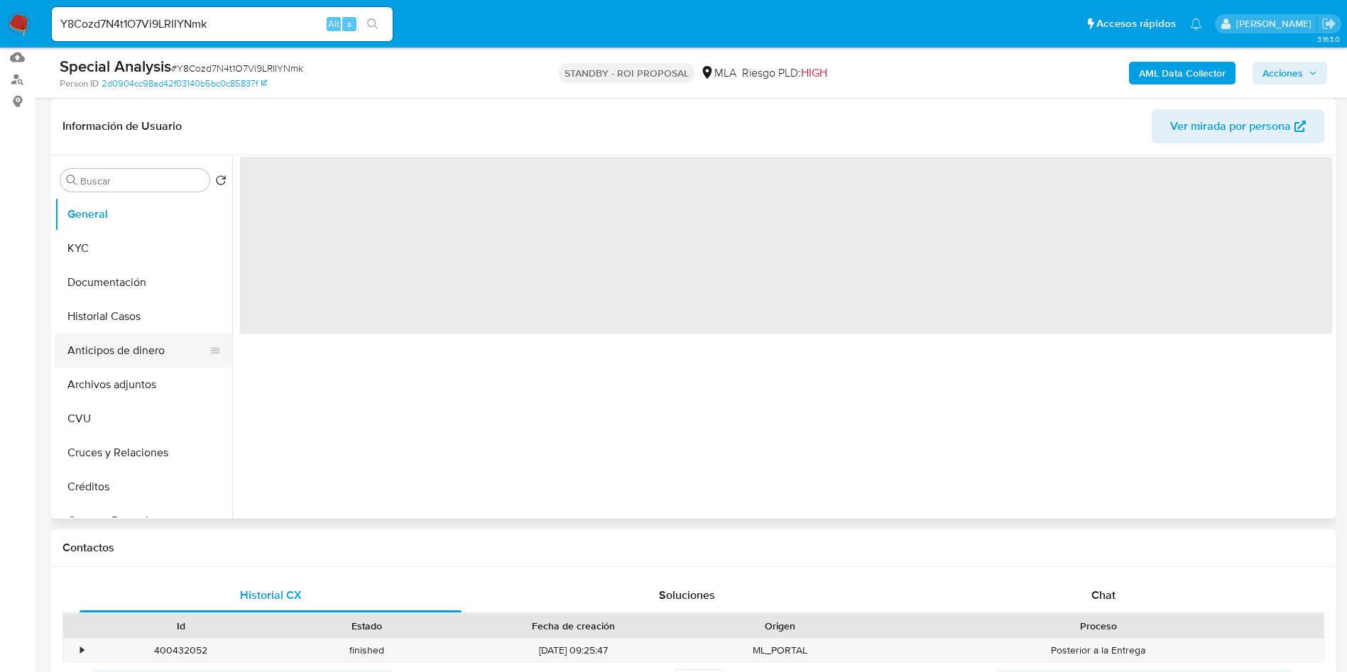
select select "10"
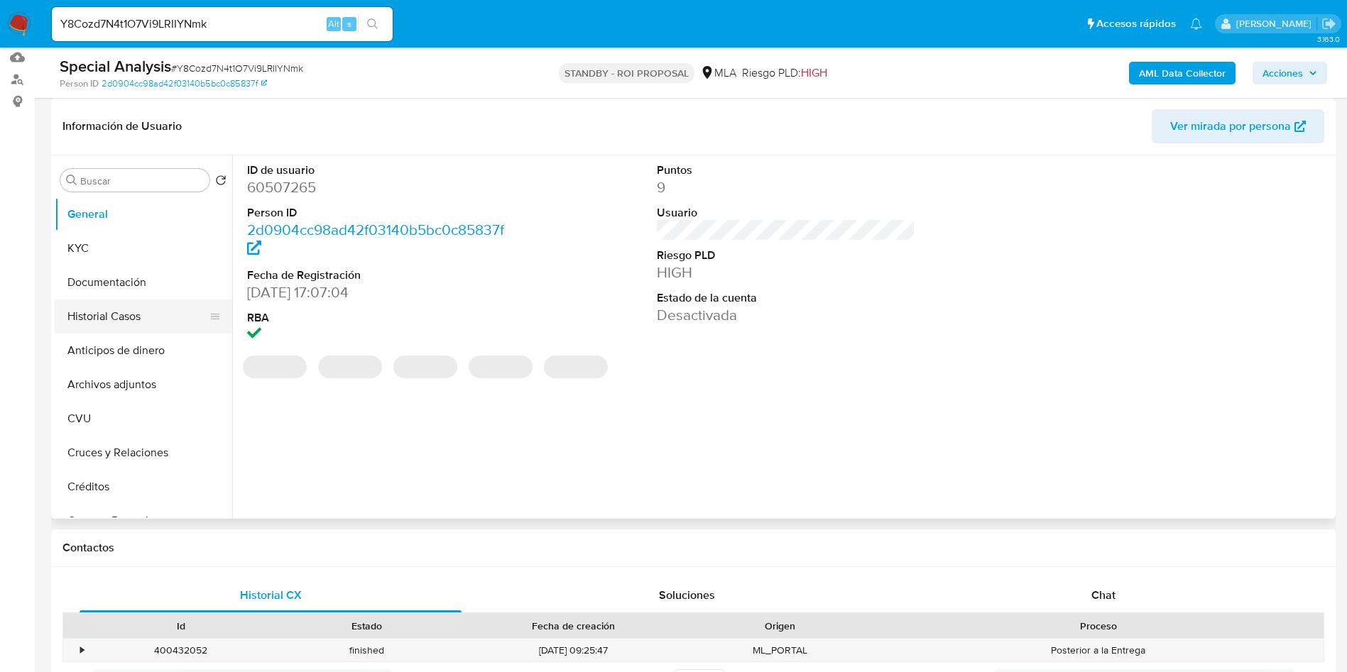
click at [105, 318] on button "Historial Casos" at bounding box center [138, 317] width 166 height 34
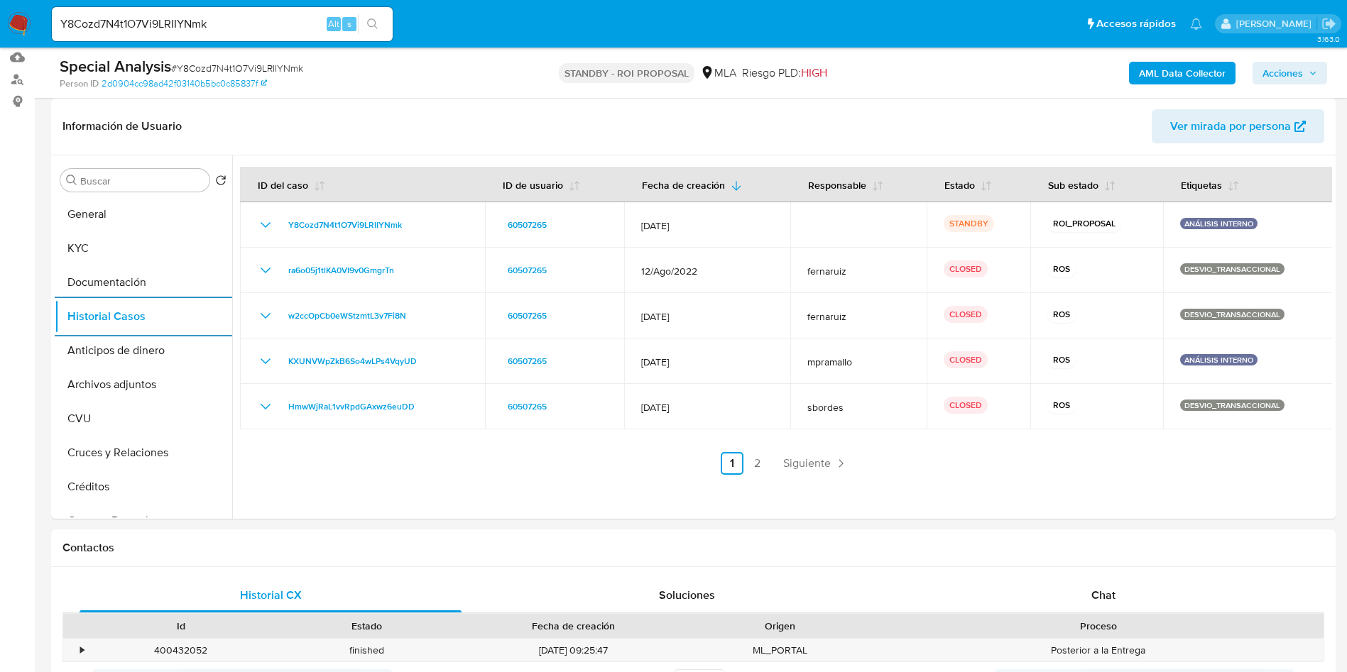
click at [183, 18] on input "Y8Cozd7N4t1O7Vi9LRIIYNmk" at bounding box center [222, 24] width 341 height 18
paste input "K4AVKB8ZaVxVwvgmbgQUdQKC"
type input "K4AVKB8ZaVxVwvgmbgQUdQKC"
click at [370, 30] on button "search-icon" at bounding box center [372, 24] width 29 height 20
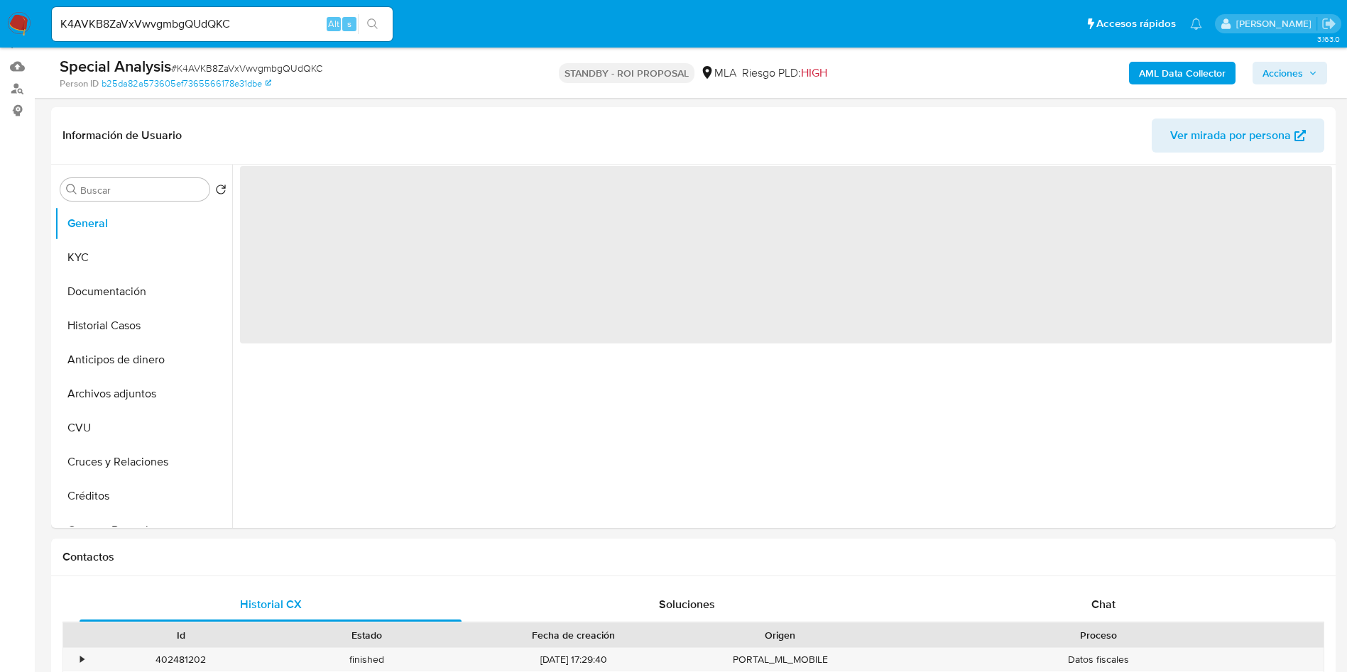
scroll to position [213, 0]
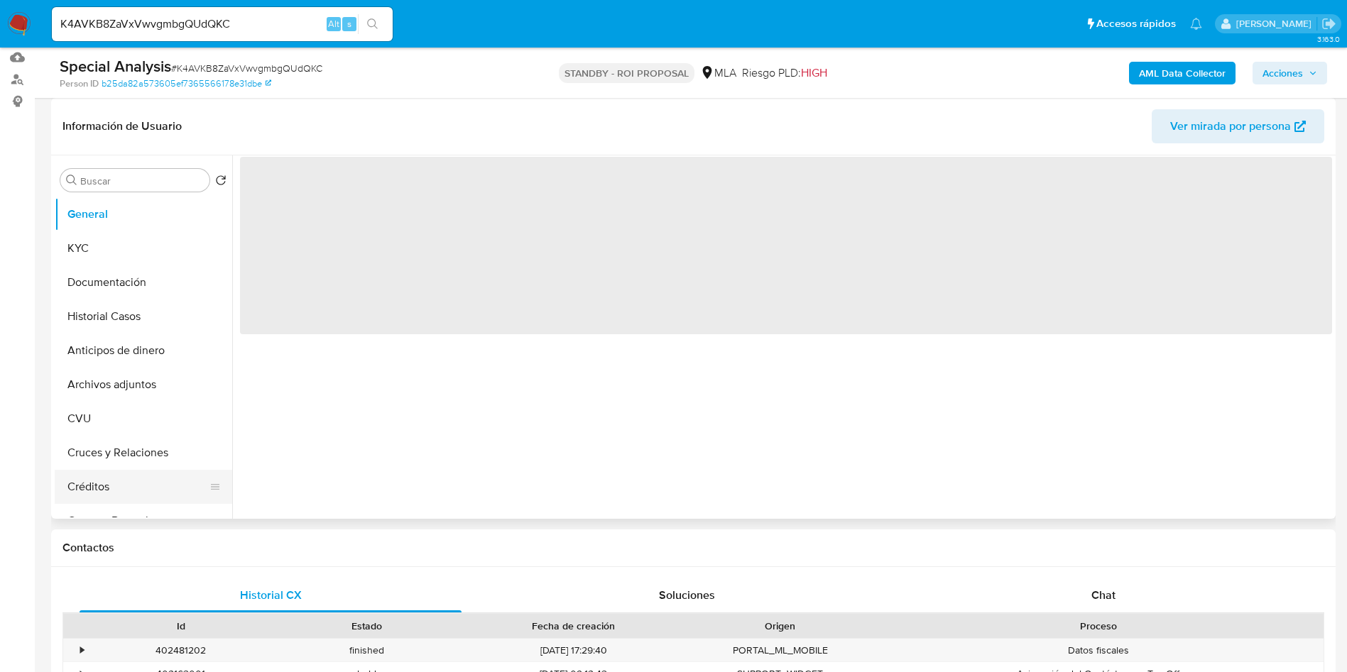
select select "10"
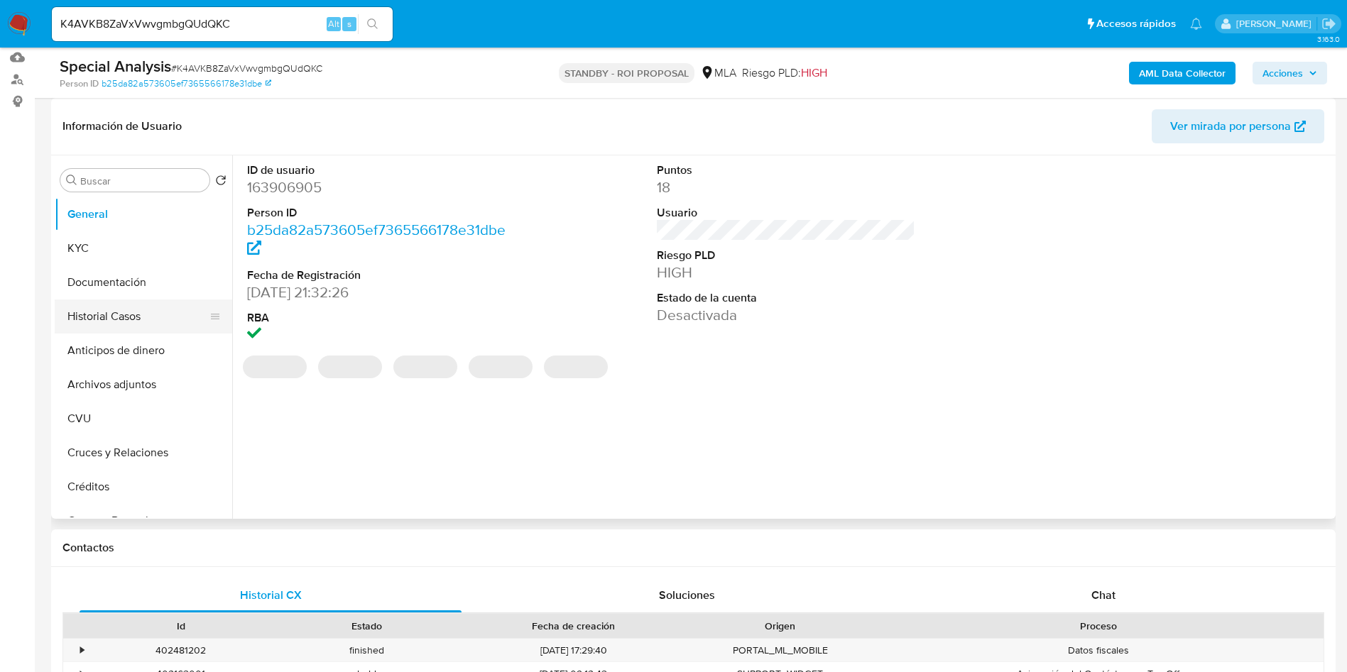
click at [124, 315] on button "Historial Casos" at bounding box center [138, 317] width 166 height 34
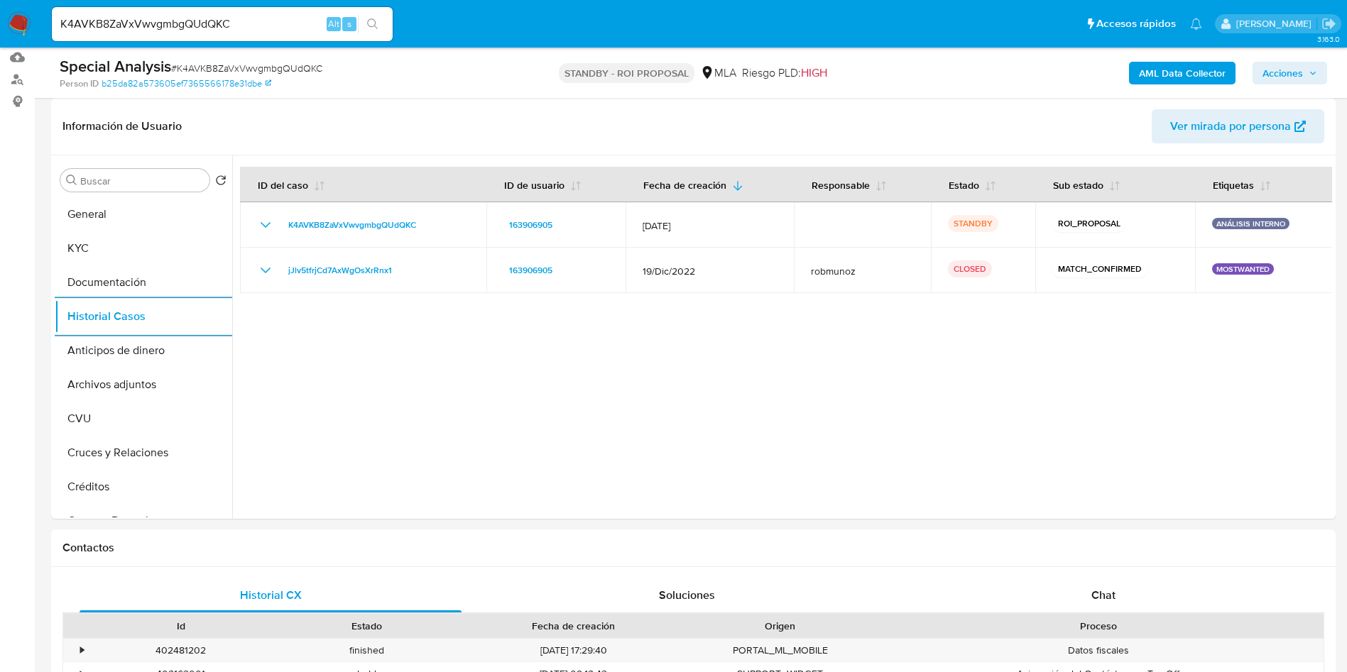
click at [172, 20] on input "K4AVKB8ZaVxVwvgmbgQUdQKC" at bounding box center [222, 24] width 341 height 18
paste input "QD8jotbJQIv4juBY16jjMzIa"
type input "QD8jotbJQIv4juBY16jjMzIa"
click at [378, 26] on icon "search-icon" at bounding box center [372, 23] width 11 height 11
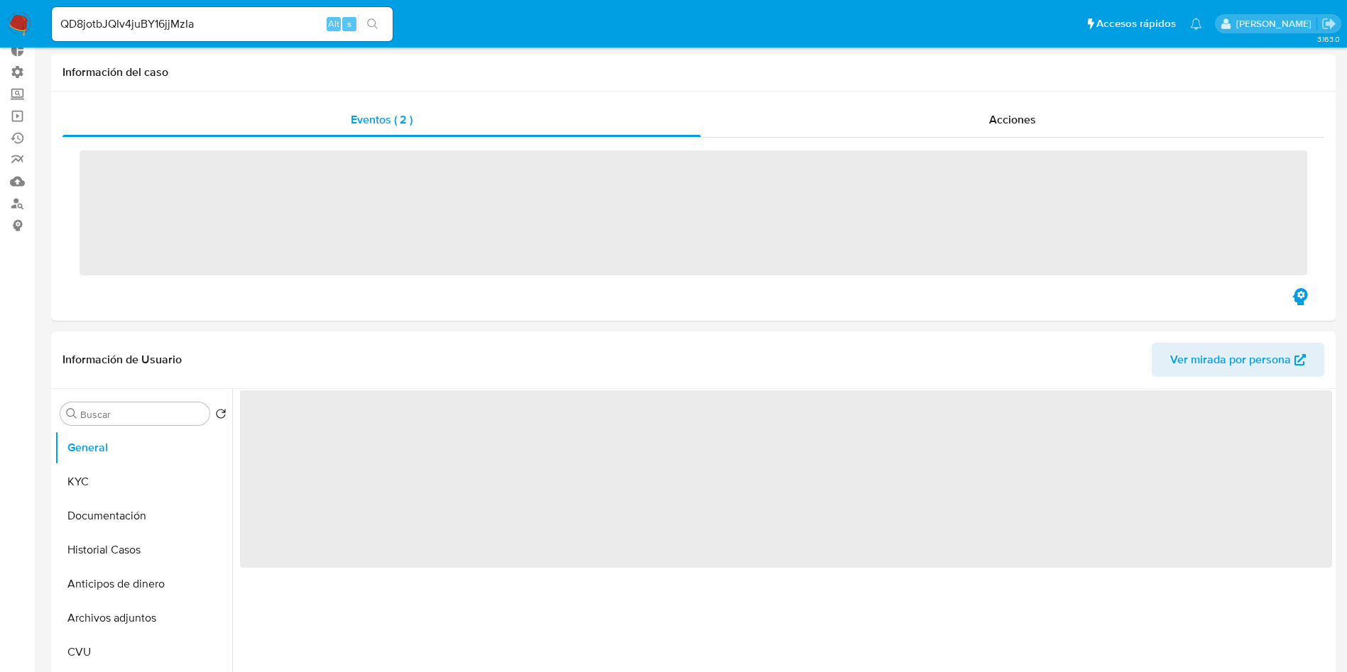
scroll to position [213, 0]
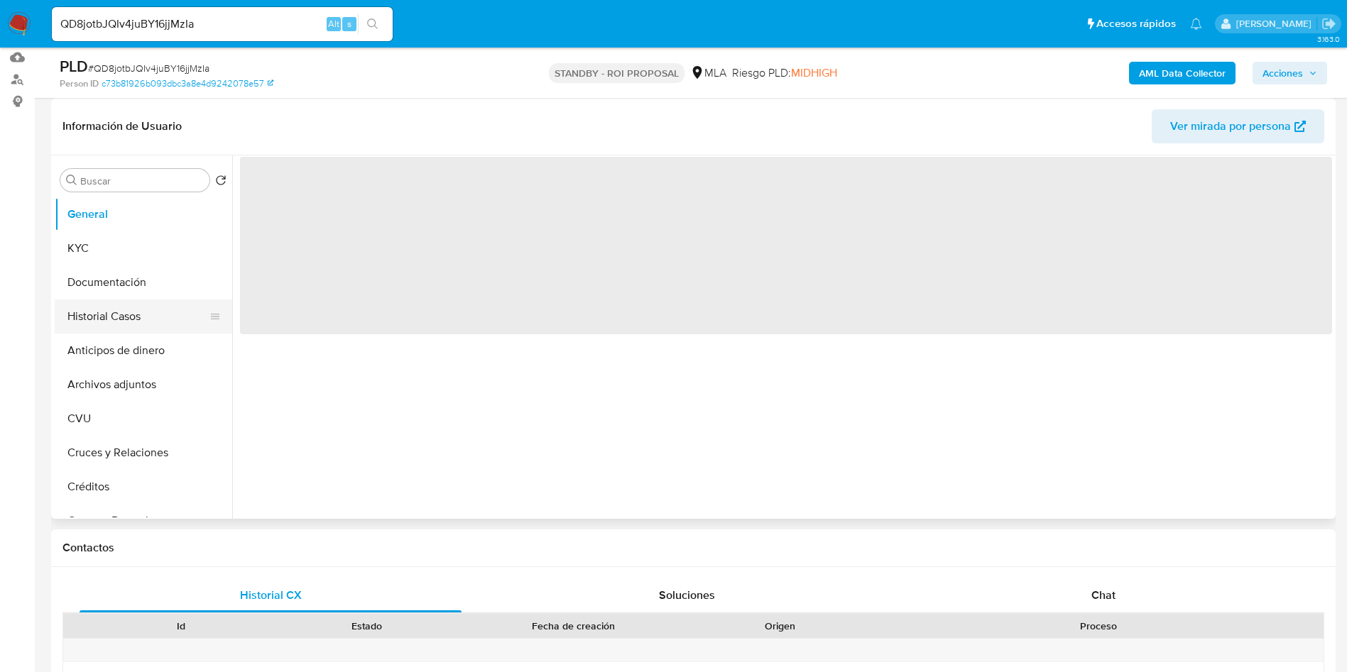
click at [90, 317] on button "Historial Casos" at bounding box center [138, 317] width 166 height 34
select select "10"
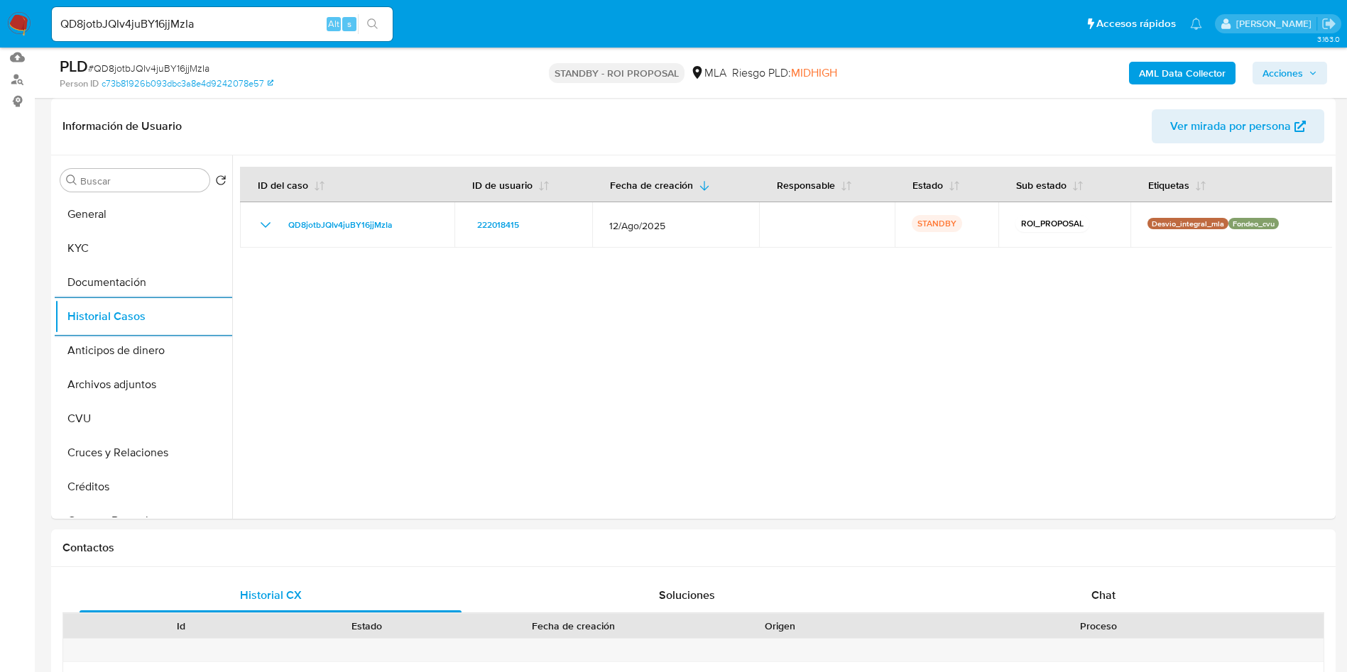
click at [160, 23] on input "QD8jotbJQIv4juBY16jjMzIa" at bounding box center [222, 24] width 341 height 18
click at [160, 24] on input "QD8jotbJQIv4juBY16jjMzIa" at bounding box center [222, 24] width 341 height 18
paste input "wiQPfPVz3ve52aNYcyf37x9e"
type input "wiQPfPVz3ve52aNYcyf37x9e"
click at [378, 29] on icon "search-icon" at bounding box center [372, 23] width 11 height 11
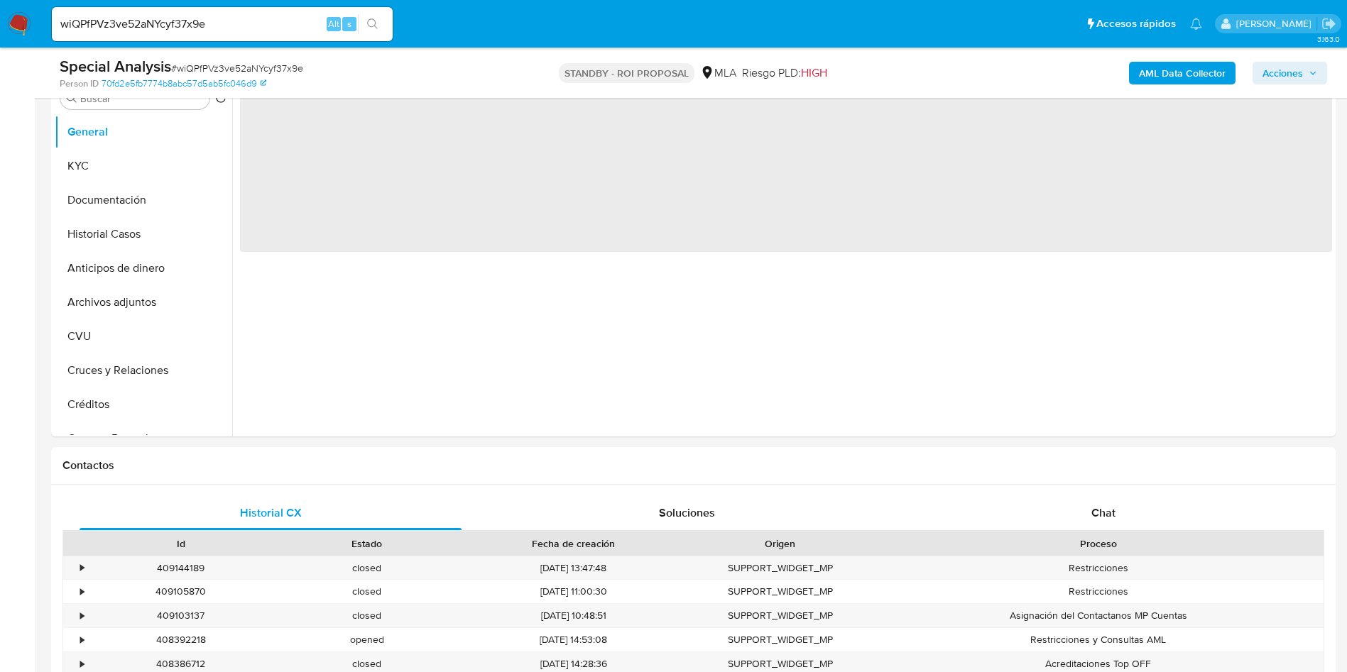
scroll to position [320, 0]
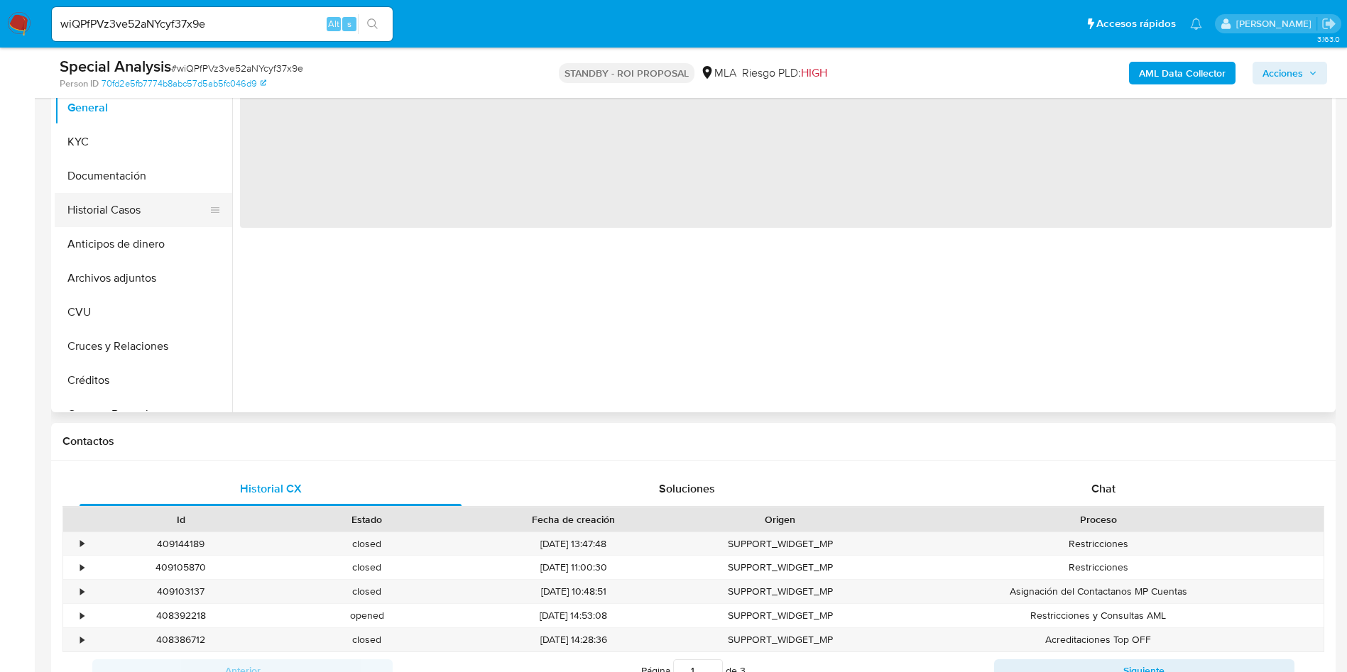
click at [116, 203] on button "Historial Casos" at bounding box center [138, 210] width 166 height 34
select select "10"
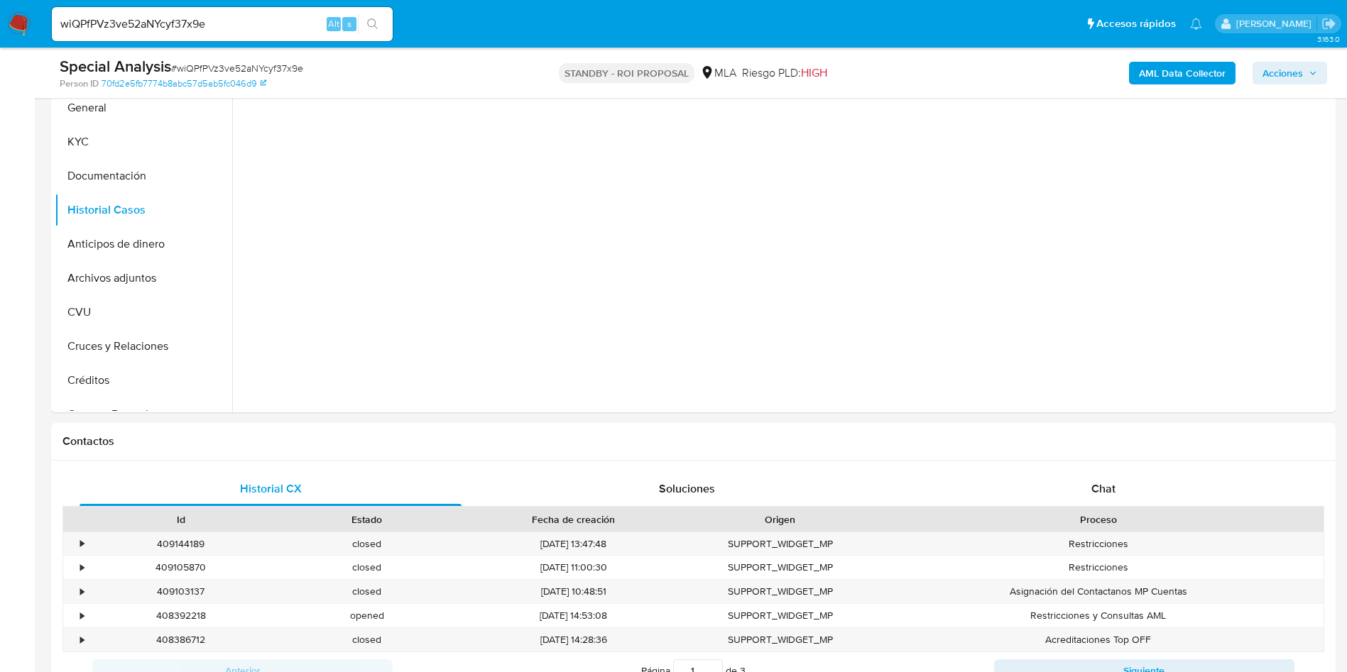
scroll to position [213, 0]
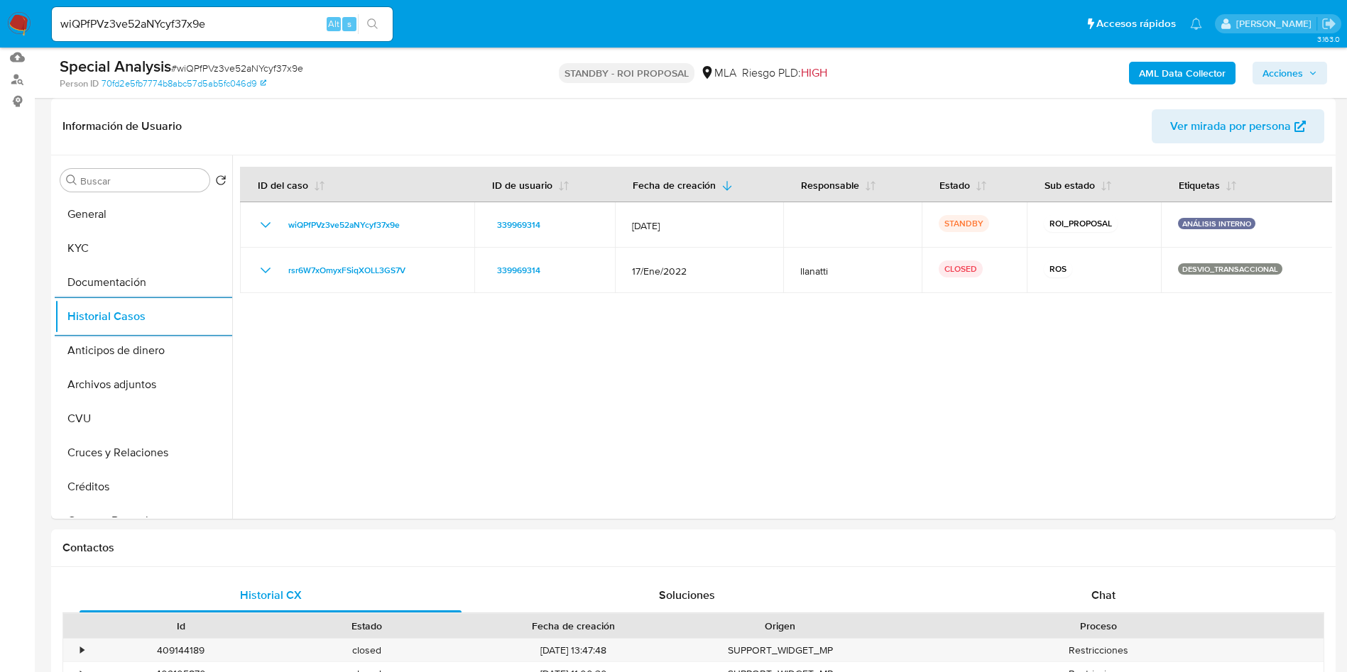
click at [163, 18] on input "wiQPfPVz3ve52aNYcyf37x9e" at bounding box center [222, 24] width 341 height 18
paste input "efteywzmzXG50tPtsbcsowta"
type input "efteywzmzXG50tPtsbcsowta"
click at [367, 21] on icon "search-icon" at bounding box center [372, 23] width 11 height 11
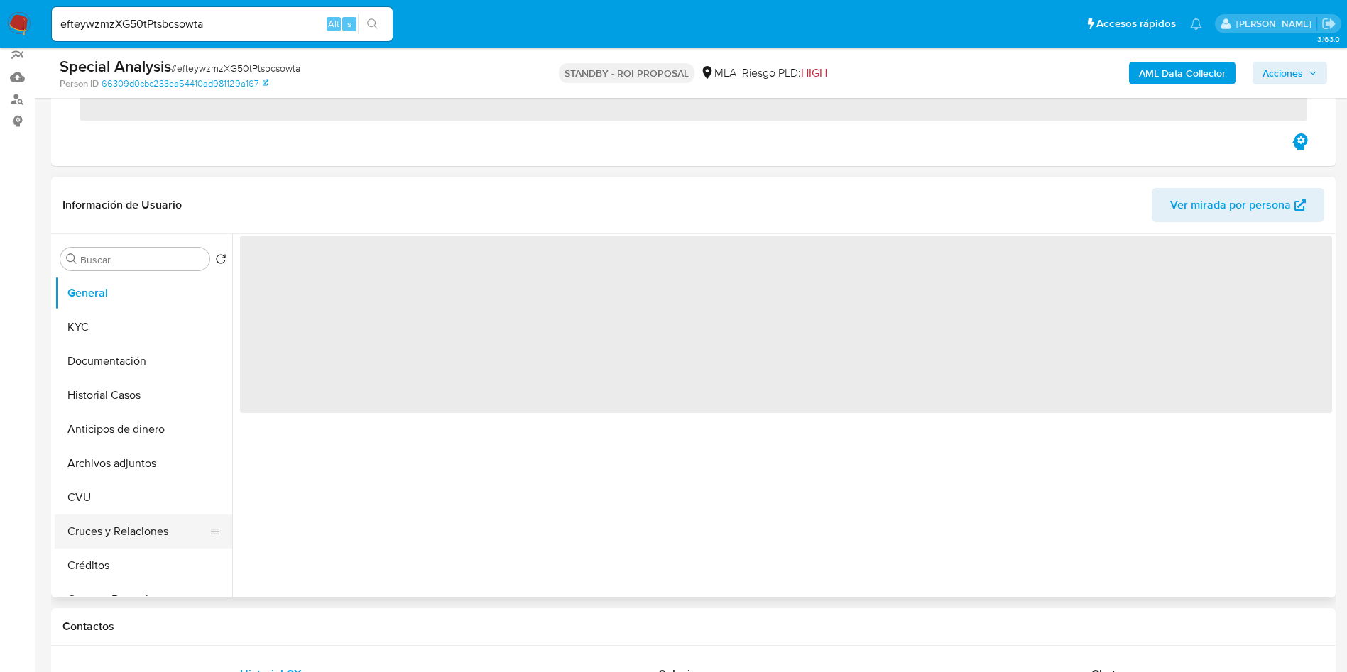
scroll to position [213, 0]
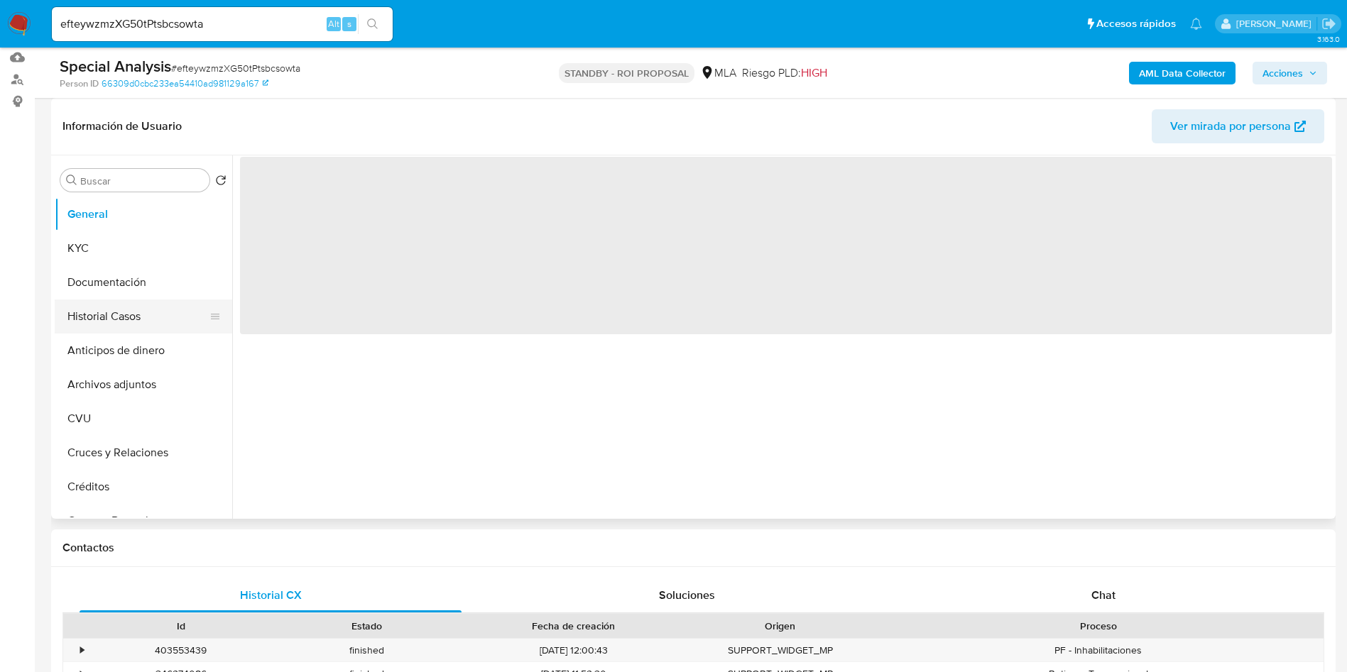
click at [102, 308] on button "Historial Casos" at bounding box center [138, 317] width 166 height 34
select select "10"
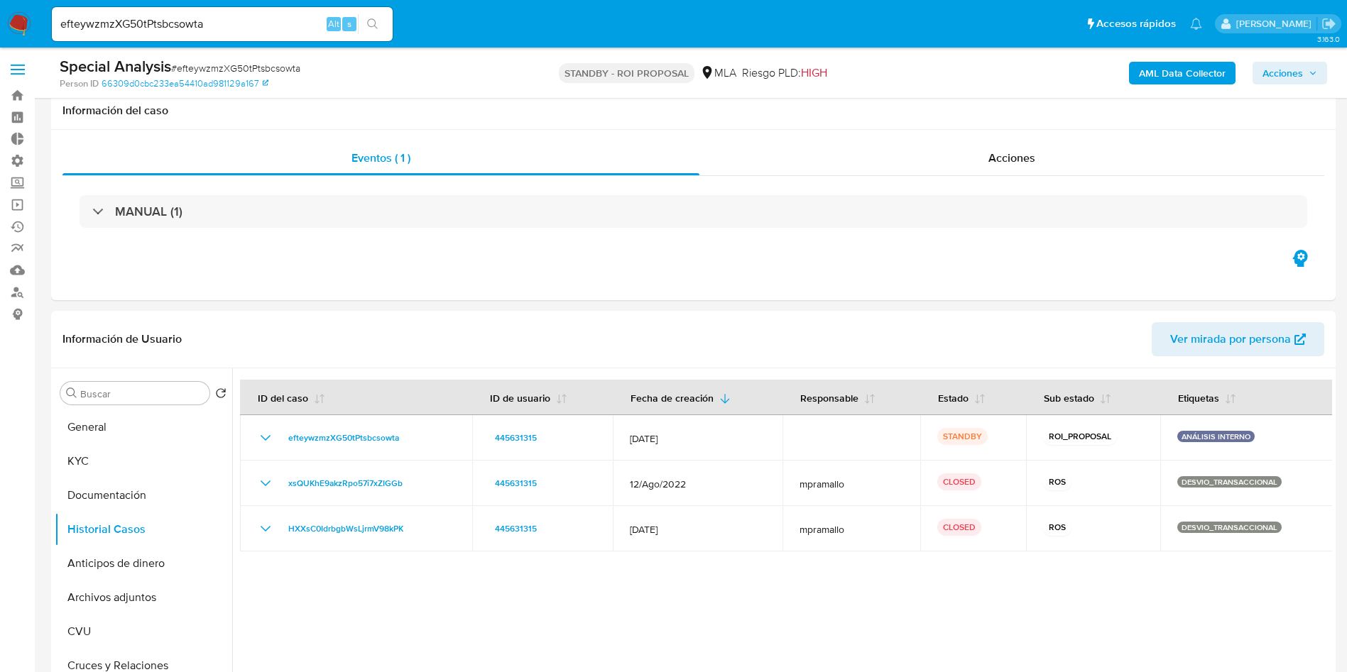
select select "10"
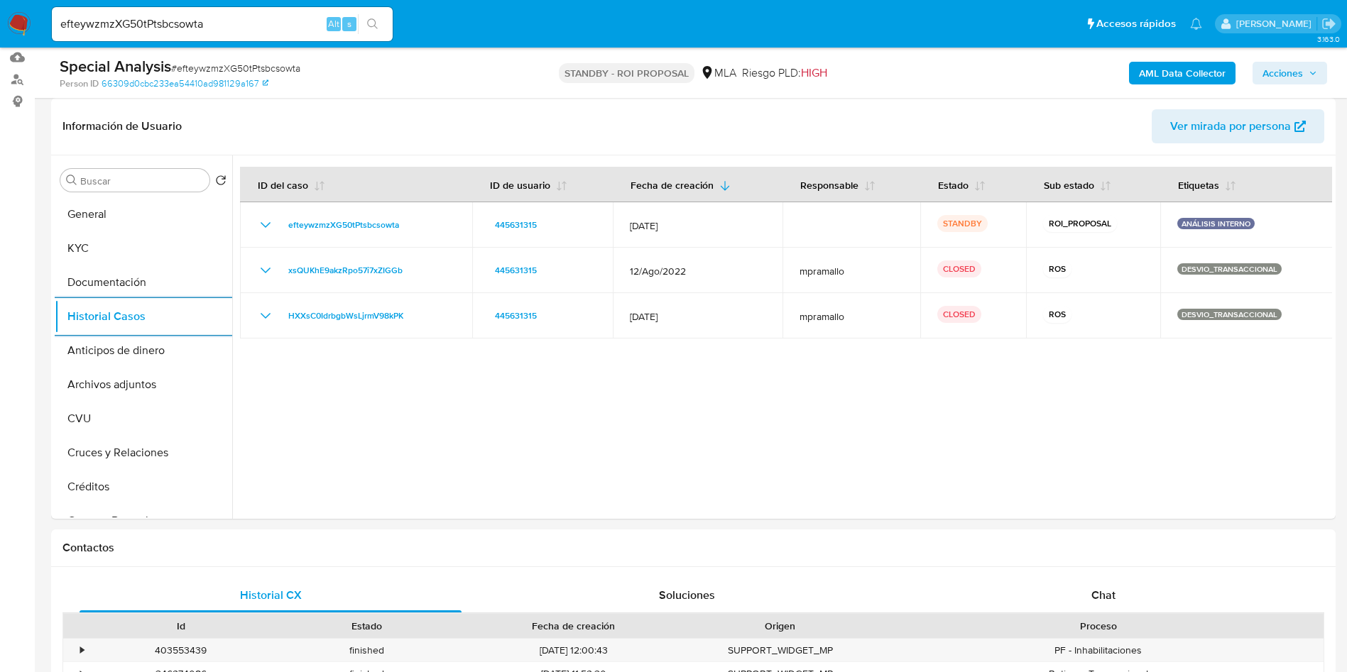
click at [156, 16] on input "efteywzmzXG50tPtsbcsowta" at bounding box center [222, 24] width 341 height 18
click at [156, 17] on input "efteywzmzXG50tPtsbcsowta" at bounding box center [222, 24] width 341 height 18
paste input "5AMcKlEJP1FTqLs4wiXZ6aUD"
type input "5AMcKlEJP1FTqLs4wiXZ6aUD"
click at [374, 29] on icon "search-icon" at bounding box center [372, 23] width 11 height 11
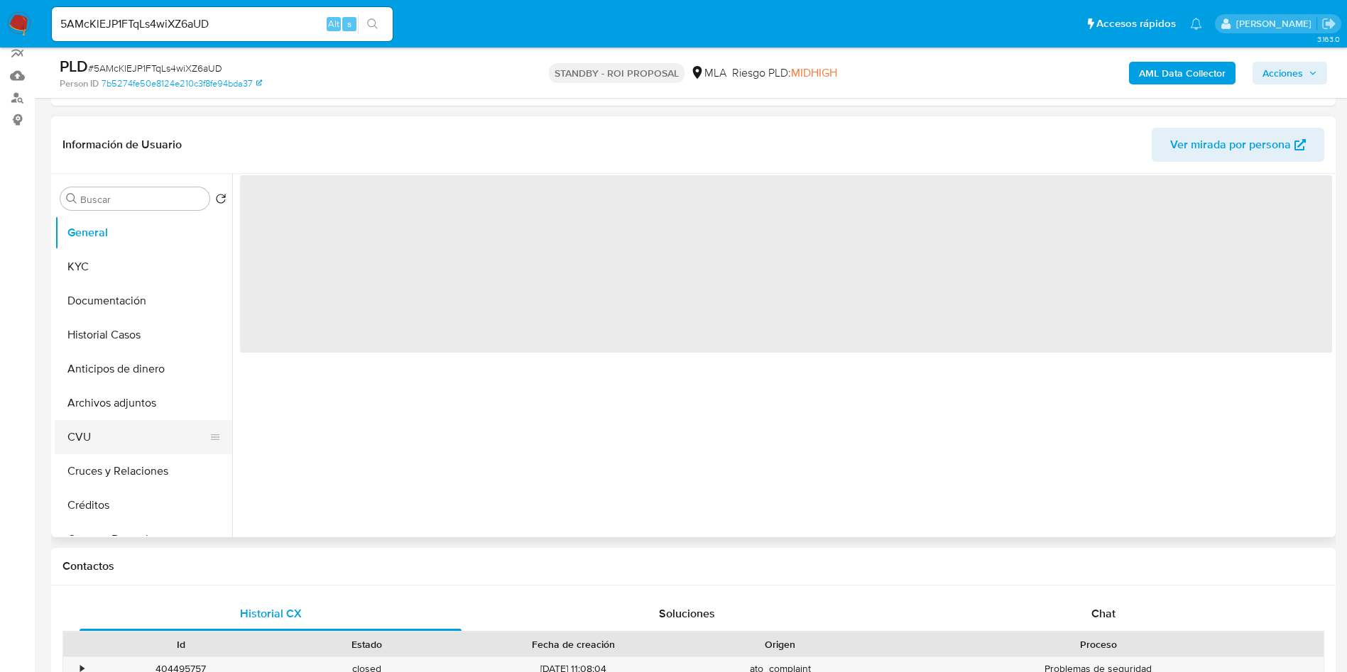
scroll to position [213, 0]
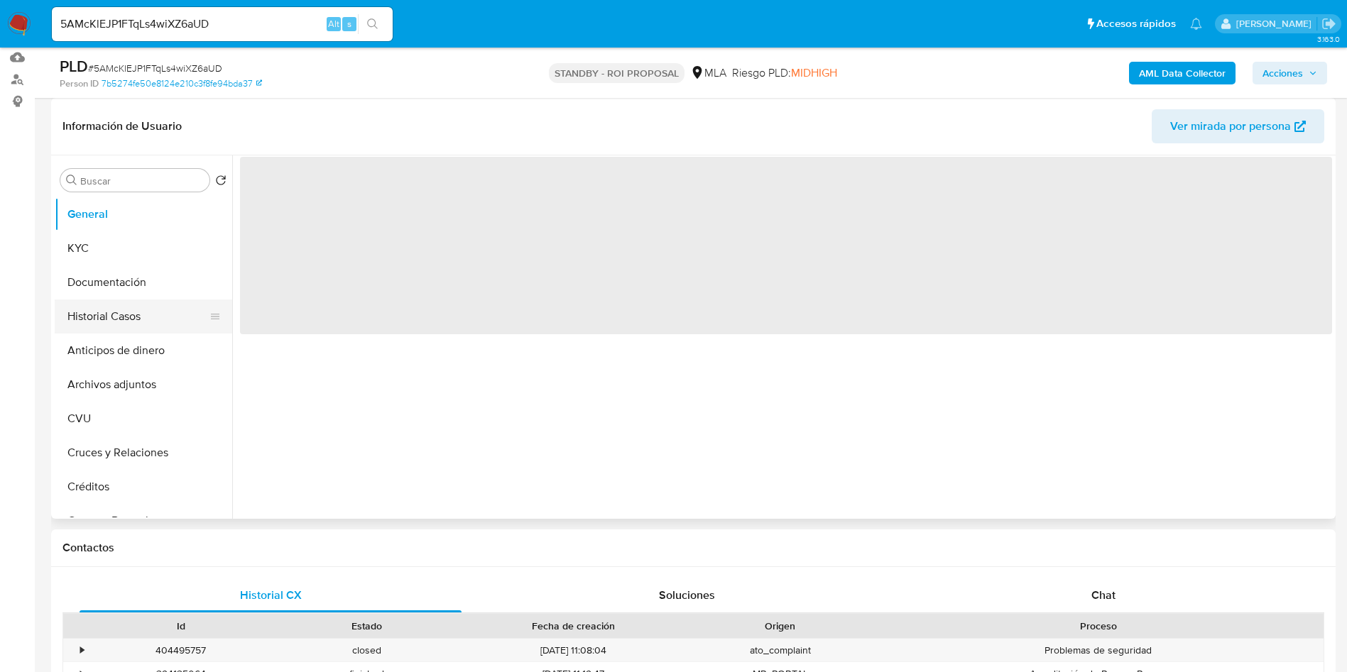
select select "10"
click at [108, 317] on button "Historial Casos" at bounding box center [138, 317] width 166 height 34
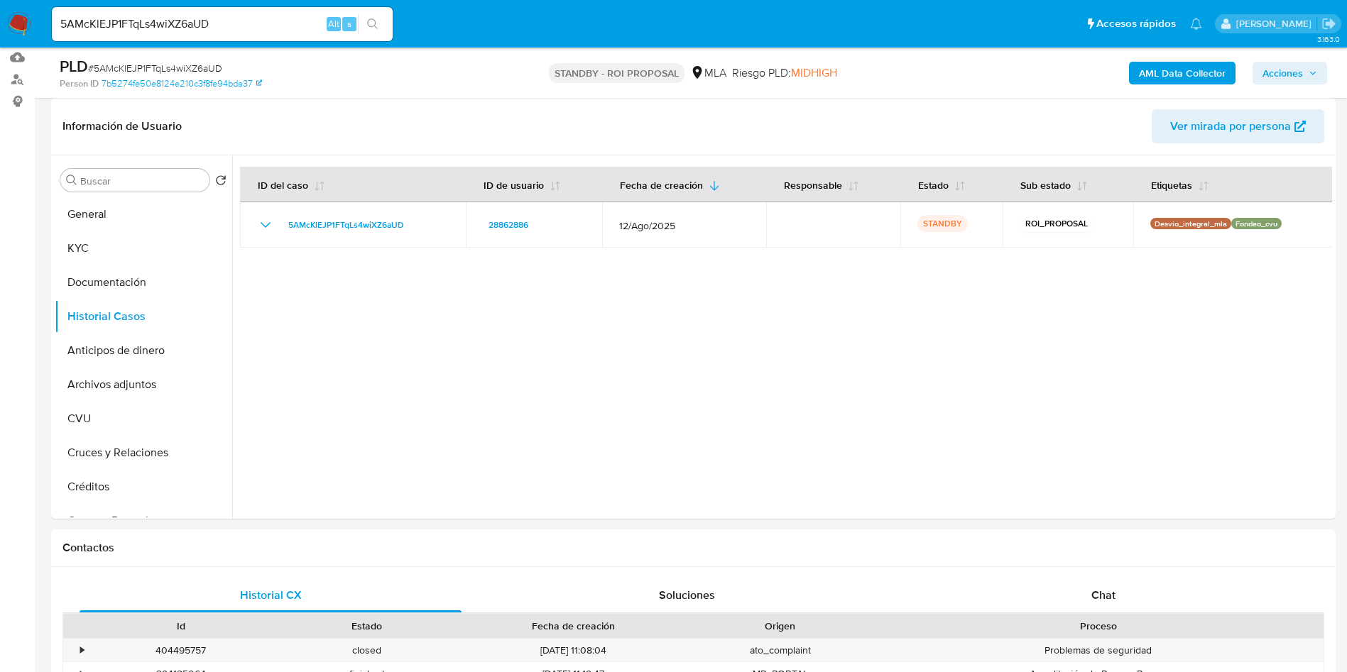
click at [154, 35] on div "5AMcKlEJP1FTqLs4wiXZ6aUD Alt s" at bounding box center [222, 24] width 341 height 34
click at [151, 22] on input "5AMcKlEJP1FTqLs4wiXZ6aUD" at bounding box center [222, 24] width 341 height 18
paste input "4CCfxrn9Jd28SBrkfC1EQ5gB"
type input "4CCfxrn9Jd28SBrkfC1EQ5gB"
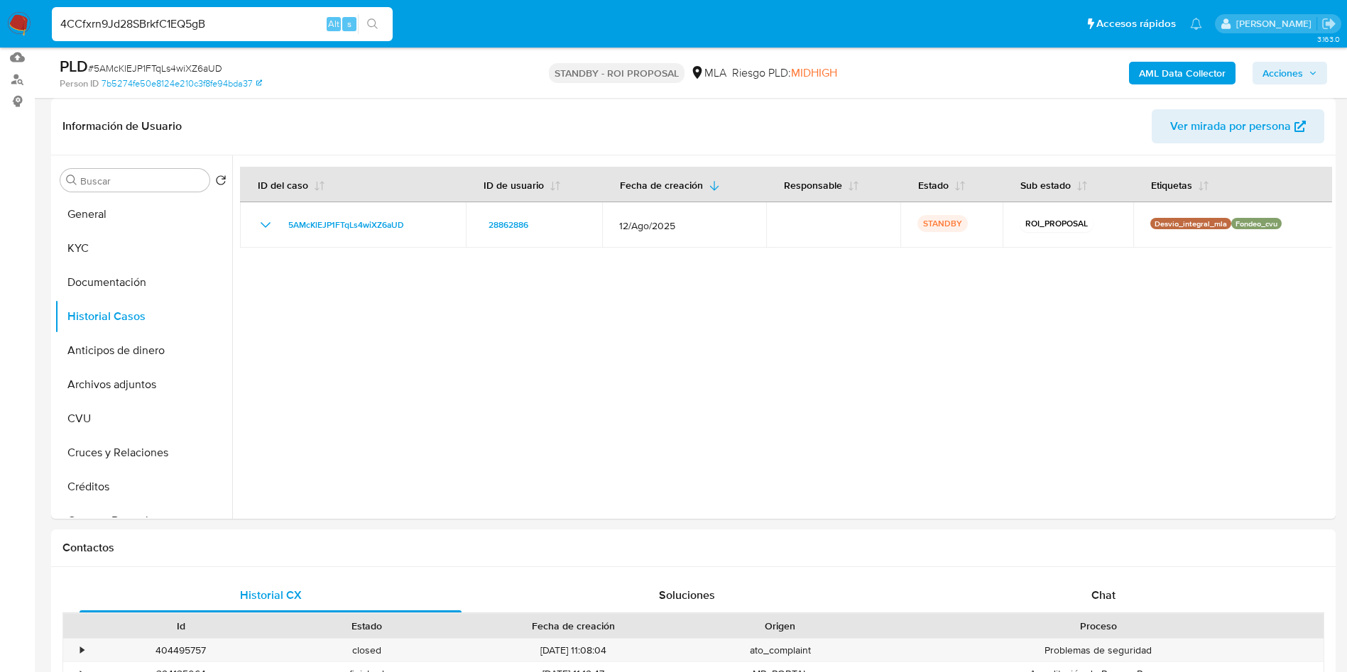
click at [385, 36] on div "4CCfxrn9Jd28SBrkfC1EQ5gB Alt s" at bounding box center [222, 24] width 341 height 34
click at [371, 29] on icon "search-icon" at bounding box center [372, 23] width 11 height 11
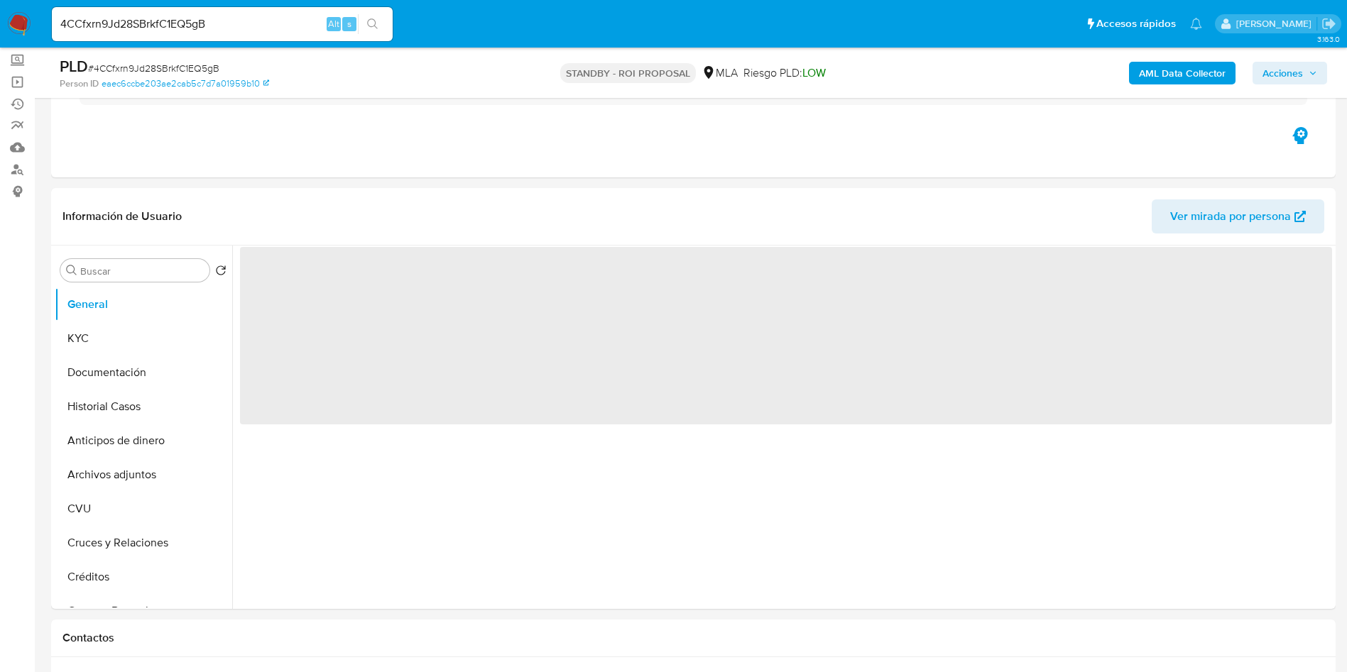
scroll to position [213, 0]
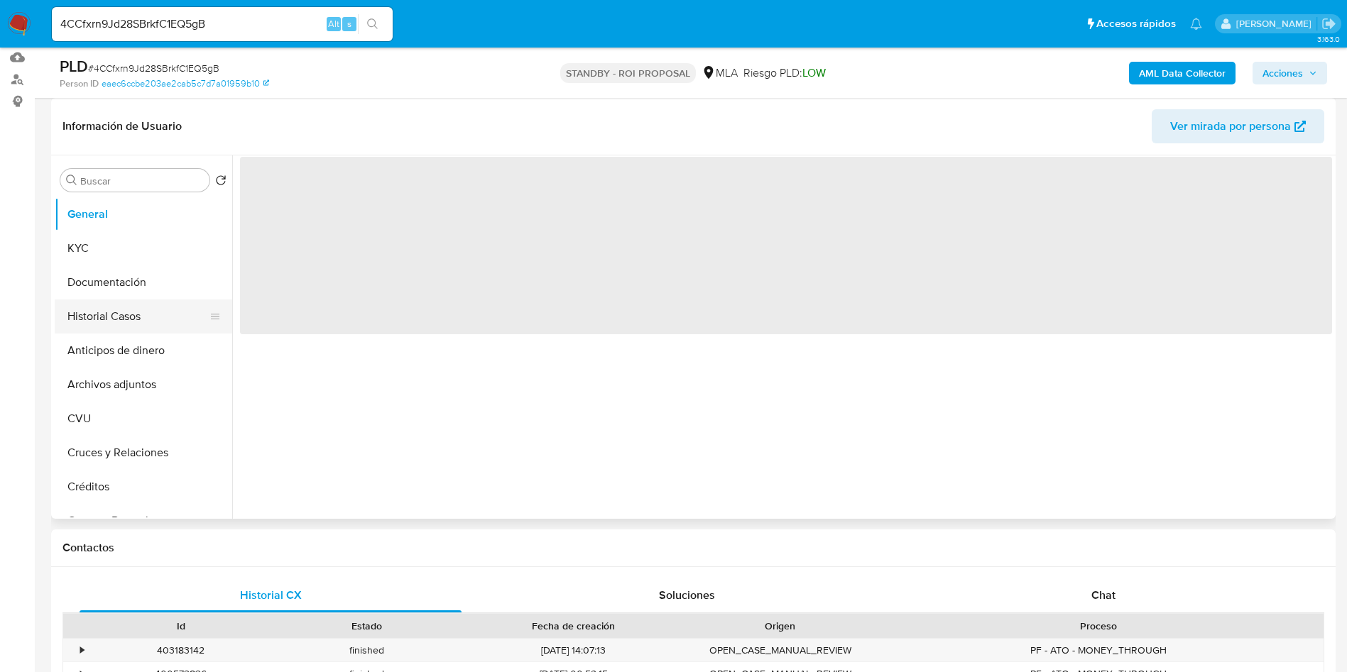
click at [96, 329] on button "Historial Casos" at bounding box center [138, 317] width 166 height 34
select select "10"
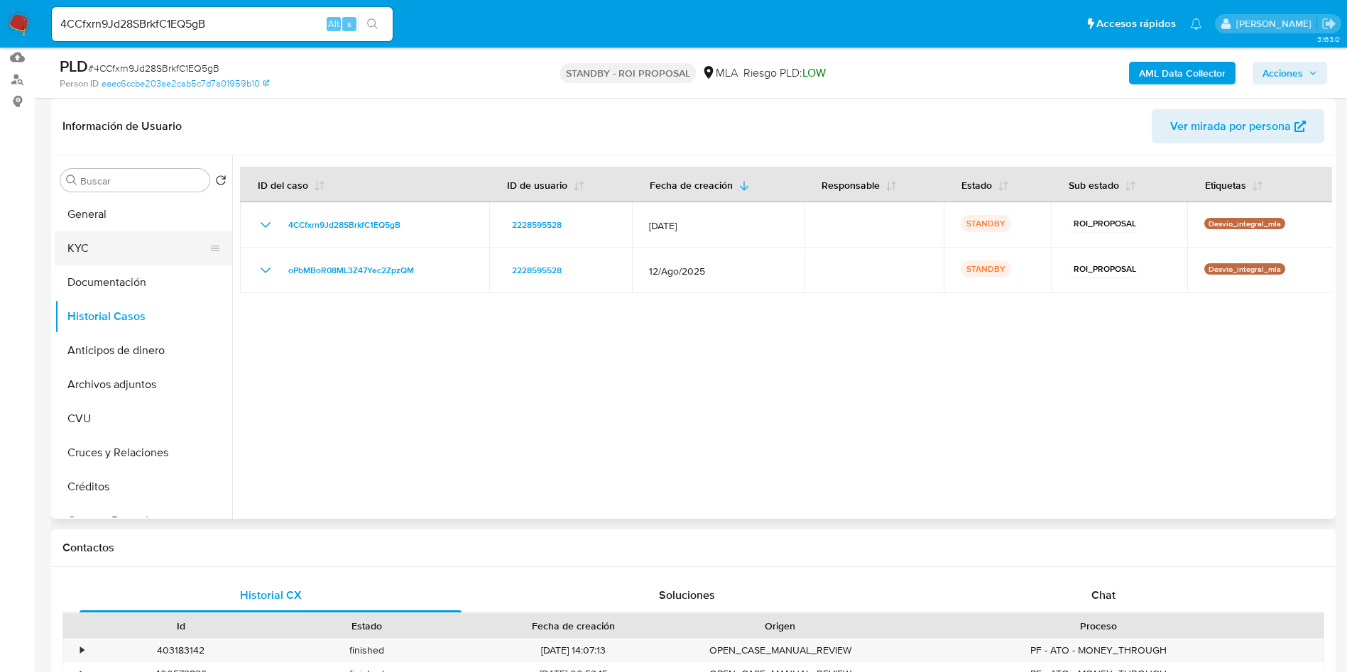
click at [106, 249] on button "KYC" at bounding box center [138, 248] width 166 height 34
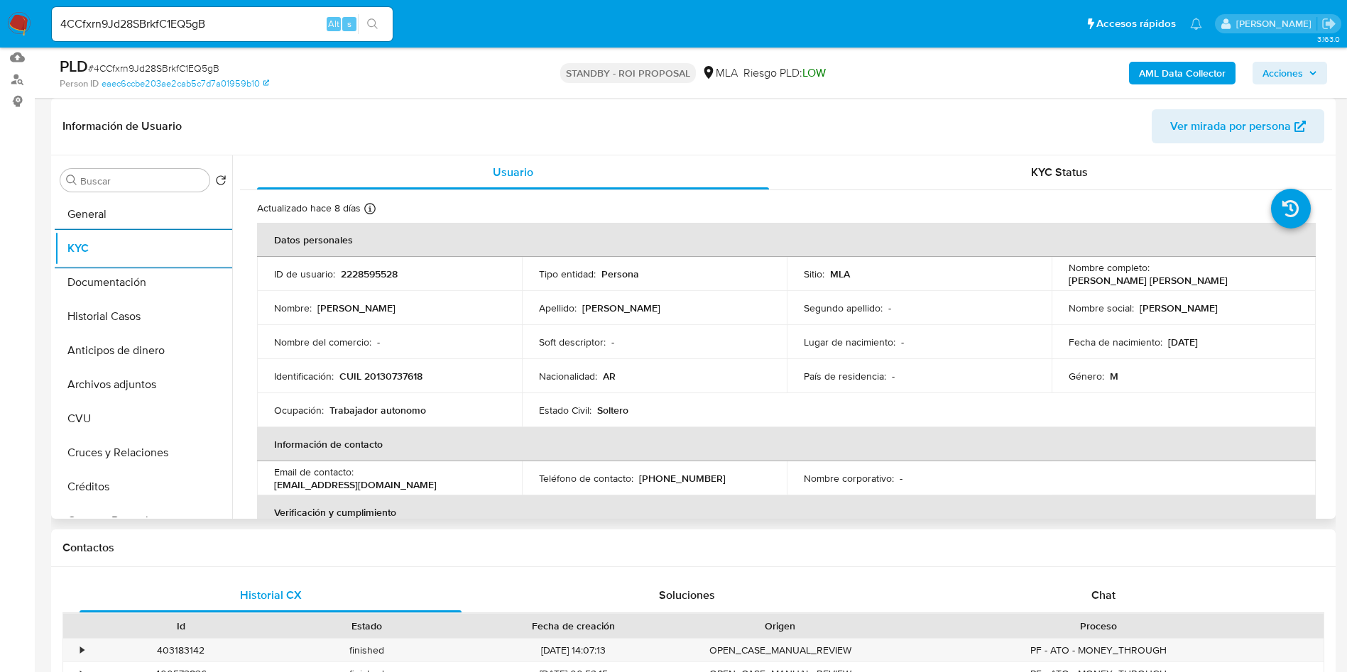
click at [381, 284] on td "ID de usuario : 2228595528" at bounding box center [389, 274] width 265 height 34
click at [379, 275] on p "2228595528" at bounding box center [369, 274] width 57 height 13
copy p "2228595528"
click at [118, 322] on button "Historial Casos" at bounding box center [138, 317] width 166 height 34
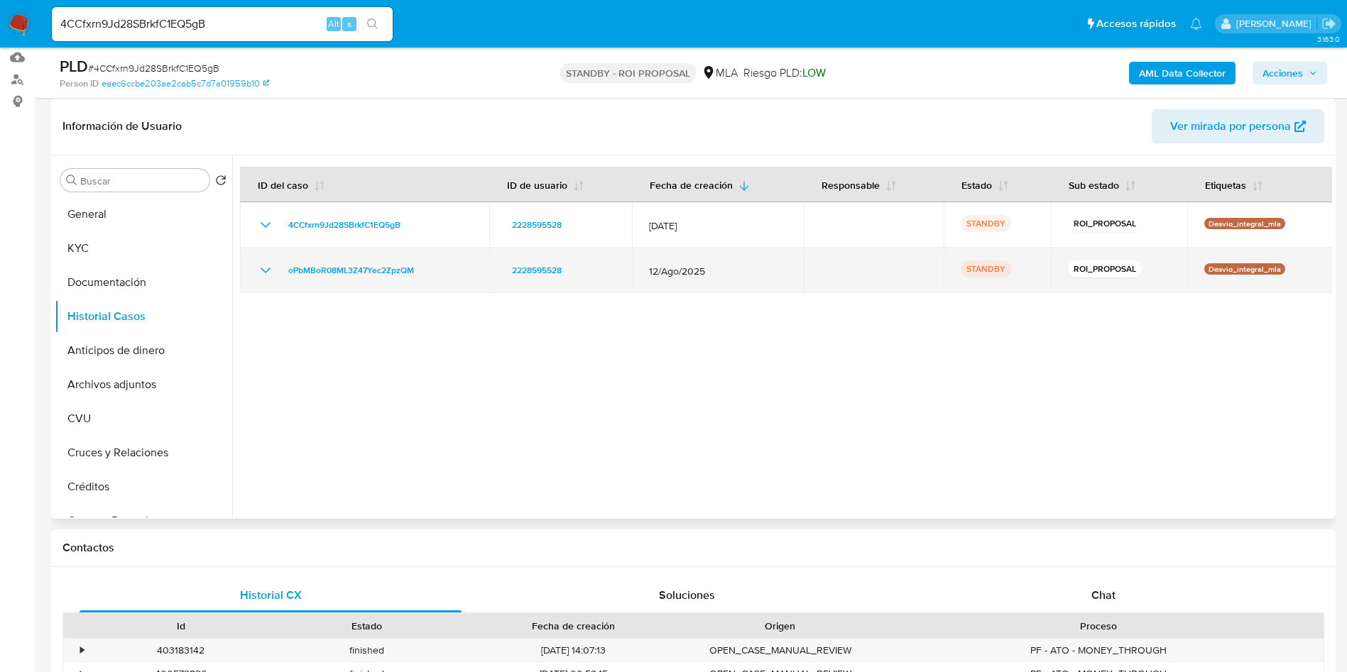
drag, startPoint x: 386, startPoint y: 271, endPoint x: 276, endPoint y: 271, distance: 110.8
click at [276, 271] on div "oPbMBoR08ML3Z47Yec2ZpzQM" at bounding box center [364, 270] width 215 height 17
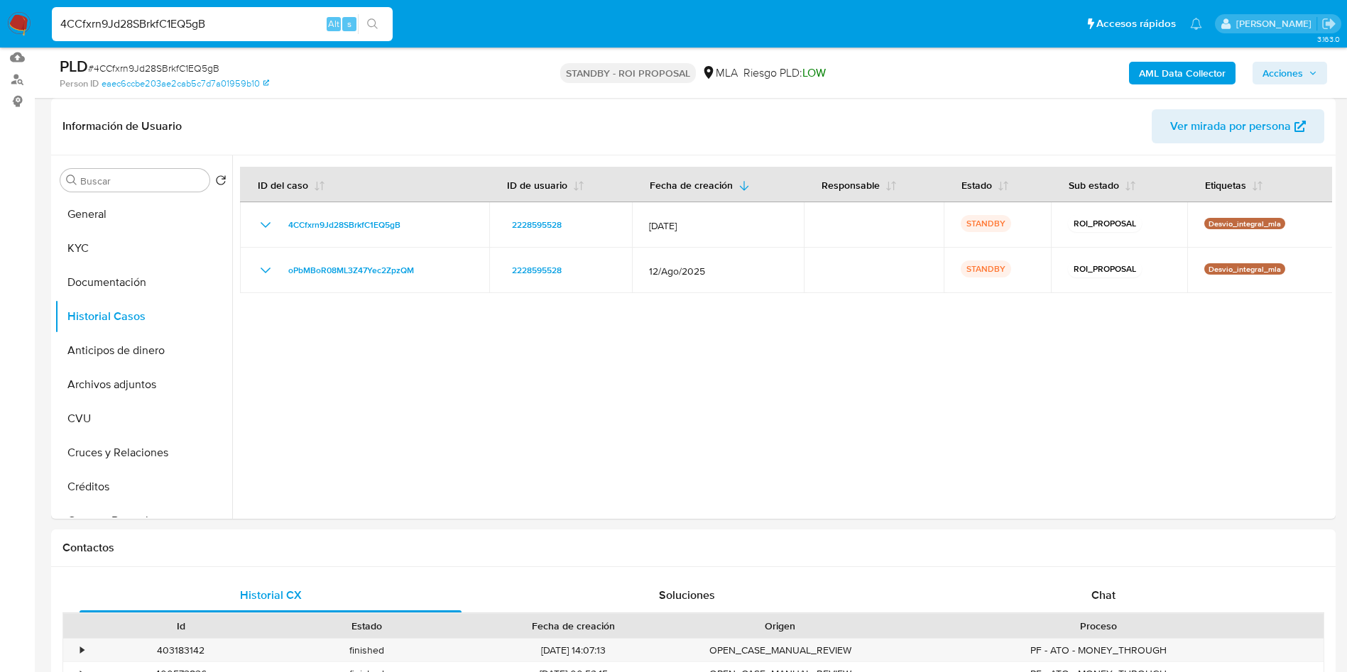
click at [171, 23] on input "4CCfxrn9Jd28SBrkfC1EQ5gB" at bounding box center [222, 24] width 341 height 18
paste input "F9yVDajyqWGDkjkNQV0y8xFn"
type input "F9yVDajyqWGDkjkNQV0y8xFn"
click at [375, 23] on icon "search-icon" at bounding box center [372, 23] width 11 height 11
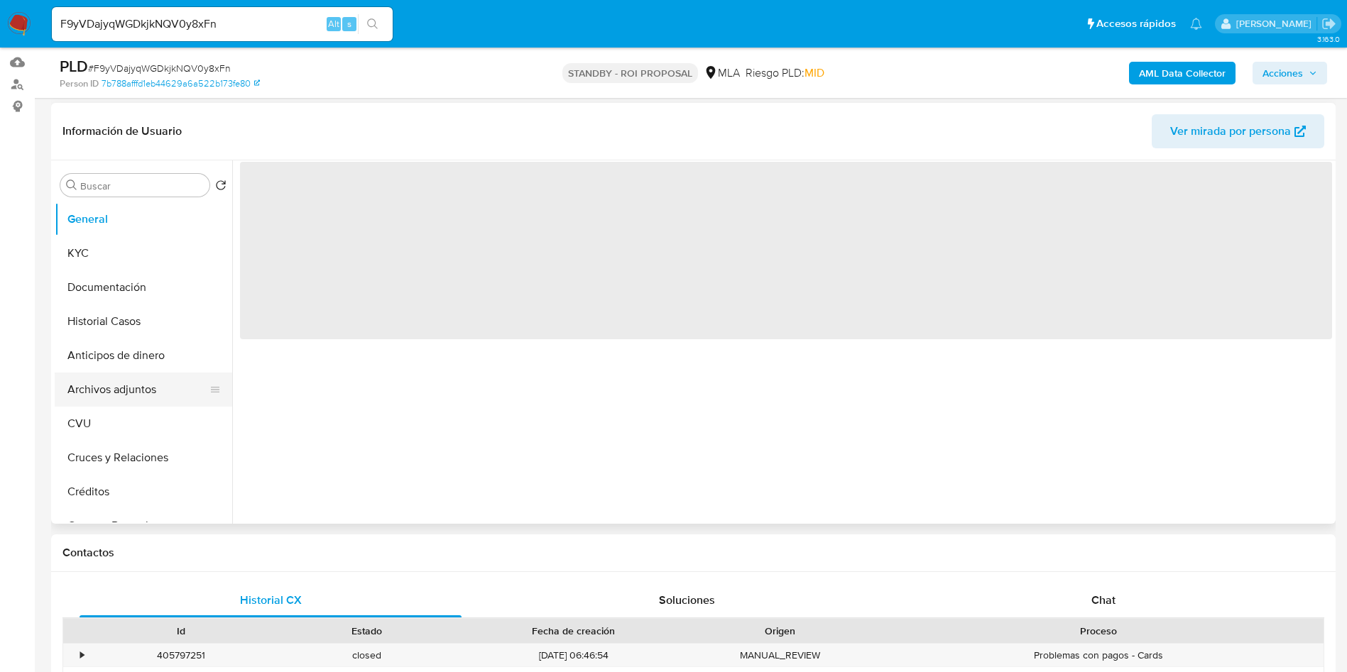
scroll to position [213, 0]
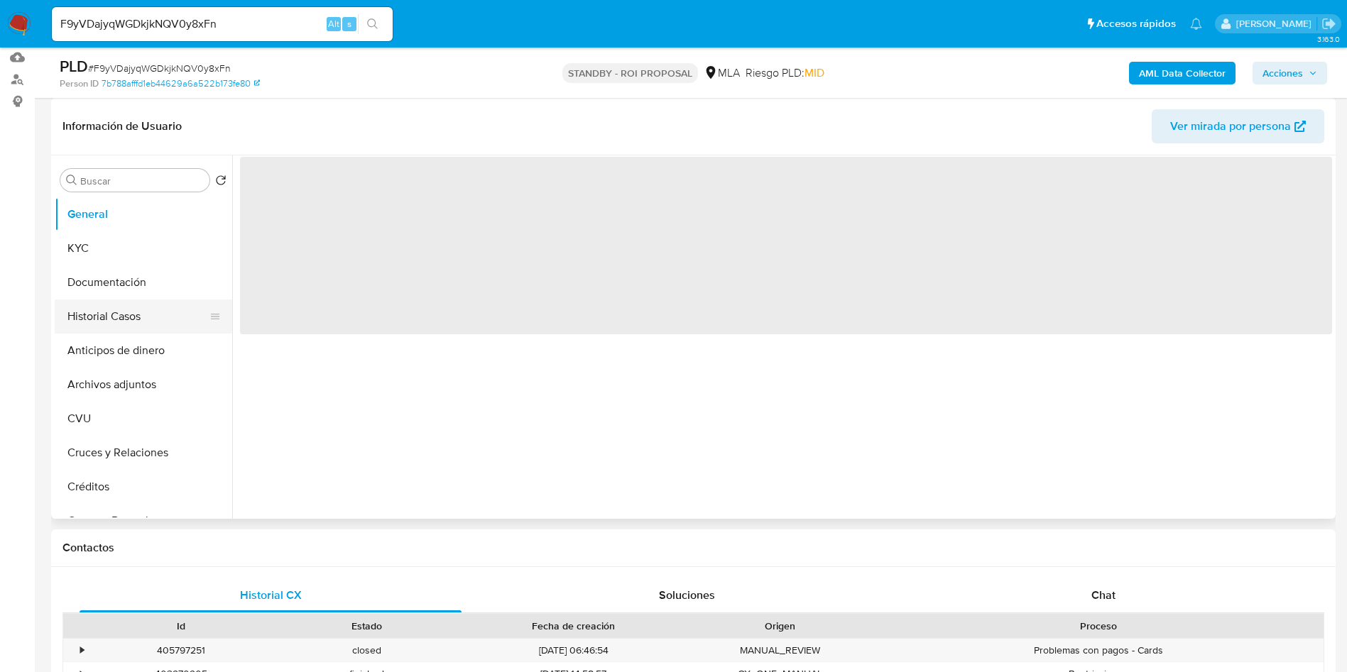
select select "10"
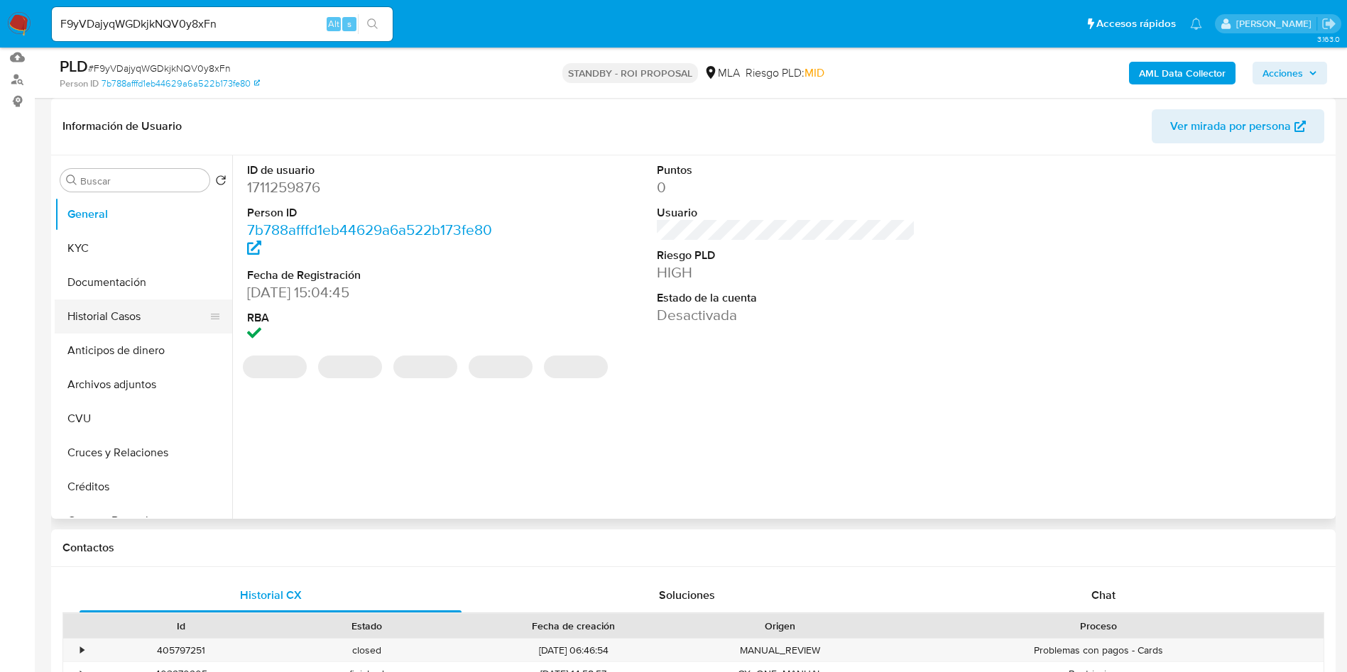
click at [101, 306] on button "Historial Casos" at bounding box center [138, 317] width 166 height 34
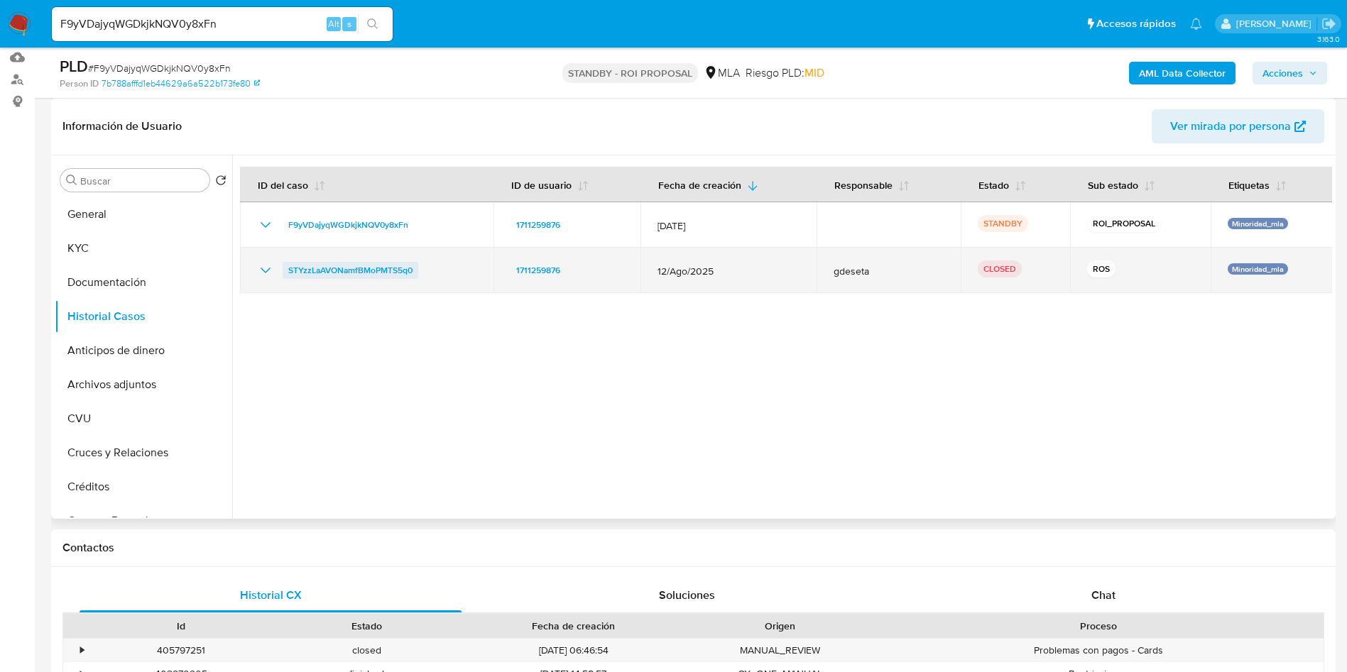
drag, startPoint x: 438, startPoint y: 268, endPoint x: 284, endPoint y: 271, distance: 154.1
click at [284, 271] on div "STYzzLaAVONamfBMoPMTS5q0" at bounding box center [366, 270] width 219 height 17
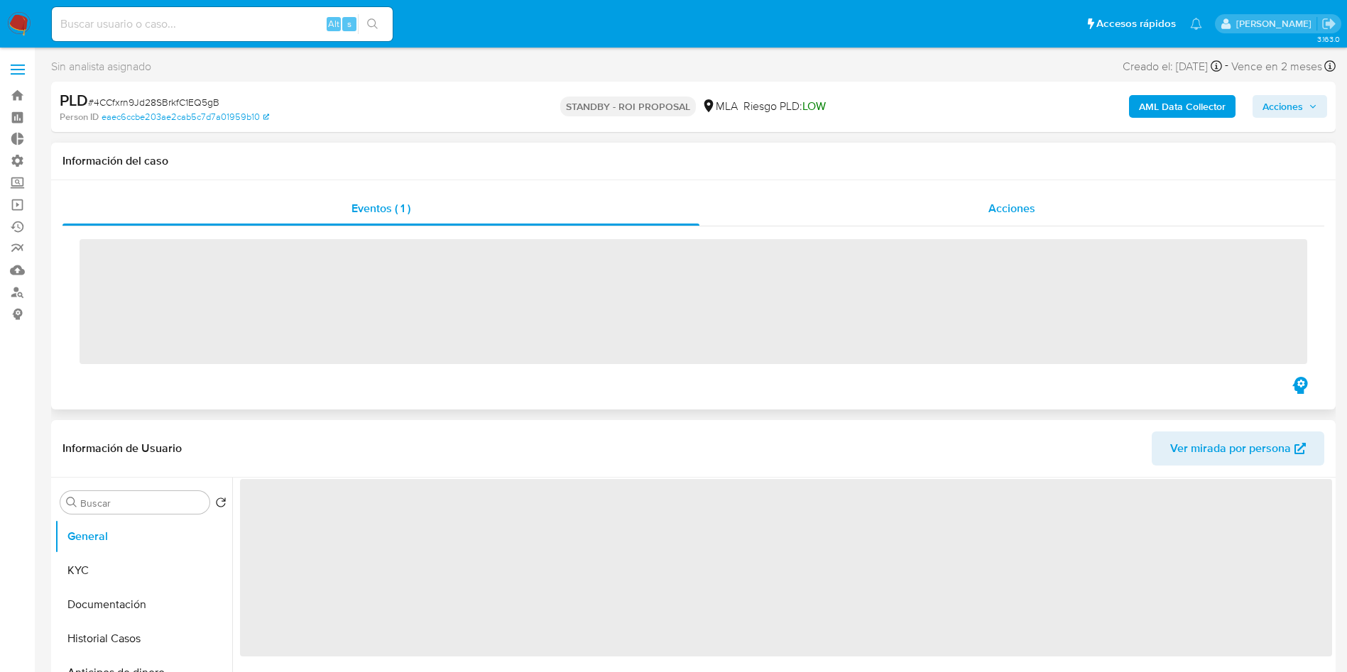
click at [1003, 198] on div "Acciones" at bounding box center [1011, 209] width 625 height 34
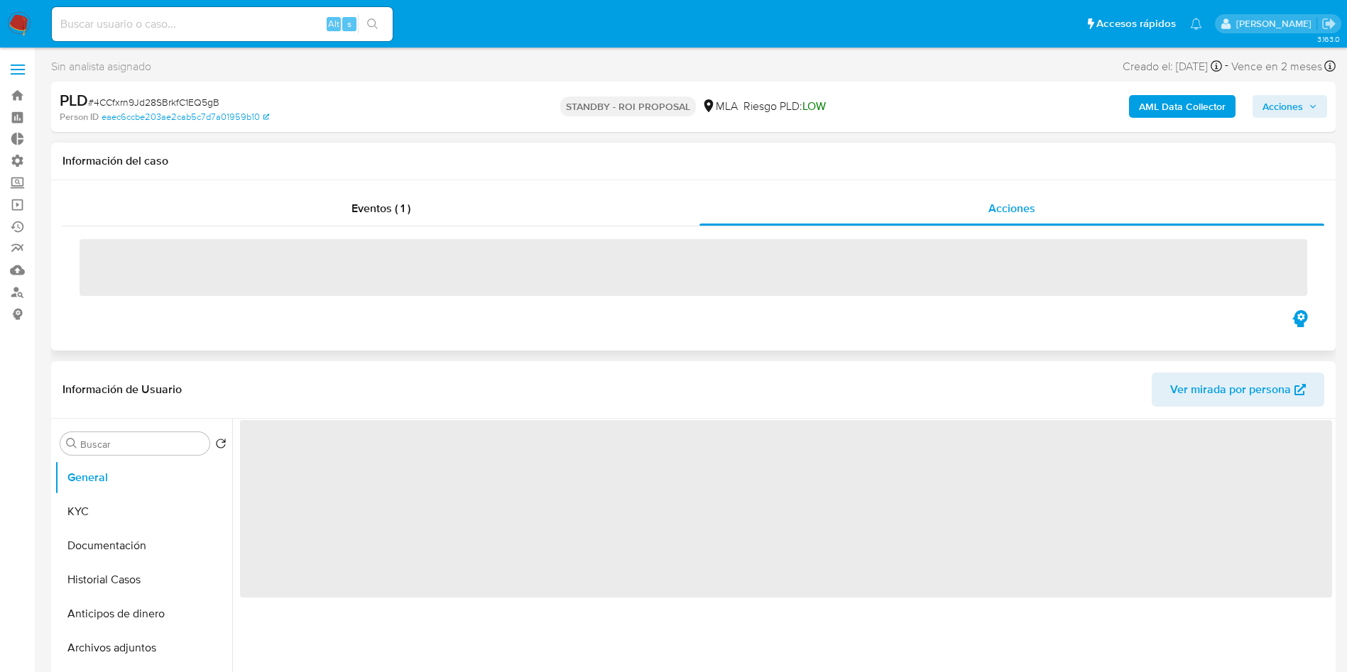
select select "10"
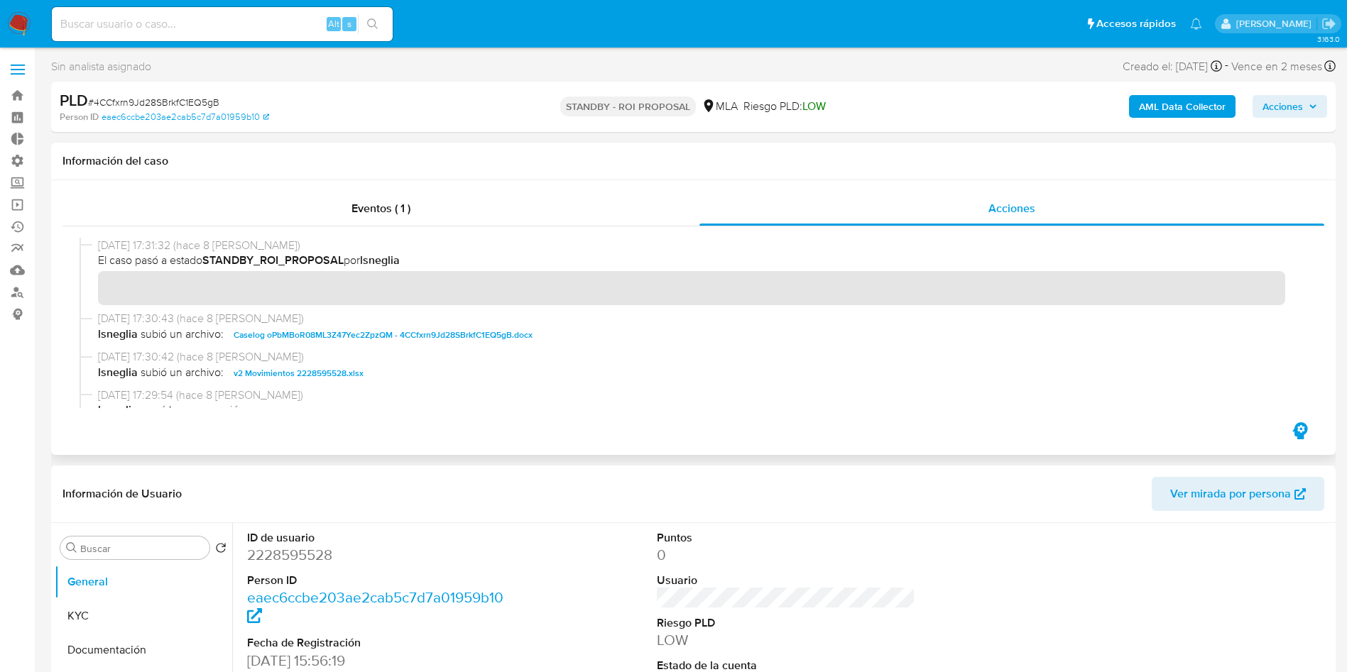
click at [155, 100] on span "# 4CCfxrn9Jd28SBrkfC1EQ5gB" at bounding box center [153, 102] width 131 height 14
copy span "4CCfxrn9Jd28SBrkfC1EQ5gB"
